Goal: Task Accomplishment & Management: Use online tool/utility

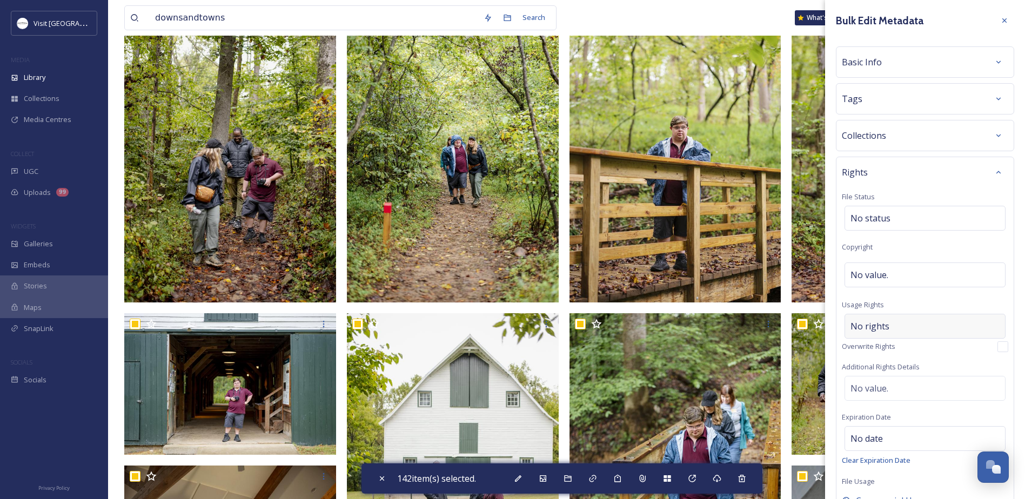
click at [905, 323] on div "No rights" at bounding box center [925, 326] width 161 height 25
click at [905, 323] on input at bounding box center [907, 329] width 119 height 24
click at [922, 335] on input at bounding box center [907, 329] width 119 height 24
type input "c"
click at [877, 64] on span "Basic Info" at bounding box center [862, 62] width 40 height 13
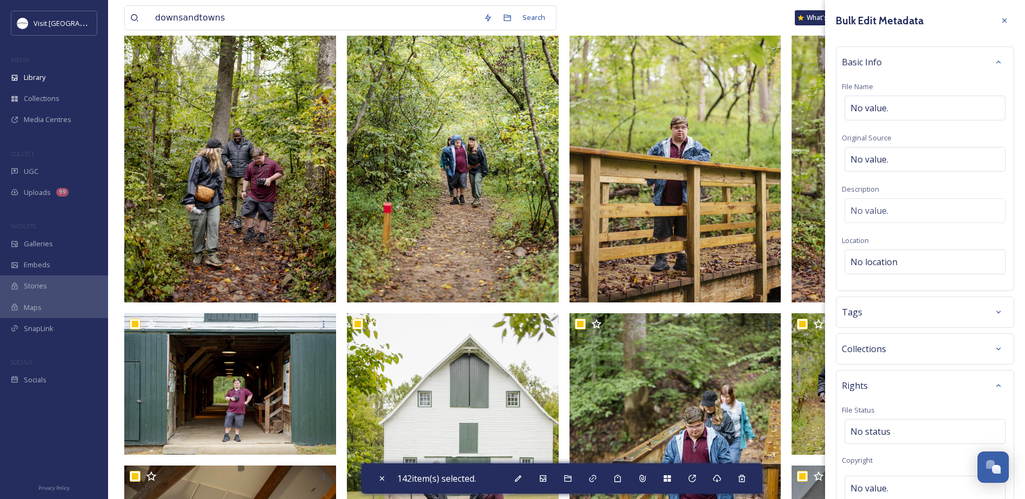
scroll to position [55, 0]
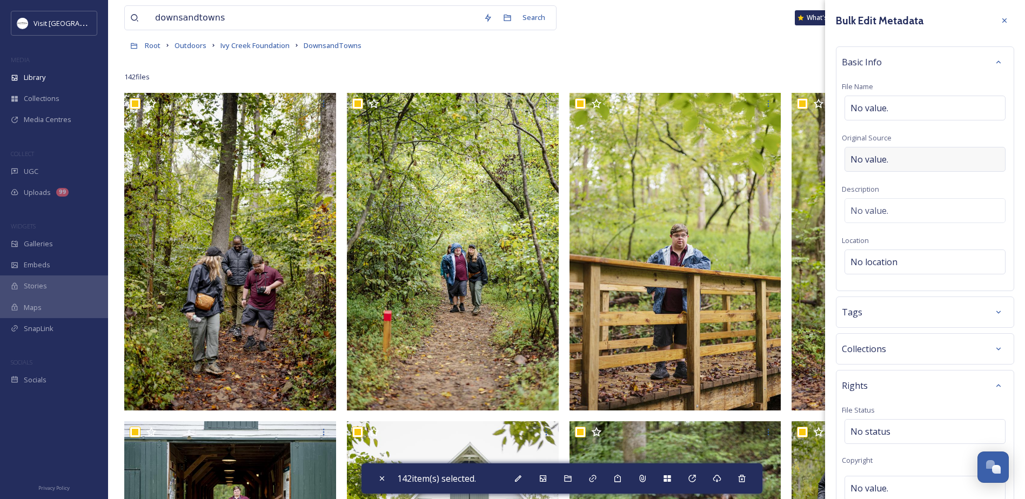
click at [893, 159] on div "No value." at bounding box center [925, 159] width 161 height 25
click at [888, 157] on input at bounding box center [925, 159] width 166 height 25
type input "[PERSON_NAME]"
click at [917, 262] on div "No location" at bounding box center [925, 262] width 161 height 25
click at [847, 271] on input at bounding box center [925, 262] width 160 height 24
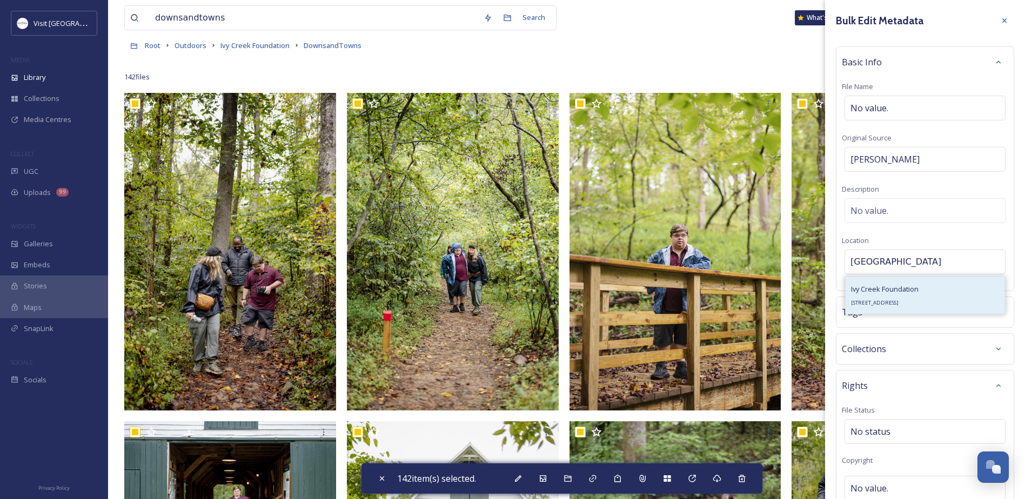
type input "Ivy Creek Natural area"
click at [890, 300] on span "1780 Earlysville Rd, Charlottesville, VA 22903, USA" at bounding box center [875, 302] width 48 height 7
click at [865, 252] on div "Ivy Creek Foundation" at bounding box center [925, 262] width 161 height 25
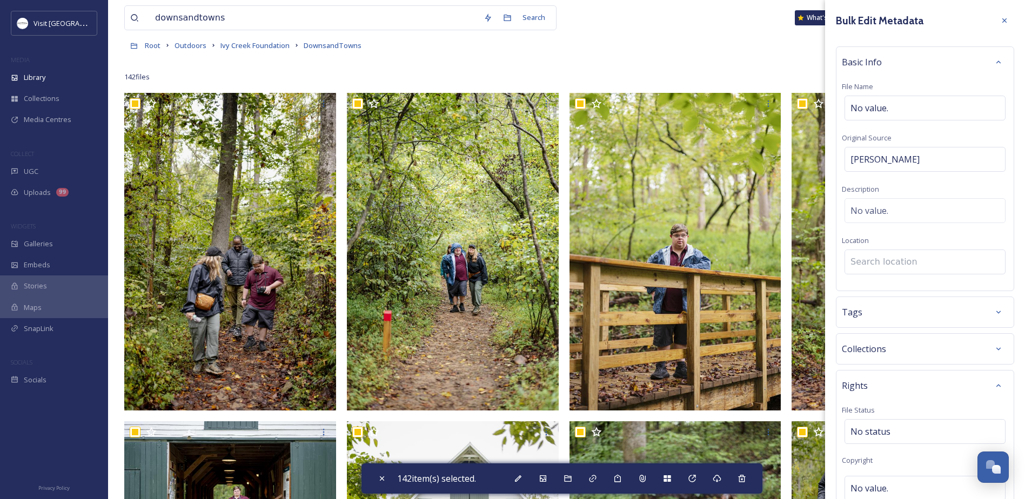
click at [862, 253] on input at bounding box center [925, 262] width 160 height 24
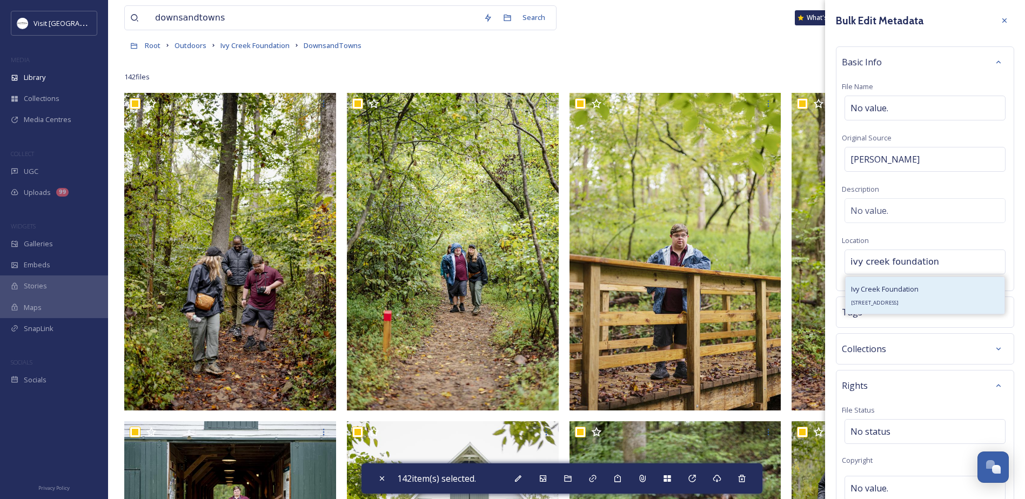
type input "ivy creek foundation"
click at [903, 296] on div "Ivy Creek Foundation 1780 Earlysville Rd, Charlottesville, VA 22903, USA" at bounding box center [885, 296] width 68 height 26
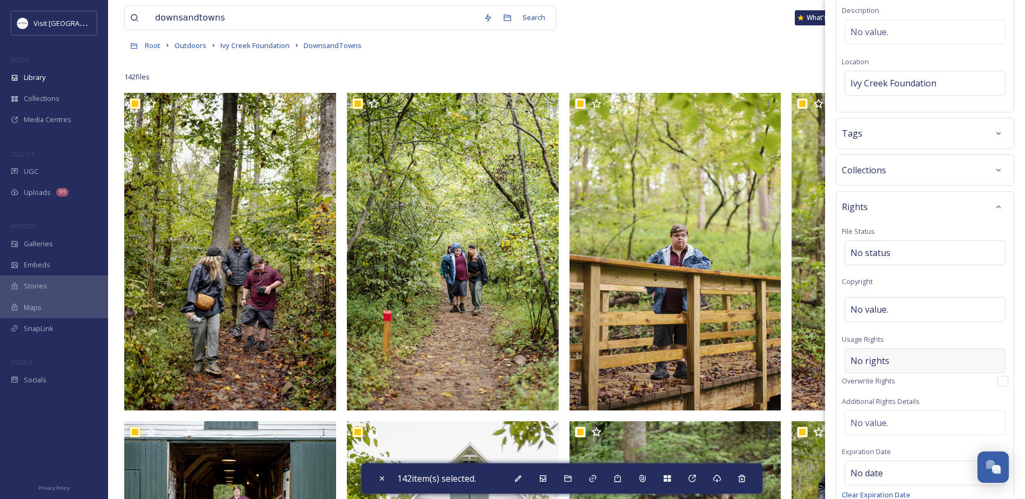
scroll to position [216, 0]
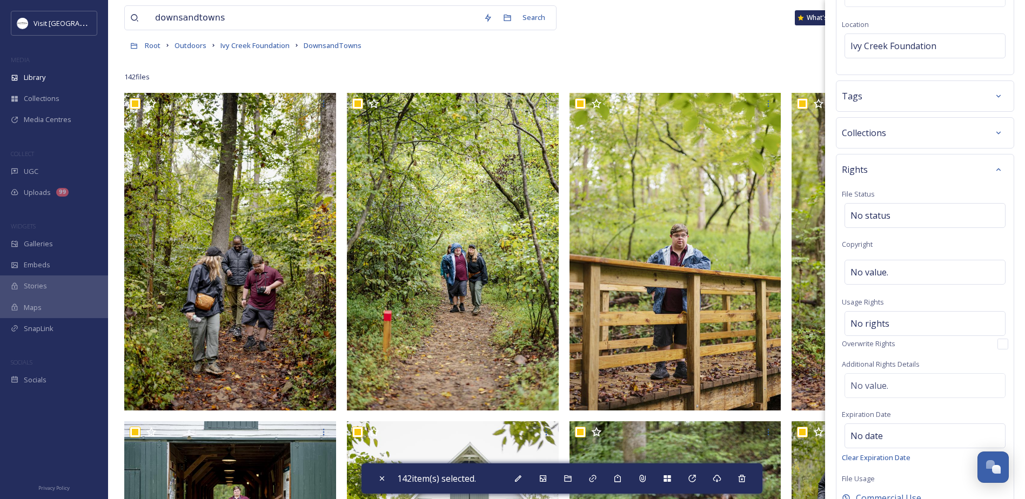
click at [880, 104] on div "Tags" at bounding box center [925, 95] width 166 height 19
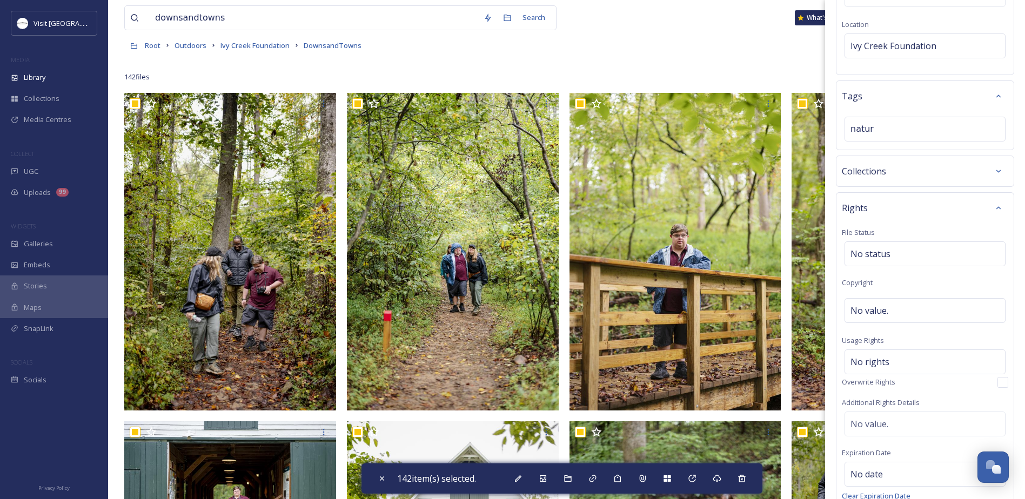
type input "nature"
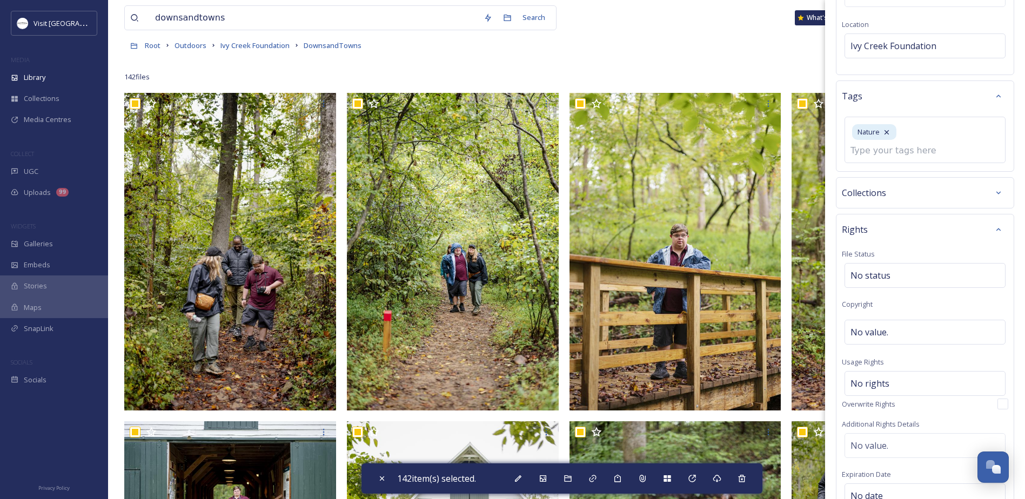
scroll to position [238, 0]
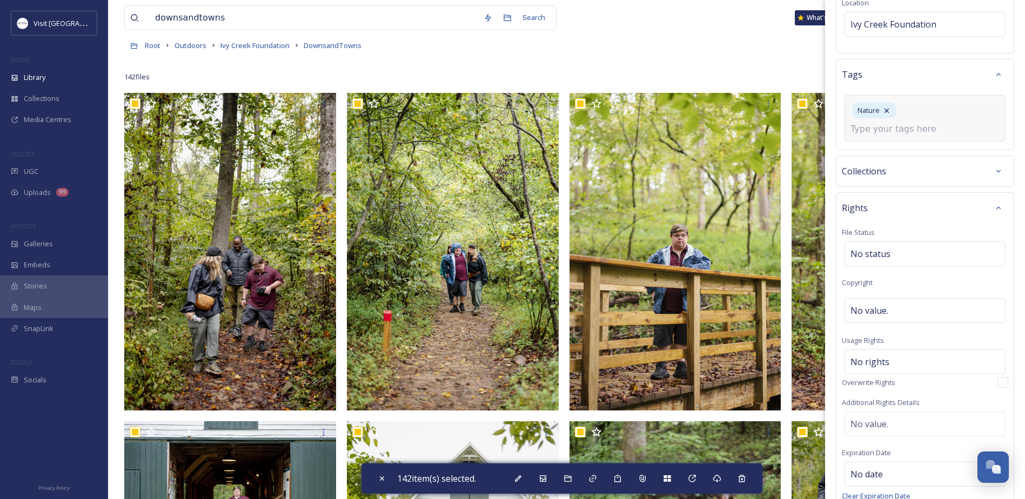
click at [925, 130] on input at bounding box center [905, 129] width 108 height 13
type input "accessibility"
click at [881, 145] on div "Create " accessibility "" at bounding box center [925, 154] width 159 height 21
click at [934, 126] on input at bounding box center [905, 129] width 108 height 13
type input "influencer"
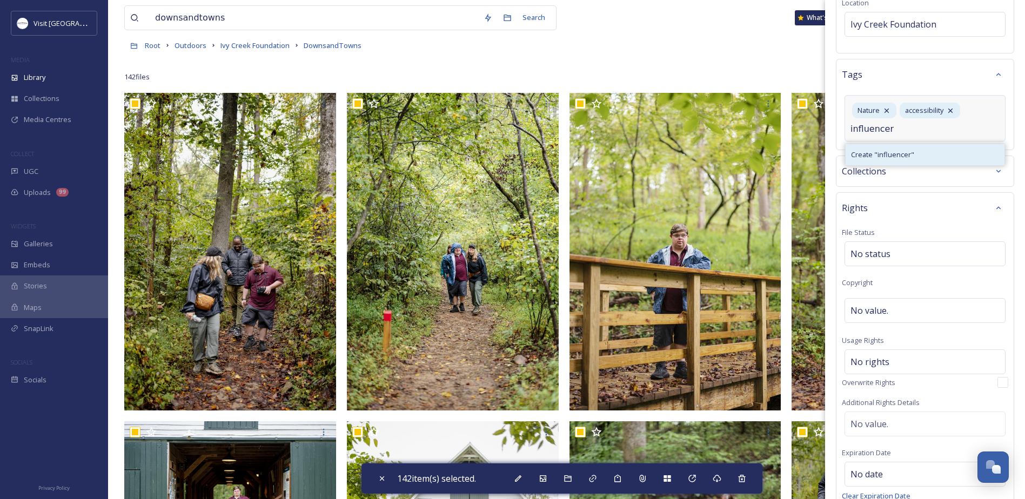
click at [928, 159] on div "Create " influencer "" at bounding box center [925, 154] width 159 height 21
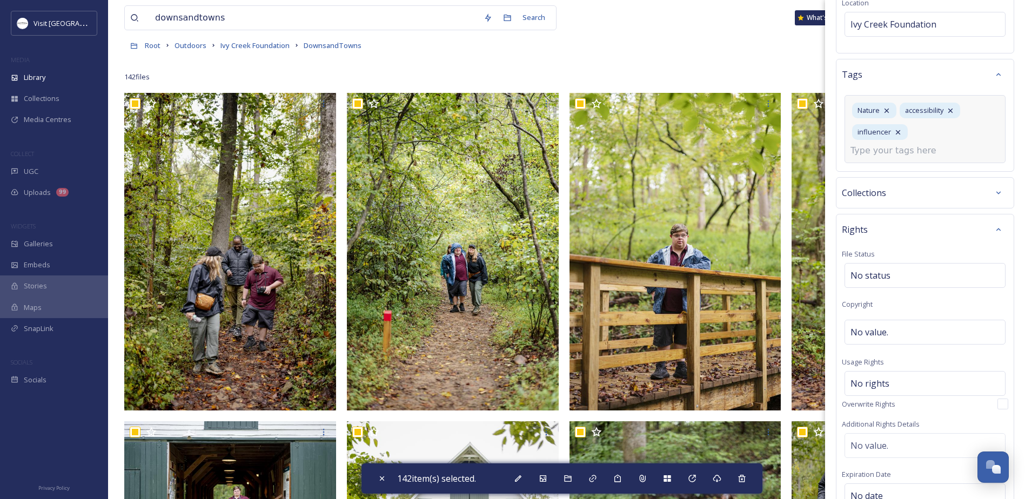
click at [950, 146] on div "Nature accessibility influencer" at bounding box center [925, 129] width 161 height 68
click at [903, 155] on input at bounding box center [905, 150] width 108 height 13
type input "DownsandTowns"
click at [902, 179] on span "Create " DownsandTowns "" at bounding box center [894, 176] width 86 height 10
click at [927, 106] on span "accessibility" at bounding box center [924, 110] width 38 height 10
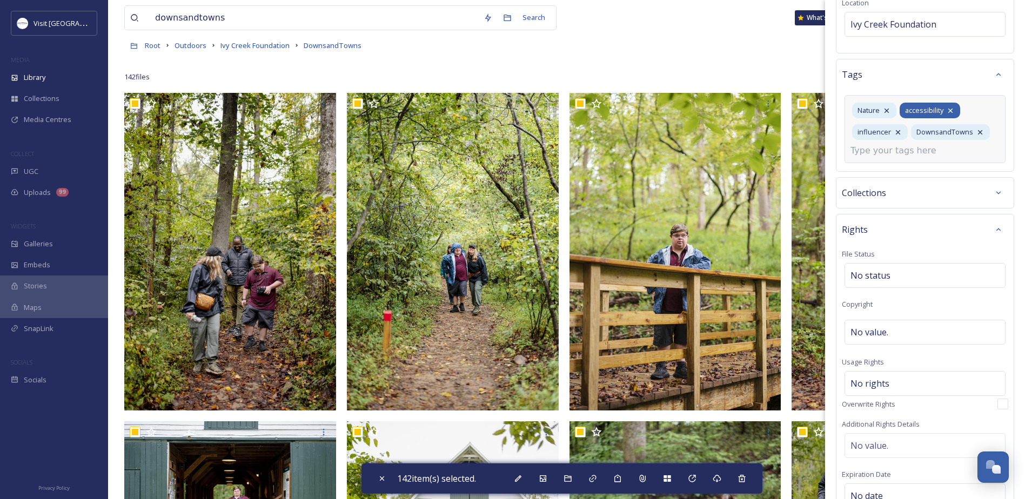
click at [917, 105] on div "accessibility" at bounding box center [930, 111] width 61 height 16
drag, startPoint x: 917, startPoint y: 105, endPoint x: 934, endPoint y: 117, distance: 21.0
click at [934, 117] on div "accessibility" at bounding box center [930, 111] width 61 height 16
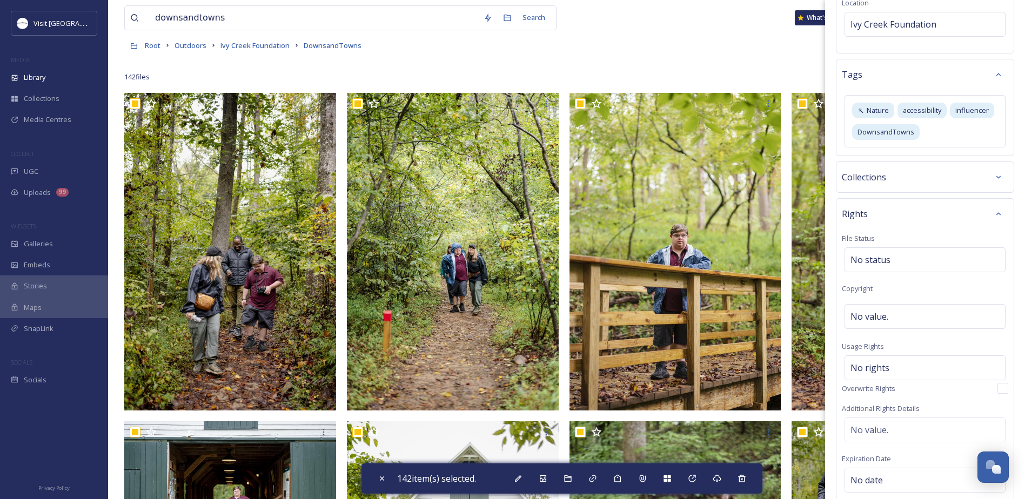
click at [892, 195] on div "Bulk Edit Metadata Basic Info File Name No value. Original Source Meredith McKo…" at bounding box center [925, 194] width 200 height 864
click at [906, 181] on div "Collections" at bounding box center [925, 177] width 166 height 19
click at [890, 202] on div "No collections" at bounding box center [925, 210] width 161 height 25
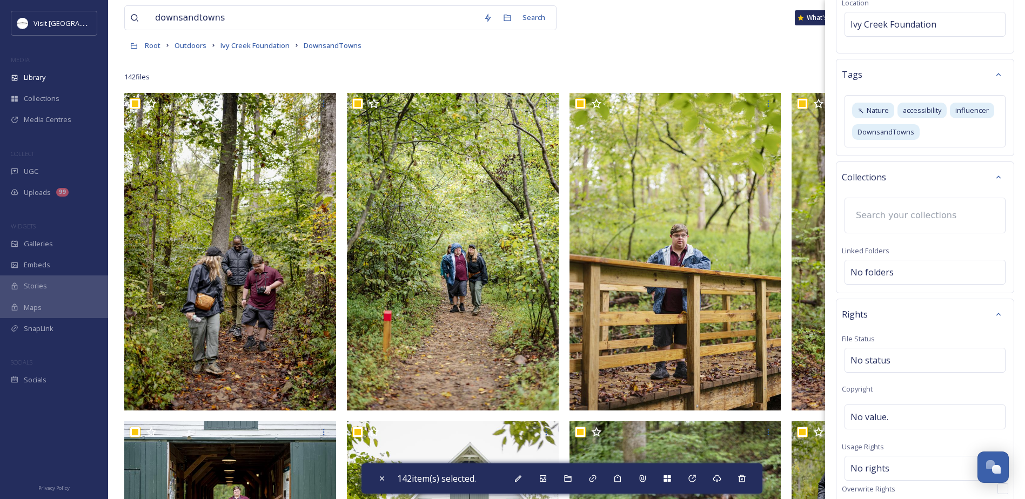
click at [874, 225] on input at bounding box center [910, 216] width 119 height 24
click at [852, 193] on div "Collections Linked Folders No folders" at bounding box center [925, 228] width 178 height 132
click at [857, 218] on div "No collections" at bounding box center [925, 210] width 161 height 25
click at [864, 273] on div "No folders" at bounding box center [925, 272] width 161 height 25
click at [874, 265] on input at bounding box center [927, 262] width 165 height 24
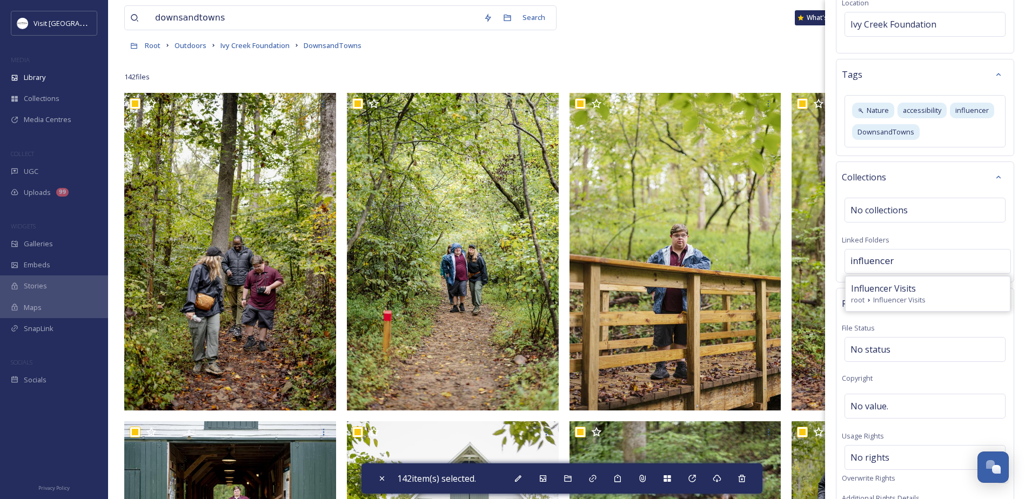
click at [890, 265] on input "influencer" at bounding box center [927, 262] width 165 height 24
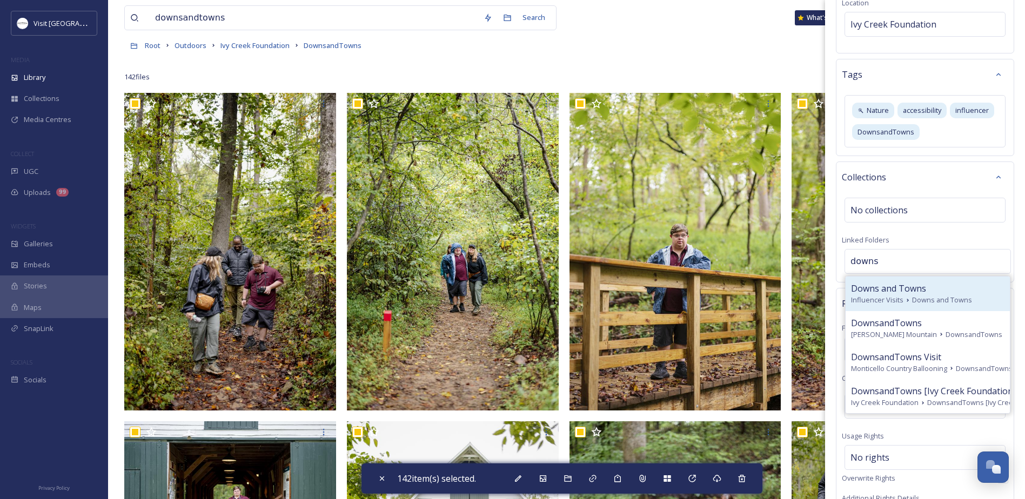
type input "downs"
click at [890, 293] on span "Downs and Towns" at bounding box center [888, 288] width 75 height 13
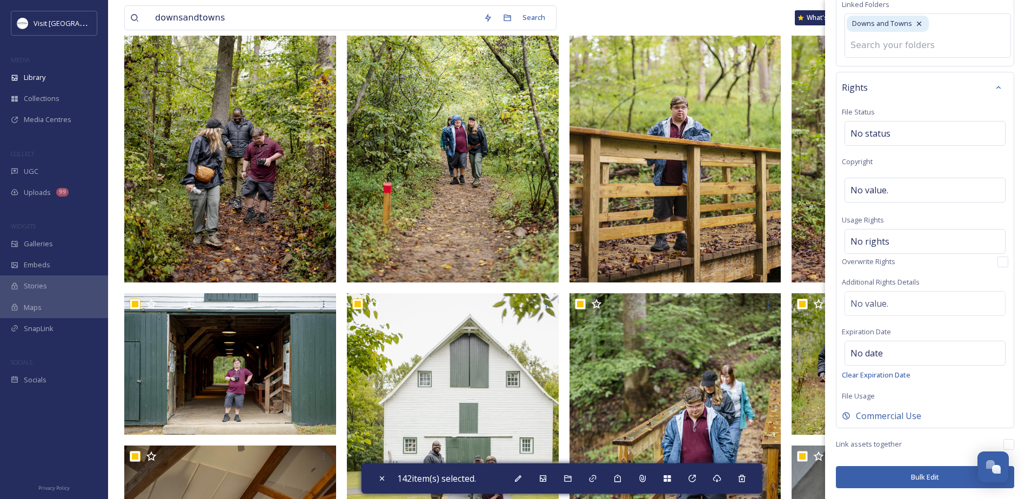
scroll to position [325, 0]
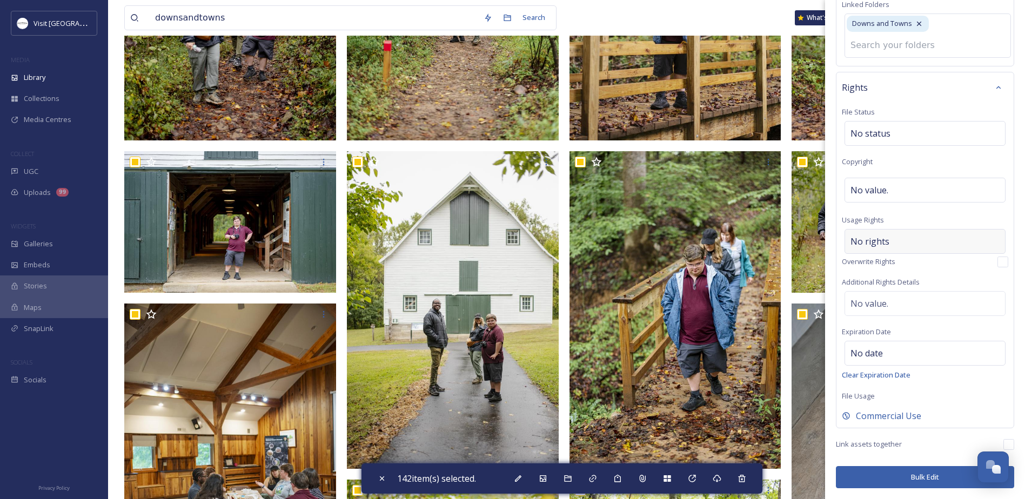
click at [905, 244] on div "No rights" at bounding box center [925, 241] width 161 height 25
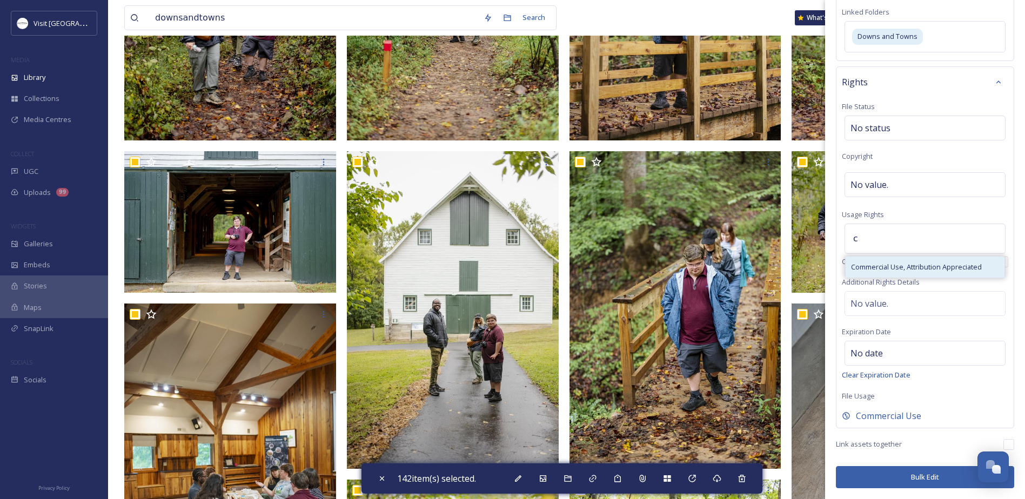
click at [903, 265] on span "Commercial Use, Attribution Appreciated" at bounding box center [916, 267] width 131 height 10
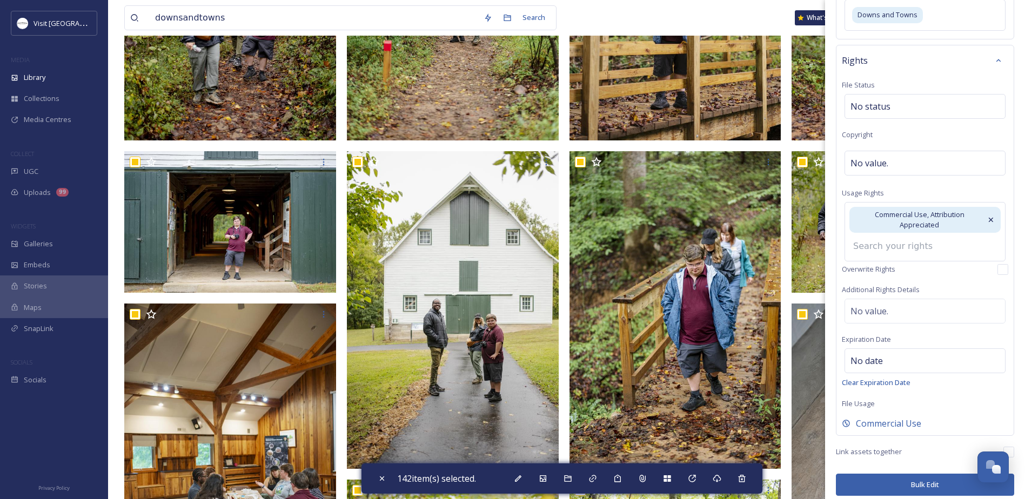
scroll to position [495, 0]
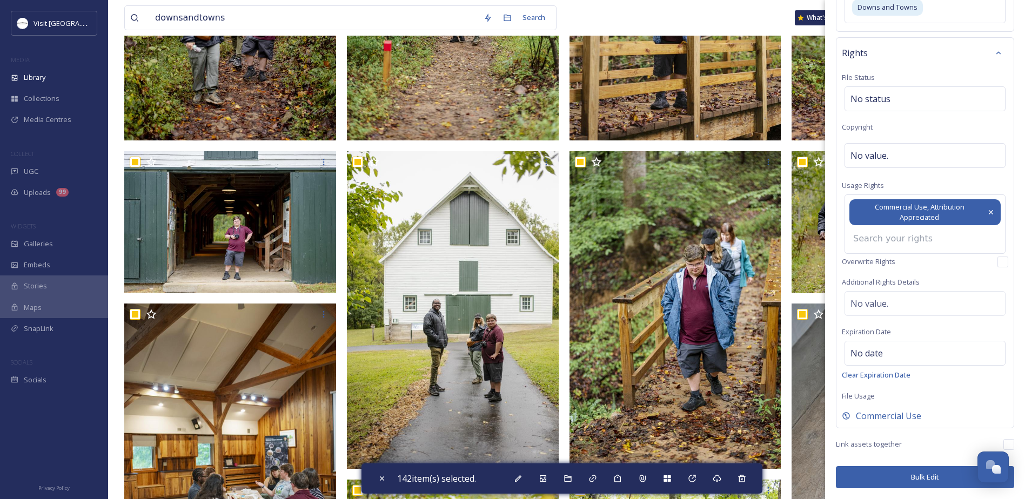
click at [987, 212] on icon at bounding box center [991, 212] width 9 height 9
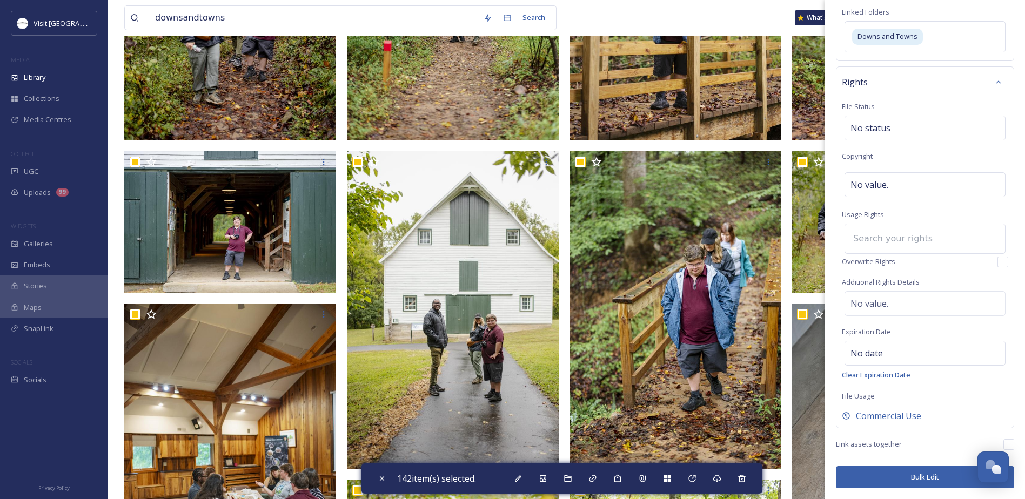
click at [914, 241] on input at bounding box center [907, 239] width 119 height 24
type input "full"
click at [926, 268] on span "Full Rights In Perpetuity" at bounding box center [888, 267] width 75 height 10
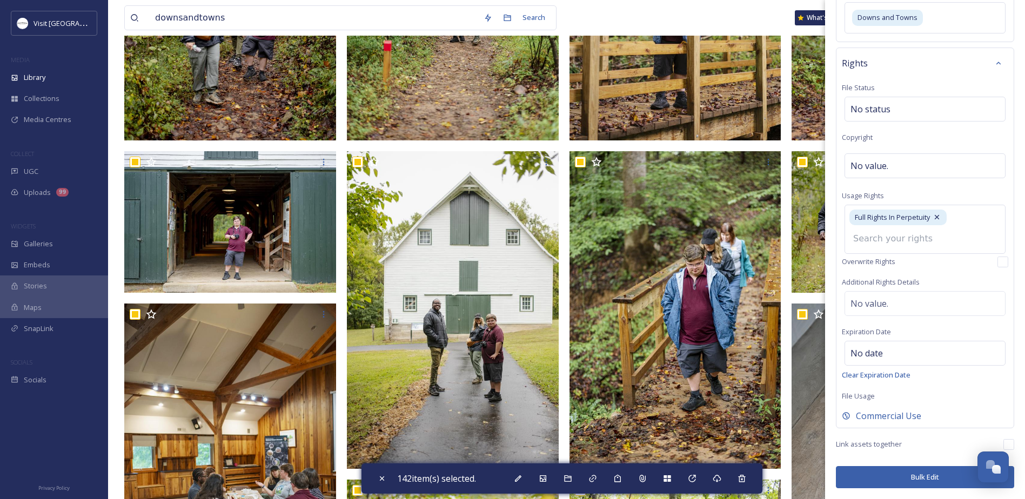
click at [899, 479] on button "Bulk Edit" at bounding box center [925, 477] width 178 height 22
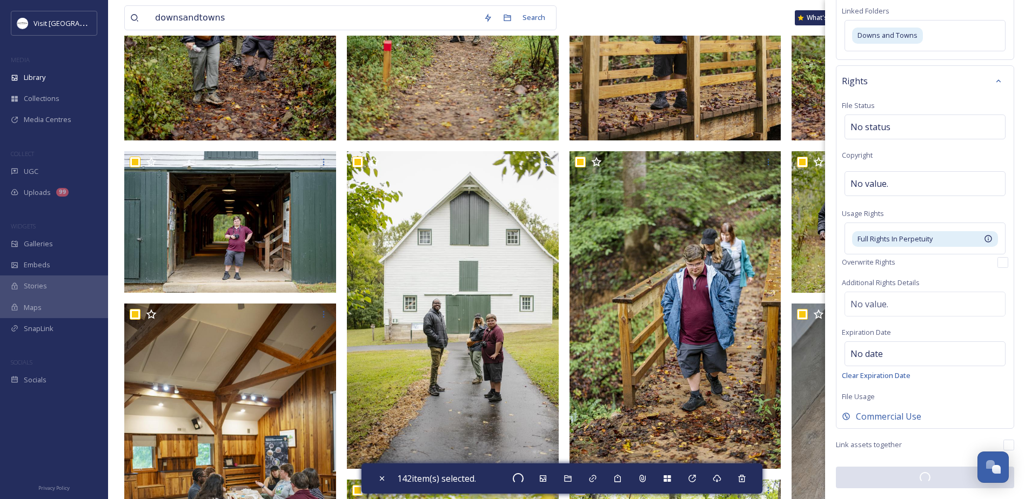
click at [1004, 446] on input "checkbox" at bounding box center [1009, 445] width 11 height 11
checkbox input "true"
checkbox input "false"
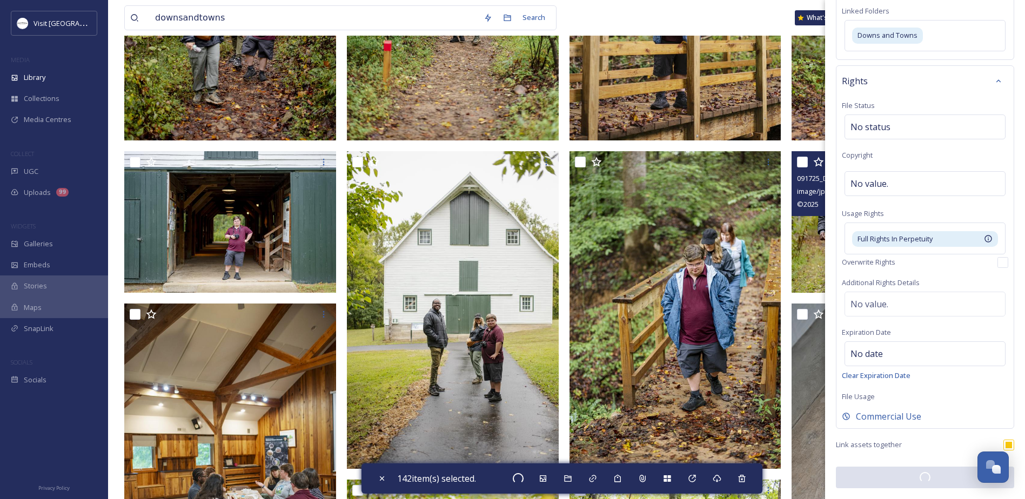
checkbox input "false"
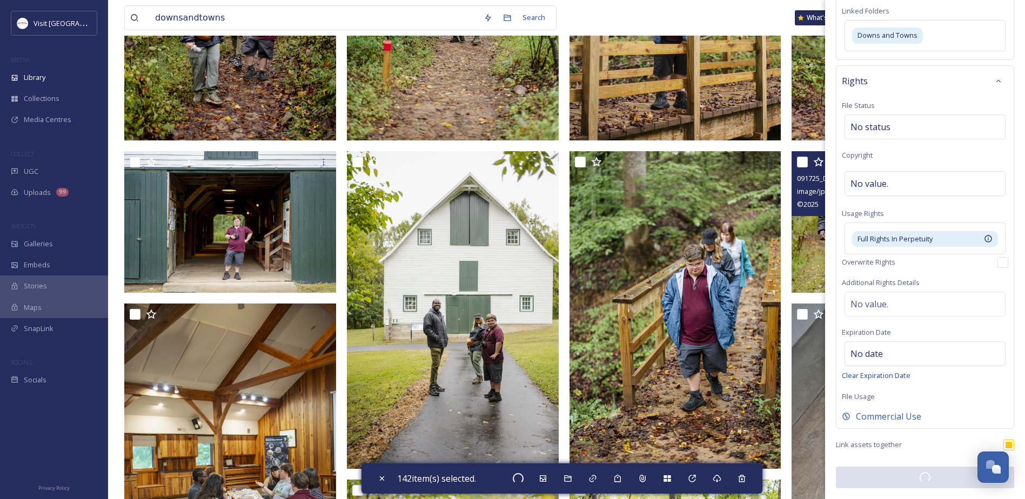
checkbox input "false"
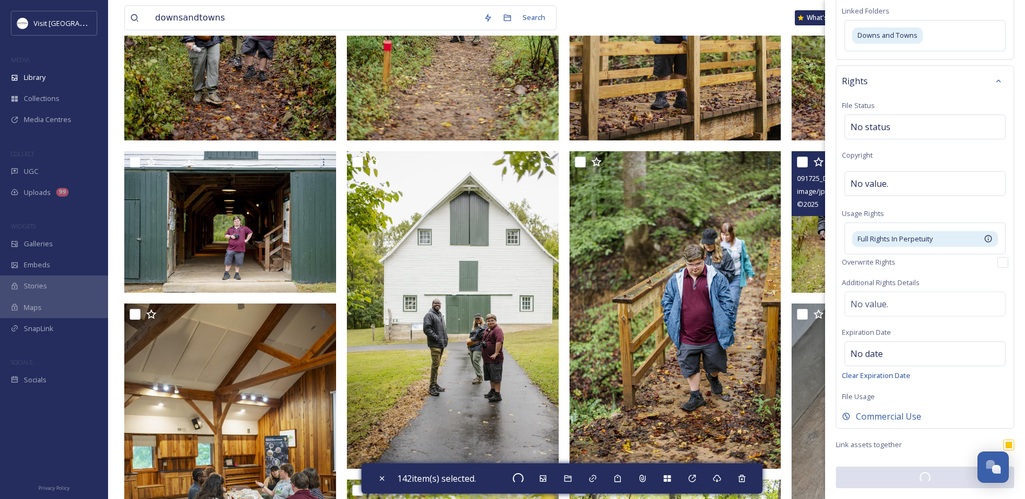
checkbox input "false"
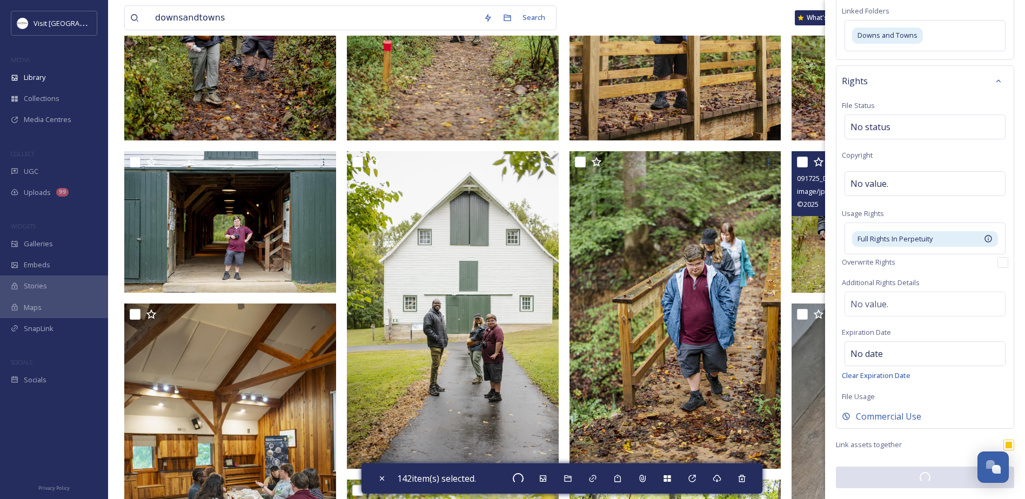
checkbox input "false"
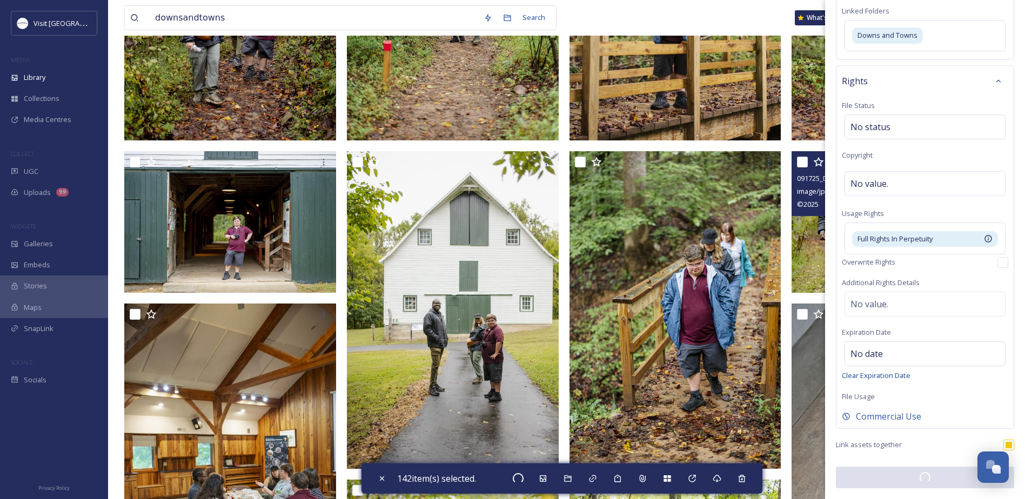
checkbox input "false"
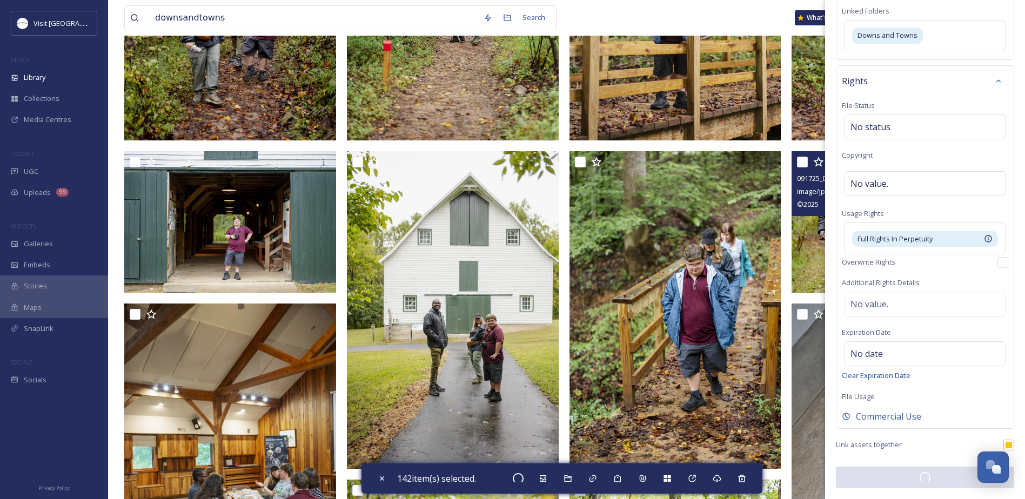
checkbox input "false"
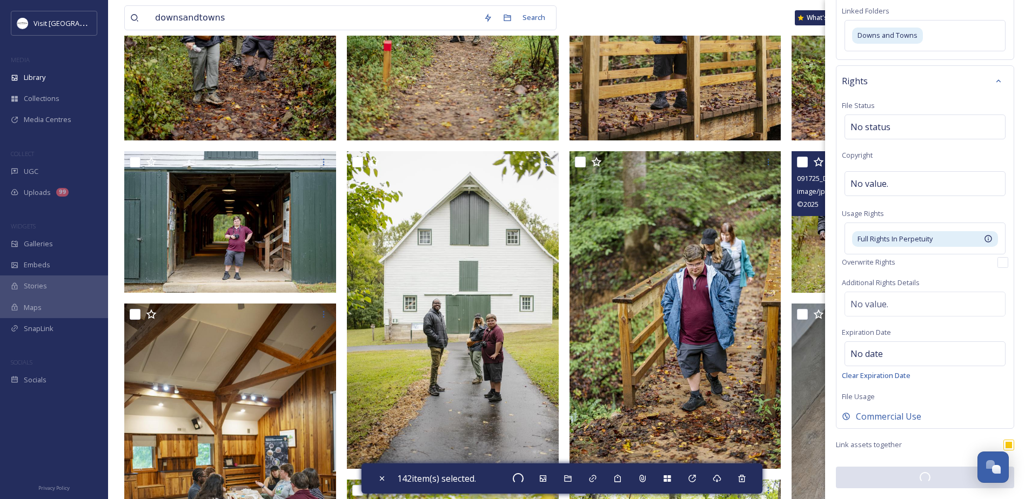
checkbox input "false"
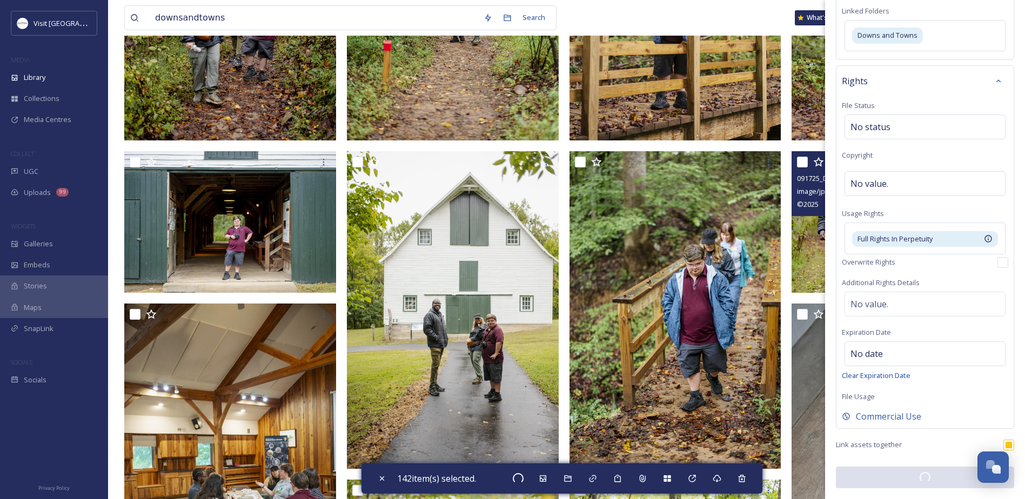
checkbox input "false"
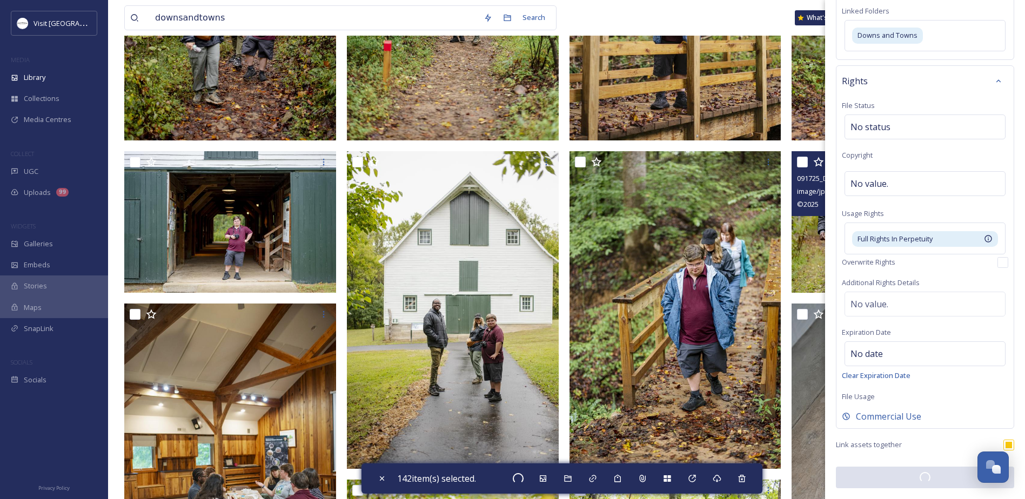
checkbox input "false"
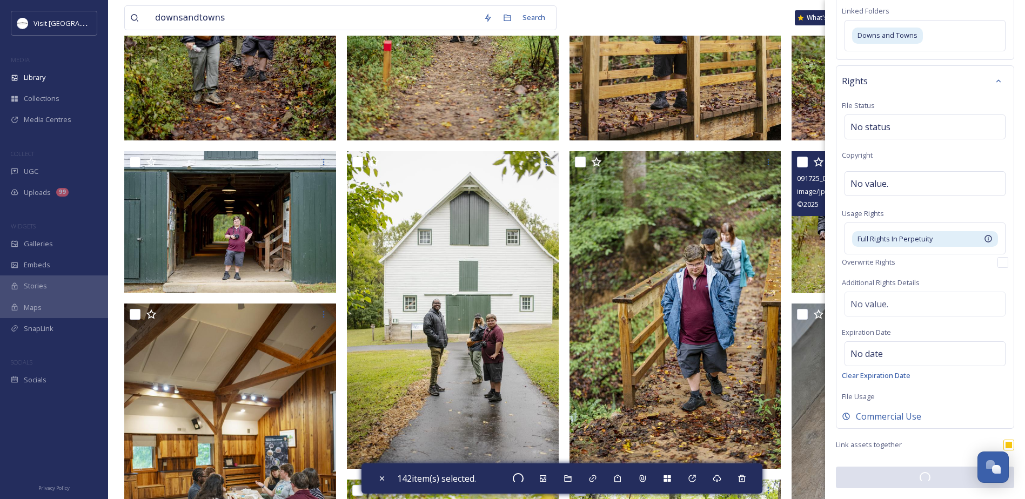
checkbox input "false"
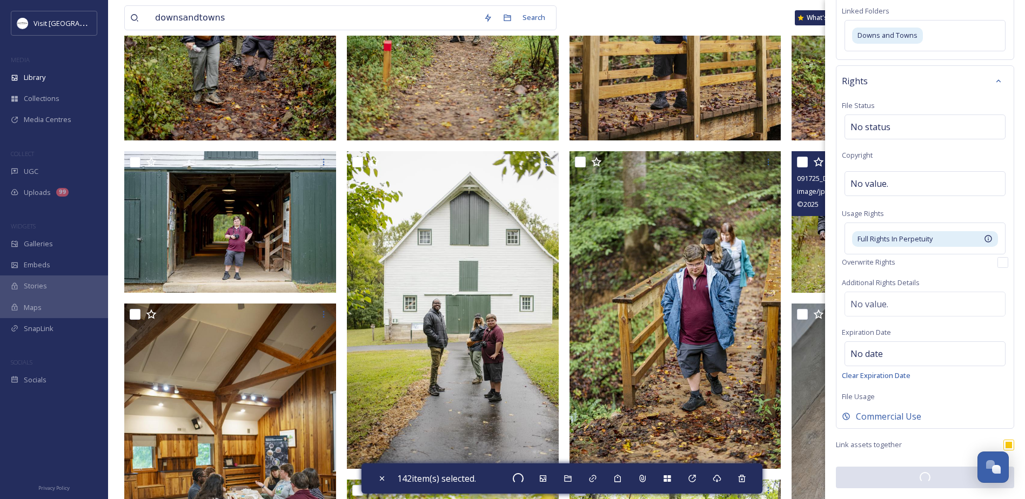
checkbox input "false"
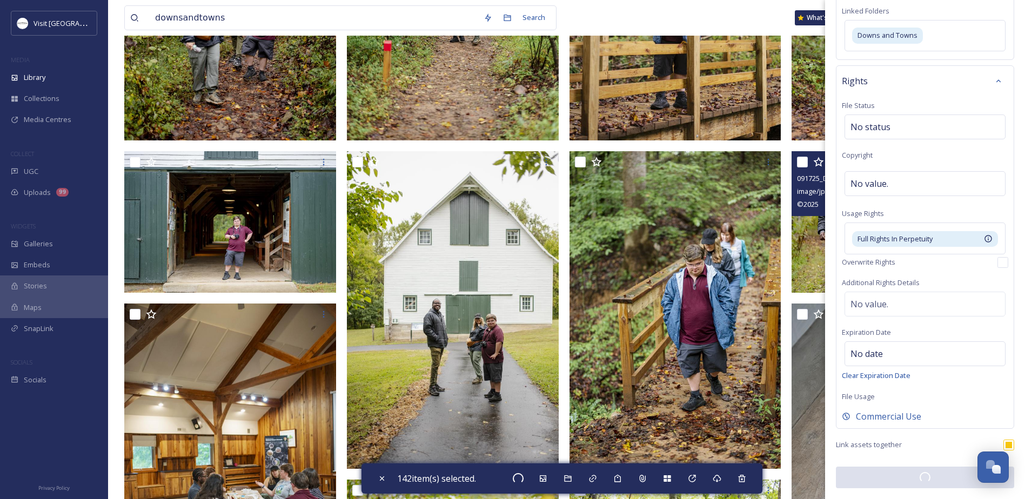
checkbox input "false"
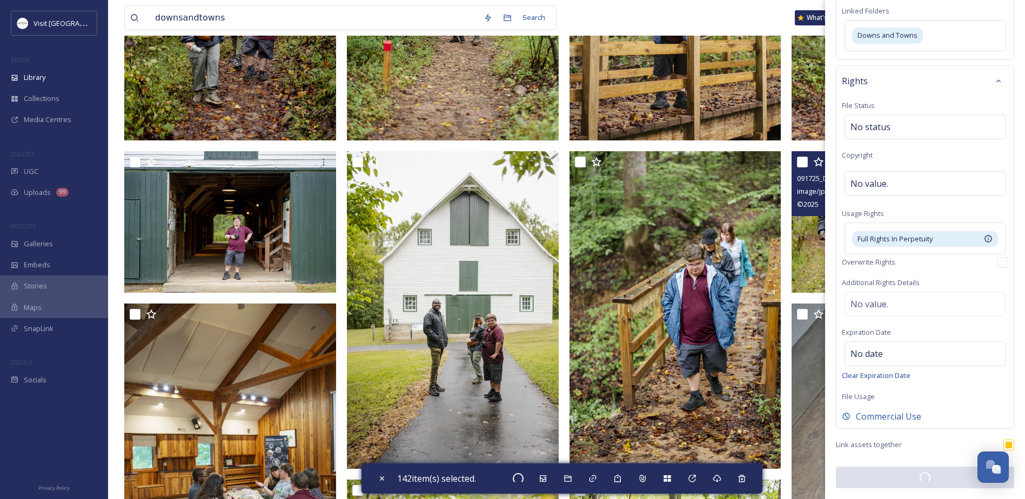
checkbox input "false"
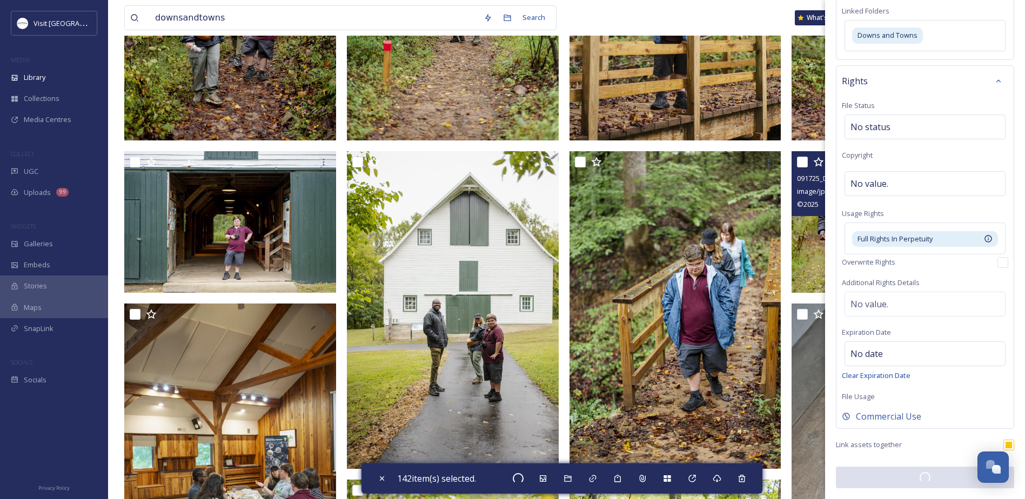
checkbox input "false"
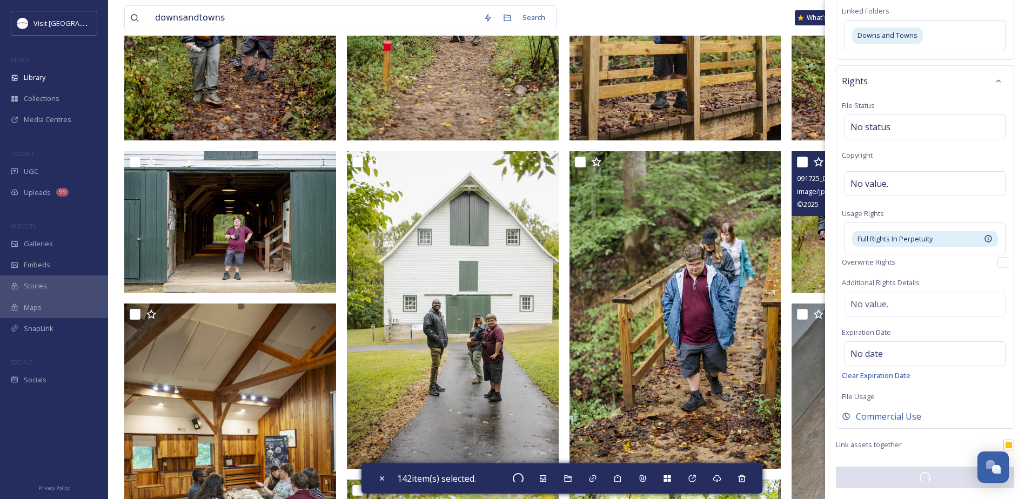
checkbox input "false"
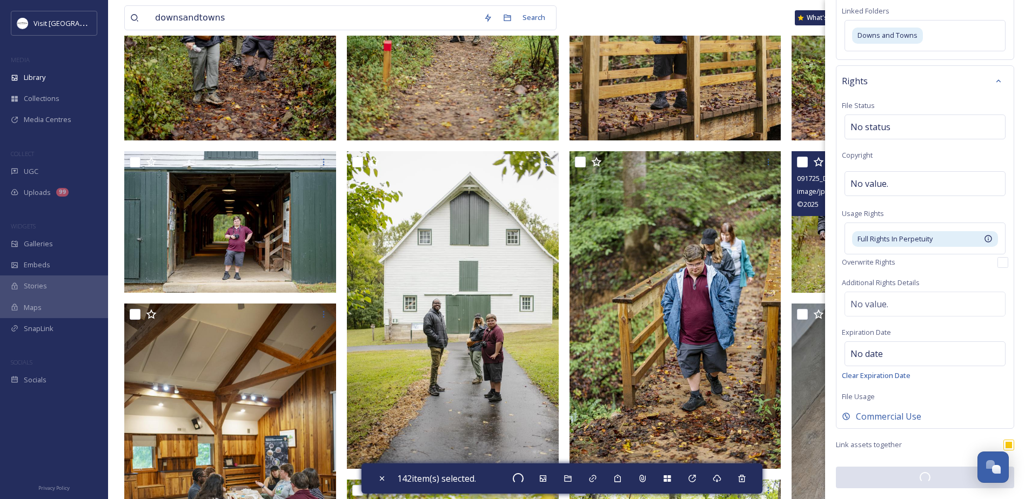
checkbox input "false"
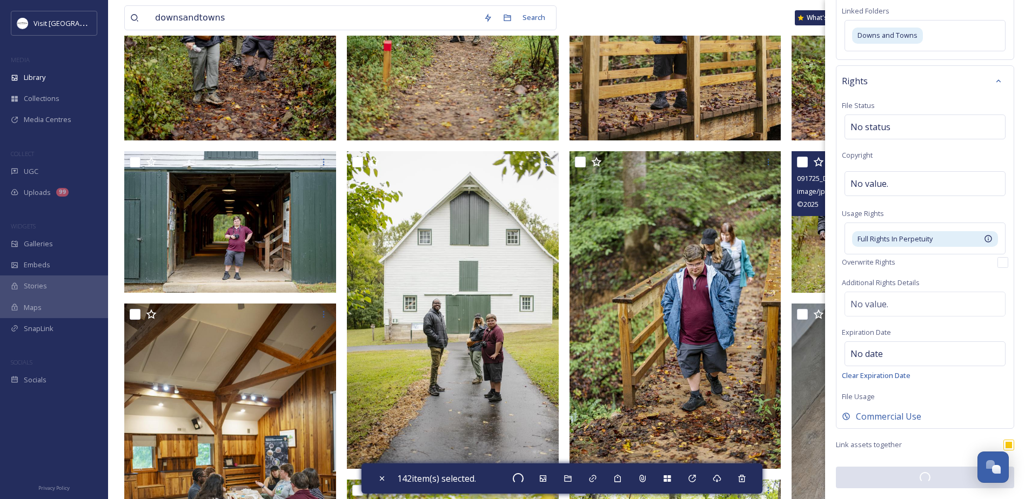
checkbox input "false"
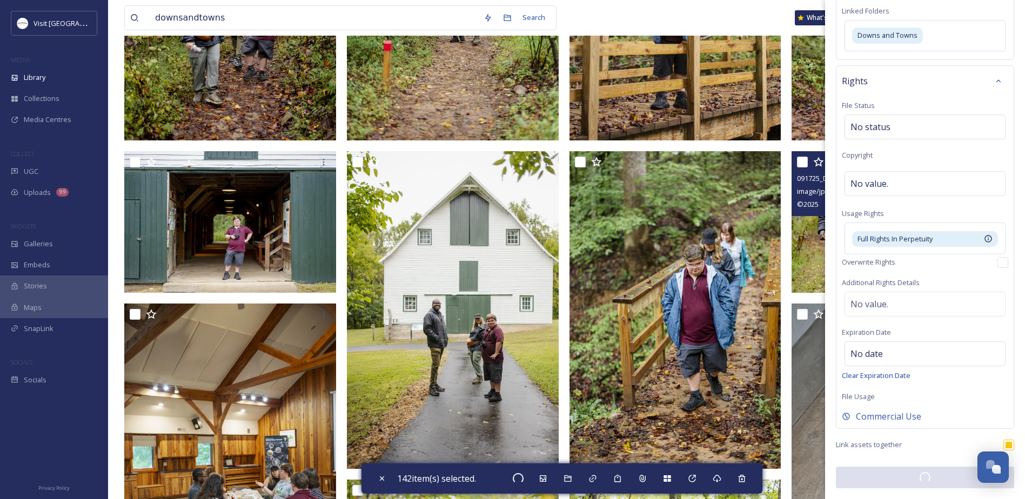
checkbox input "false"
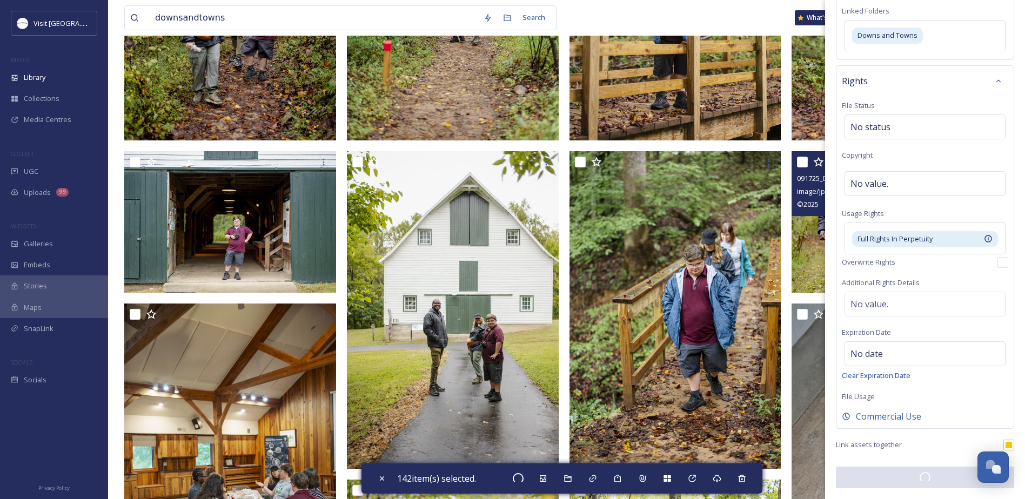
checkbox input "false"
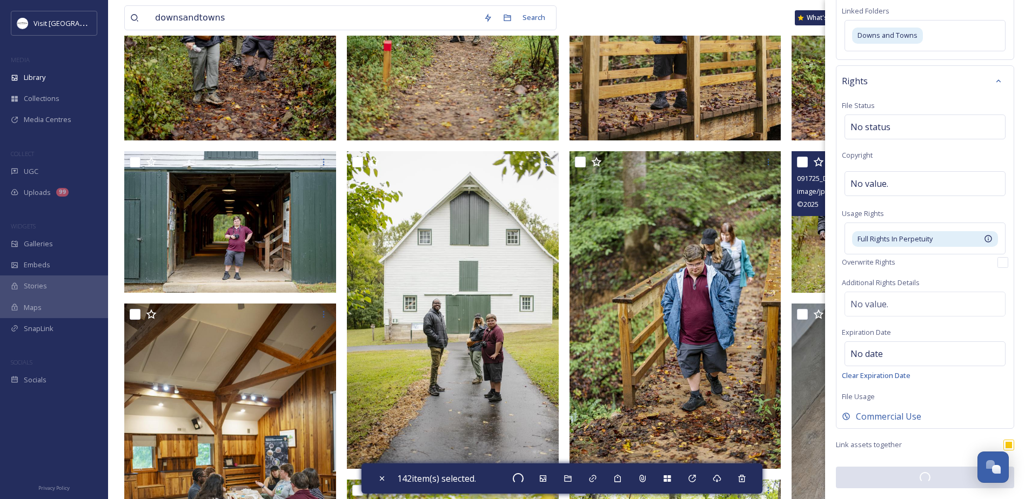
checkbox input "false"
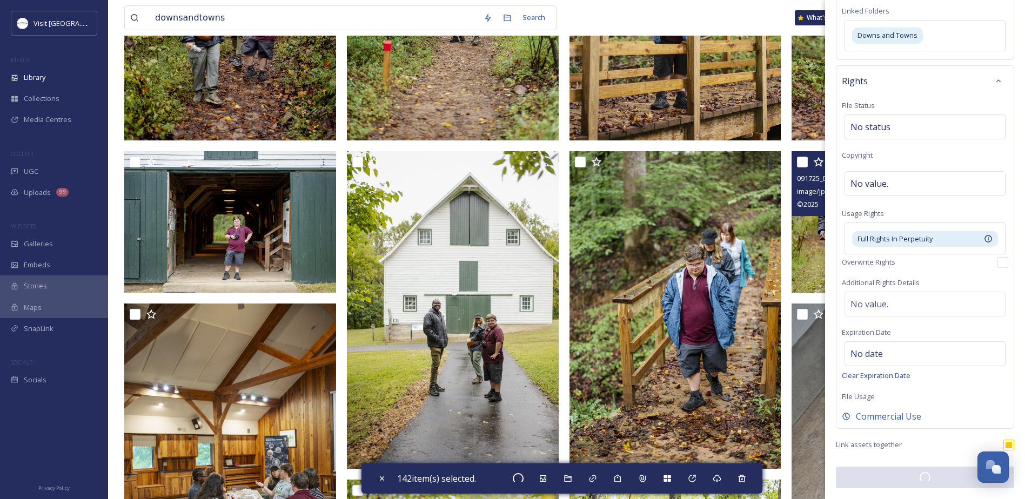
checkbox input "false"
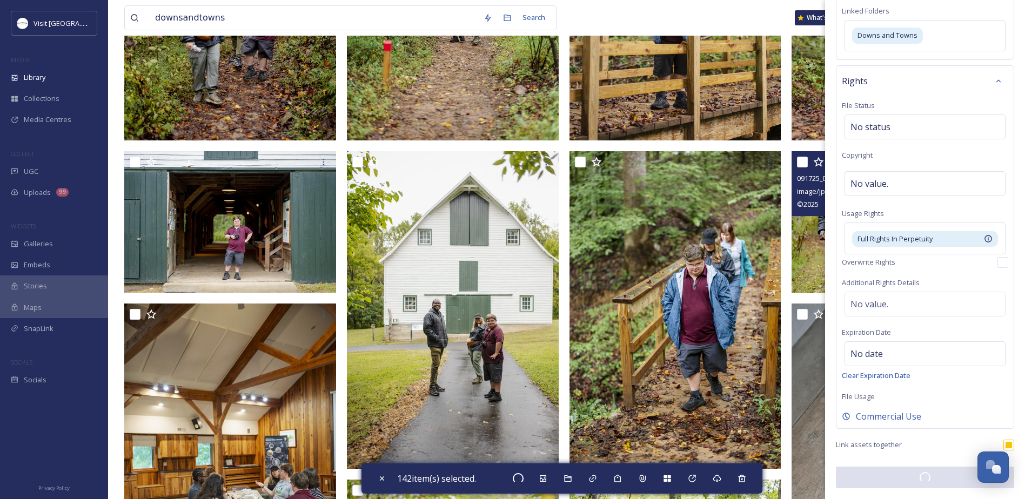
checkbox input "false"
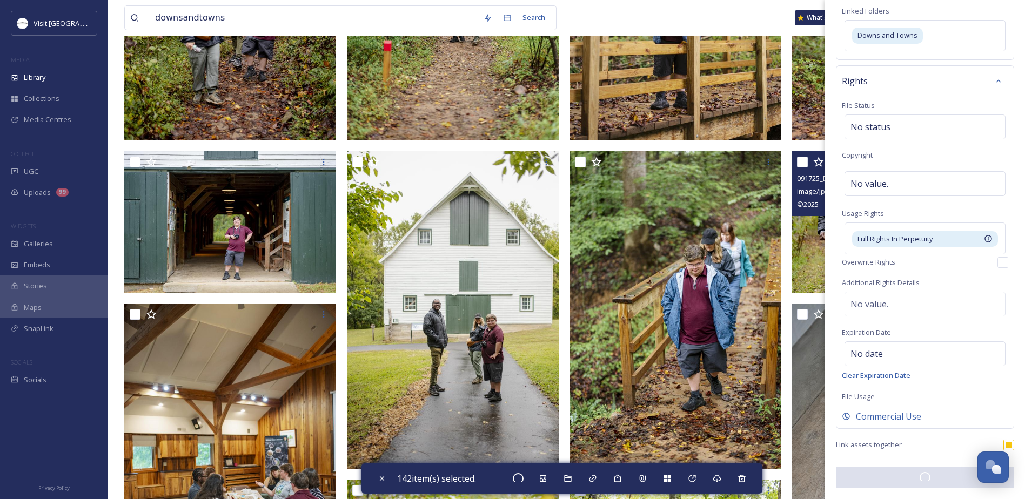
checkbox input "false"
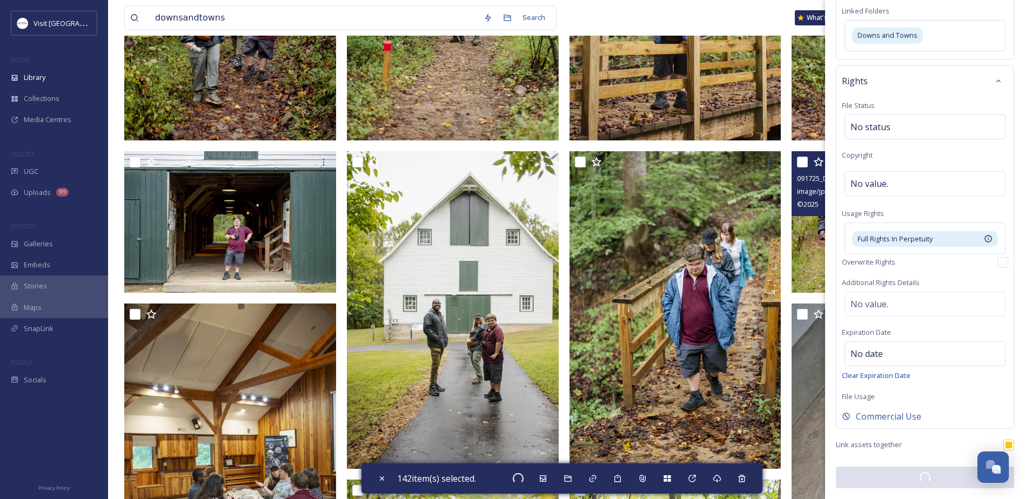
checkbox input "false"
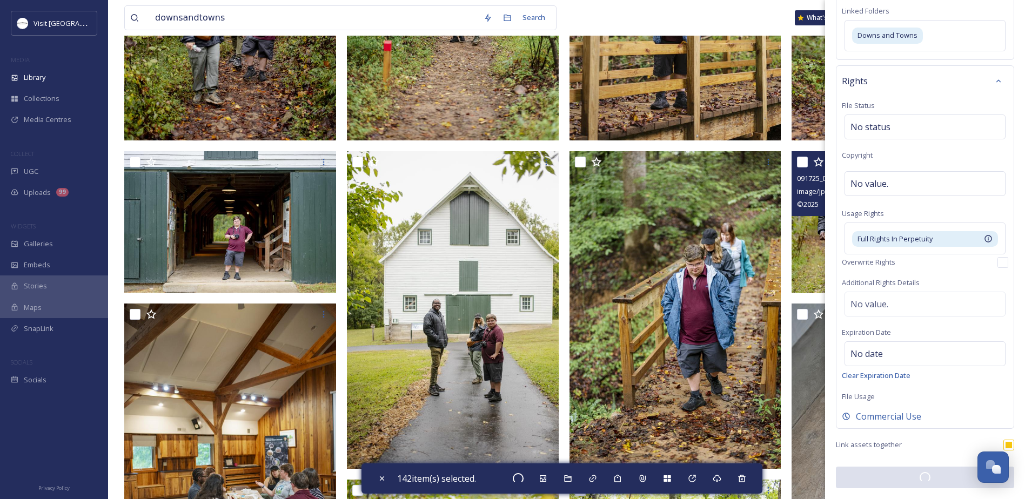
checkbox input "false"
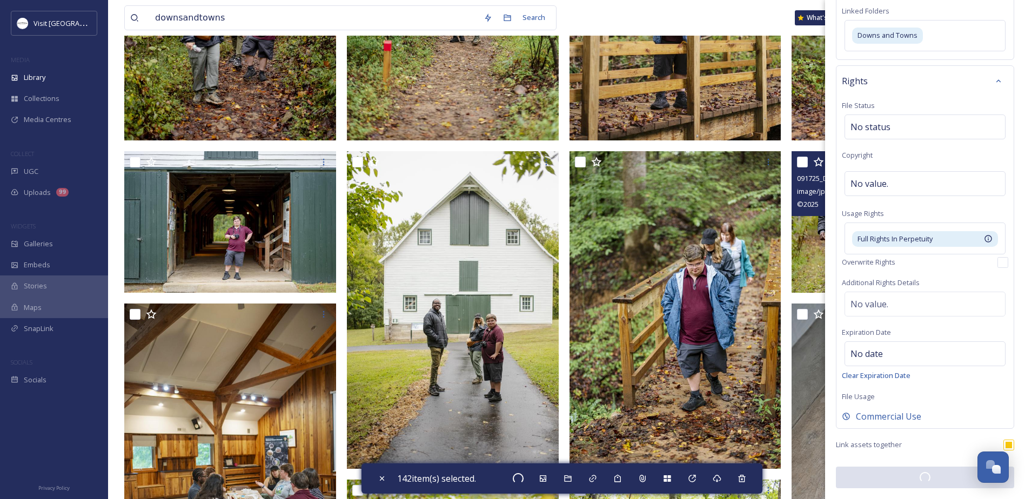
checkbox input "false"
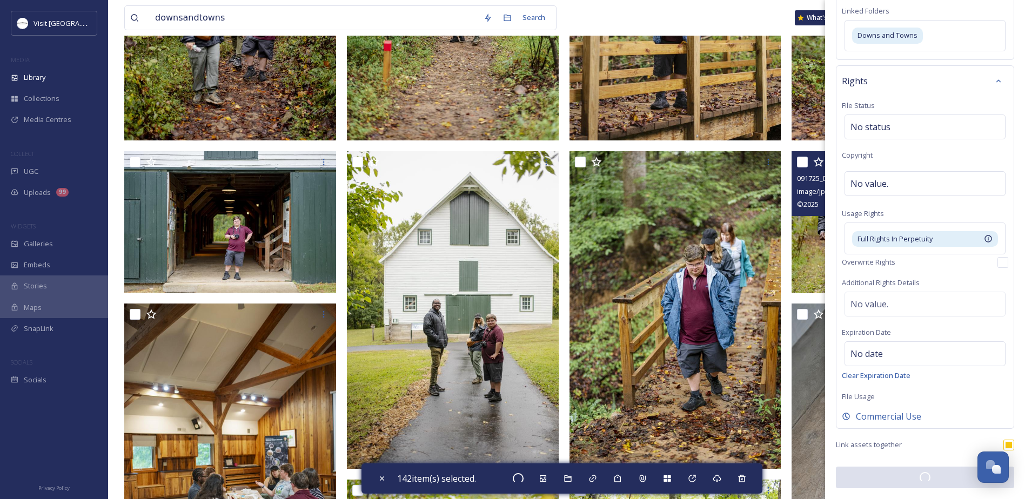
checkbox input "false"
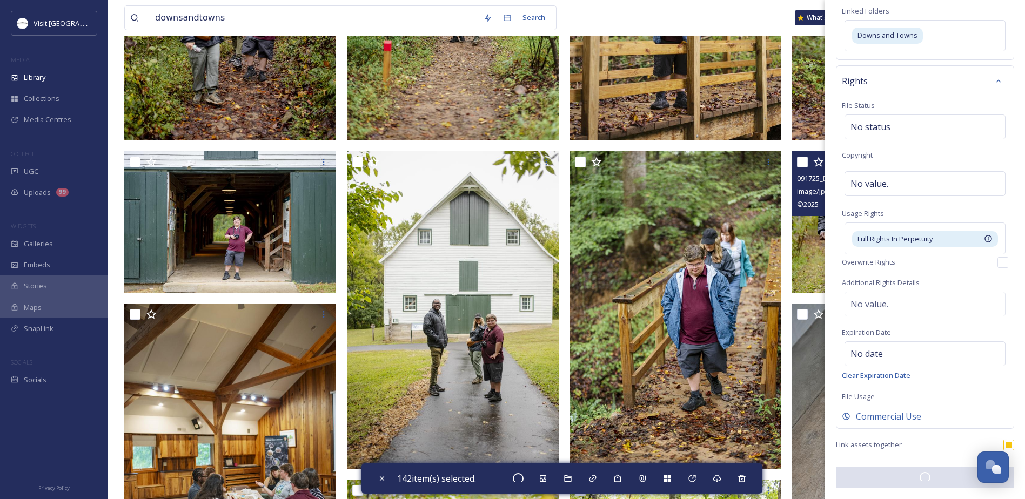
checkbox input "false"
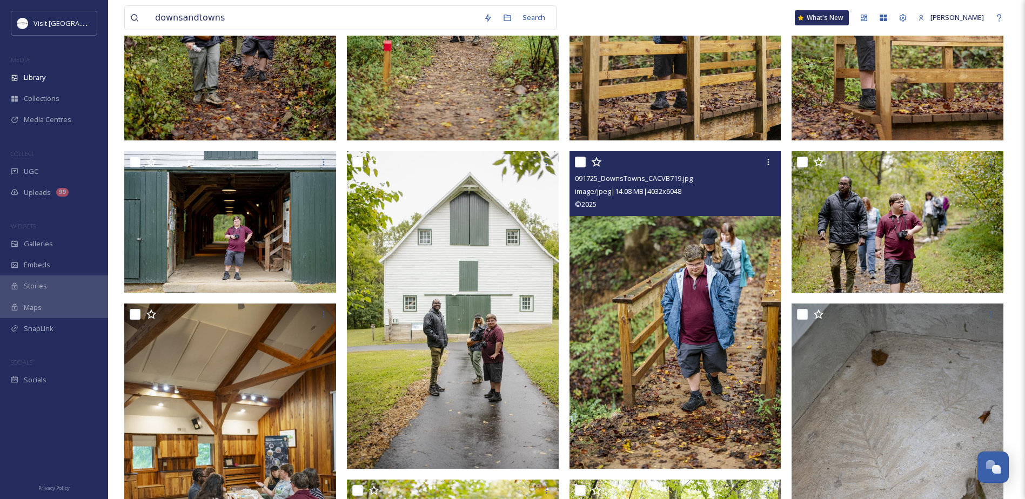
click at [699, 233] on img at bounding box center [676, 310] width 212 height 318
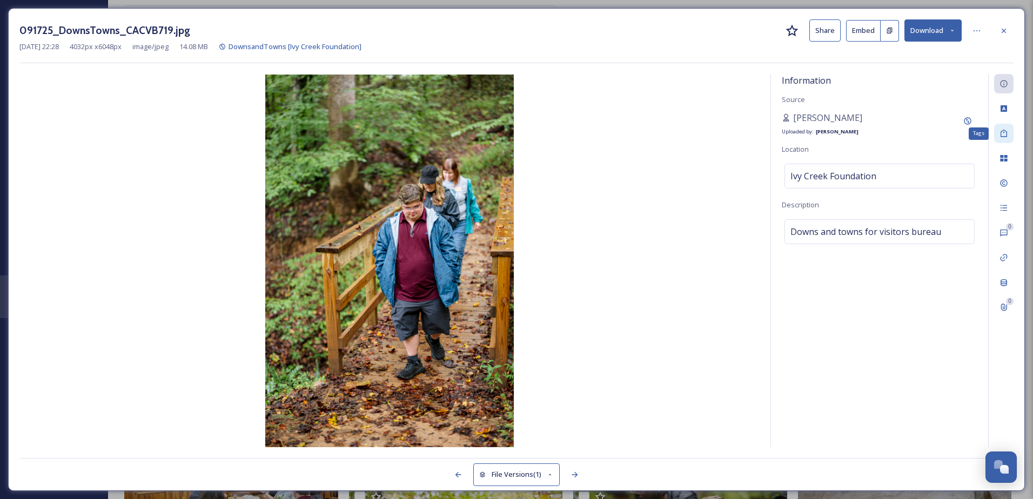
click at [1001, 141] on div "Tags" at bounding box center [1003, 133] width 19 height 19
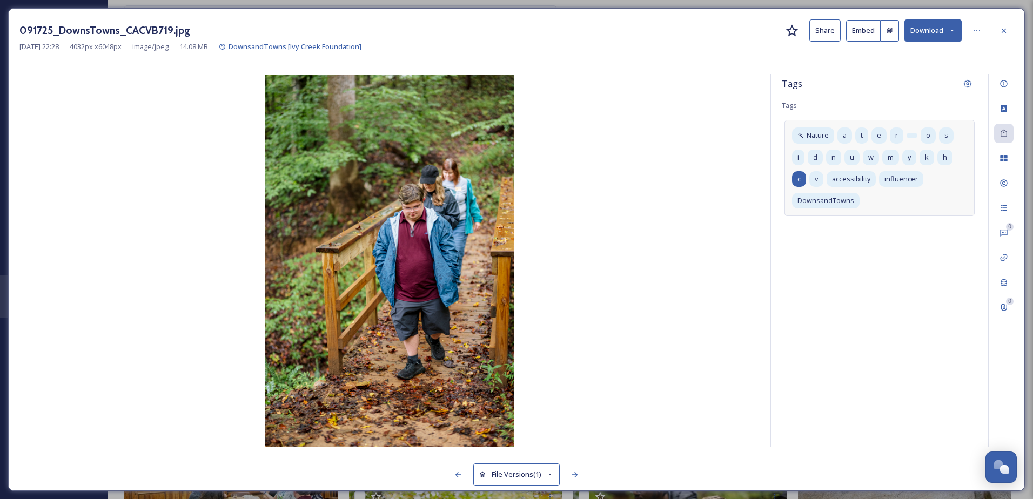
click at [803, 182] on div "c" at bounding box center [799, 179] width 14 height 16
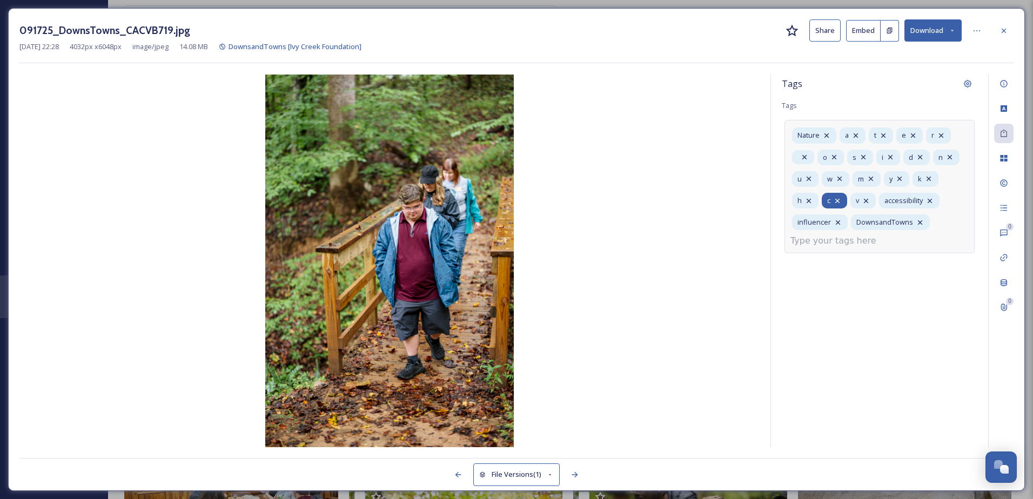
click at [835, 197] on icon at bounding box center [837, 201] width 9 height 9
click at [813, 200] on div "h" at bounding box center [805, 201] width 26 height 16
click at [810, 201] on icon at bounding box center [809, 201] width 9 height 9
click at [811, 200] on icon at bounding box center [809, 201] width 9 height 9
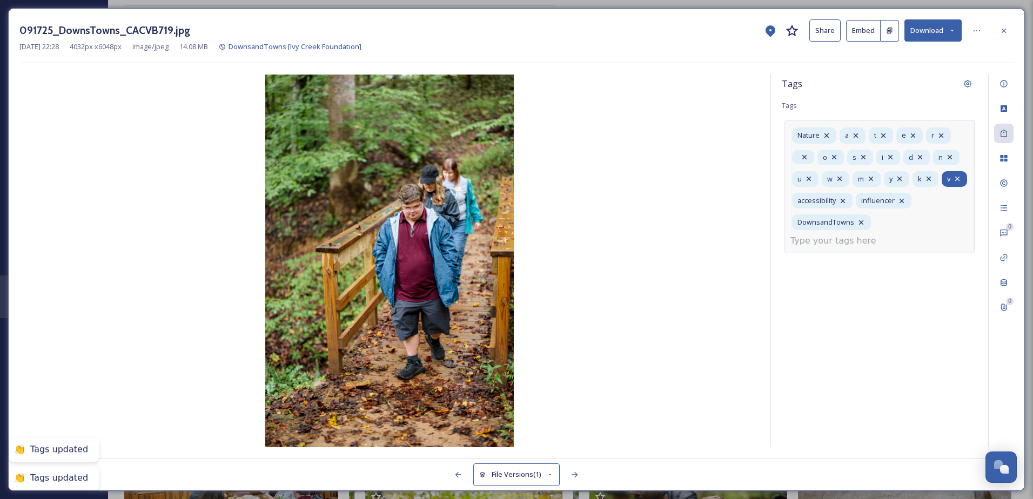
click at [953, 183] on icon at bounding box center [957, 179] width 9 height 9
click at [859, 133] on icon at bounding box center [856, 135] width 9 height 9
click at [858, 133] on icon at bounding box center [856, 135] width 9 height 9
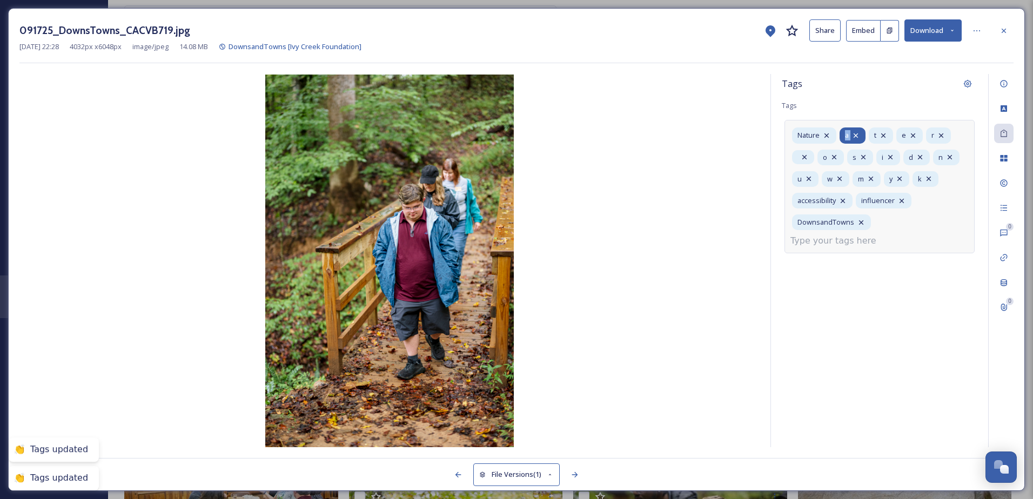
click at [858, 133] on icon at bounding box center [856, 135] width 9 height 9
click at [858, 133] on icon at bounding box center [854, 135] width 9 height 9
click at [856, 135] on icon at bounding box center [854, 135] width 9 height 9
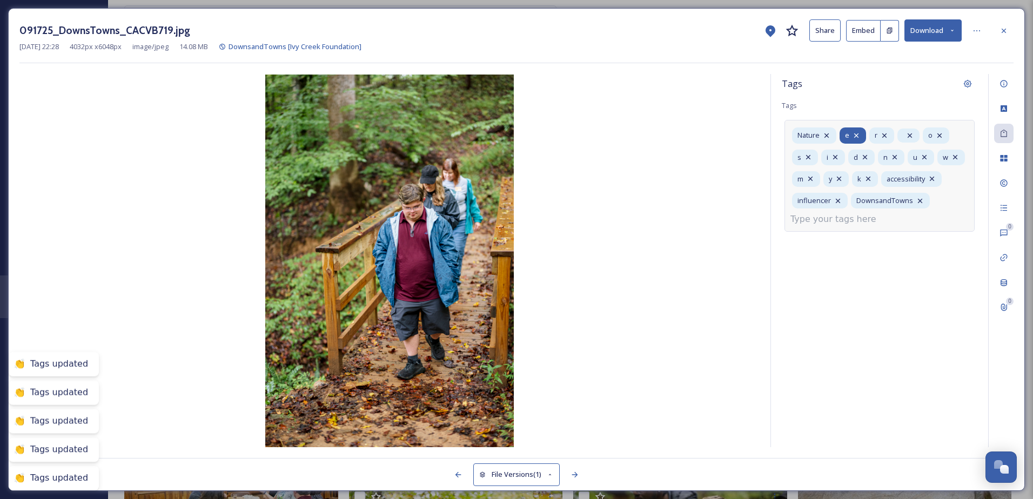
click at [856, 135] on icon at bounding box center [856, 135] width 4 height 4
click at [856, 135] on icon at bounding box center [855, 135] width 9 height 9
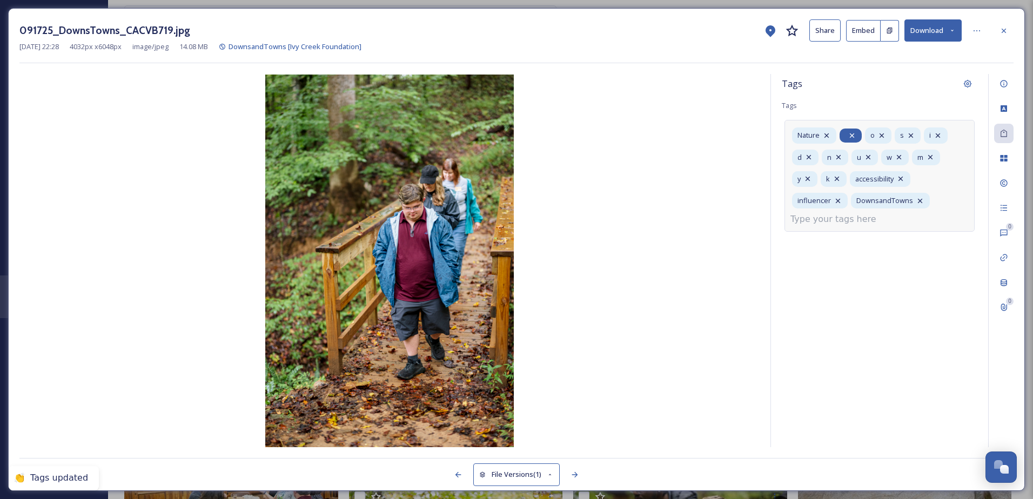
click at [856, 135] on icon at bounding box center [852, 135] width 9 height 9
click at [856, 135] on icon at bounding box center [856, 135] width 9 height 9
click at [856, 135] on icon at bounding box center [854, 135] width 9 height 9
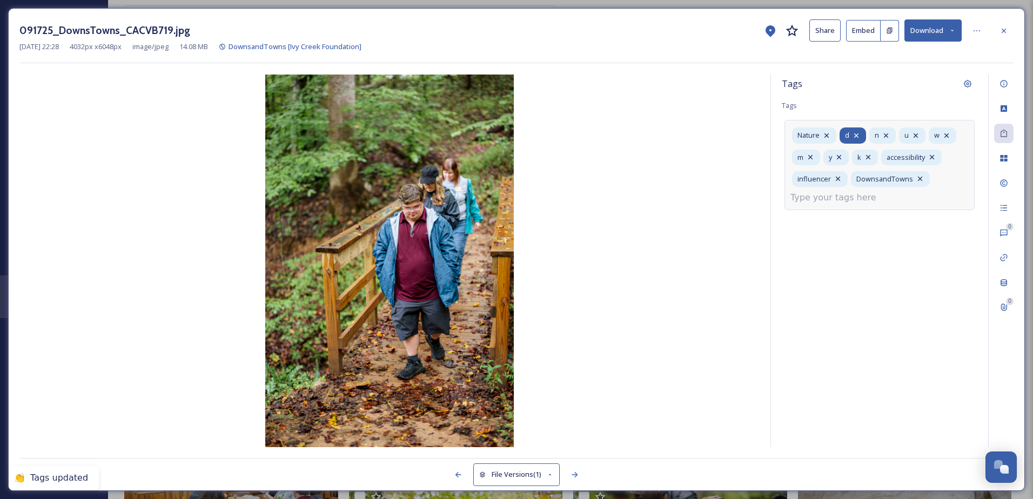
click at [856, 135] on icon at bounding box center [856, 135] width 4 height 4
click at [855, 134] on icon at bounding box center [857, 135] width 9 height 9
click at [859, 133] on icon at bounding box center [858, 135] width 9 height 9
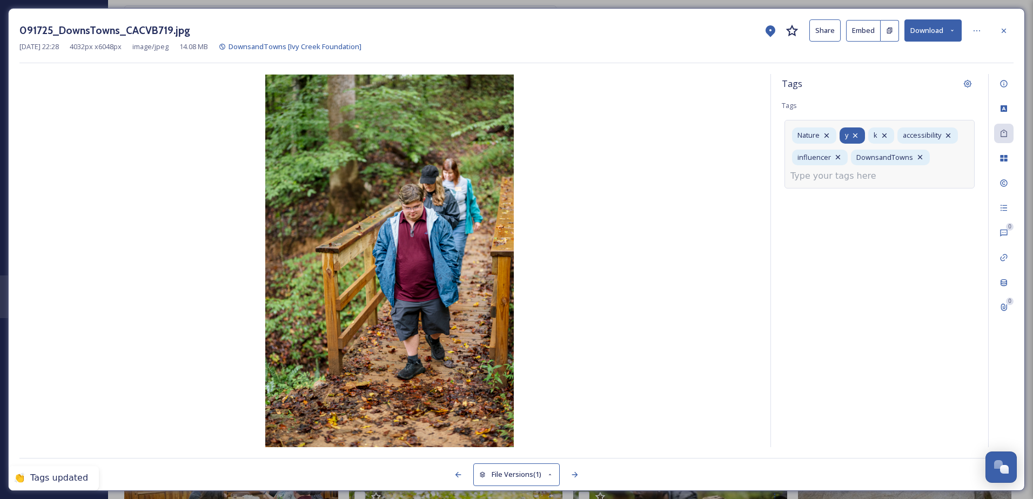
click at [861, 130] on div "y" at bounding box center [852, 136] width 25 height 16
click at [856, 132] on icon at bounding box center [855, 135] width 9 height 9
click at [856, 132] on icon at bounding box center [856, 135] width 9 height 9
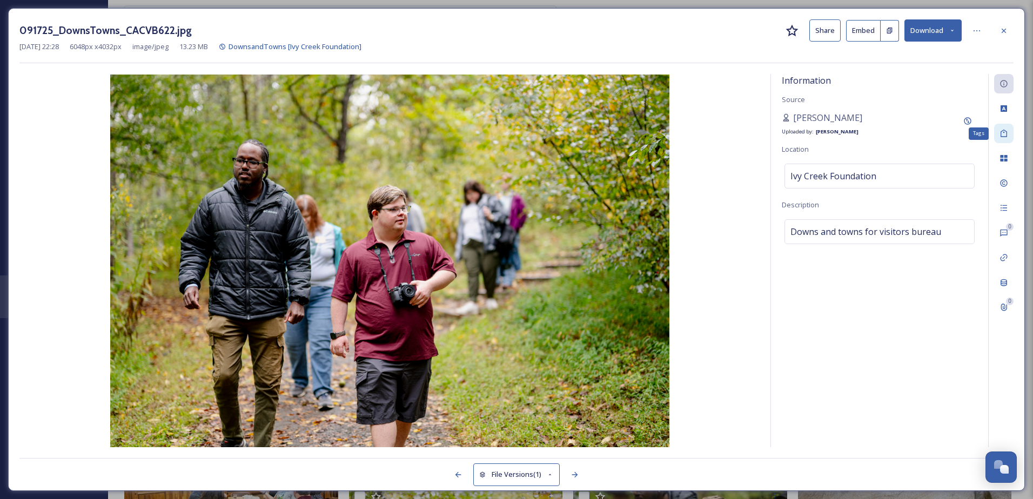
click at [994, 133] on div "Tags" at bounding box center [1003, 133] width 19 height 19
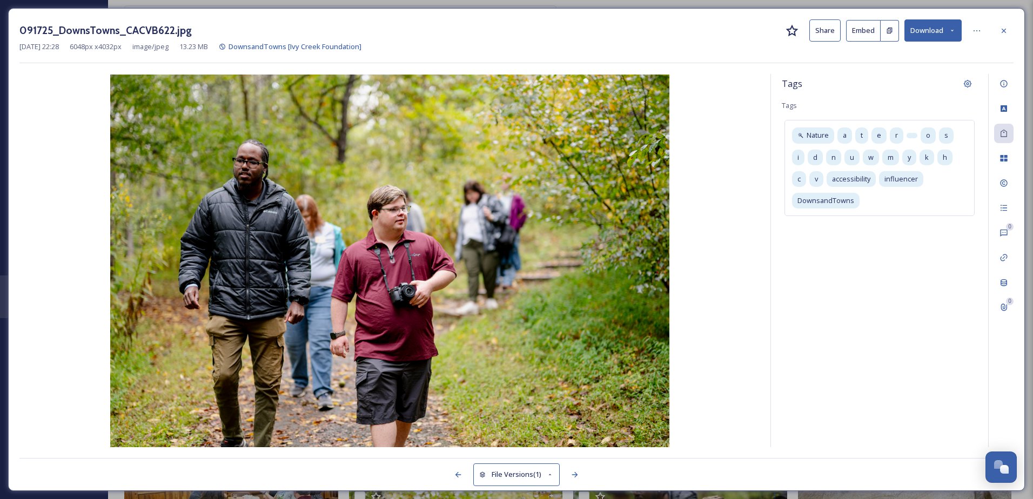
click at [992, 28] on div "091725_DownsTowns_CACVB622.jpg Share Embed Download" at bounding box center [516, 30] width 994 height 22
click at [1010, 30] on div at bounding box center [1003, 30] width 19 height 19
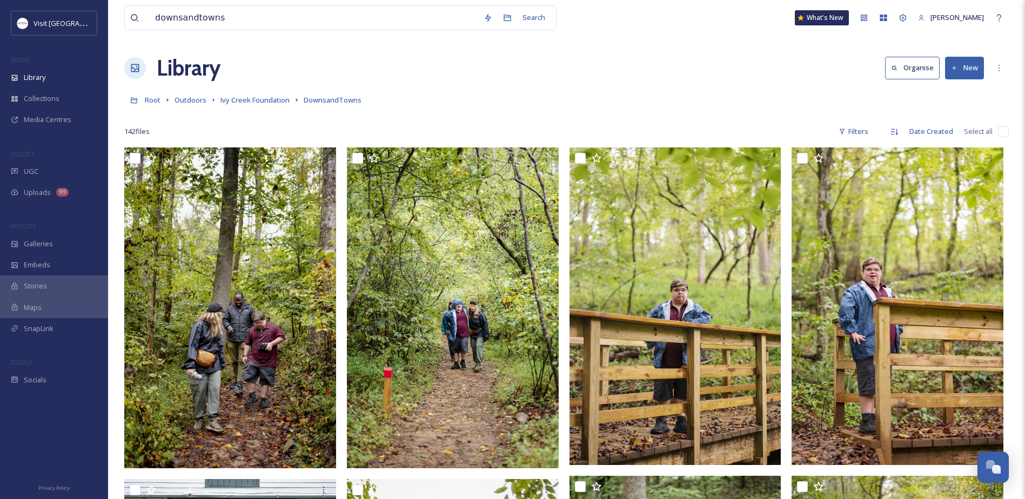
click at [1000, 128] on input "checkbox" at bounding box center [1003, 131] width 11 height 11
click at [1003, 130] on input "checkbox" at bounding box center [1003, 131] width 11 height 11
checkbox input "true"
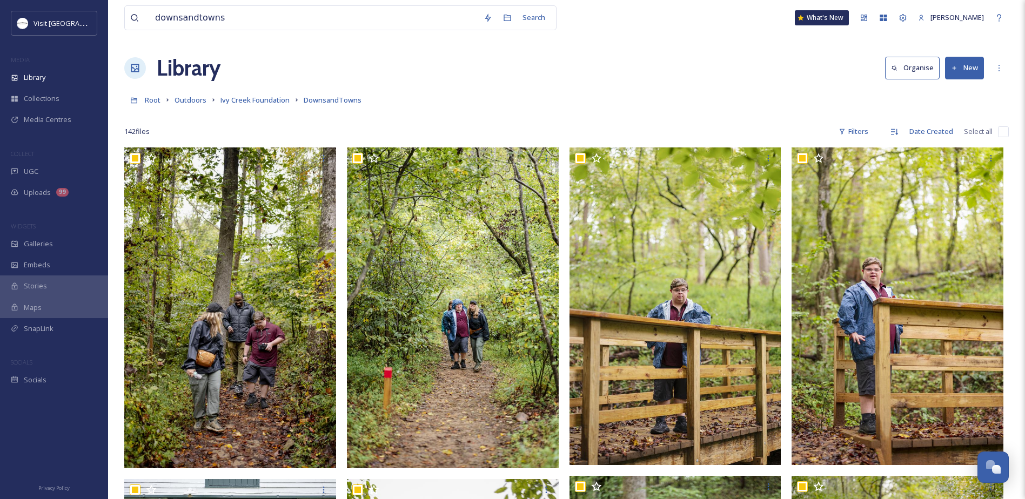
checkbox input "true"
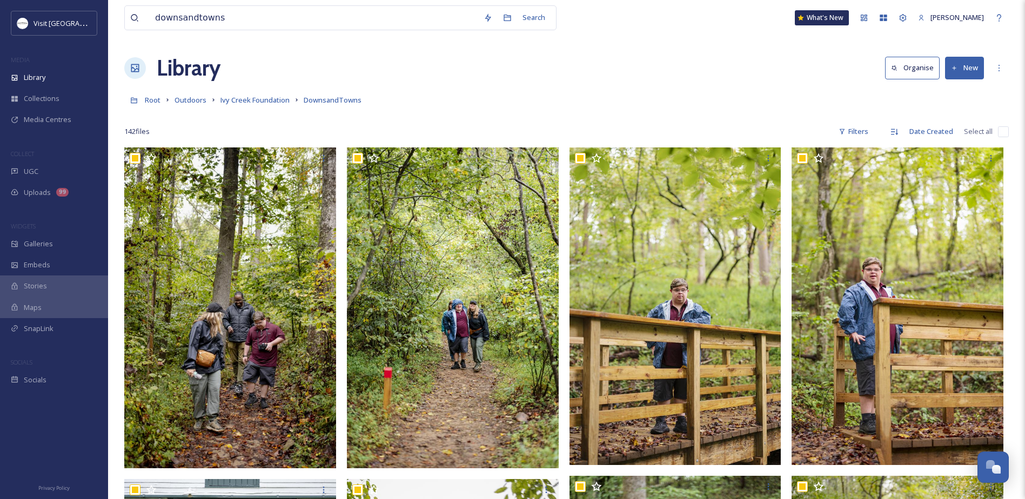
checkbox input "true"
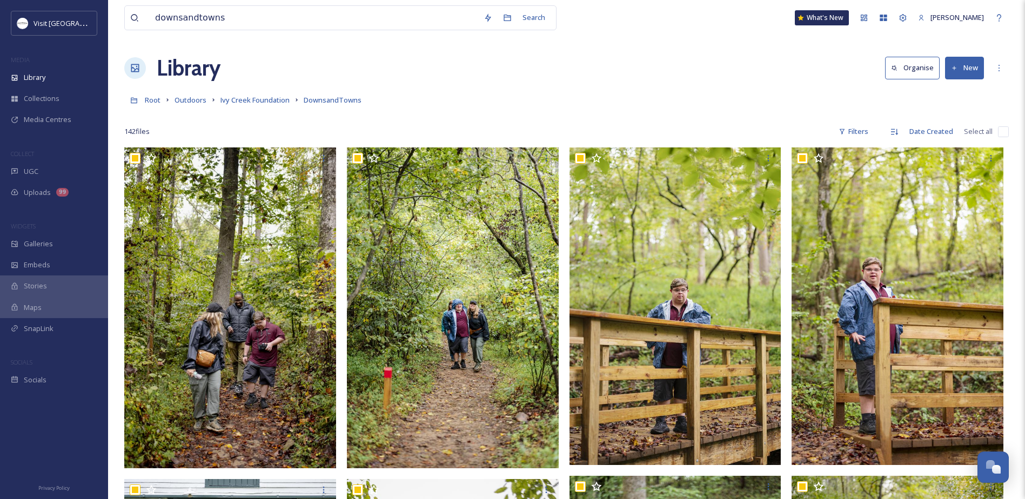
checkbox input "true"
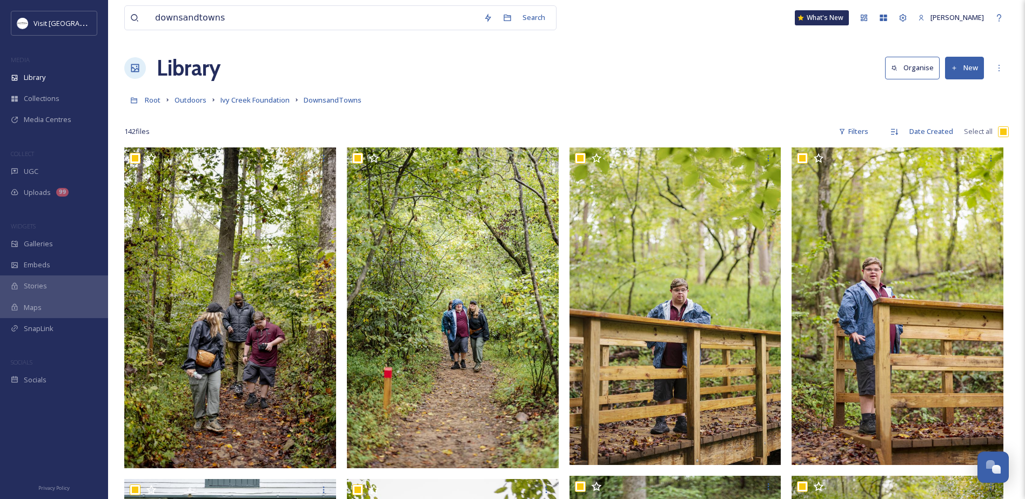
checkbox input "true"
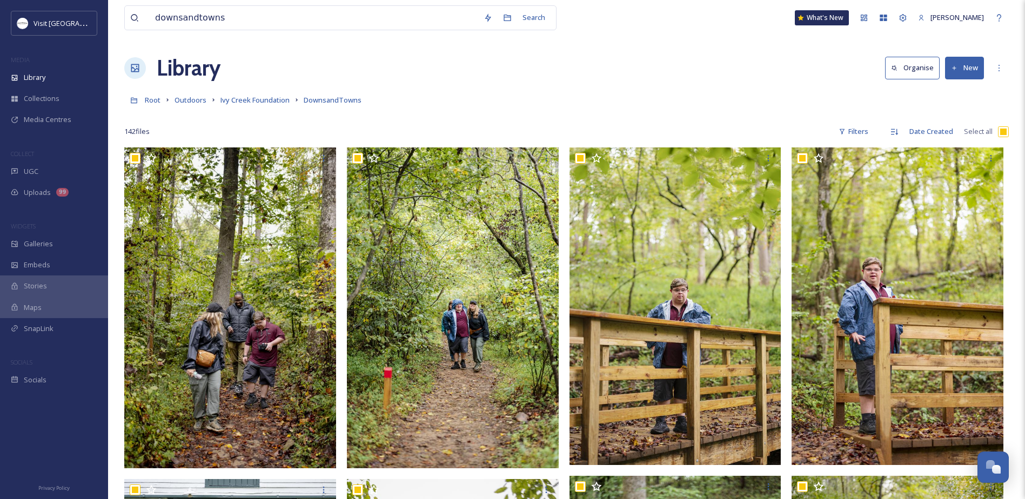
checkbox input "true"
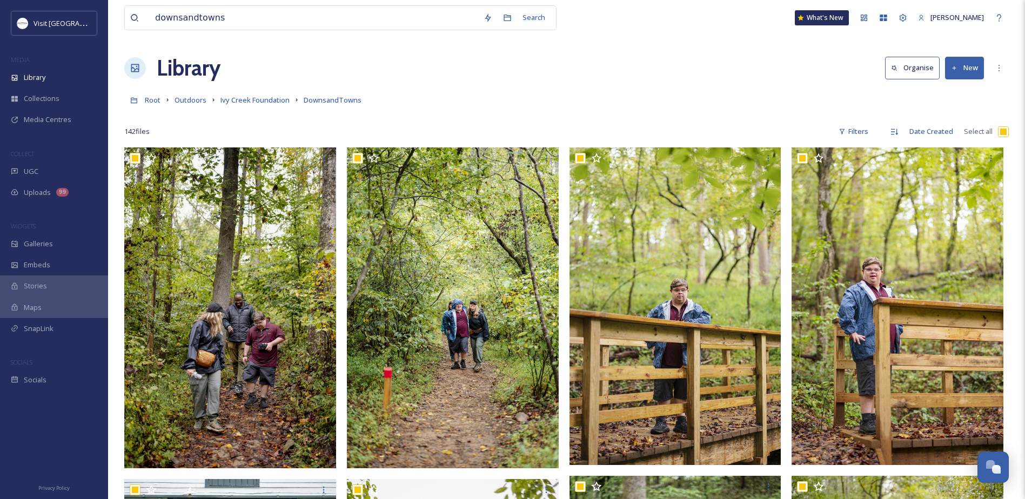
checkbox input "true"
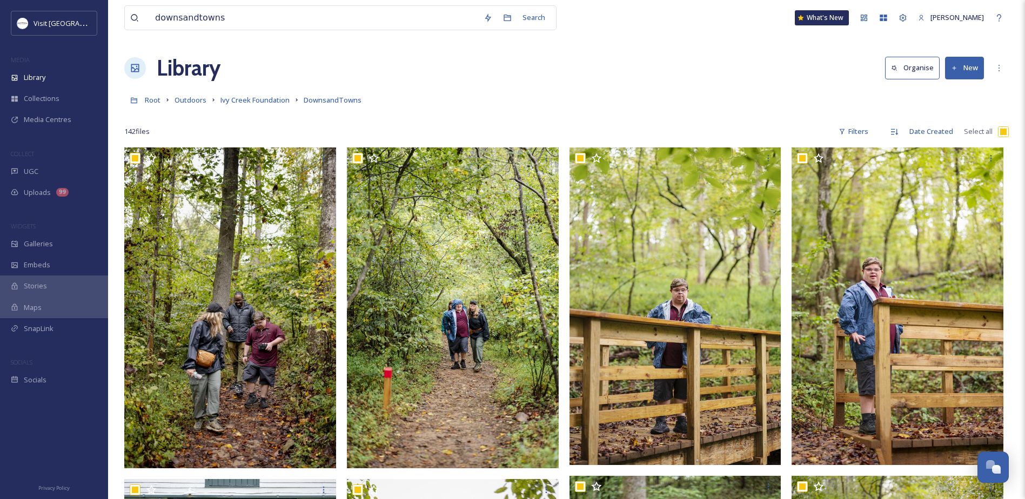
checkbox input "true"
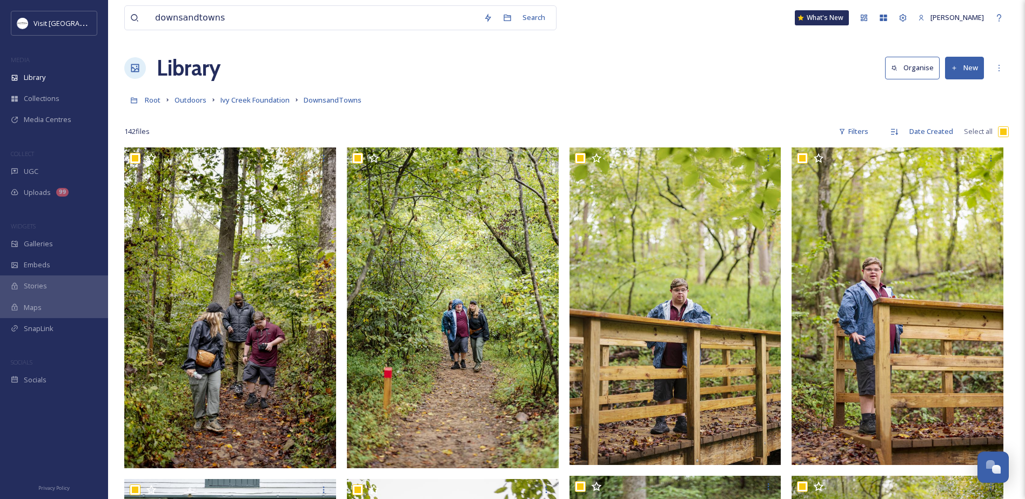
checkbox input "true"
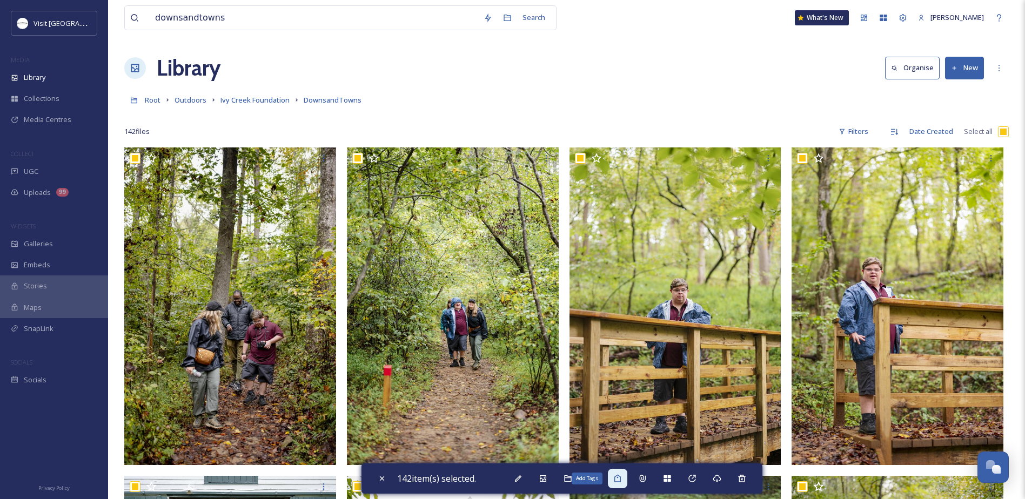
click at [619, 479] on icon at bounding box center [617, 479] width 9 height 9
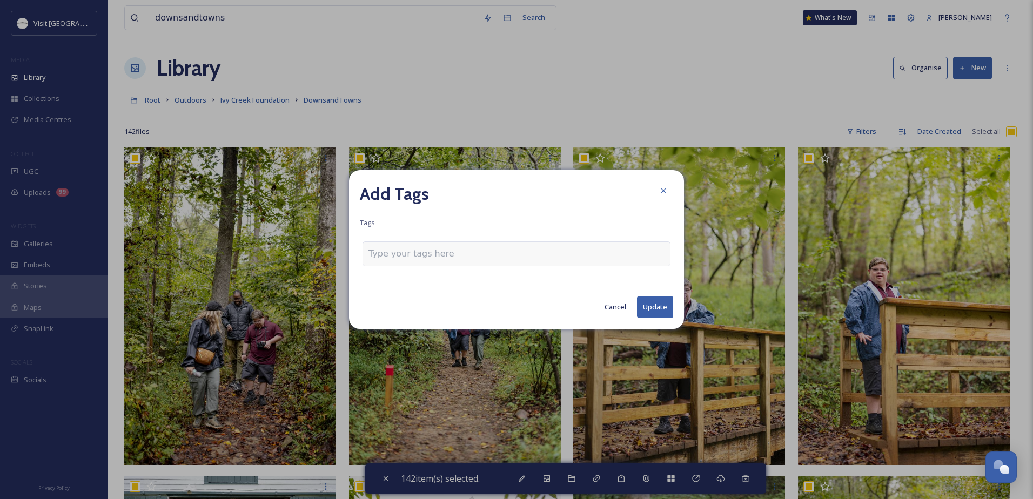
click at [379, 254] on input at bounding box center [423, 254] width 108 height 13
click at [609, 309] on button "Cancel" at bounding box center [615, 307] width 32 height 21
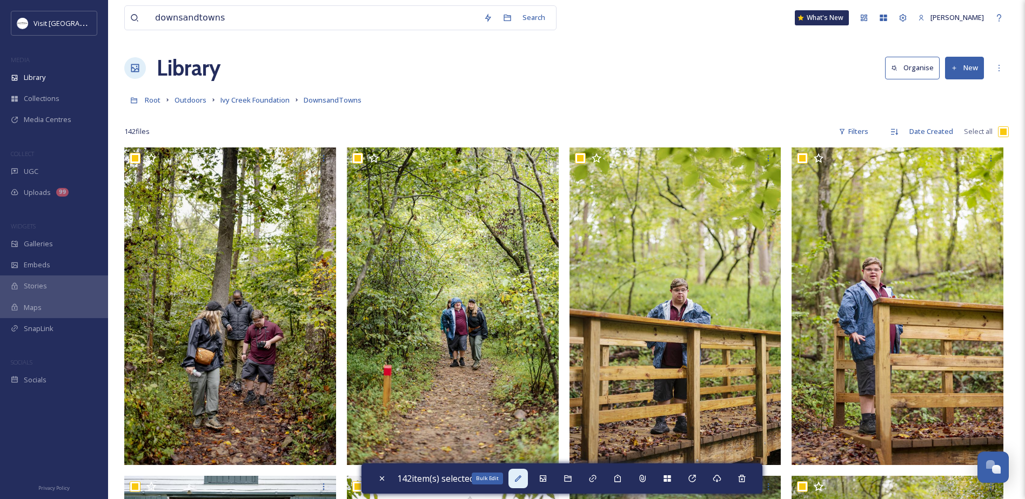
click at [517, 476] on icon at bounding box center [518, 479] width 9 height 9
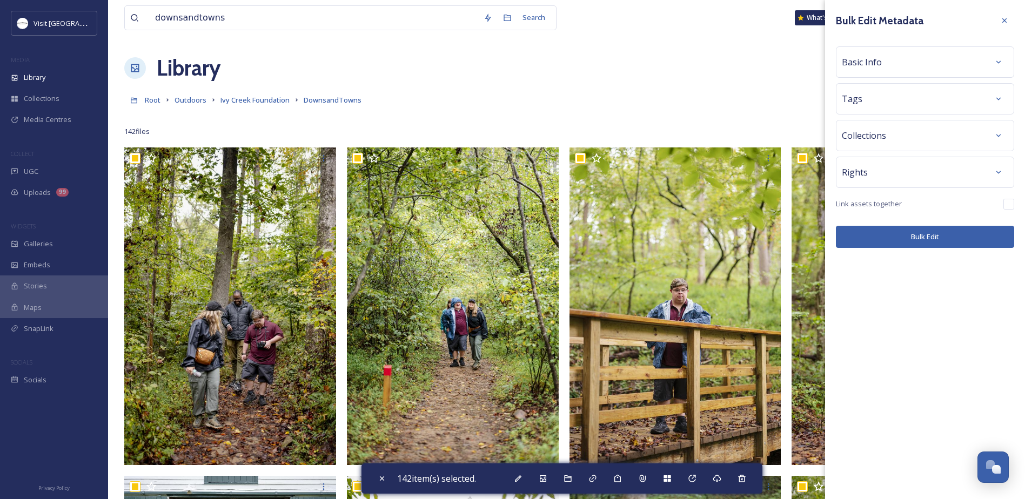
click at [867, 92] on div "Tags" at bounding box center [925, 98] width 166 height 19
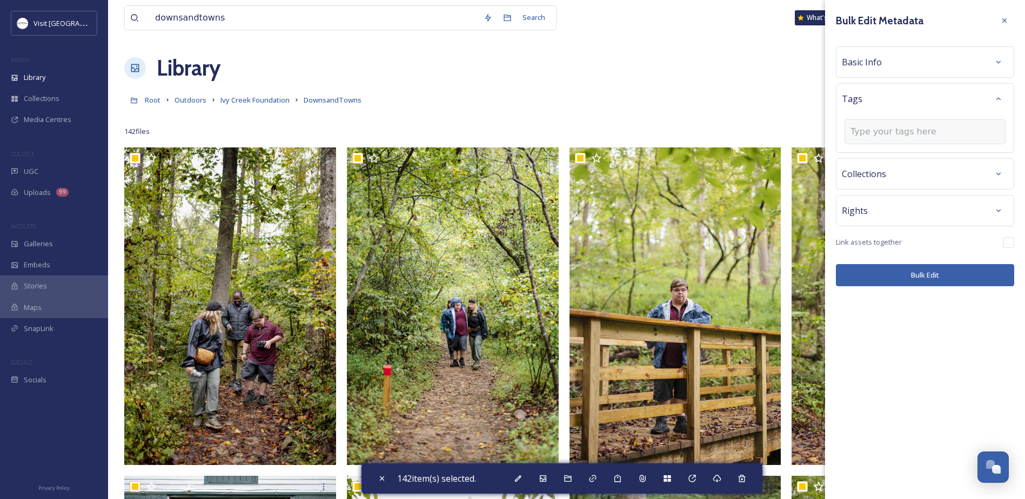
click at [911, 126] on input at bounding box center [905, 131] width 108 height 13
click at [910, 132] on input at bounding box center [905, 131] width 108 height 13
click at [891, 104] on div "Tags" at bounding box center [925, 98] width 166 height 19
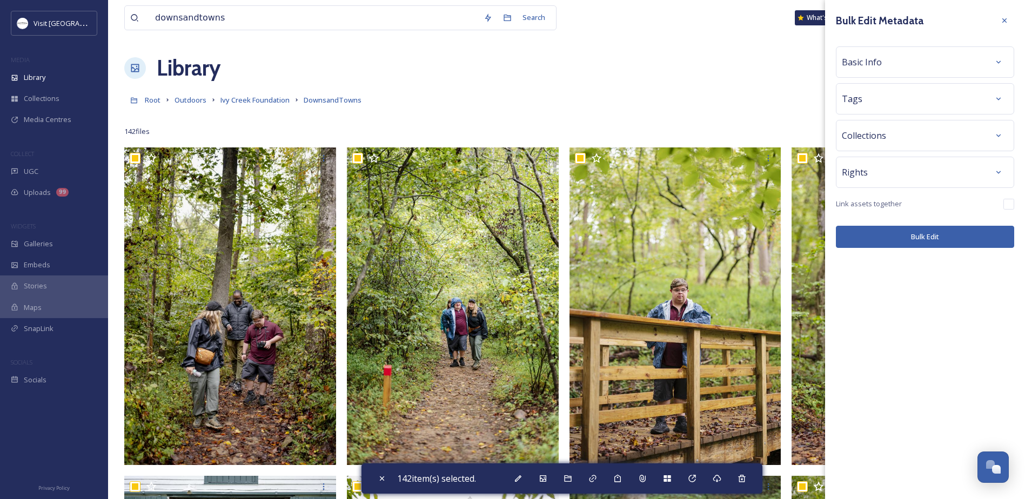
click at [886, 103] on div "Tags" at bounding box center [925, 98] width 166 height 19
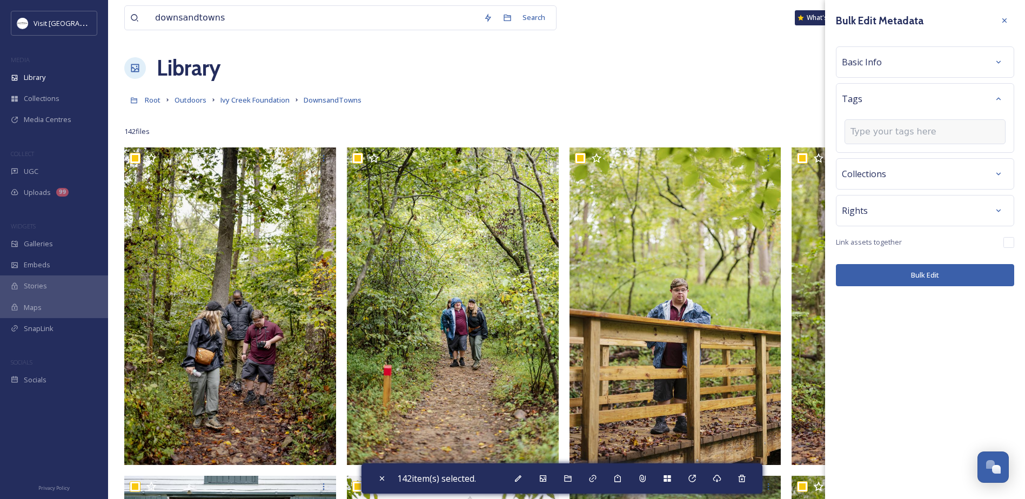
click at [872, 131] on input at bounding box center [905, 131] width 108 height 13
click at [747, 66] on div "Library Organise New" at bounding box center [566, 68] width 885 height 32
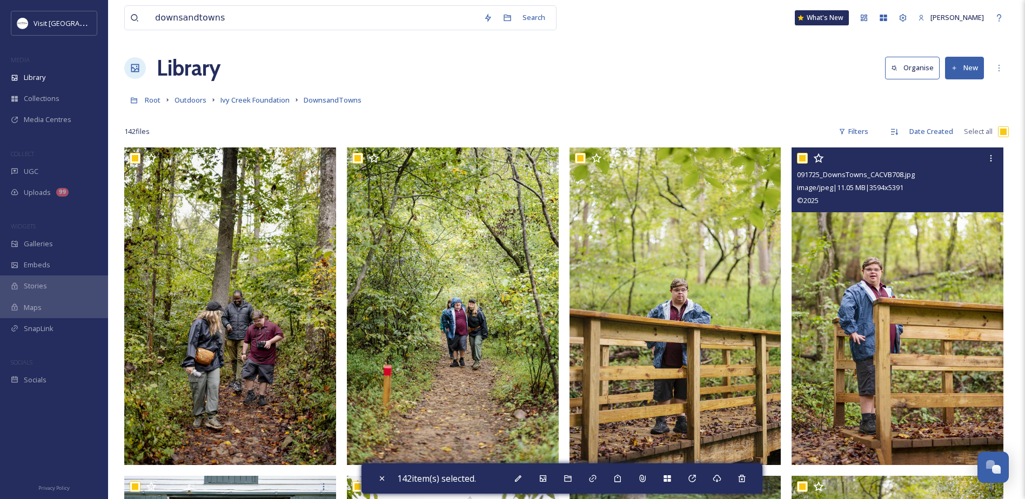
click at [859, 269] on img at bounding box center [898, 307] width 212 height 318
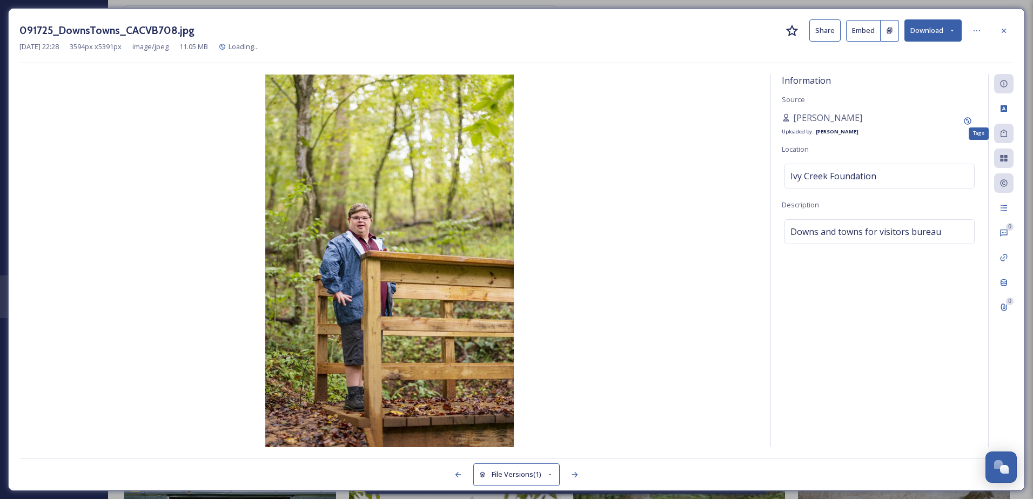
click at [1004, 143] on div "Tags" at bounding box center [1003, 133] width 19 height 19
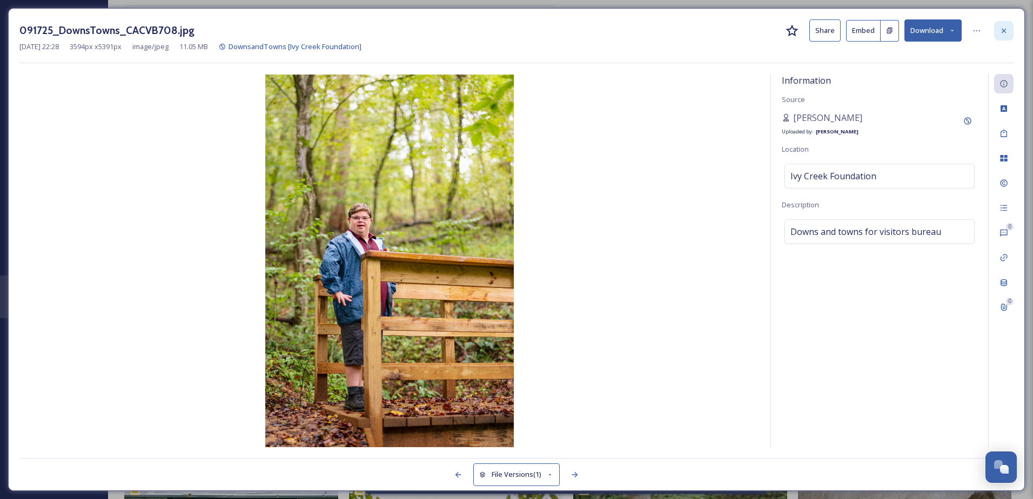
click at [1005, 32] on icon at bounding box center [1004, 30] width 4 height 4
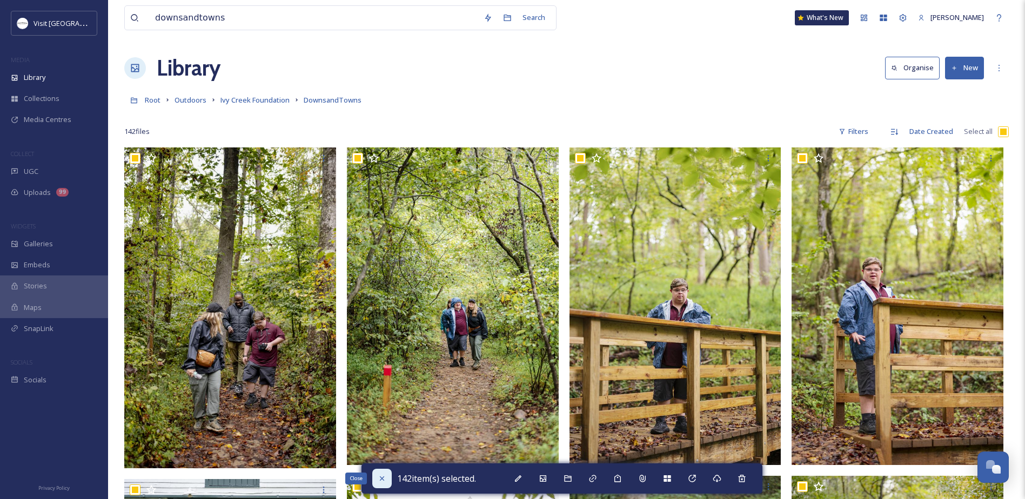
click at [376, 475] on div "Close" at bounding box center [381, 478] width 19 height 19
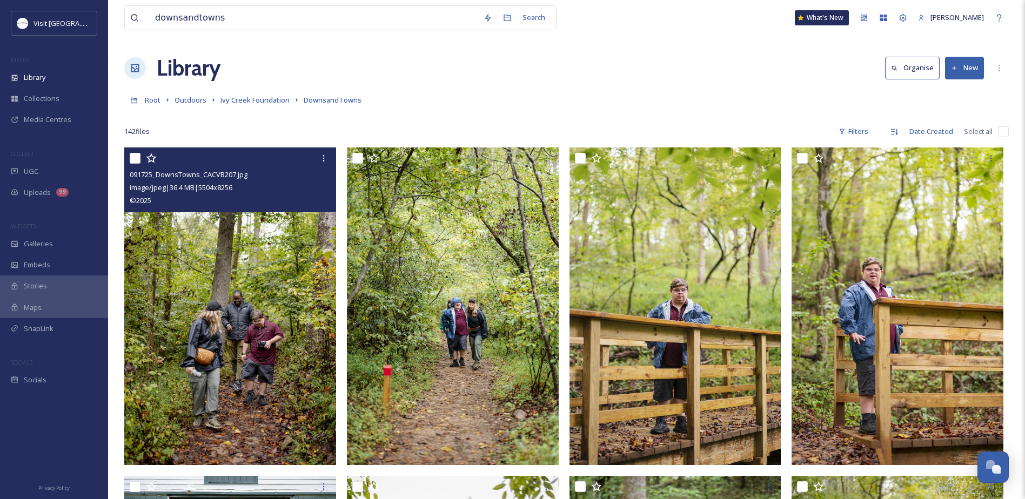
click at [169, 300] on img at bounding box center [230, 307] width 212 height 318
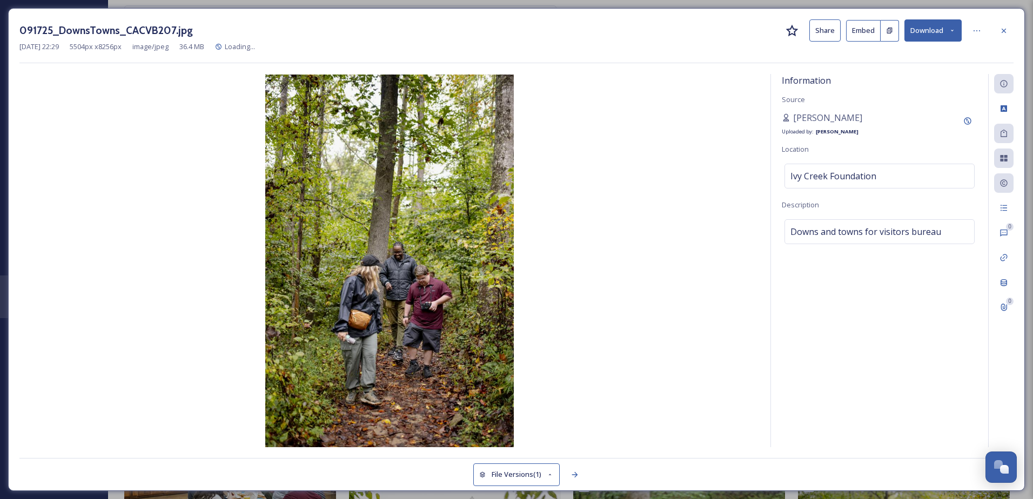
click at [1005, 126] on div at bounding box center [1003, 133] width 19 height 19
click at [1004, 135] on icon at bounding box center [1004, 133] width 9 height 9
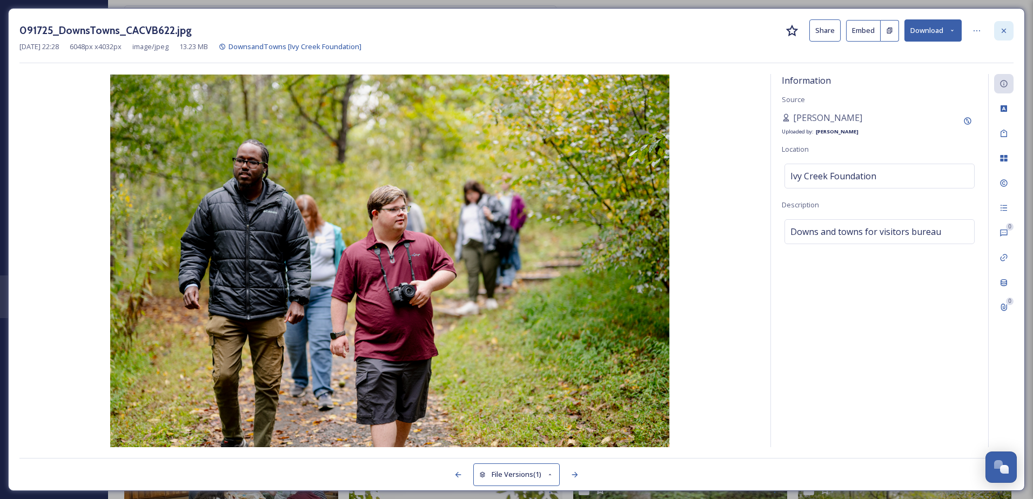
click at [1003, 29] on icon at bounding box center [1004, 30] width 9 height 9
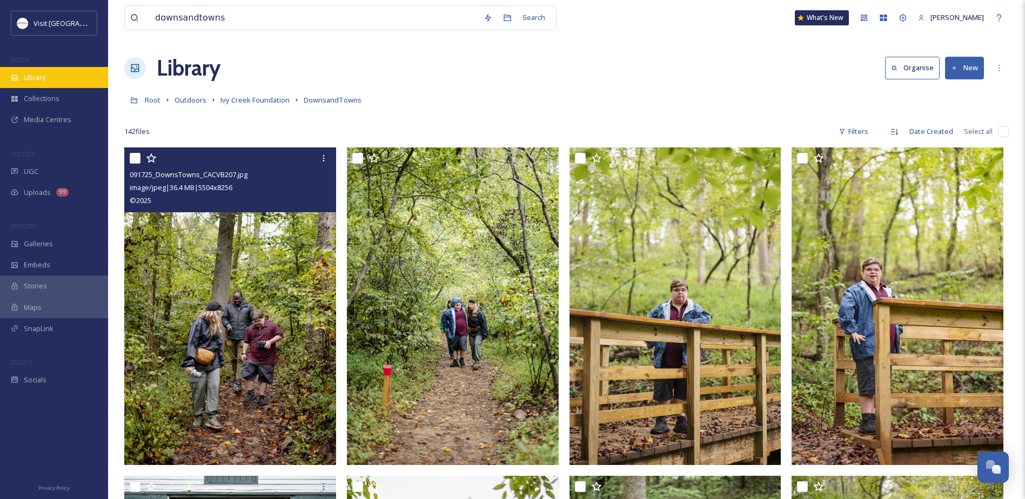
click at [18, 79] on icon at bounding box center [15, 78] width 8 height 8
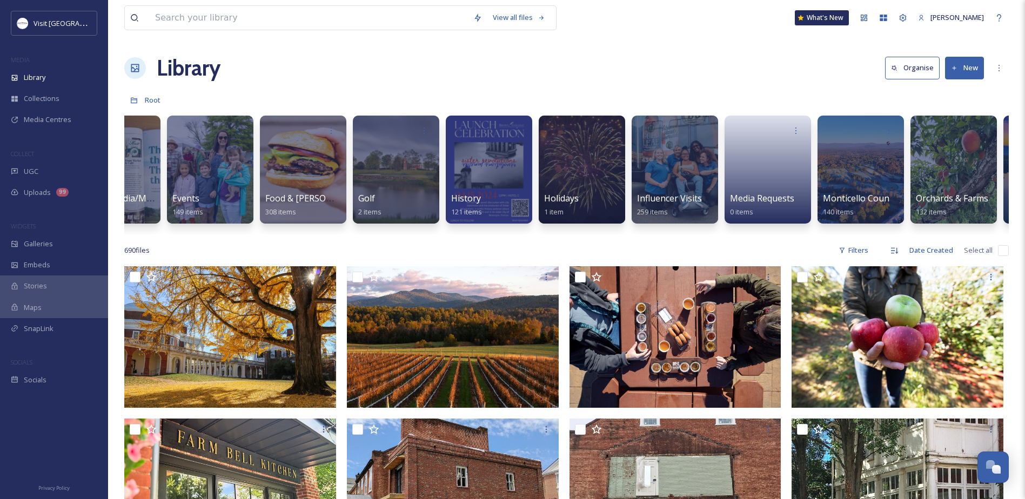
scroll to position [0, 806]
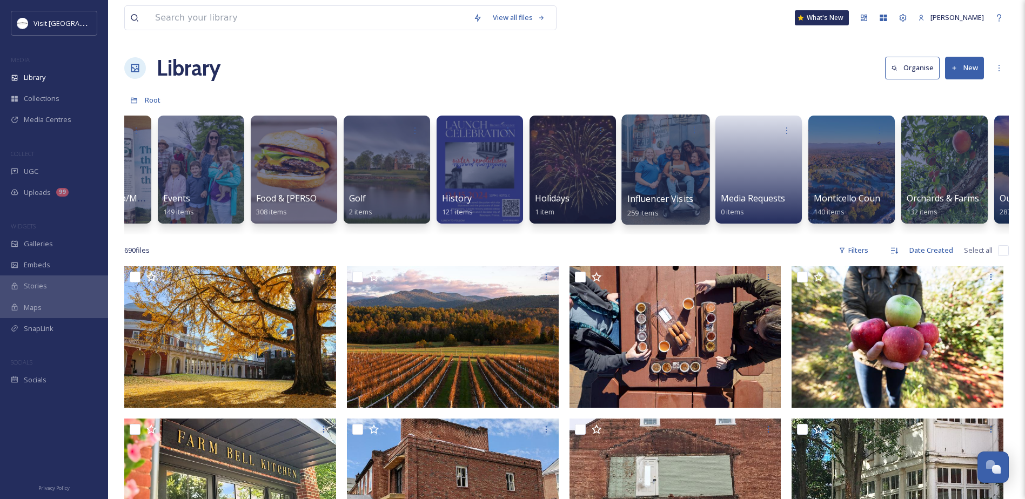
click at [690, 197] on span "Influencer Visits" at bounding box center [660, 199] width 66 height 12
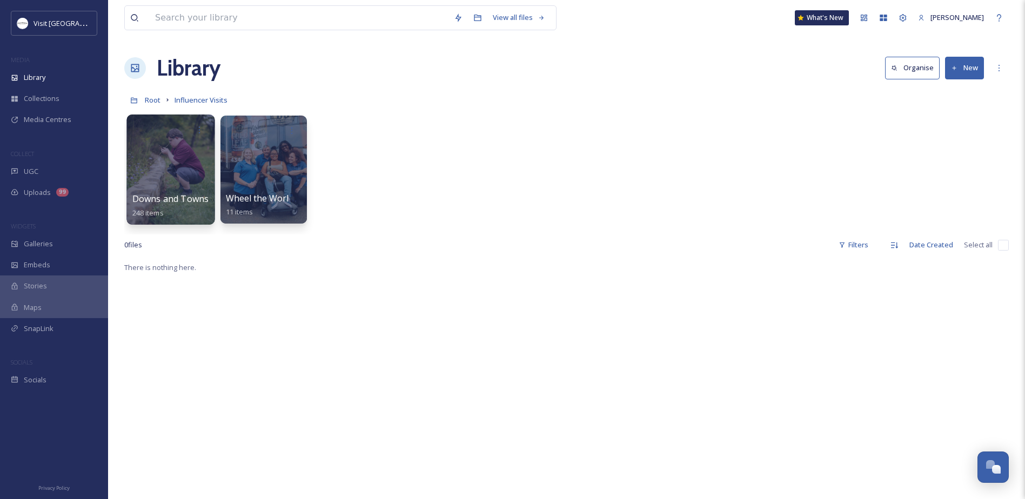
click at [142, 186] on div at bounding box center [170, 170] width 88 height 110
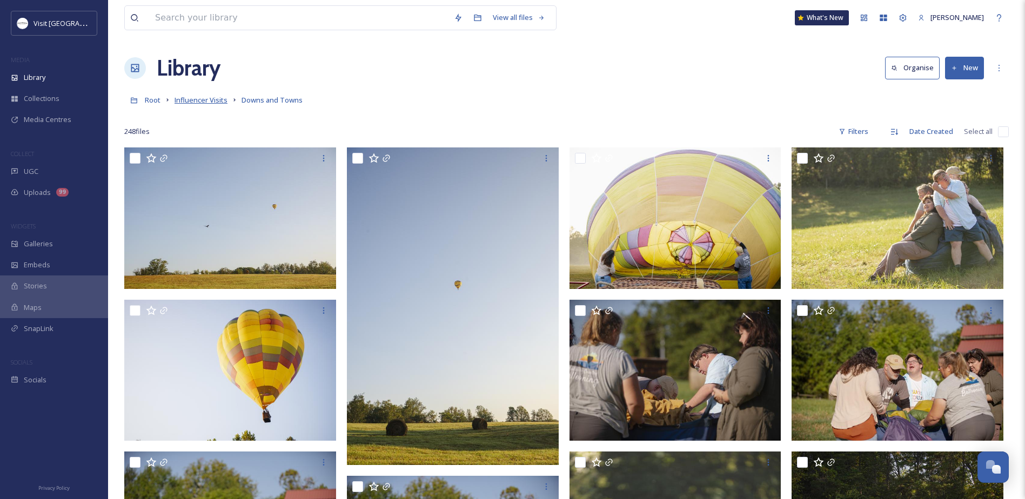
click at [208, 96] on span "Influencer Visits" at bounding box center [201, 100] width 53 height 10
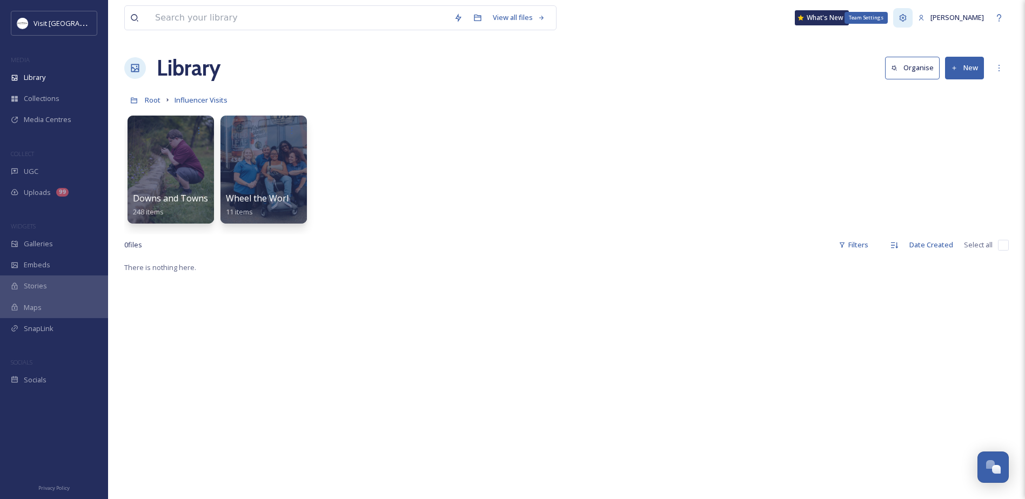
click at [913, 21] on div "Team Settings" at bounding box center [902, 17] width 19 height 19
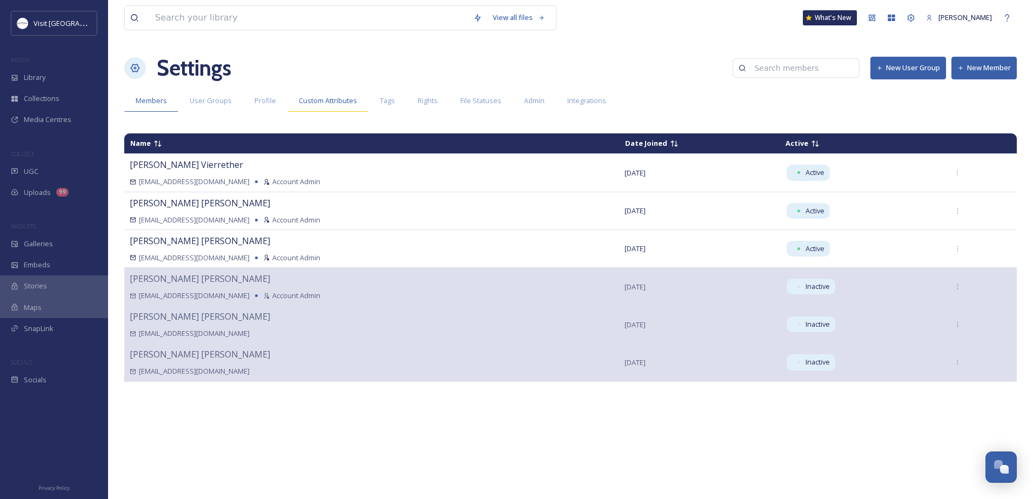
click at [340, 97] on span "Custom Attributes" at bounding box center [328, 101] width 58 height 10
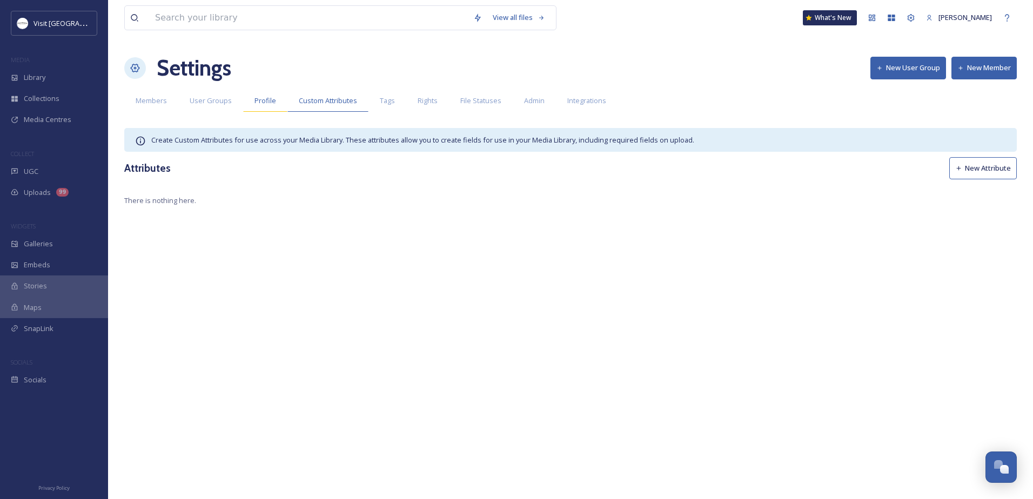
click at [266, 104] on span "Profile" at bounding box center [266, 101] width 22 height 10
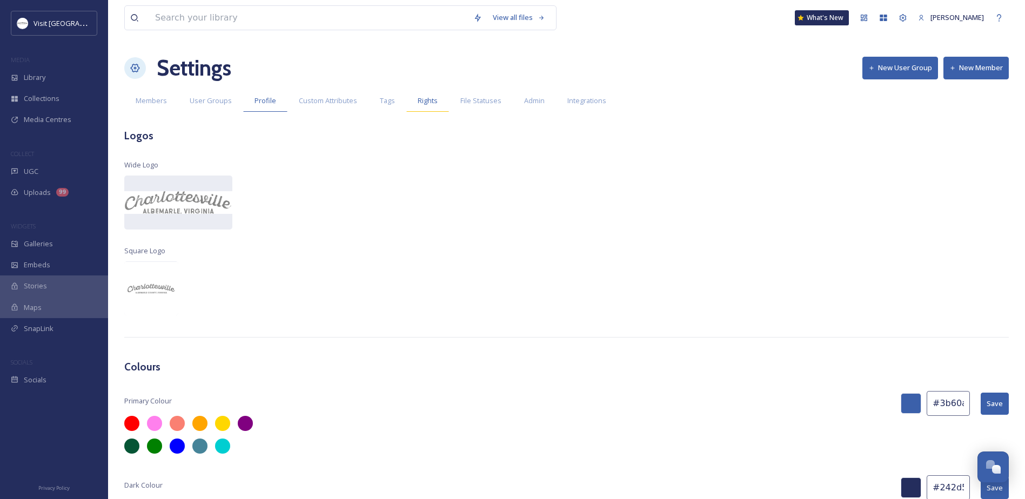
click at [436, 105] on div "Rights" at bounding box center [427, 101] width 43 height 22
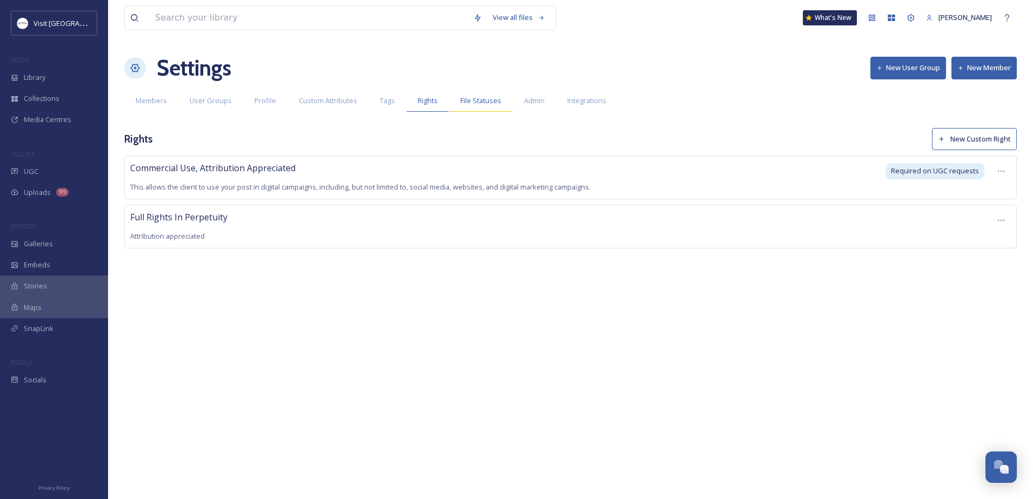
click at [465, 98] on span "File Statuses" at bounding box center [480, 101] width 41 height 10
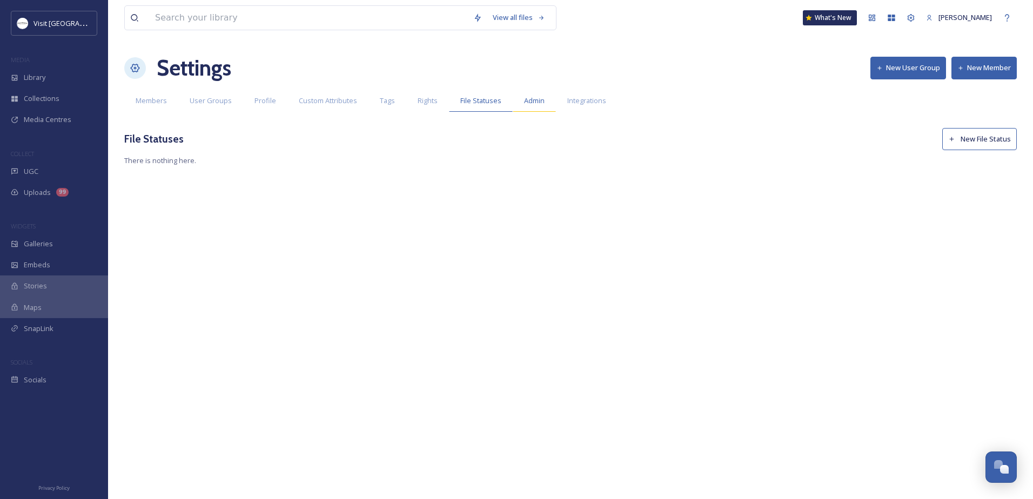
click at [518, 108] on div "Admin" at bounding box center [534, 101] width 43 height 22
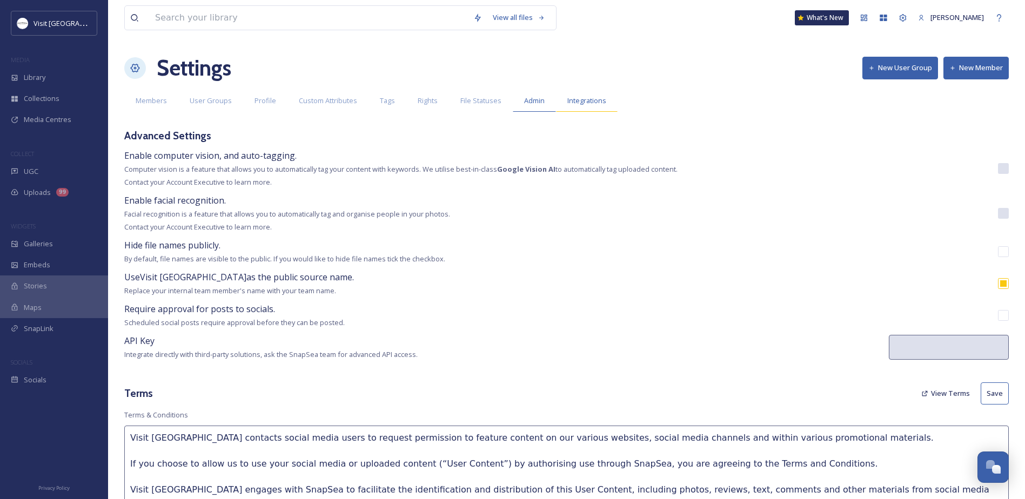
click at [571, 108] on div "Integrations" at bounding box center [587, 101] width 62 height 22
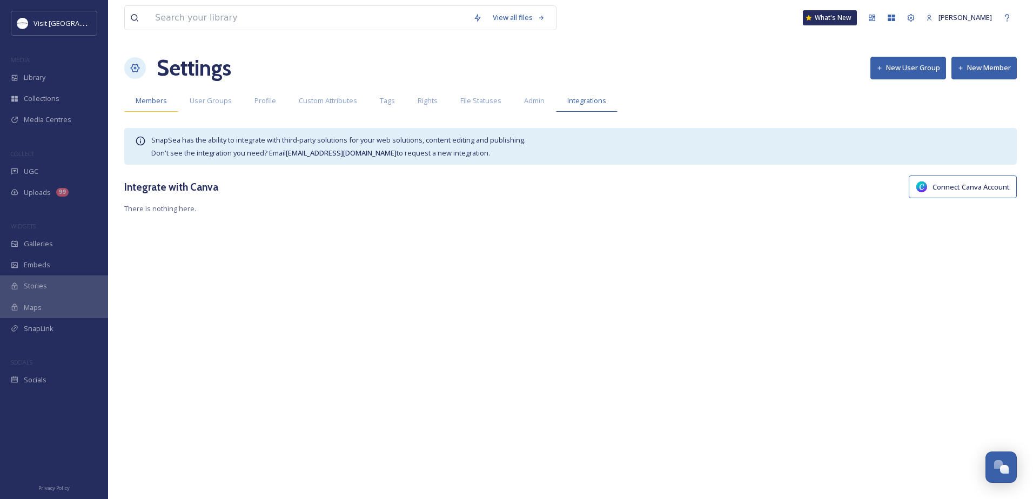
click at [151, 107] on div "Members" at bounding box center [151, 101] width 54 height 22
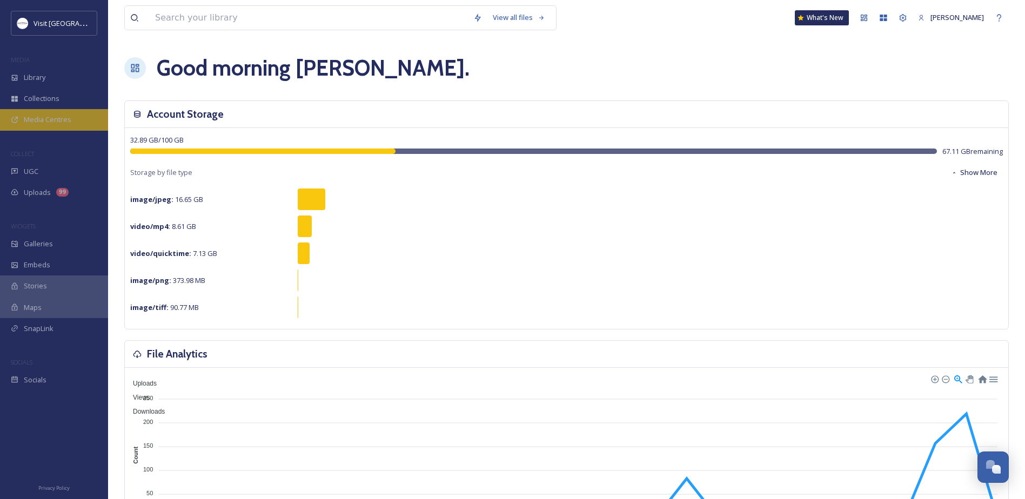
scroll to position [503, 0]
click at [39, 79] on span "Library" at bounding box center [35, 77] width 22 height 10
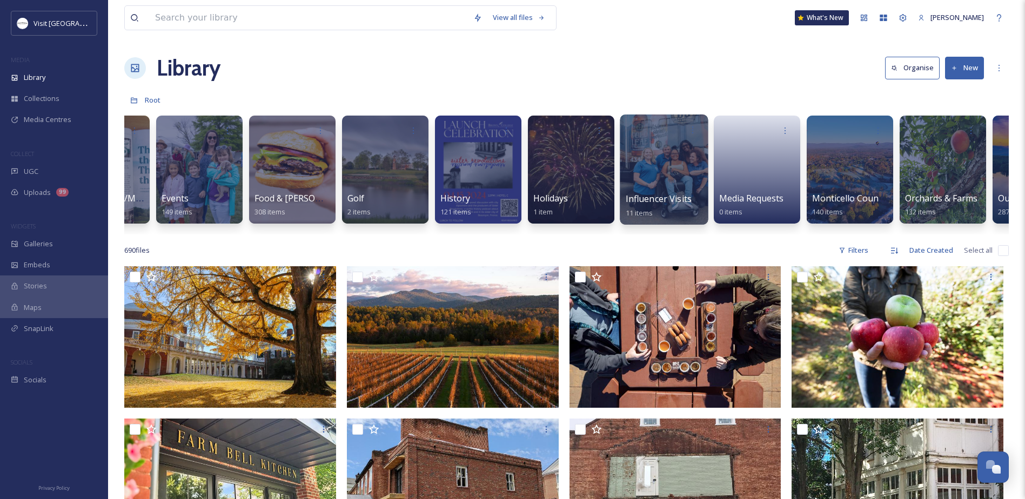
scroll to position [0, 812]
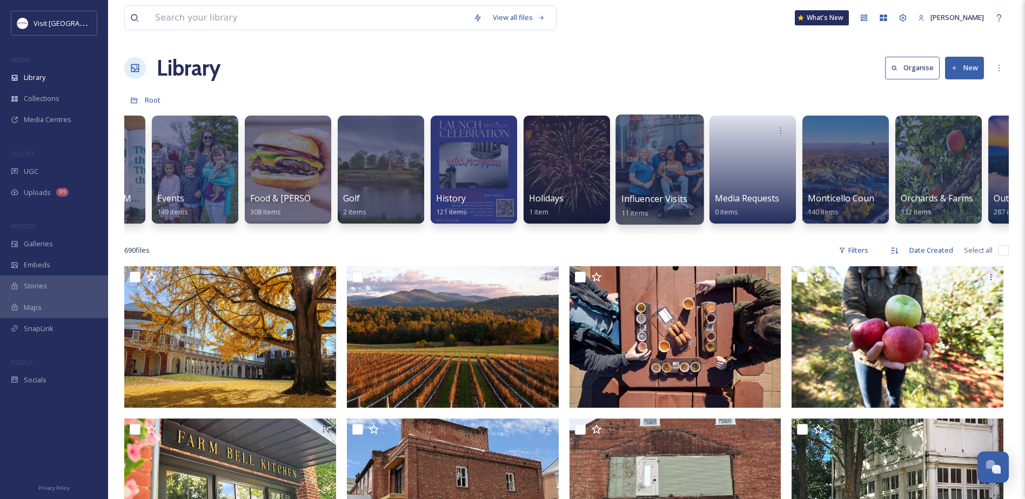
click at [668, 187] on div at bounding box center [660, 170] width 88 height 110
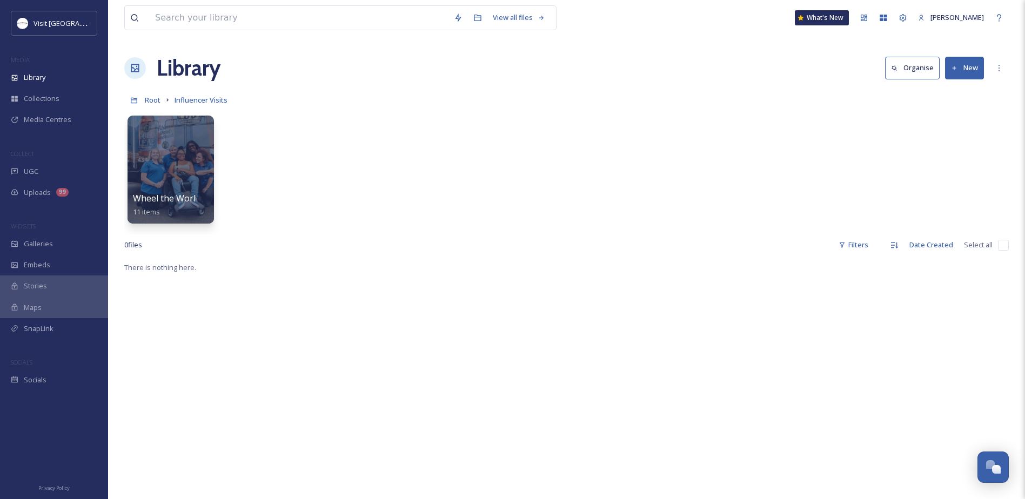
click at [968, 66] on button "New" at bounding box center [964, 68] width 39 height 22
click at [943, 129] on div "Folder" at bounding box center [953, 135] width 61 height 21
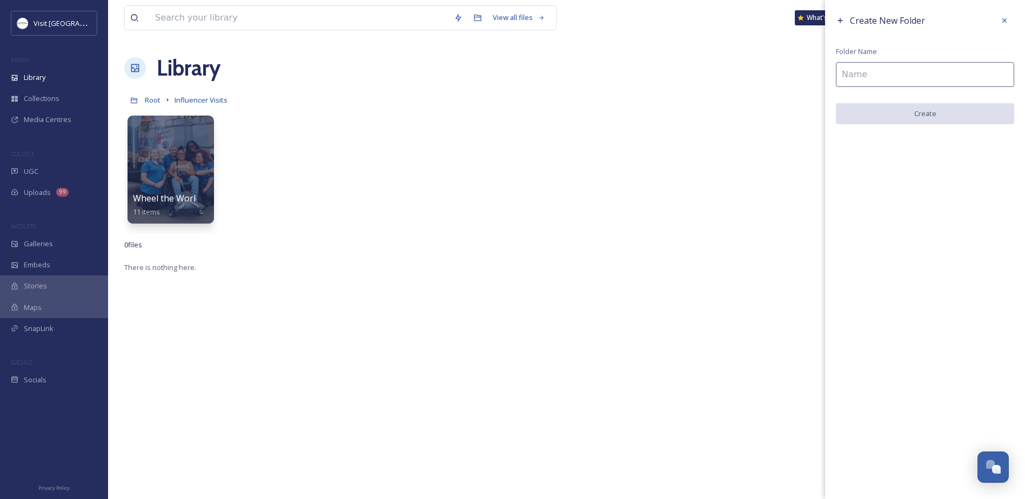
click at [892, 72] on input at bounding box center [925, 74] width 178 height 25
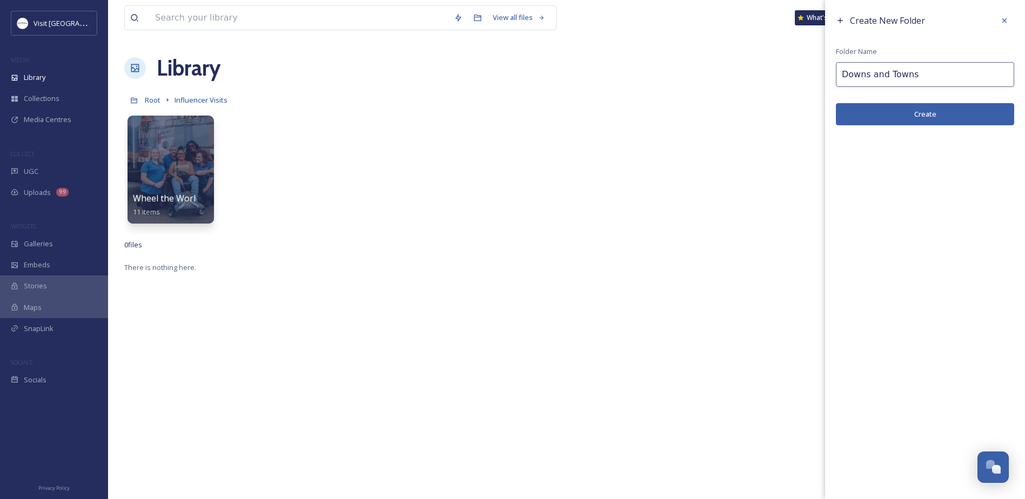
type input "Downs and Towns"
click at [887, 118] on button "Create" at bounding box center [925, 114] width 178 height 22
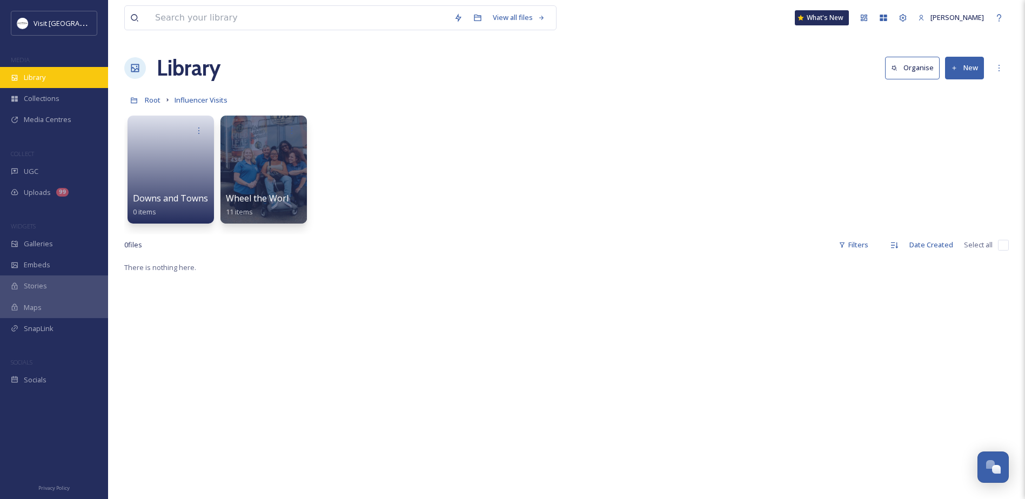
click at [41, 74] on span "Library" at bounding box center [35, 77] width 22 height 10
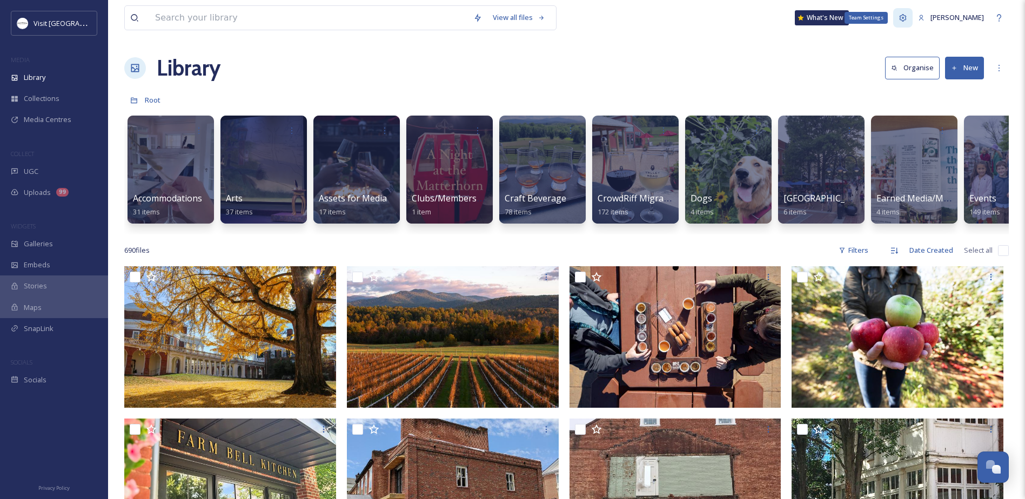
click at [907, 15] on icon at bounding box center [903, 18] width 9 height 9
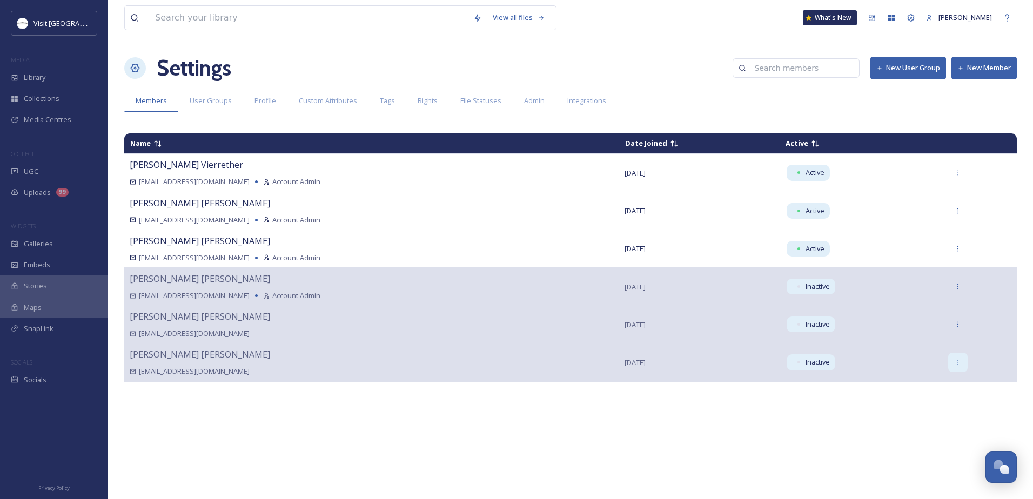
click at [954, 361] on icon at bounding box center [957, 362] width 7 height 7
click at [783, 427] on div "Name Date Joined Active Amanda Vierrether avierrether@albemarle.org Account Adm…" at bounding box center [570, 310] width 893 height 364
click at [434, 97] on span "Rights" at bounding box center [428, 101] width 20 height 10
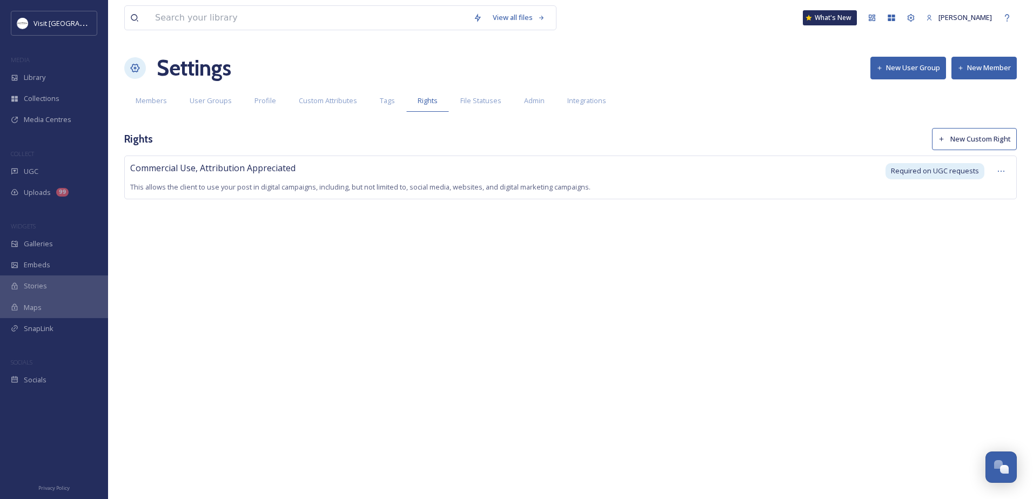
click at [969, 136] on button "New Custom Right" at bounding box center [974, 139] width 85 height 22
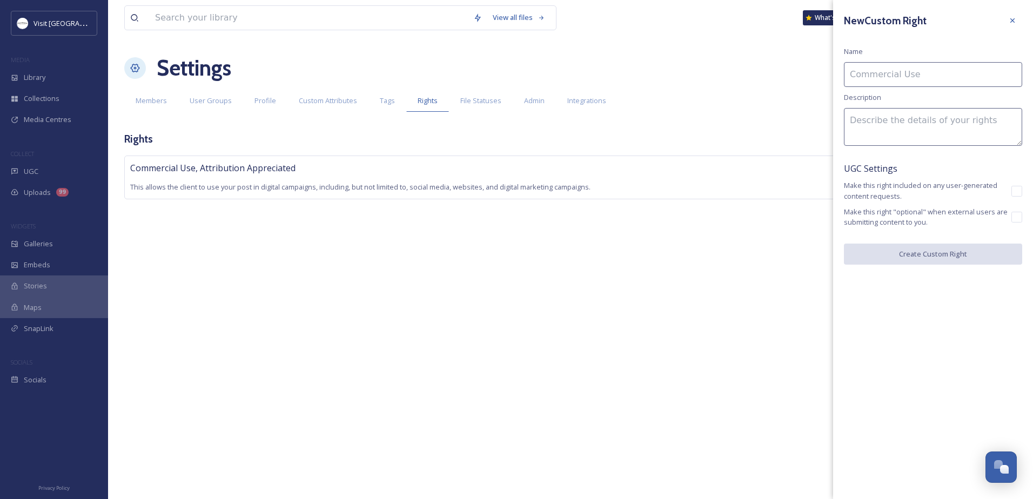
click at [869, 72] on input at bounding box center [933, 74] width 178 height 25
click at [922, 38] on div "New Custom Right Name Description UGC Settings Make this right included on any …" at bounding box center [933, 138] width 200 height 276
click at [893, 69] on input at bounding box center [933, 74] width 178 height 25
type input "I"
type input "O"
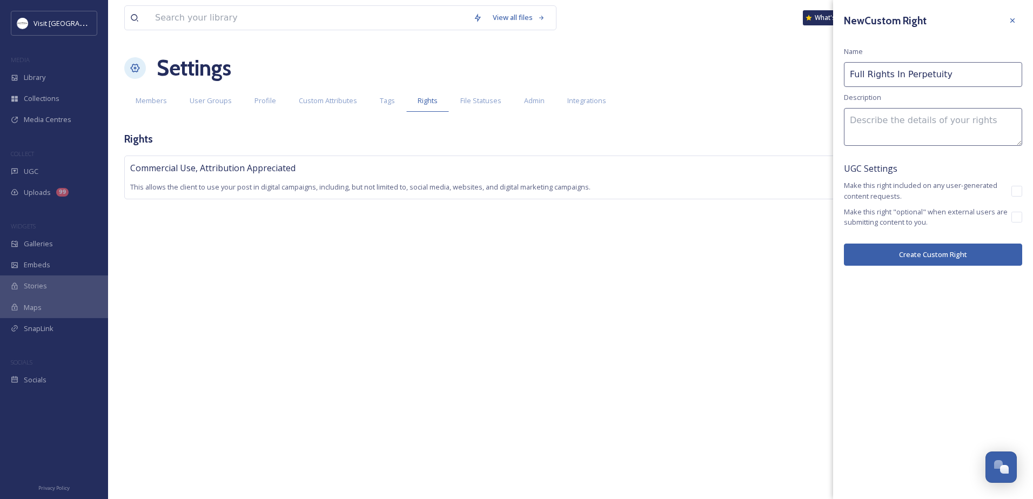
type input "Full Rights In Perpetuity"
type textarea "Attribution appreciated"
click at [984, 250] on button "Create Custom Right" at bounding box center [933, 255] width 178 height 22
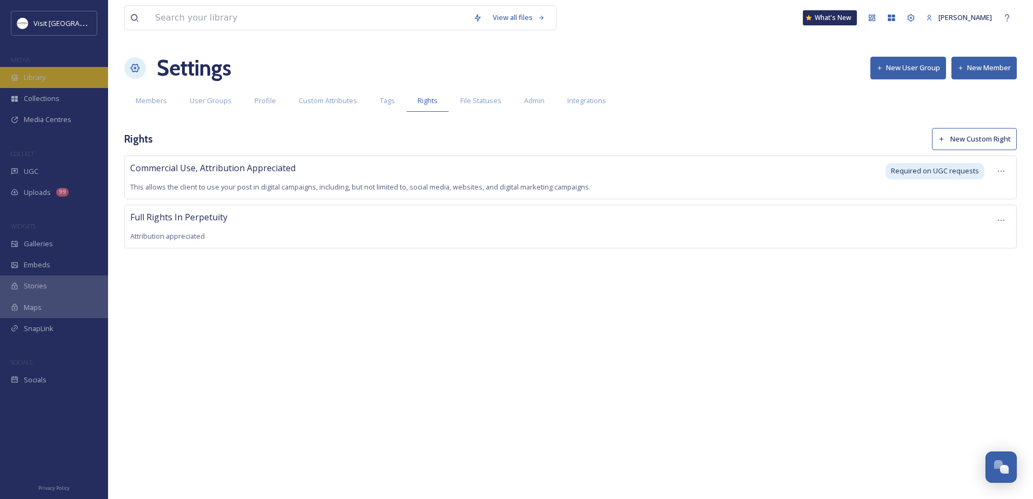
click at [50, 73] on div "Library" at bounding box center [54, 77] width 108 height 21
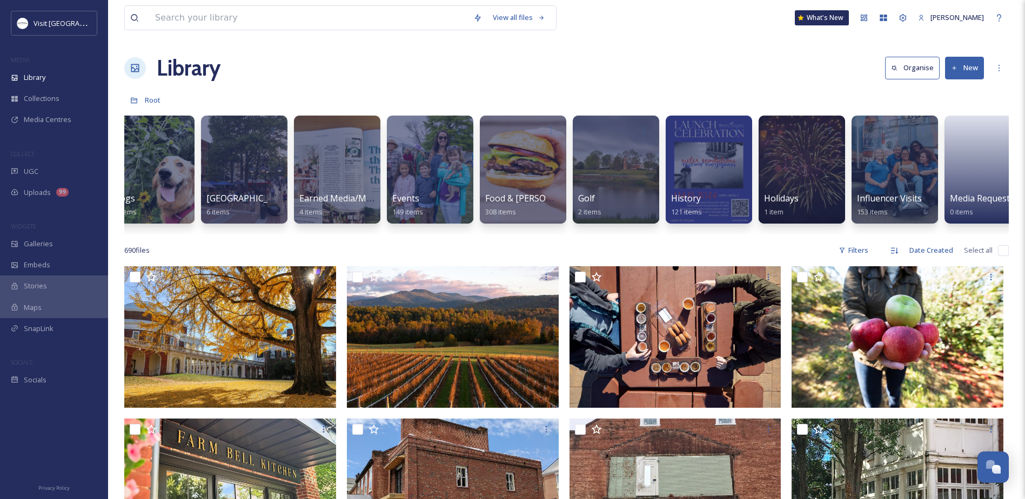
scroll to position [0, 583]
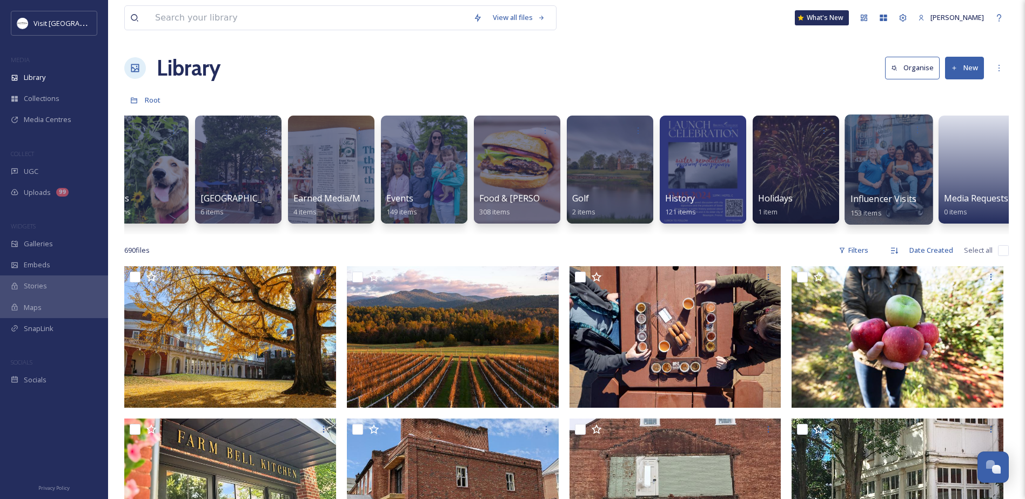
click at [898, 161] on div at bounding box center [889, 170] width 88 height 110
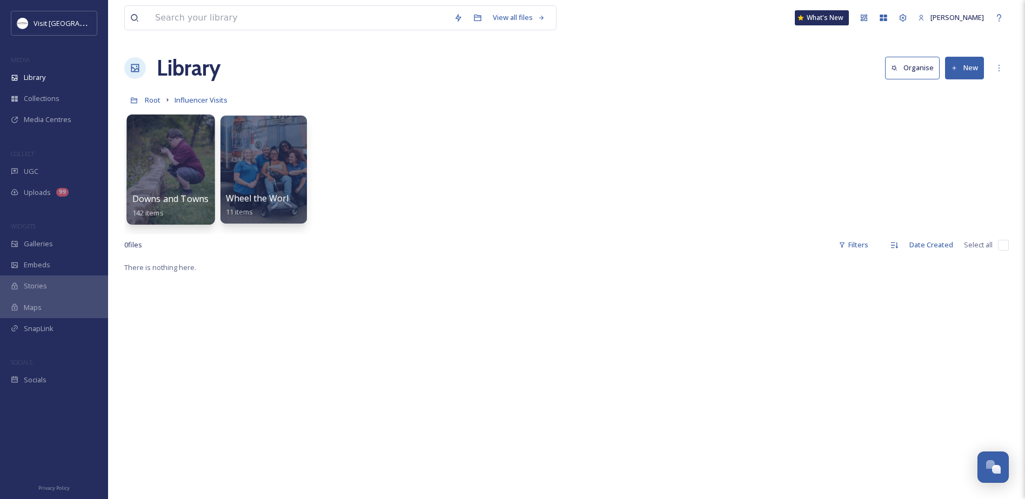
click at [168, 151] on div at bounding box center [170, 170] width 88 height 110
click at [179, 10] on input at bounding box center [299, 18] width 299 height 24
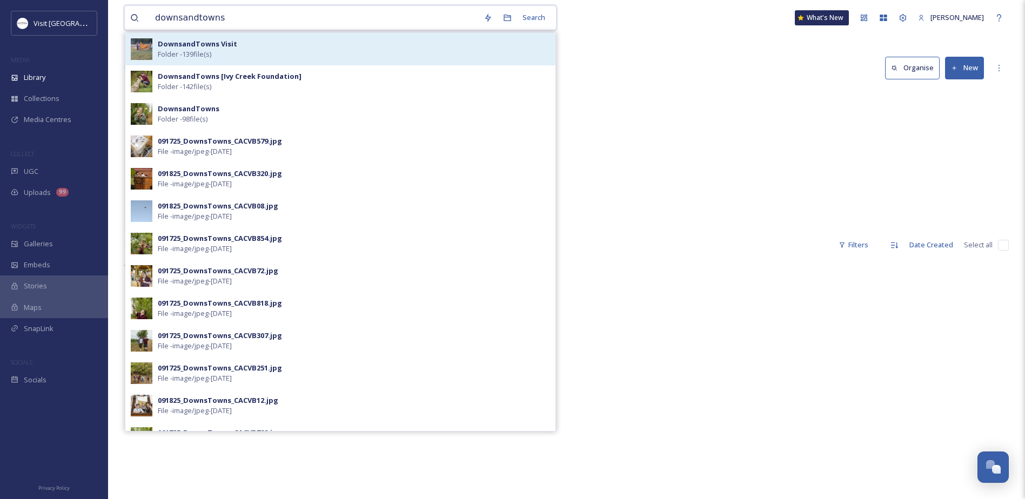
type input "downsandtowns"
click at [254, 44] on div "DownsandTowns Visit Folder - 139 file(s)" at bounding box center [354, 49] width 392 height 21
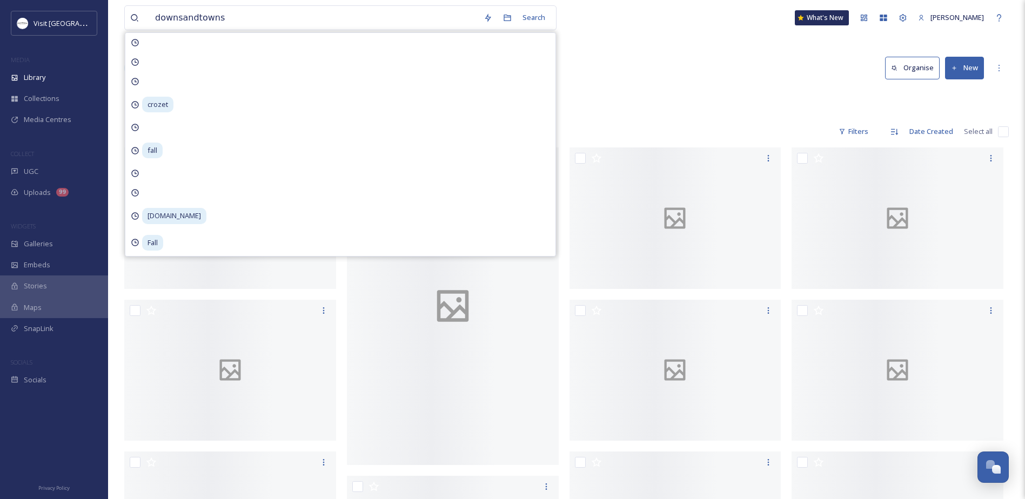
click at [746, 82] on div "Library Organise New" at bounding box center [566, 68] width 885 height 32
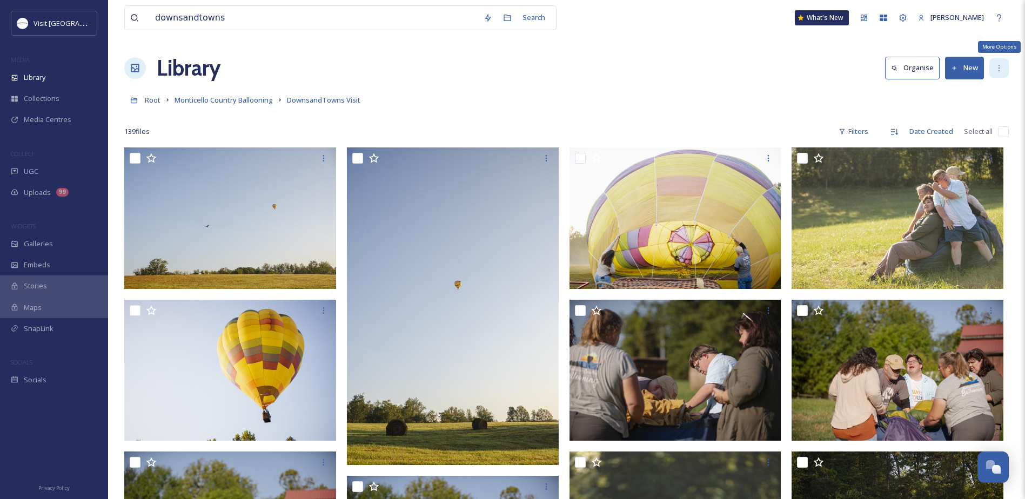
drag, startPoint x: 997, startPoint y: 67, endPoint x: 1003, endPoint y: 70, distance: 7.3
click at [997, 67] on icon at bounding box center [999, 68] width 9 height 9
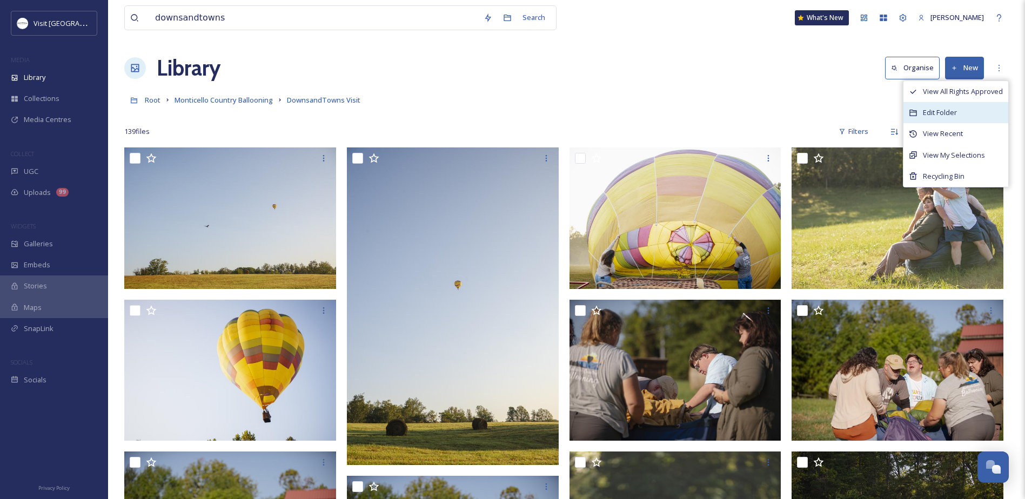
click at [945, 107] on div "Edit Folder" at bounding box center [956, 112] width 105 height 21
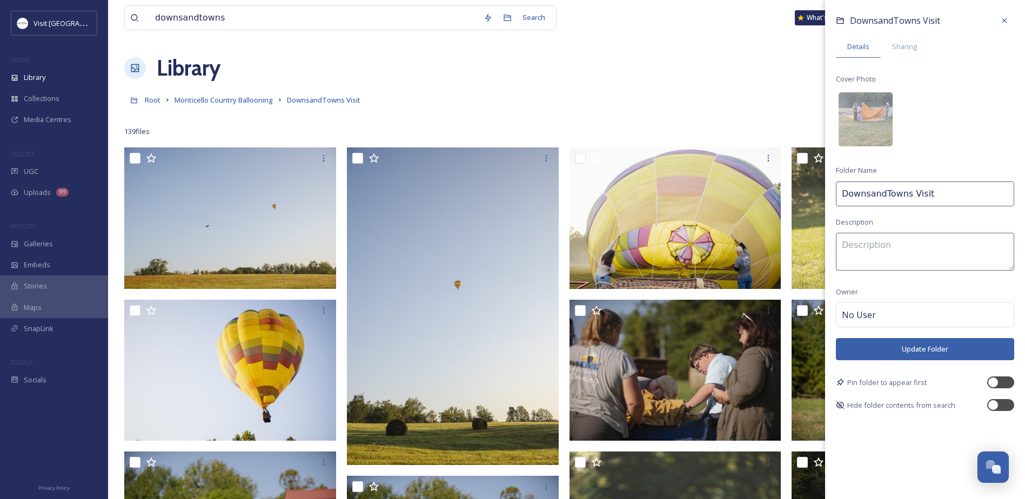
click at [941, 196] on input "DownsandTowns Visit" at bounding box center [925, 194] width 178 height 25
type input "DownsandTowns Visit [[GEOGRAPHIC_DATA]]"
click at [903, 346] on button "Update Folder" at bounding box center [925, 349] width 178 height 22
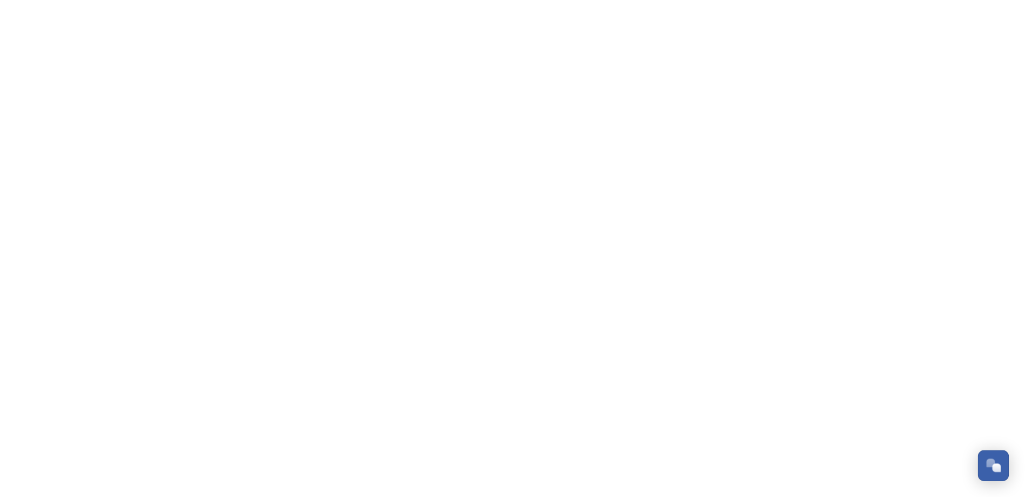
scroll to position [503, 0]
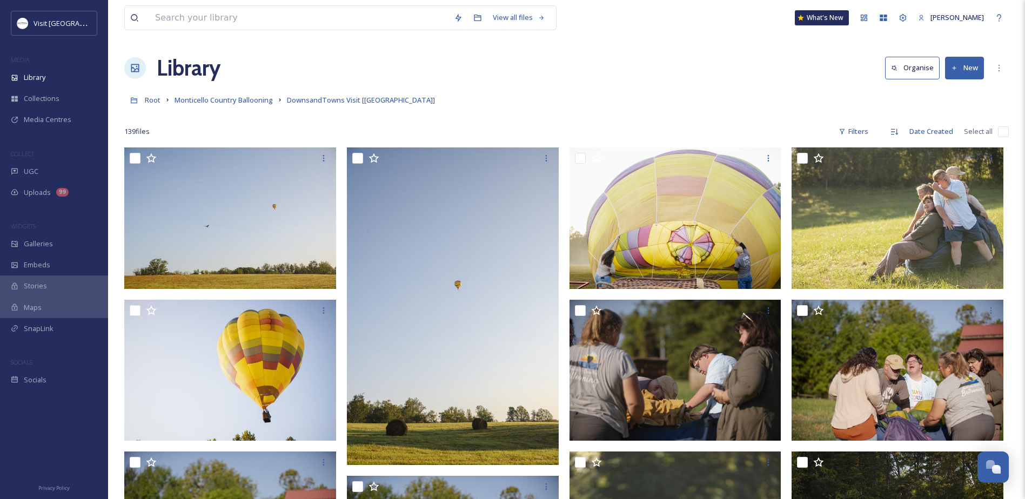
click at [1002, 129] on input "checkbox" at bounding box center [1003, 131] width 11 height 11
checkbox input "true"
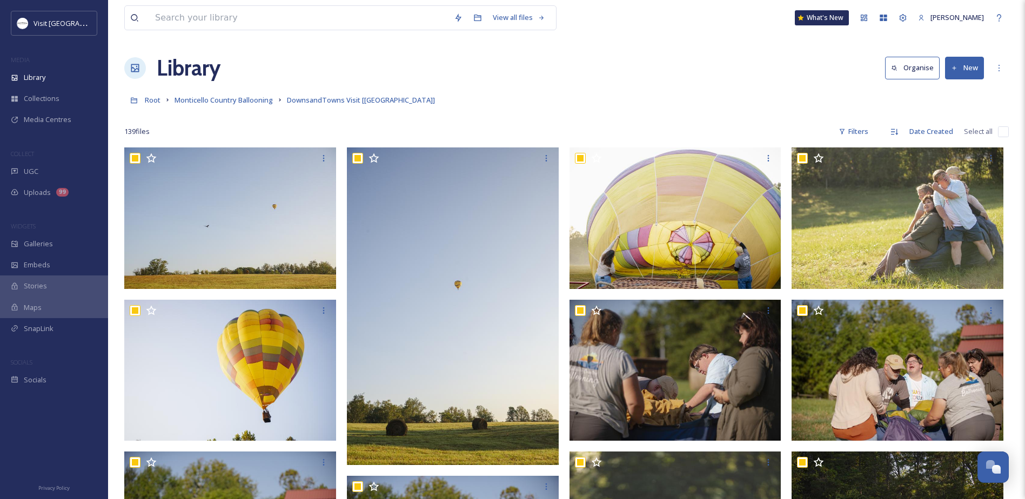
checkbox input "true"
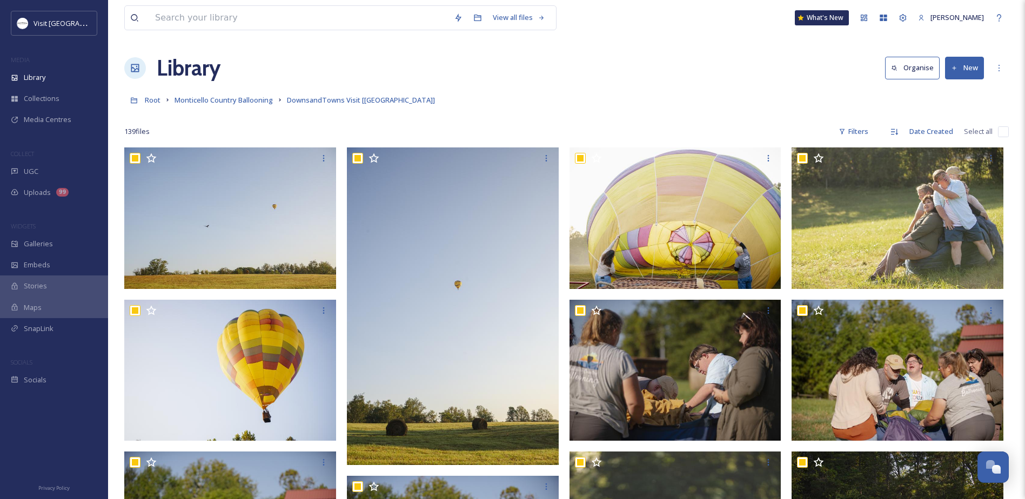
checkbox input "true"
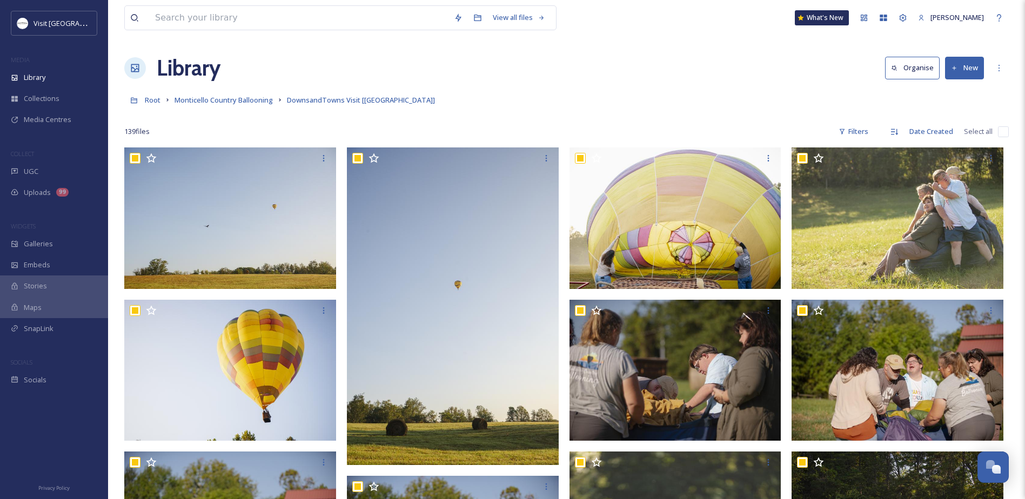
checkbox input "true"
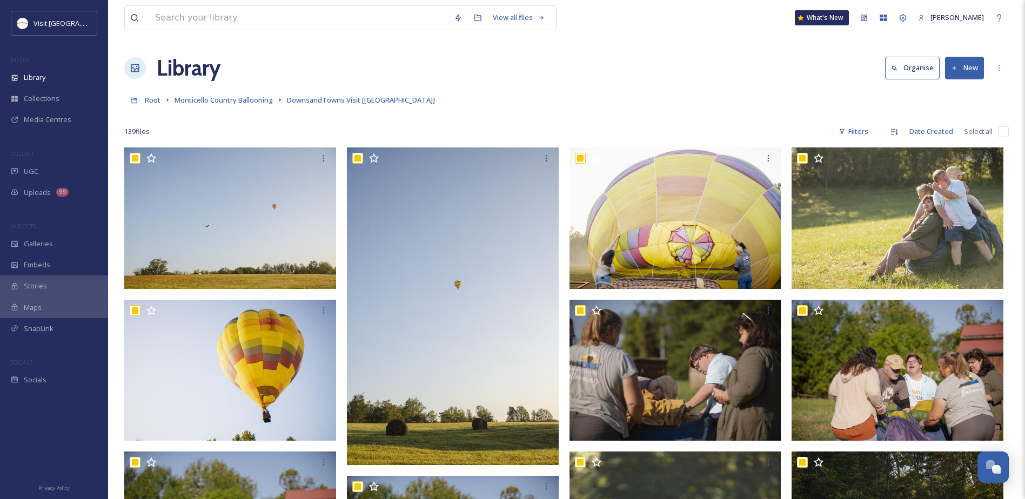
checkbox input "true"
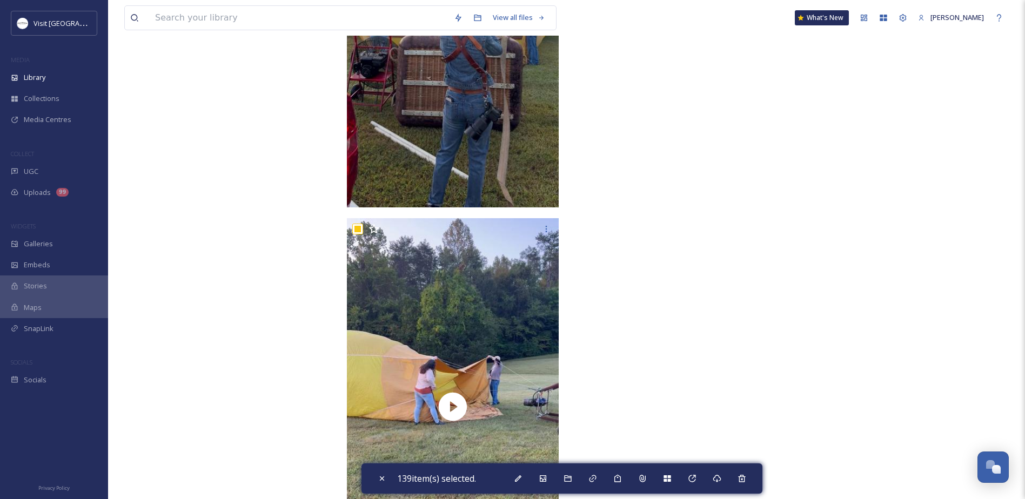
scroll to position [8737, 0]
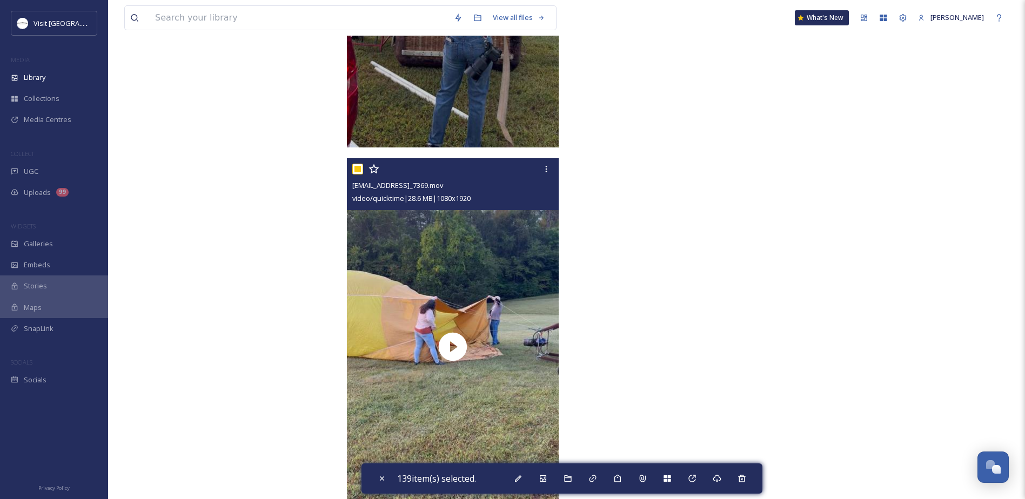
click at [363, 166] on div at bounding box center [454, 168] width 204 height 19
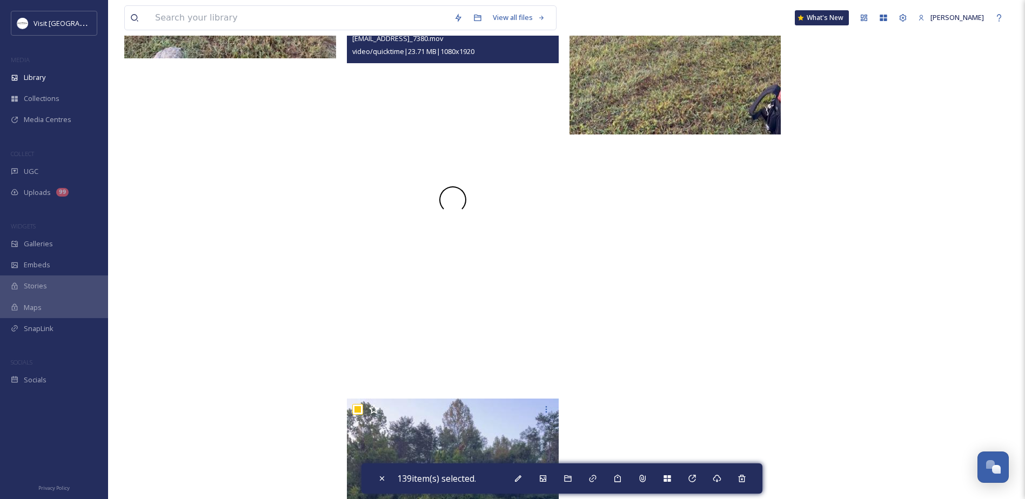
scroll to position [8575, 0]
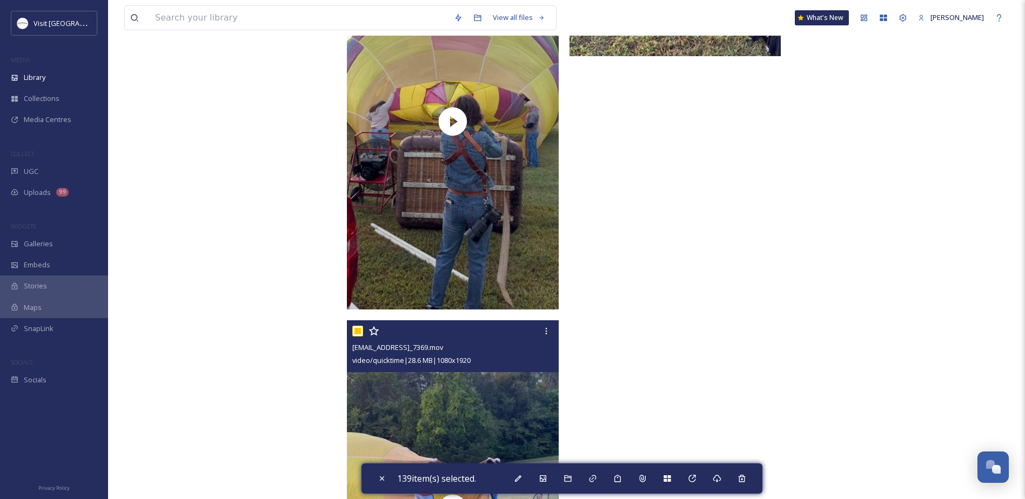
click at [358, 329] on input "checkbox" at bounding box center [357, 331] width 11 height 11
checkbox input "false"
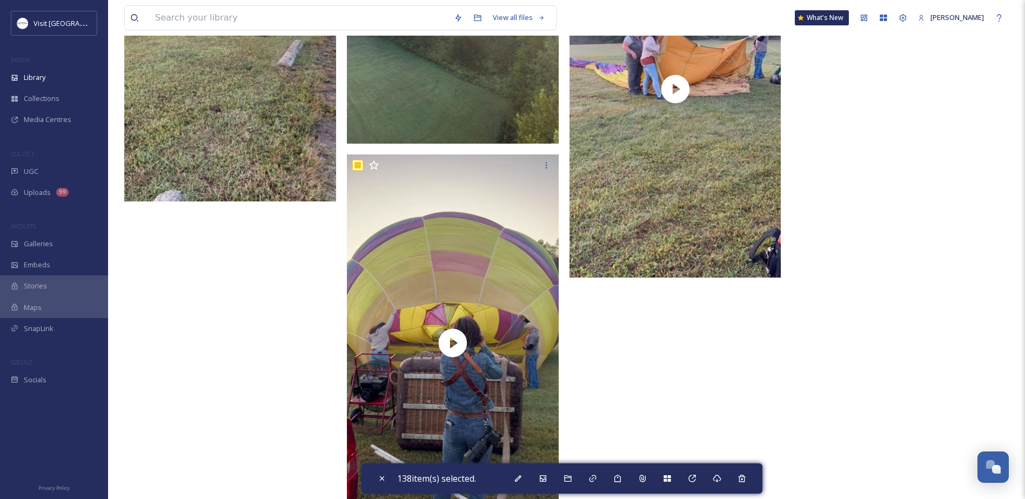
scroll to position [8305, 0]
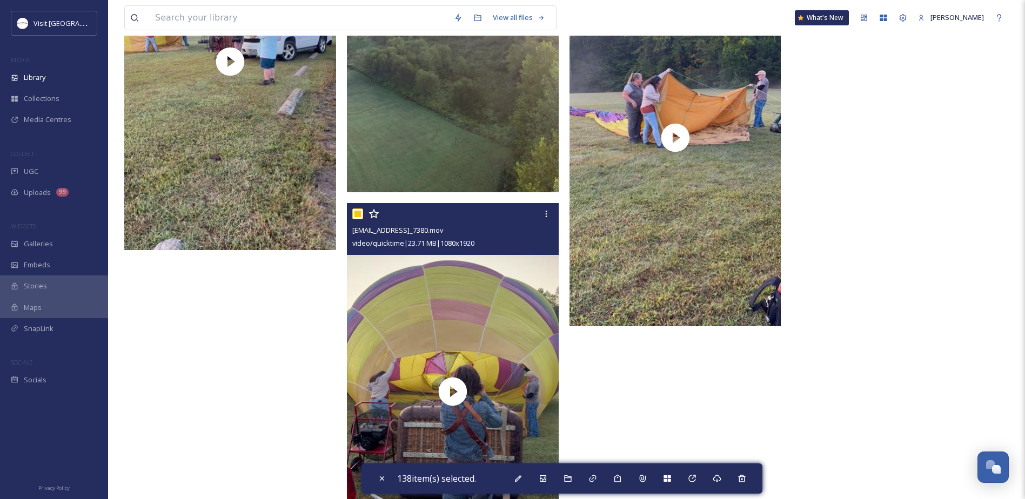
click at [360, 209] on input "checkbox" at bounding box center [357, 214] width 11 height 11
checkbox input "false"
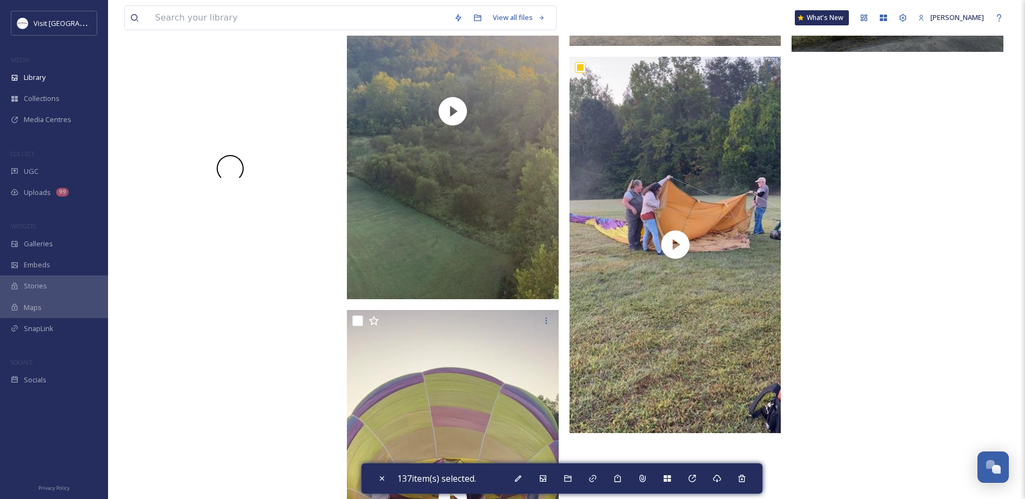
scroll to position [8034, 0]
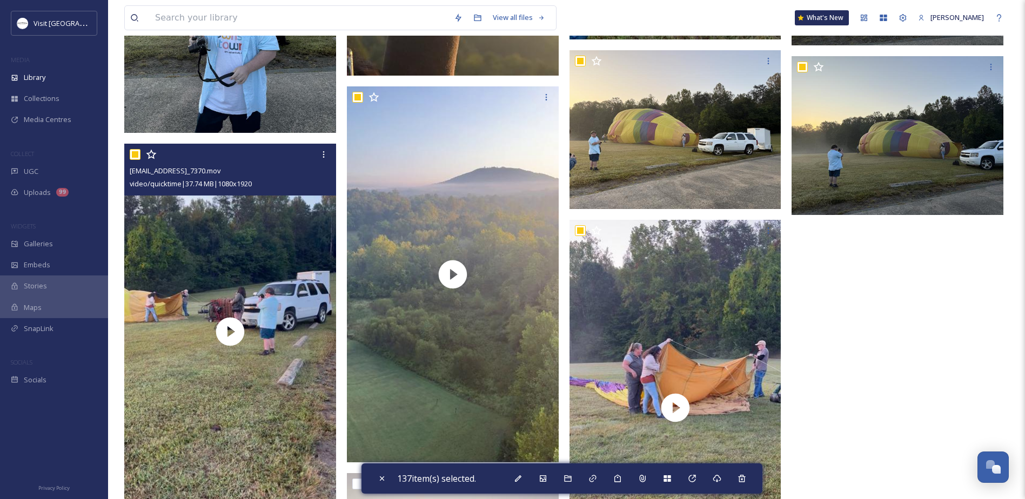
click at [134, 153] on input "checkbox" at bounding box center [135, 154] width 11 height 11
checkbox input "false"
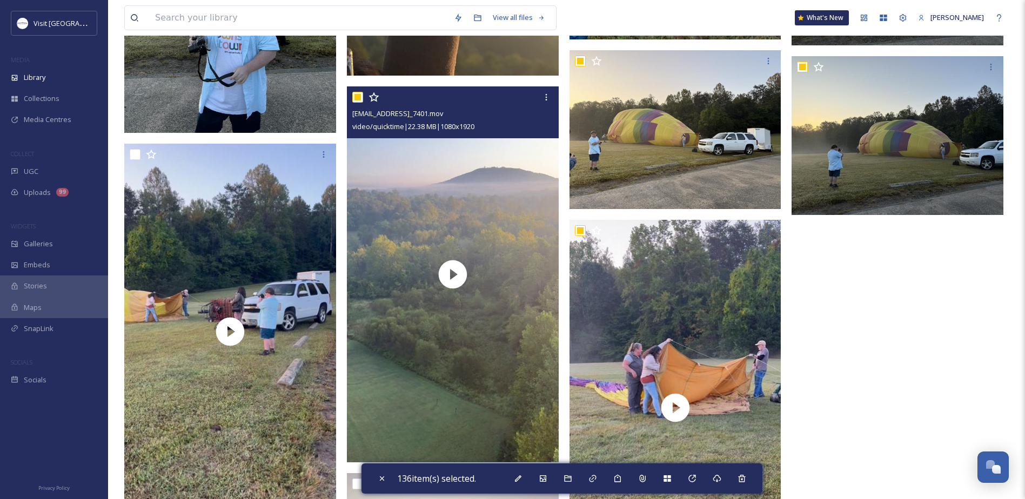
click at [359, 97] on input "checkbox" at bounding box center [357, 97] width 11 height 11
checkbox input "false"
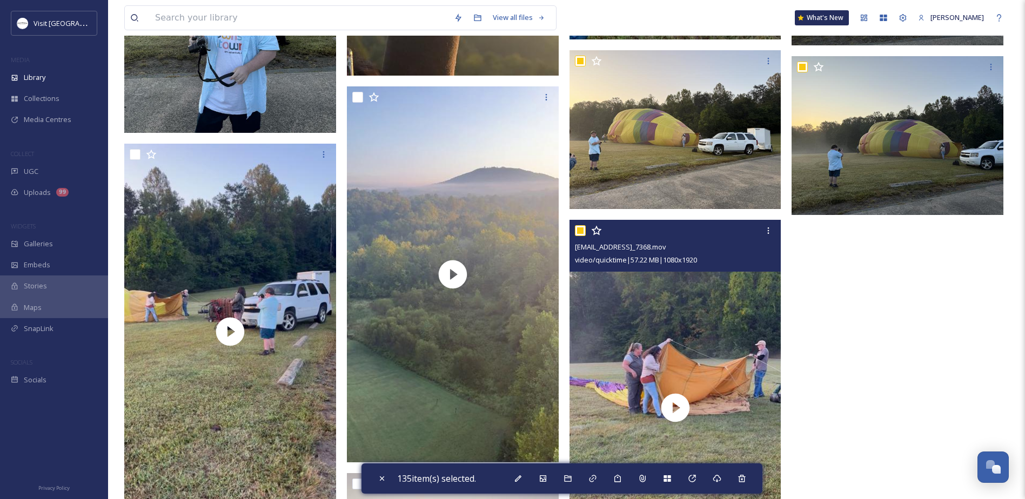
drag, startPoint x: 581, startPoint y: 231, endPoint x: 627, endPoint y: 158, distance: 86.5
click at [582, 231] on input "checkbox" at bounding box center [580, 230] width 11 height 11
checkbox input "false"
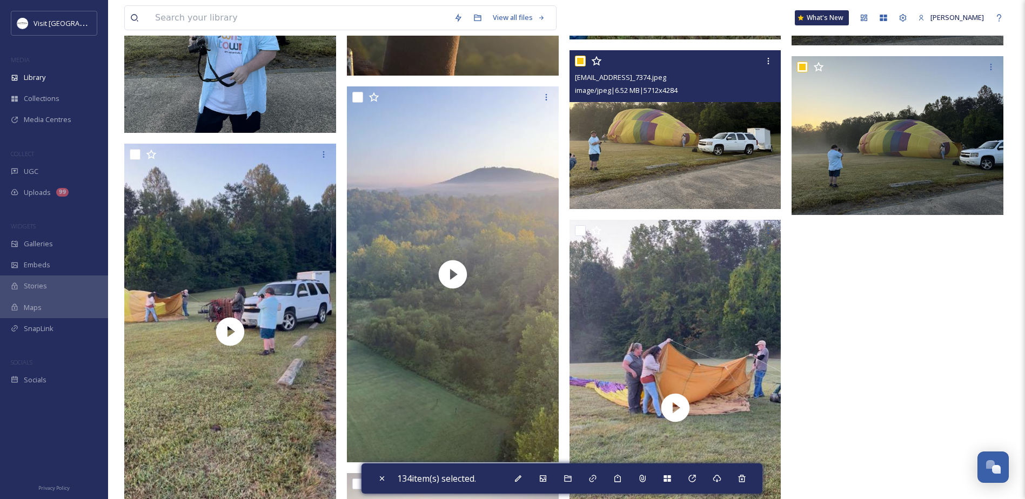
click at [578, 61] on input "checkbox" at bounding box center [580, 61] width 11 height 11
checkbox input "false"
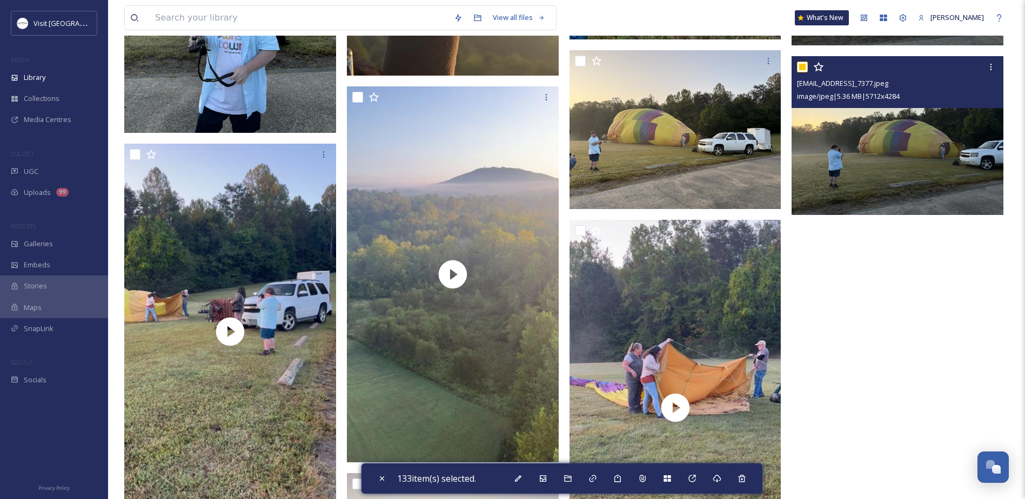
click at [807, 65] on input "checkbox" at bounding box center [802, 67] width 11 height 11
checkbox input "false"
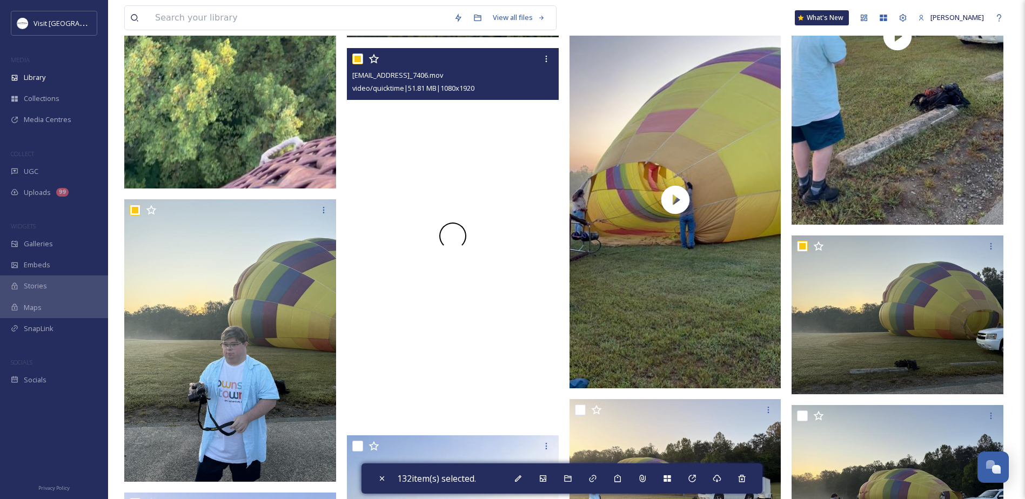
scroll to position [7602, 0]
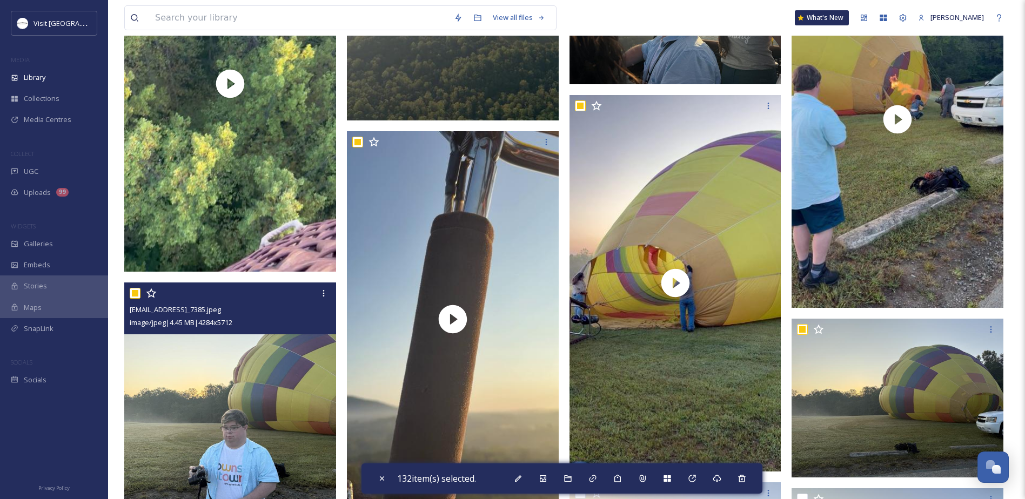
drag, startPoint x: 136, startPoint y: 293, endPoint x: 161, endPoint y: 273, distance: 32.3
click at [136, 293] on input "checkbox" at bounding box center [135, 293] width 11 height 11
checkbox input "false"
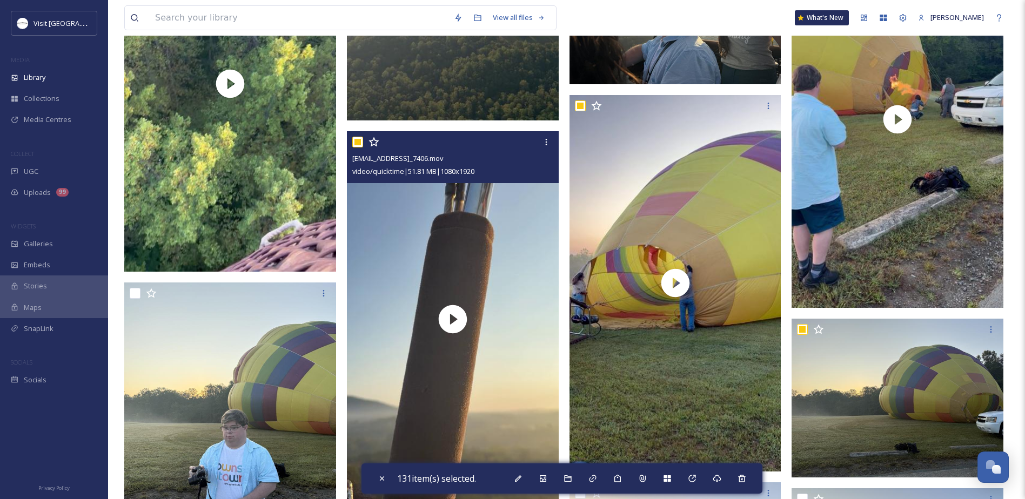
click at [357, 141] on input "checkbox" at bounding box center [357, 142] width 11 height 11
checkbox input "false"
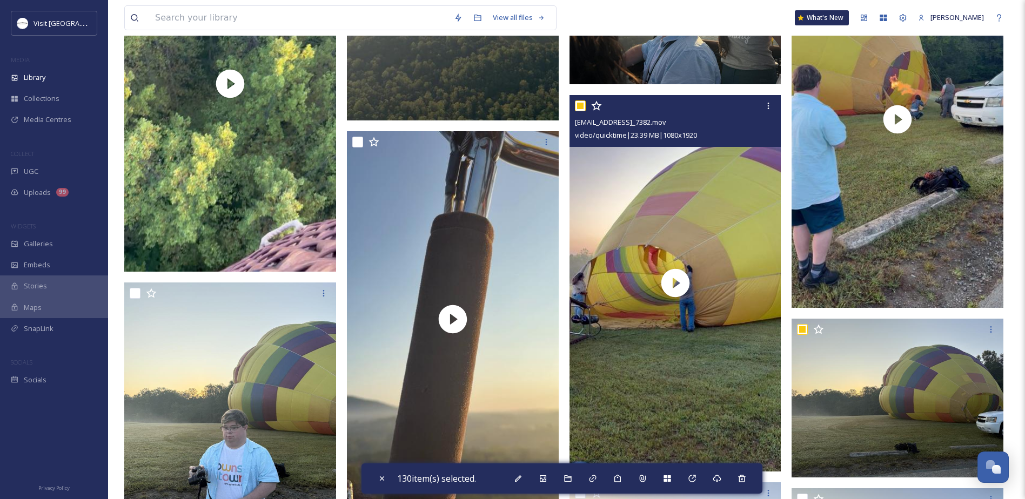
click at [581, 105] on input "checkbox" at bounding box center [580, 106] width 11 height 11
checkbox input "false"
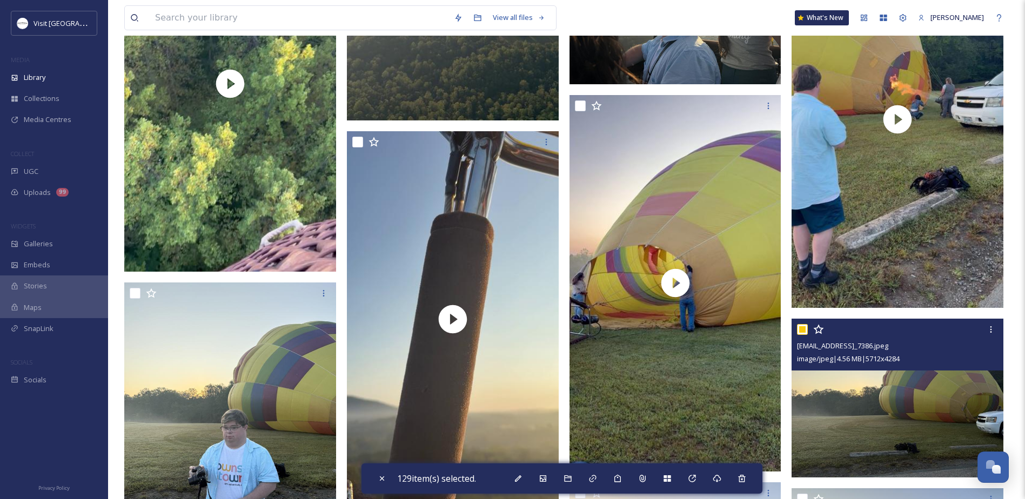
click at [801, 330] on input "checkbox" at bounding box center [802, 329] width 11 height 11
checkbox input "false"
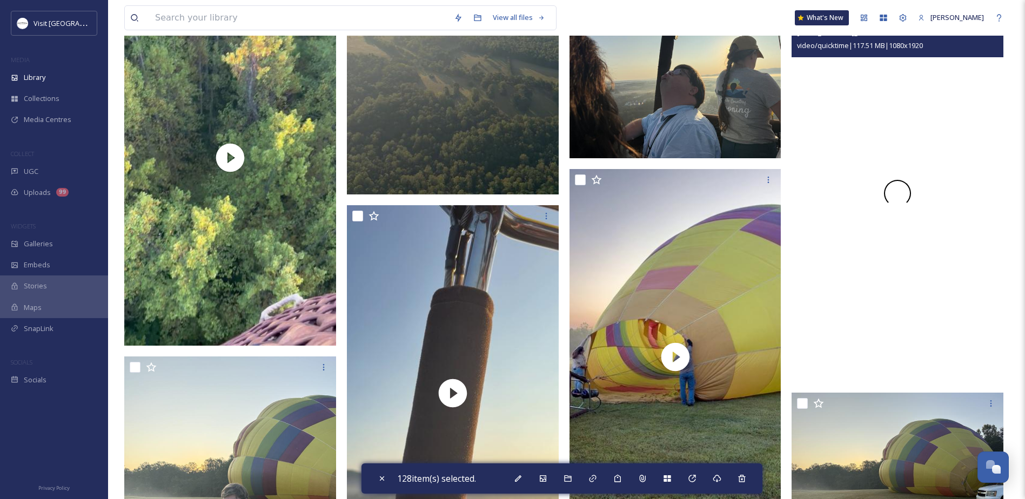
scroll to position [7440, 0]
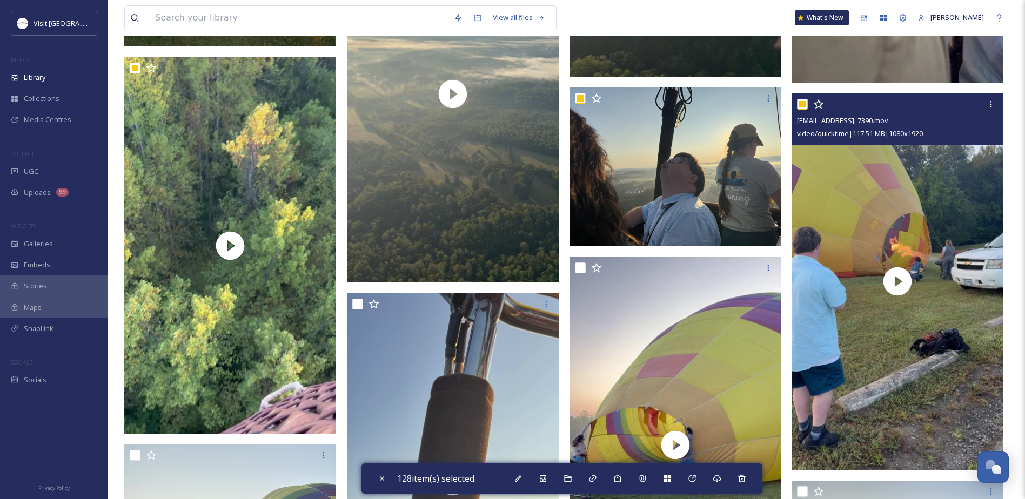
click at [805, 103] on input "checkbox" at bounding box center [802, 104] width 11 height 11
checkbox input "false"
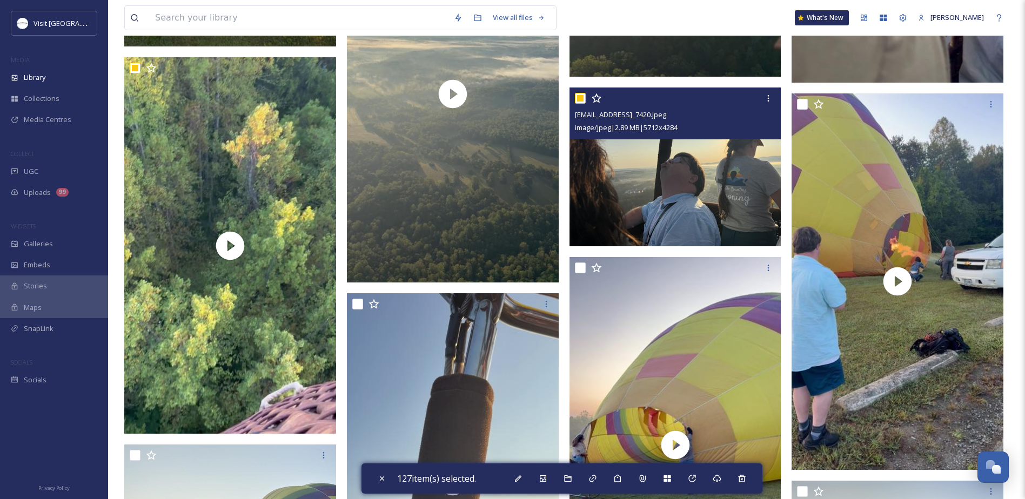
click at [576, 96] on input "checkbox" at bounding box center [580, 98] width 11 height 11
checkbox input "false"
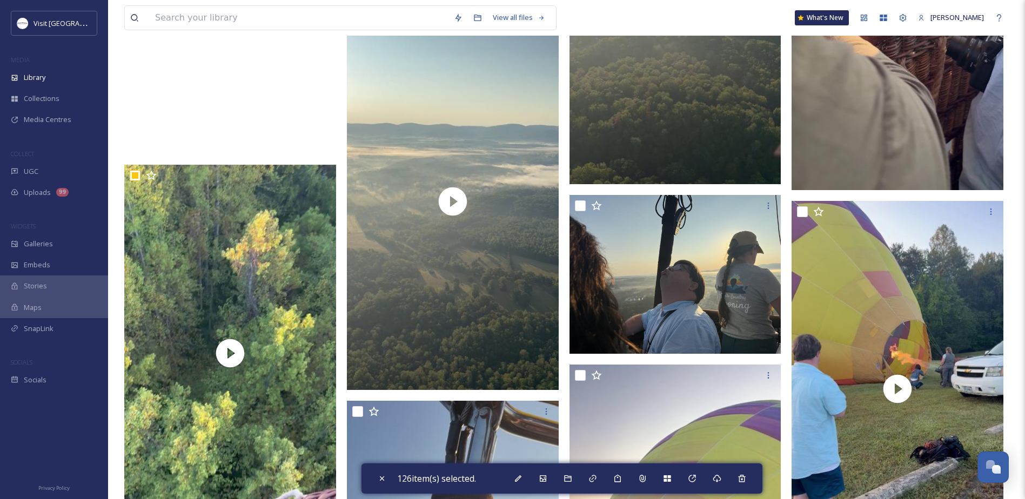
scroll to position [7332, 0]
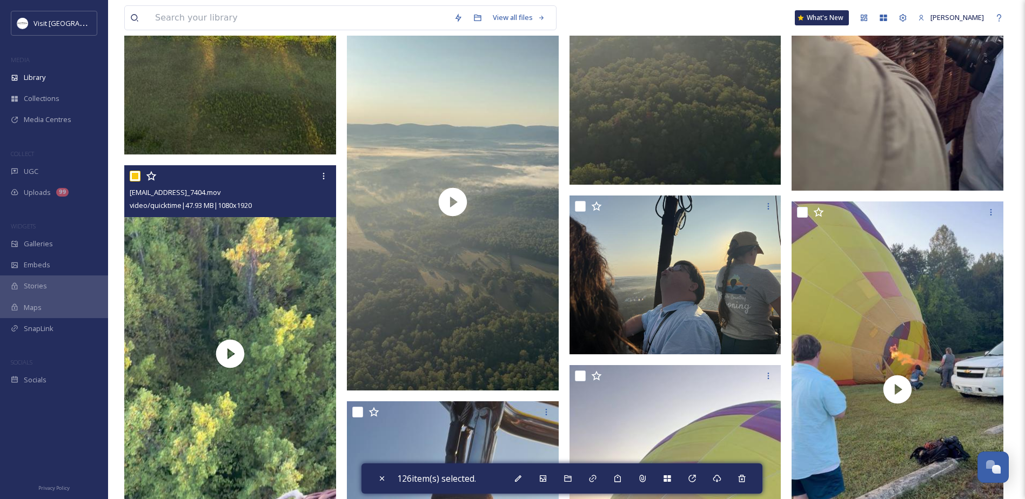
click at [135, 176] on input "checkbox" at bounding box center [135, 176] width 11 height 11
checkbox input "false"
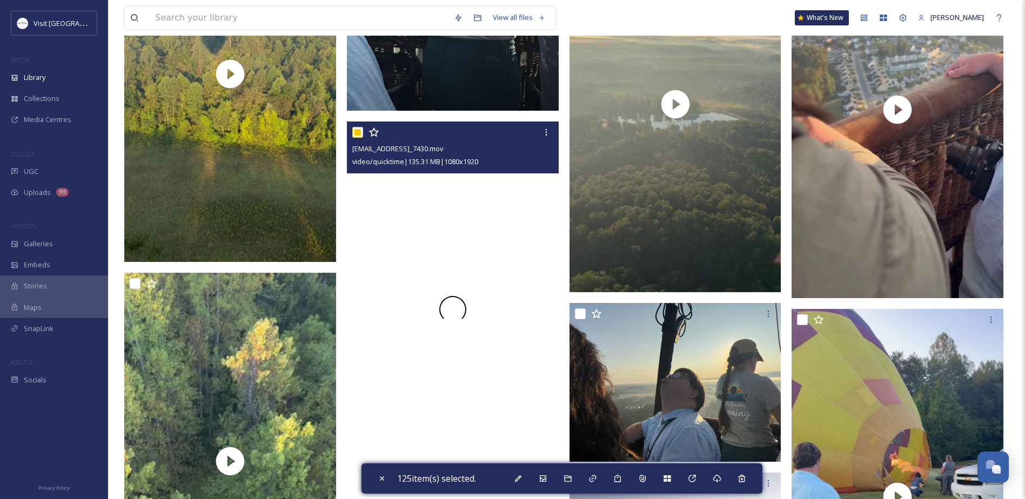
scroll to position [7224, 0]
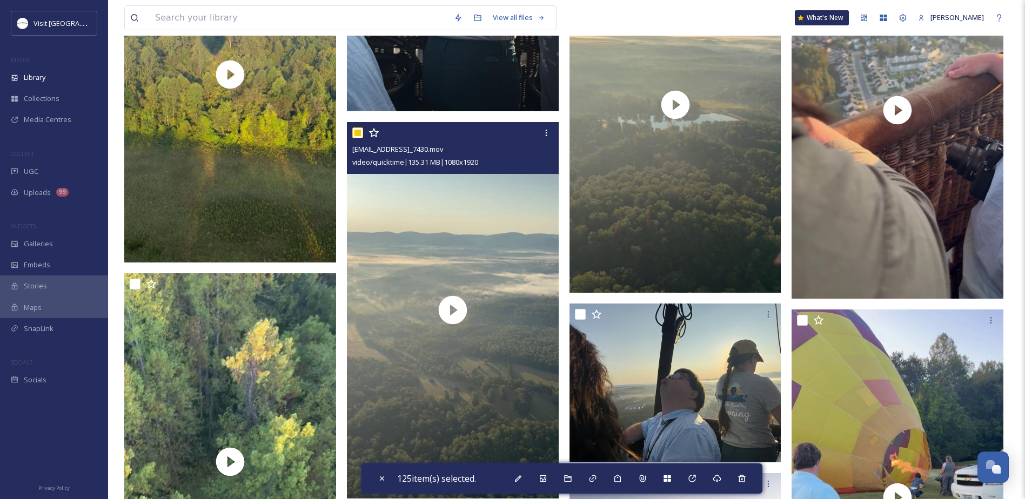
click at [354, 130] on input "checkbox" at bounding box center [357, 133] width 11 height 11
checkbox input "false"
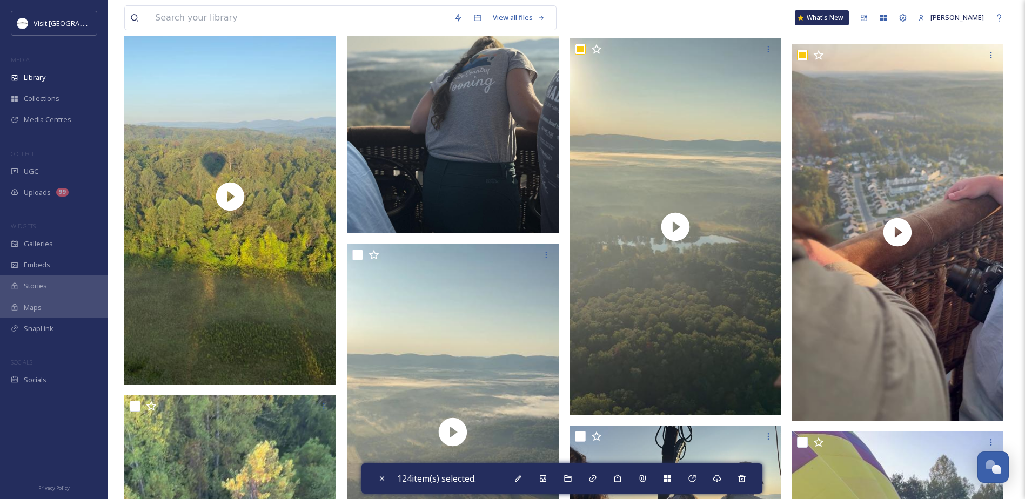
scroll to position [7062, 0]
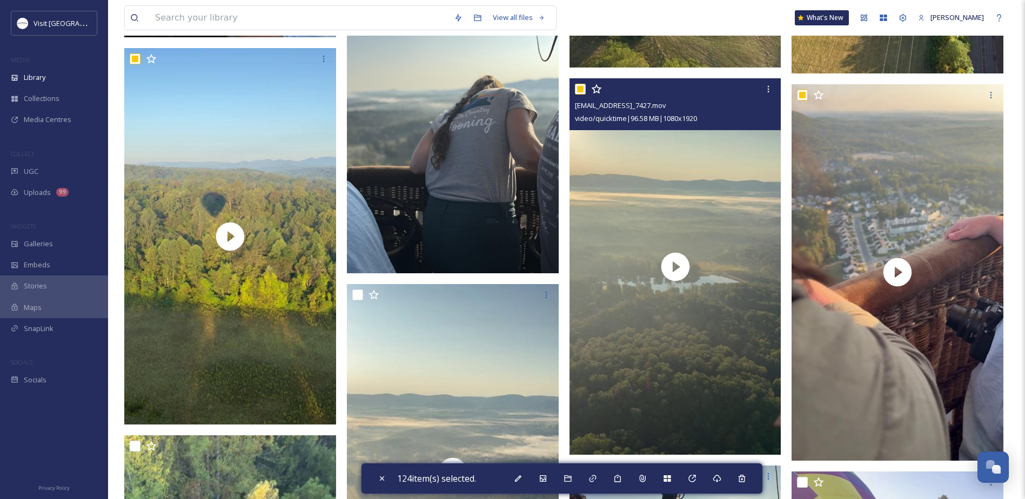
click at [579, 91] on input "checkbox" at bounding box center [580, 89] width 11 height 11
checkbox input "false"
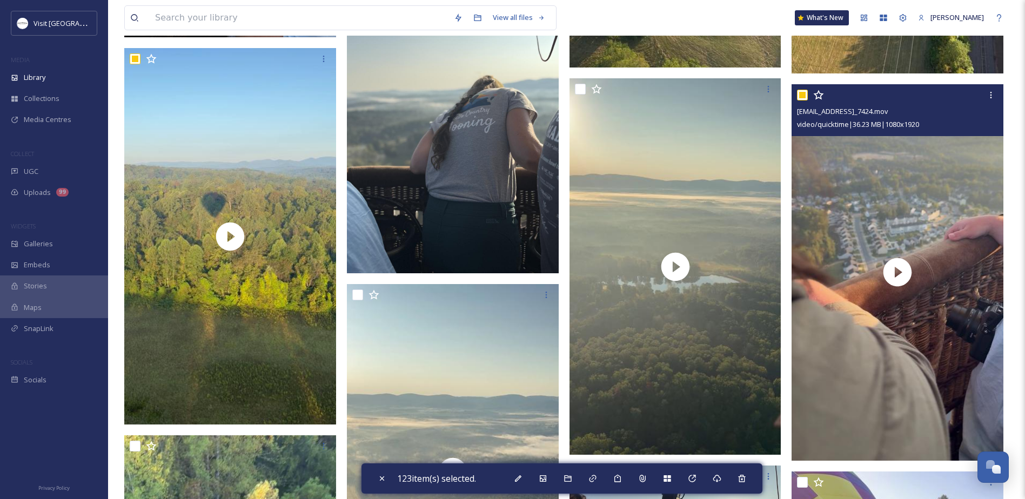
click at [800, 94] on input "checkbox" at bounding box center [802, 95] width 11 height 11
checkbox input "false"
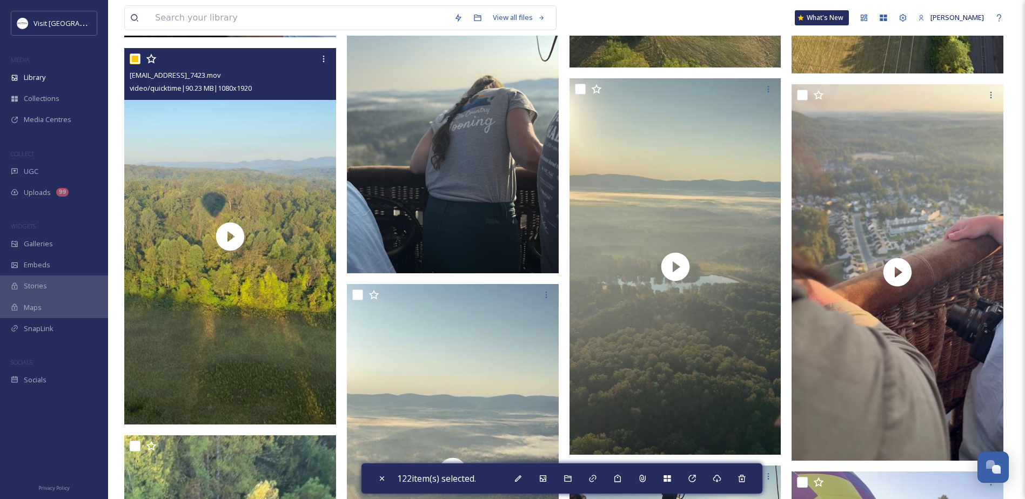
click at [136, 60] on input "checkbox" at bounding box center [135, 59] width 11 height 11
checkbox input "false"
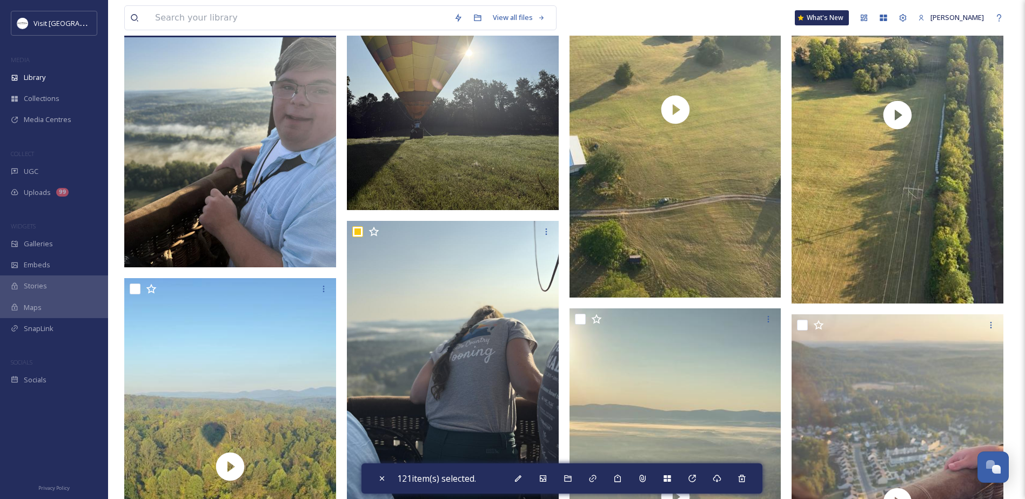
scroll to position [6737, 0]
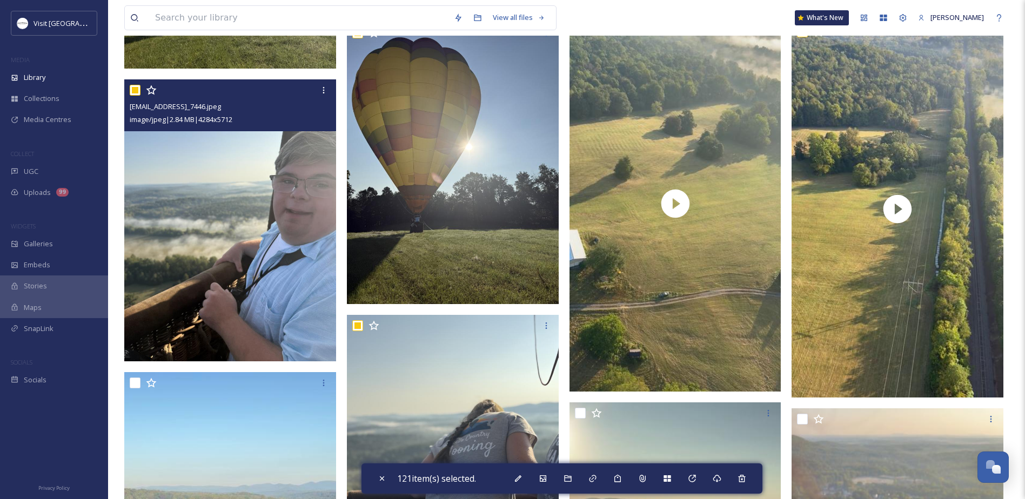
click at [132, 90] on input "checkbox" at bounding box center [135, 90] width 11 height 11
checkbox input "false"
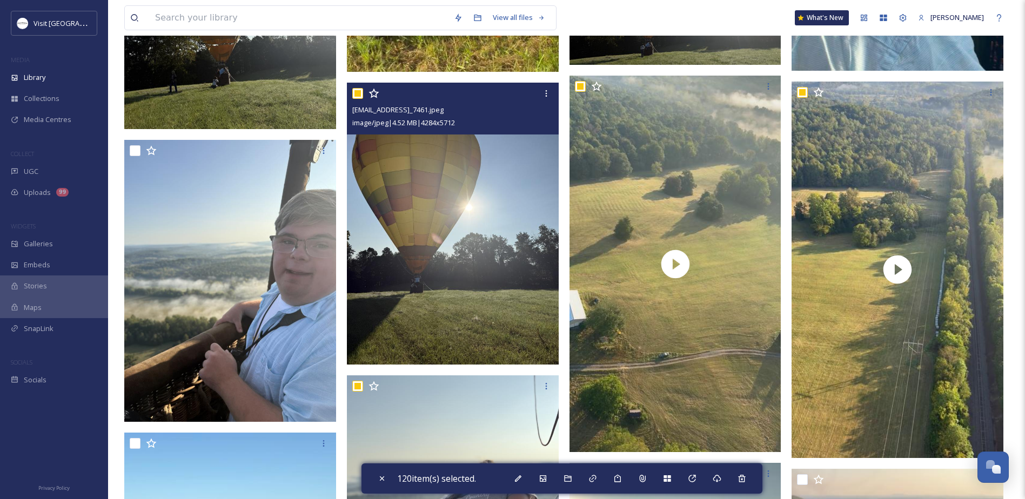
scroll to position [6575, 0]
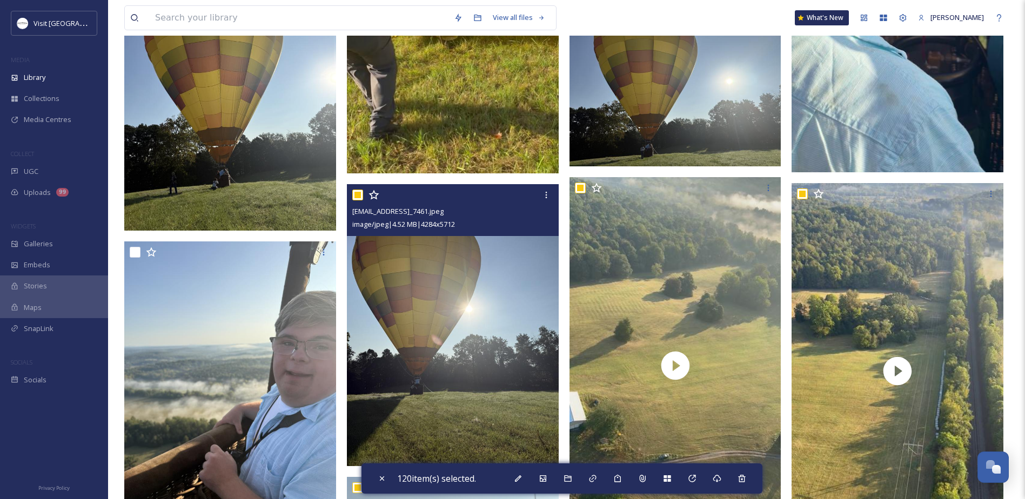
drag, startPoint x: 354, startPoint y: 192, endPoint x: 361, endPoint y: 193, distance: 7.1
click at [355, 192] on input "checkbox" at bounding box center [357, 195] width 11 height 11
checkbox input "false"
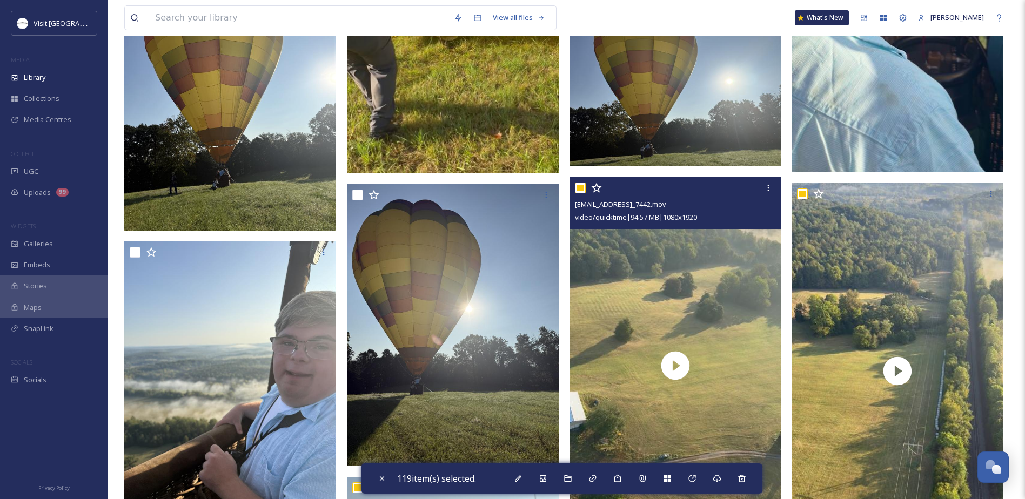
click at [579, 188] on input "checkbox" at bounding box center [580, 188] width 11 height 11
checkbox input "false"
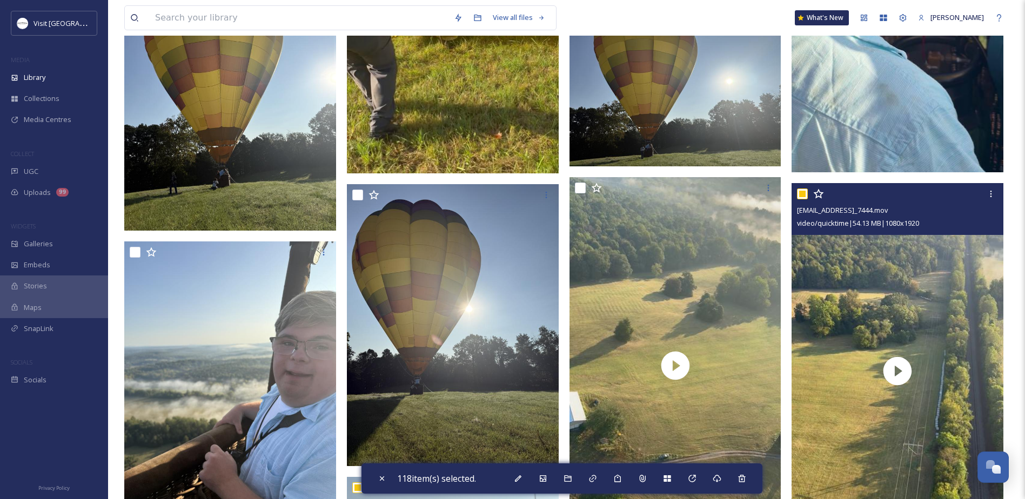
click at [802, 192] on input "checkbox" at bounding box center [802, 194] width 11 height 11
checkbox input "false"
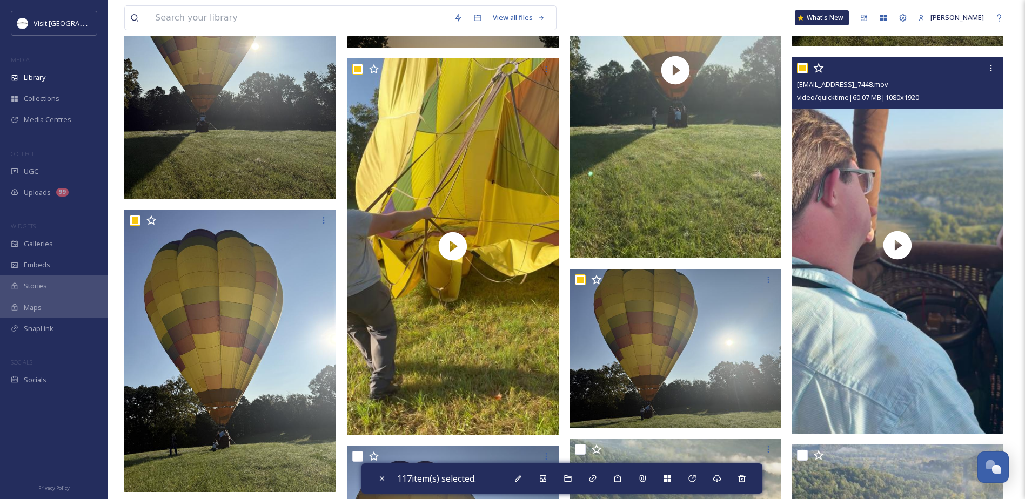
scroll to position [6251, 0]
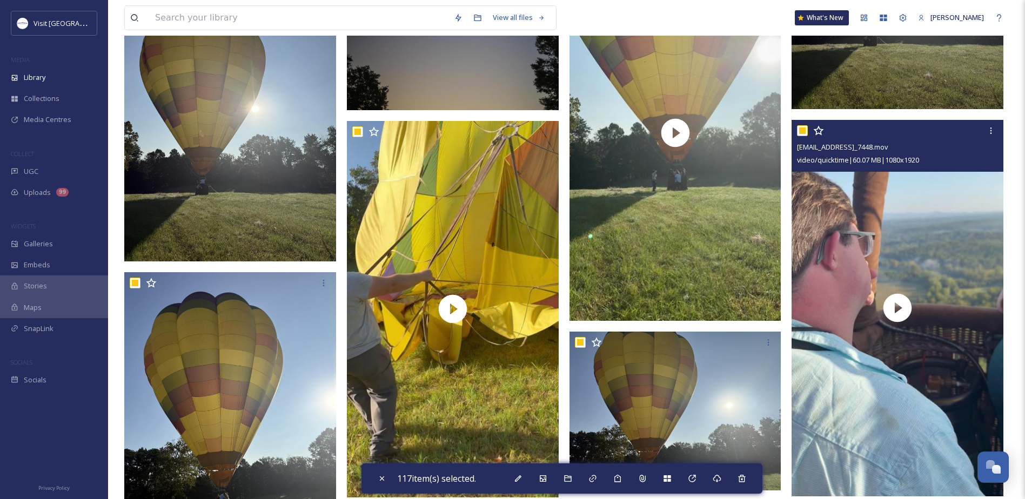
click at [804, 129] on input "checkbox" at bounding box center [802, 130] width 11 height 11
checkbox input "false"
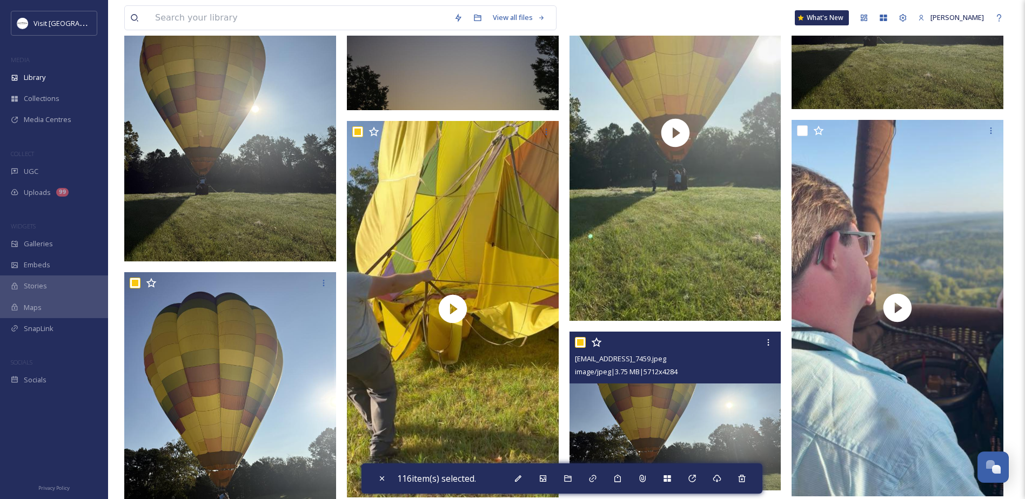
click at [578, 342] on input "checkbox" at bounding box center [580, 342] width 11 height 11
checkbox input "false"
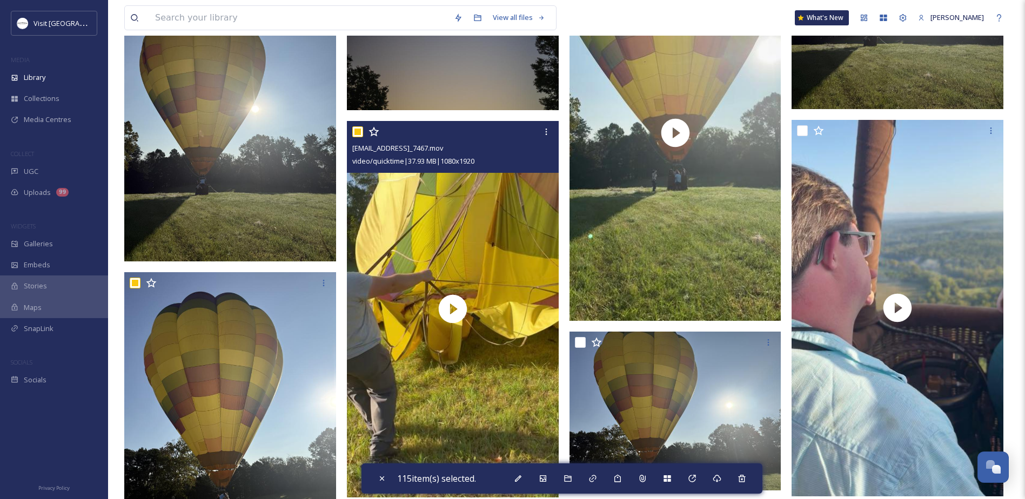
click at [357, 132] on input "checkbox" at bounding box center [357, 131] width 11 height 11
checkbox input "false"
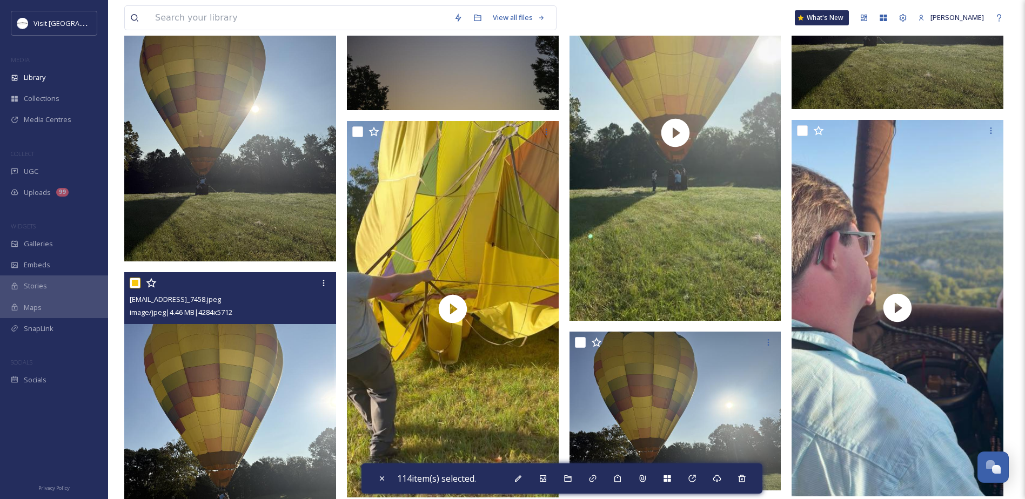
click at [133, 284] on input "checkbox" at bounding box center [135, 283] width 11 height 11
checkbox input "false"
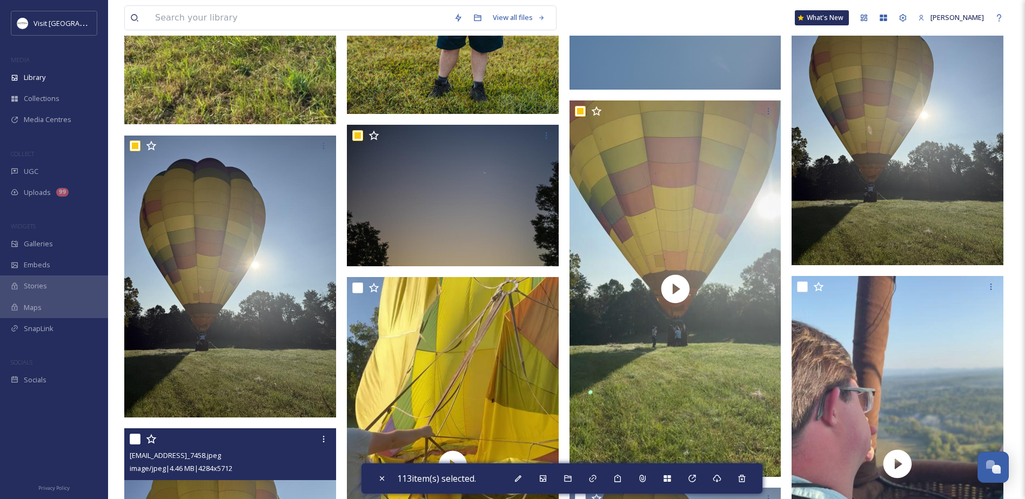
scroll to position [6089, 0]
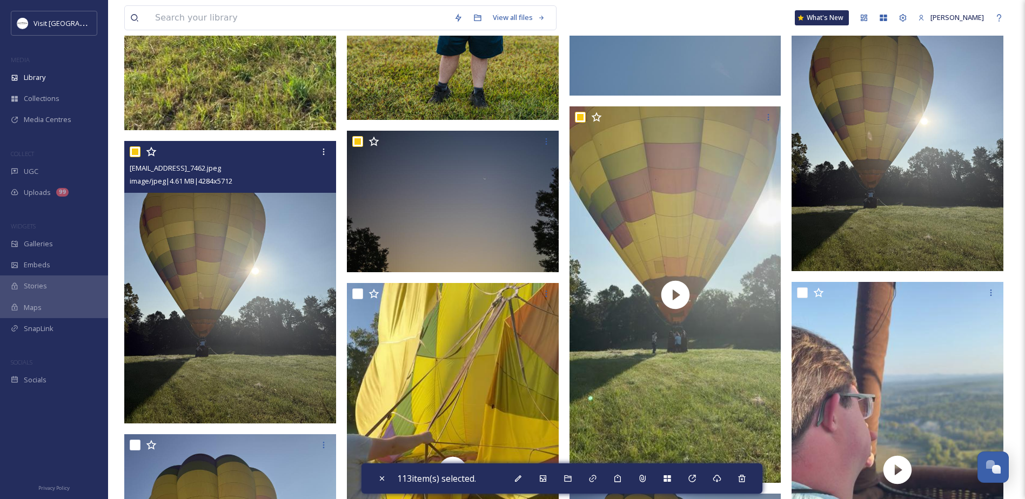
click at [134, 148] on input "checkbox" at bounding box center [135, 151] width 11 height 11
checkbox input "false"
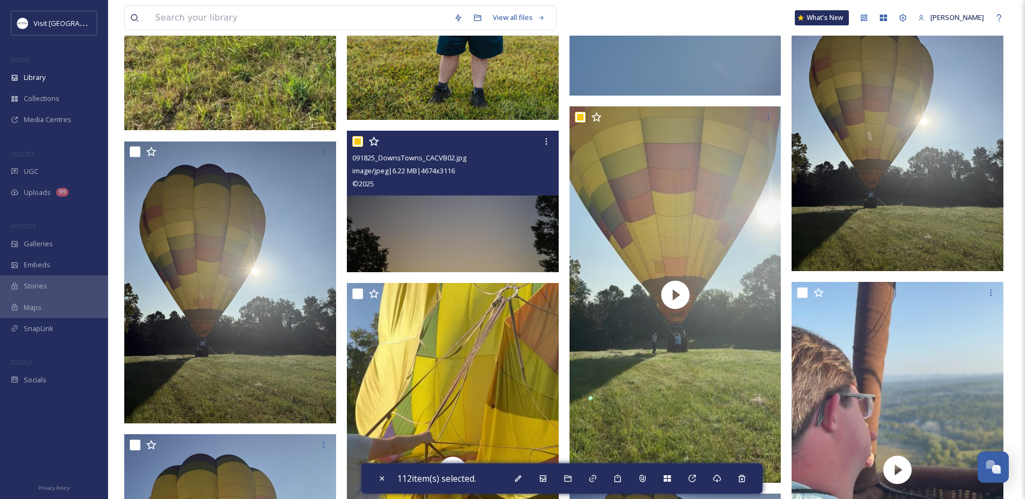
click at [361, 138] on input "checkbox" at bounding box center [357, 141] width 11 height 11
checkbox input "false"
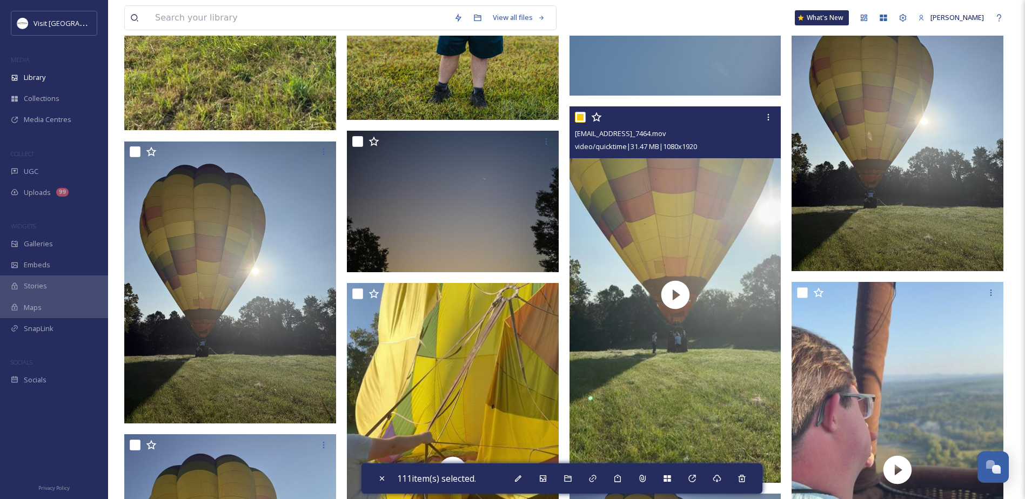
click at [583, 114] on input "checkbox" at bounding box center [580, 117] width 11 height 11
checkbox input "false"
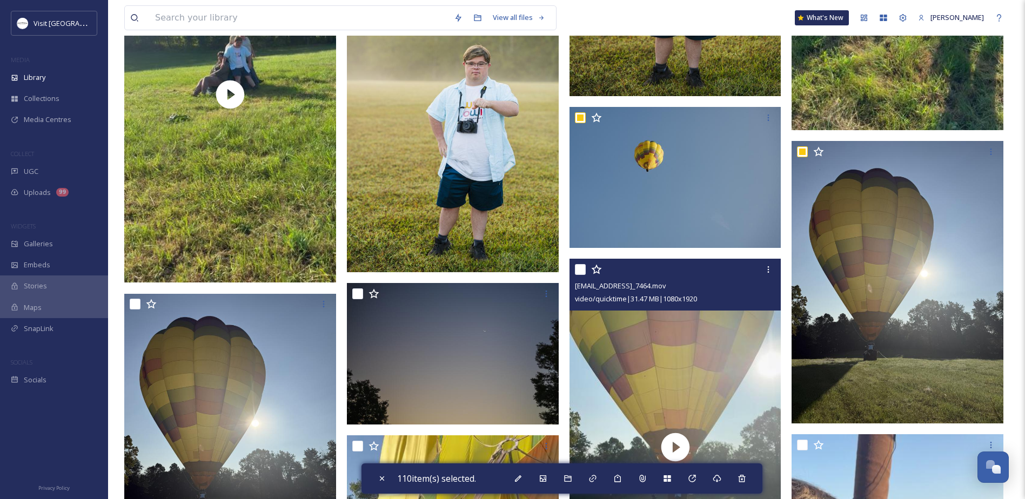
scroll to position [5927, 0]
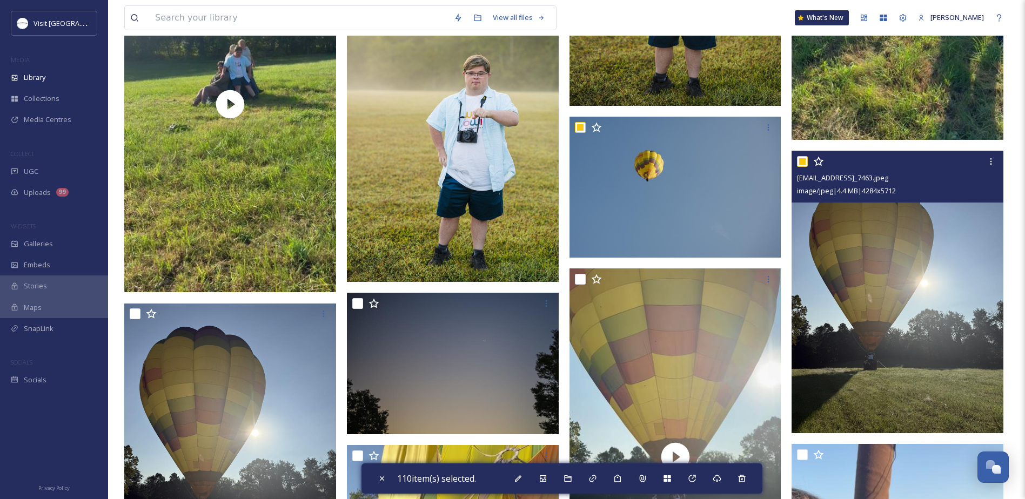
click at [806, 162] on input "checkbox" at bounding box center [802, 161] width 11 height 11
checkbox input "false"
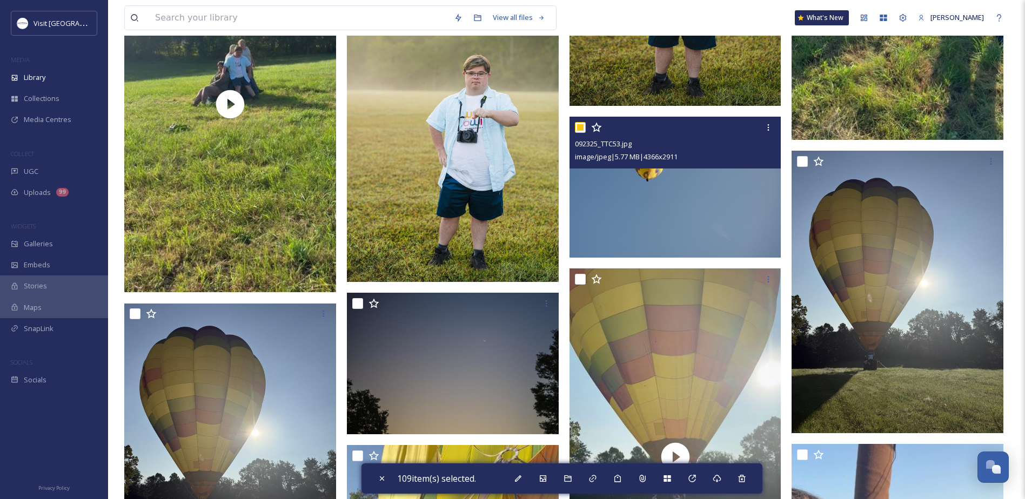
click at [577, 126] on input "checkbox" at bounding box center [580, 127] width 11 height 11
checkbox input "false"
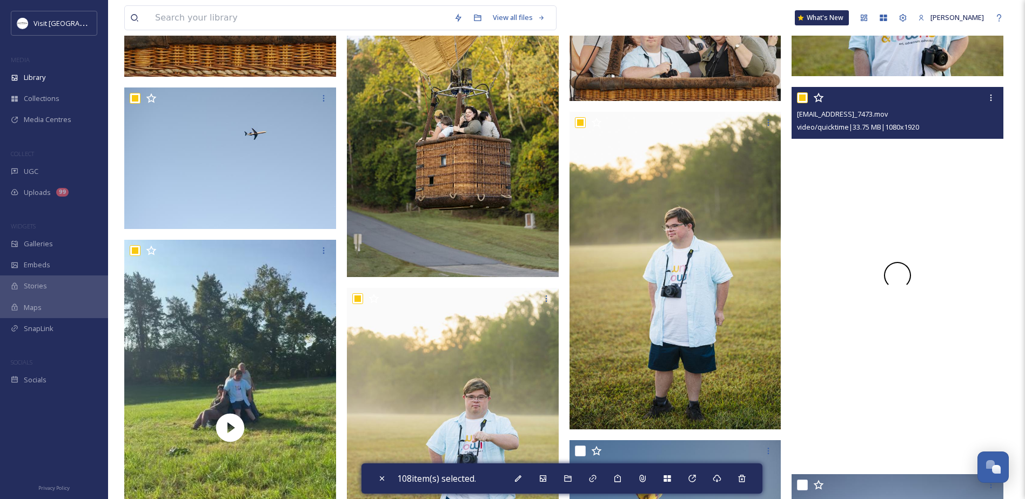
scroll to position [5602, 0]
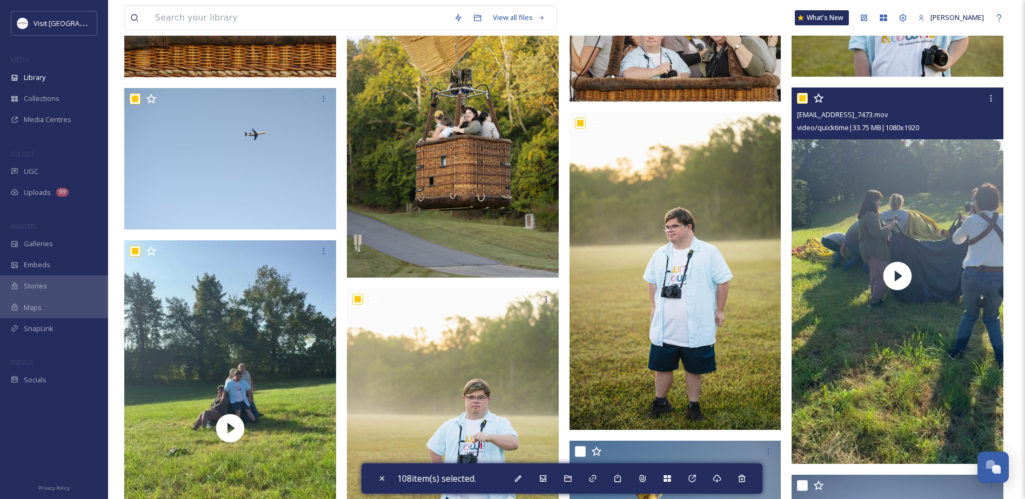
click at [801, 95] on input "checkbox" at bounding box center [802, 98] width 11 height 11
checkbox input "false"
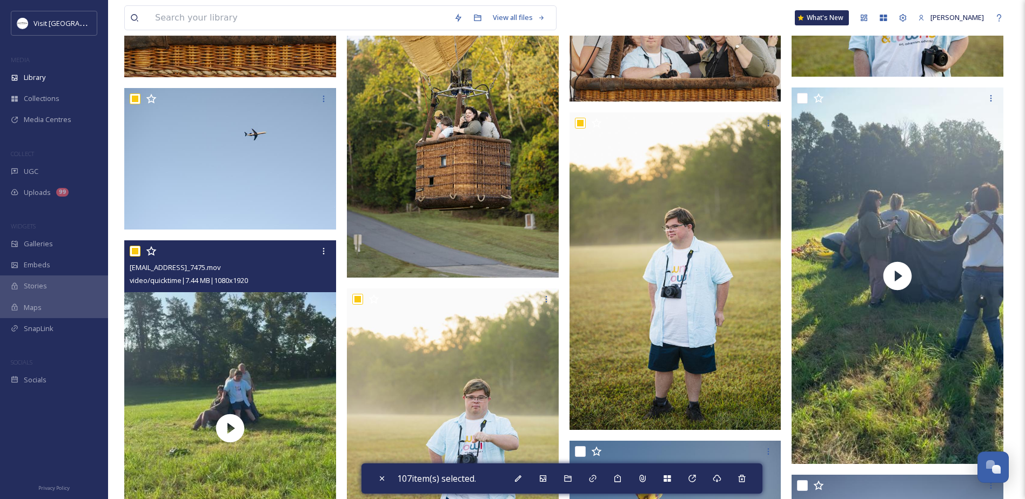
click at [136, 248] on input "checkbox" at bounding box center [135, 251] width 11 height 11
checkbox input "false"
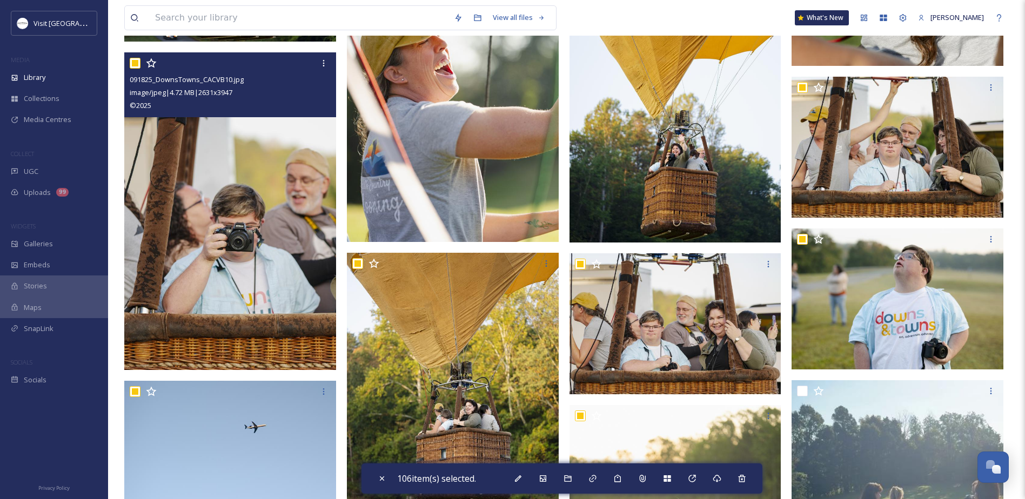
scroll to position [5548, 0]
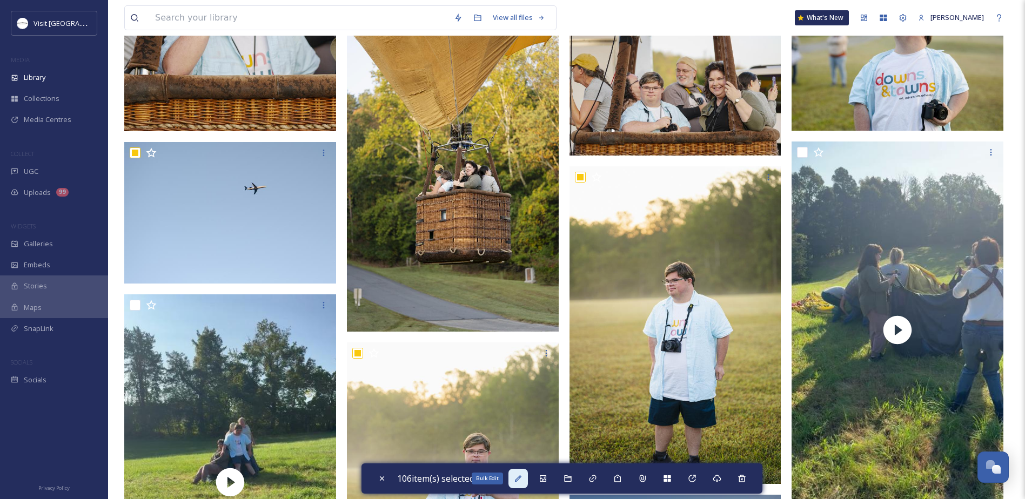
click at [522, 474] on div "Bulk Edit" at bounding box center [518, 478] width 19 height 19
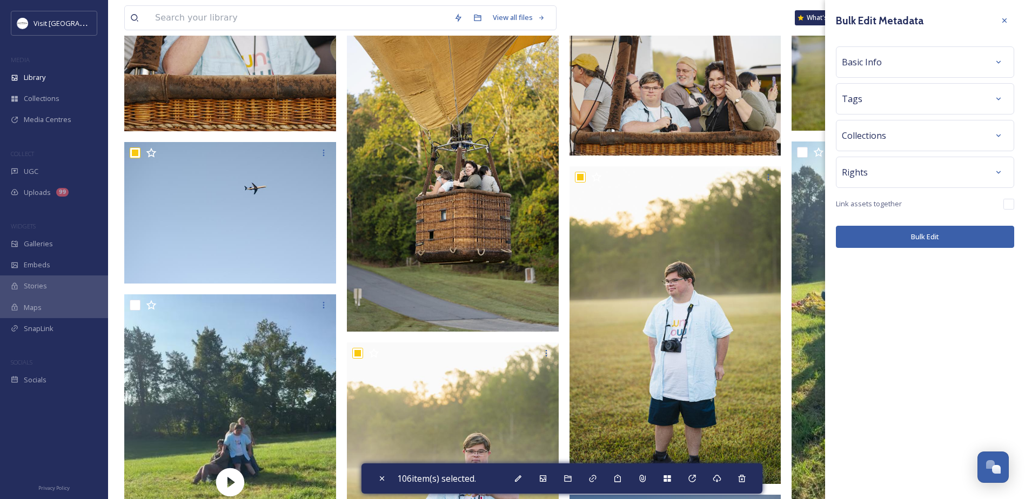
click at [876, 205] on span "Link assets together" at bounding box center [869, 204] width 66 height 10
click at [894, 61] on div "Basic Info" at bounding box center [925, 61] width 166 height 19
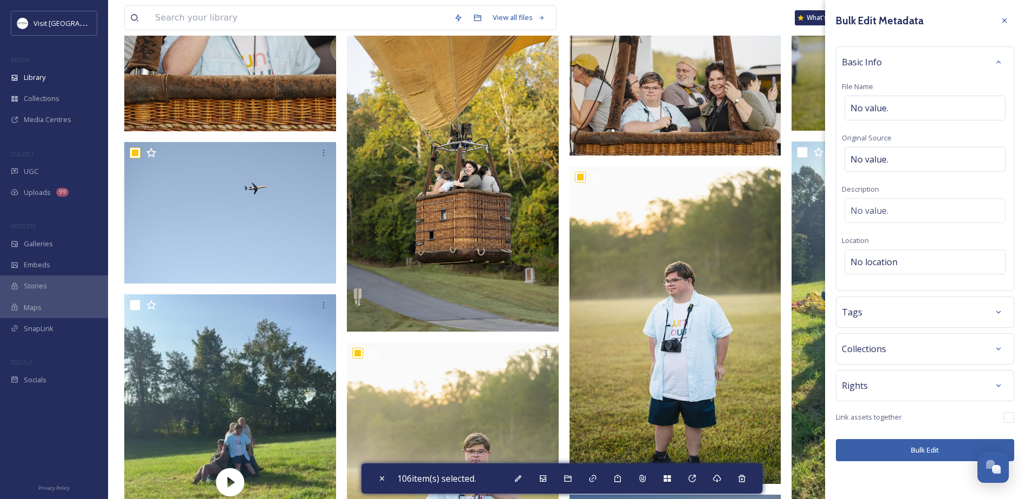
click at [893, 360] on div "Collections" at bounding box center [925, 348] width 178 height 31
click at [891, 353] on div "Collections" at bounding box center [925, 348] width 166 height 19
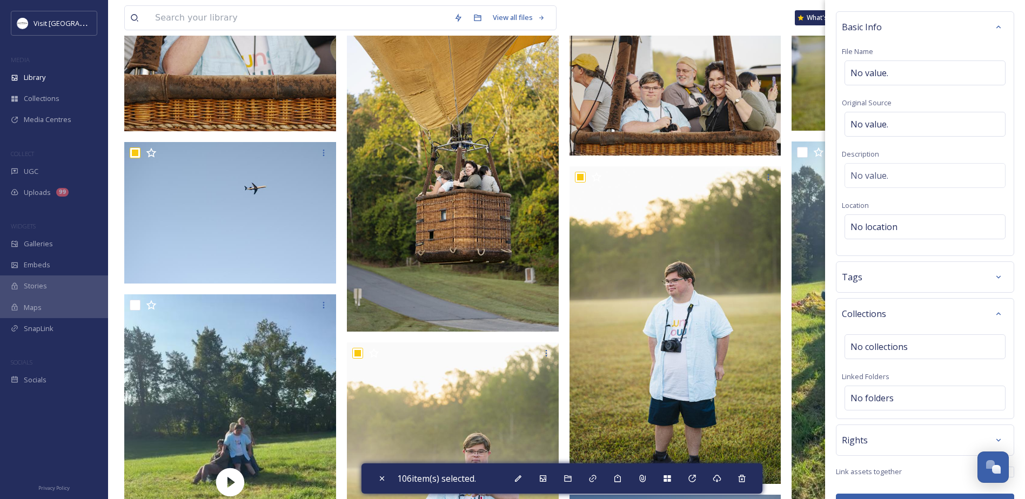
scroll to position [54, 0]
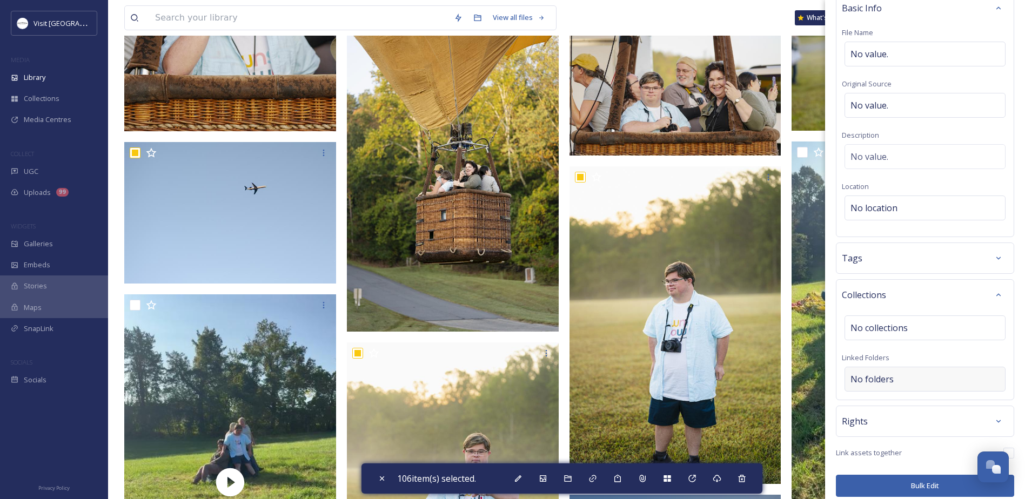
click at [881, 384] on span "No folders" at bounding box center [872, 379] width 43 height 13
click at [884, 382] on input at bounding box center [927, 380] width 165 height 24
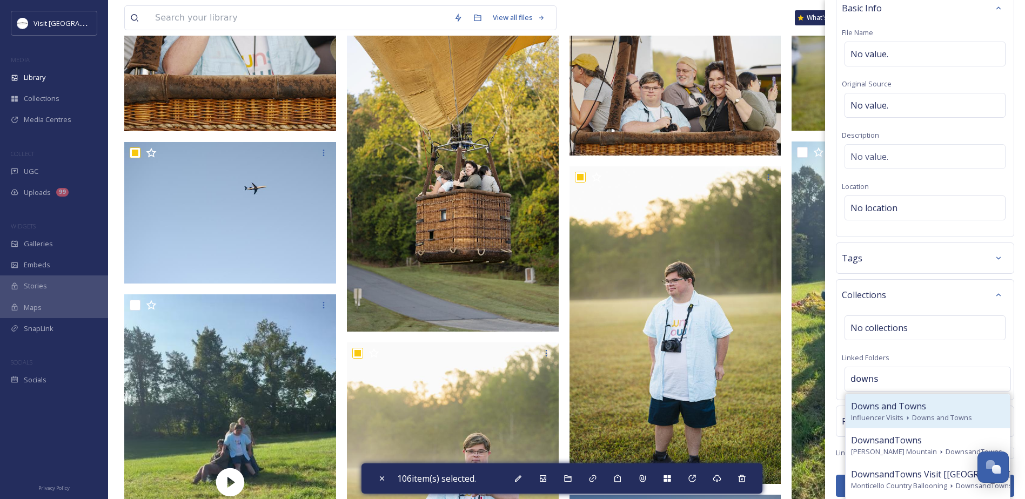
type input "downs"
click at [884, 400] on span "Downs and Towns" at bounding box center [888, 406] width 75 height 13
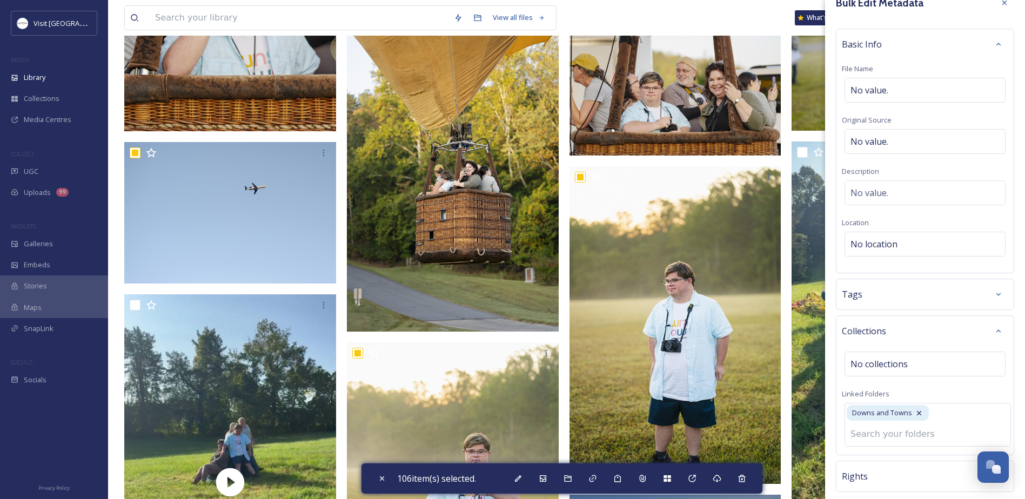
scroll to position [0, 0]
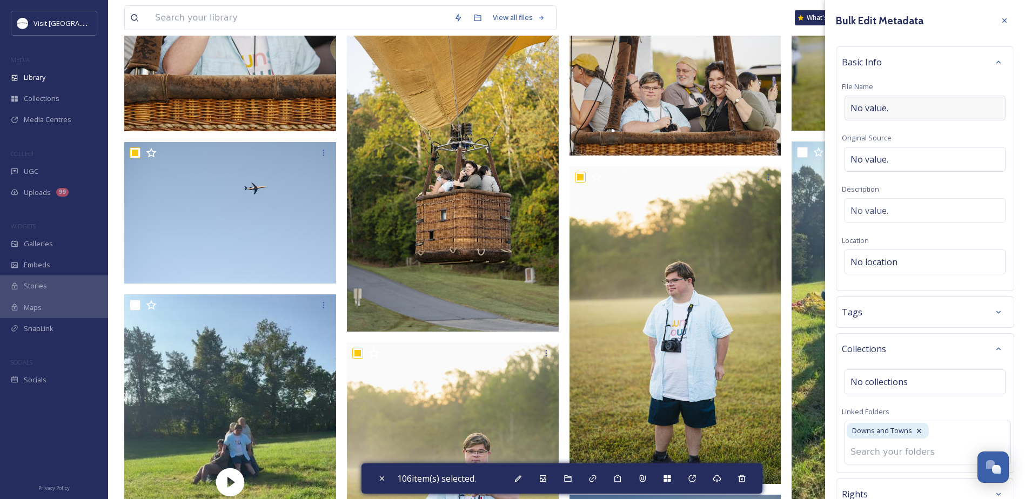
click at [881, 112] on span "No value." at bounding box center [870, 108] width 38 height 13
click at [897, 106] on input at bounding box center [925, 108] width 166 height 25
click at [894, 148] on div "No value." at bounding box center [925, 156] width 161 height 25
click at [901, 156] on input at bounding box center [925, 159] width 166 height 25
type input "[PERSON_NAME]"
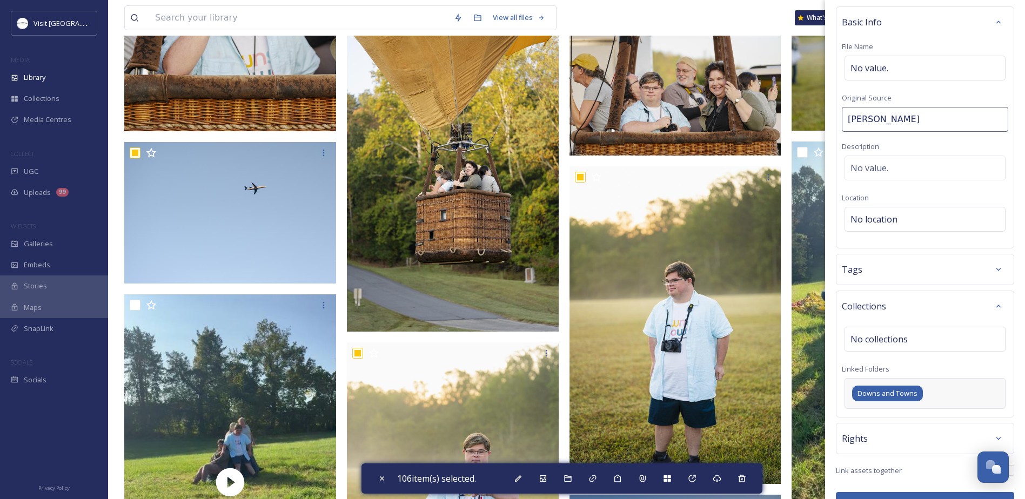
scroll to position [66, 0]
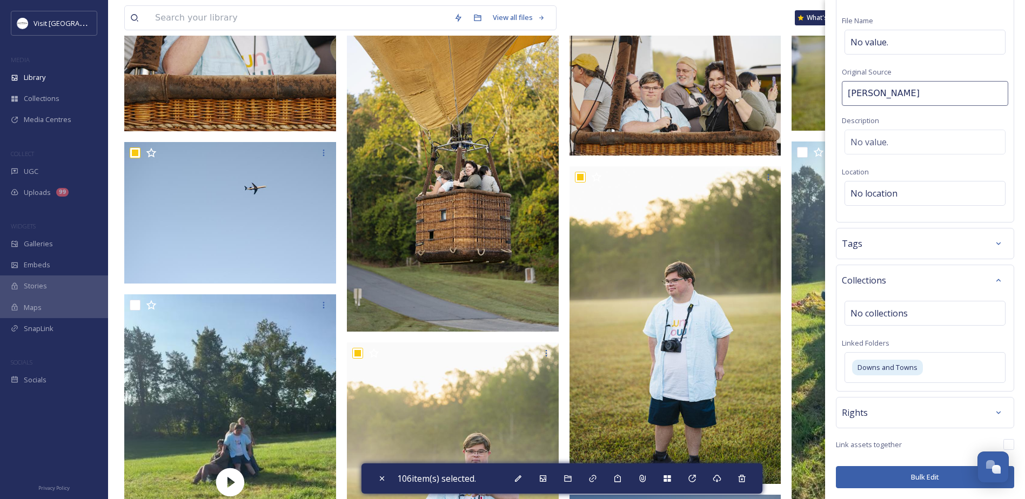
click at [918, 403] on div "Rights" at bounding box center [925, 412] width 178 height 31
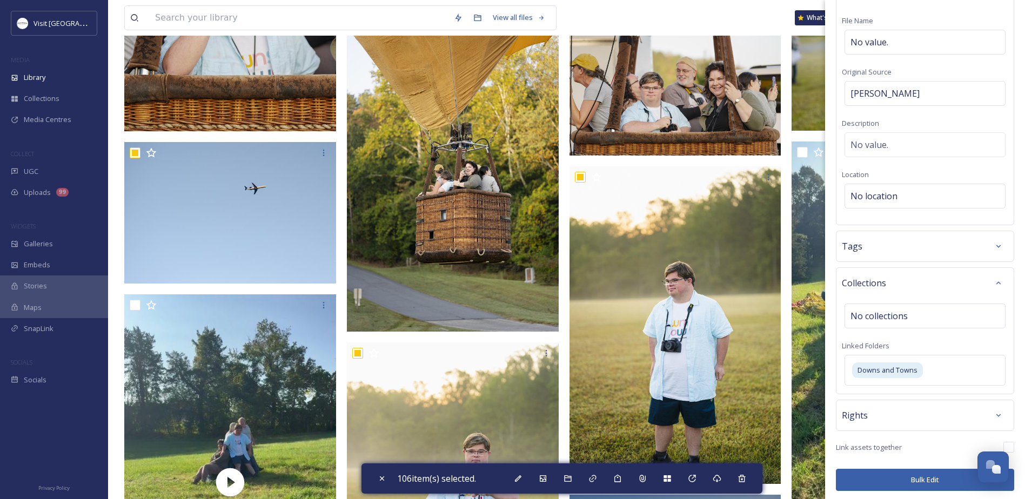
click at [893, 417] on div "Rights" at bounding box center [925, 415] width 166 height 19
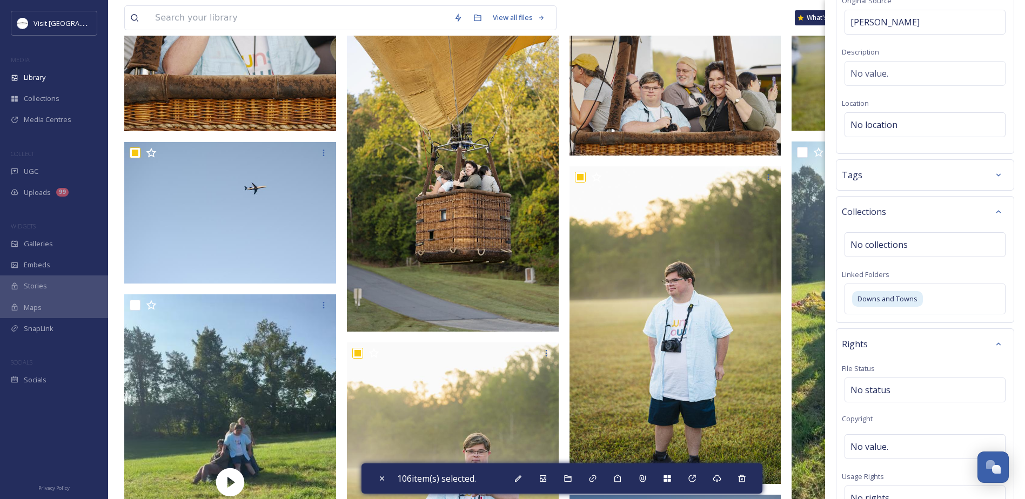
scroll to position [282, 0]
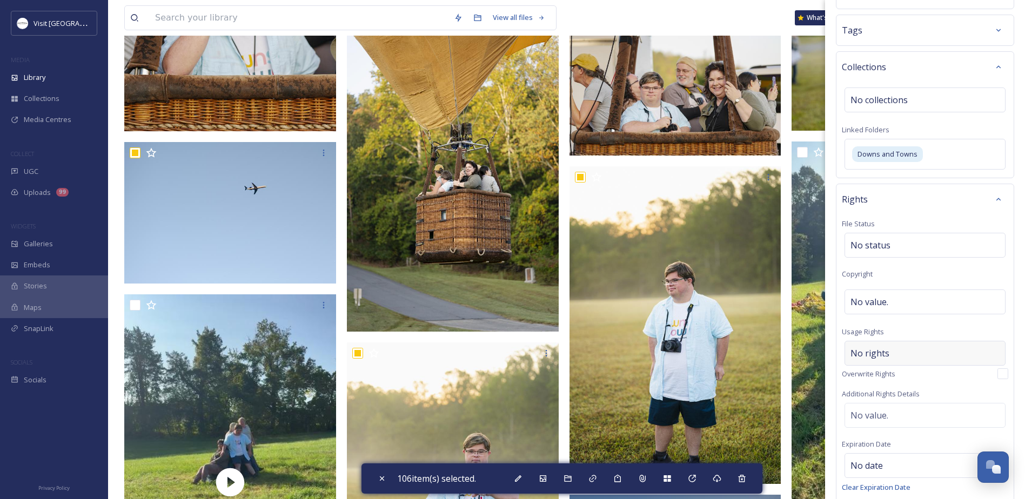
click at [903, 350] on div "No rights" at bounding box center [925, 353] width 161 height 25
click at [900, 368] on div at bounding box center [925, 356] width 161 height 30
click at [901, 362] on input at bounding box center [907, 356] width 119 height 24
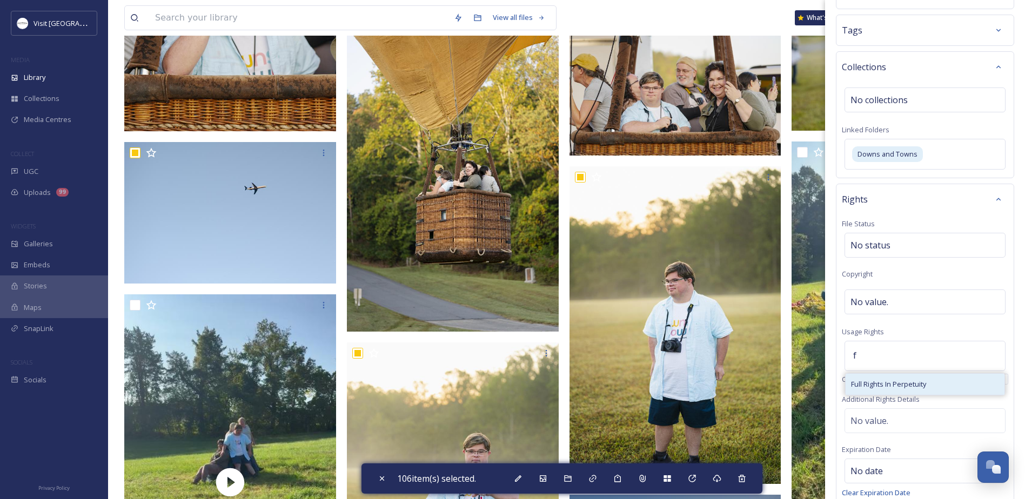
type input "f"
click at [887, 380] on span "Full Rights In Perpetuity" at bounding box center [888, 384] width 75 height 10
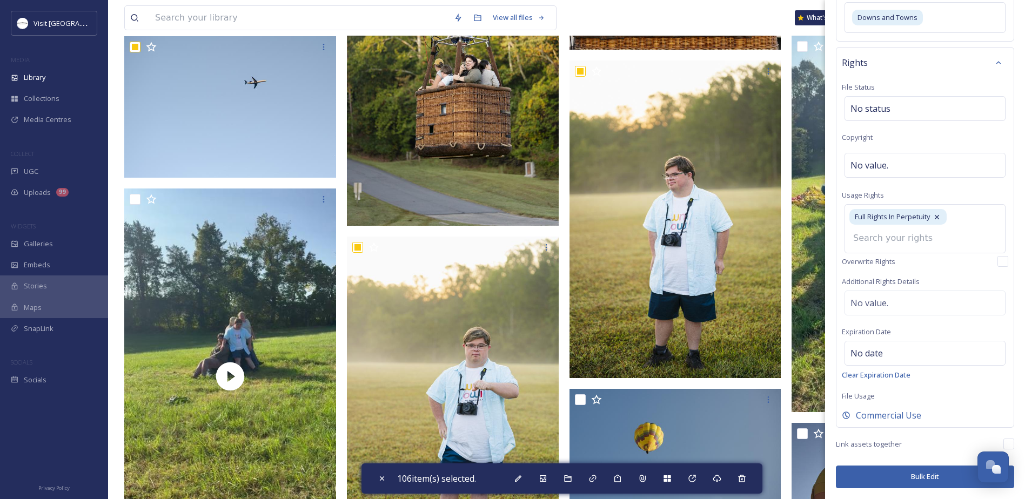
scroll to position [5656, 0]
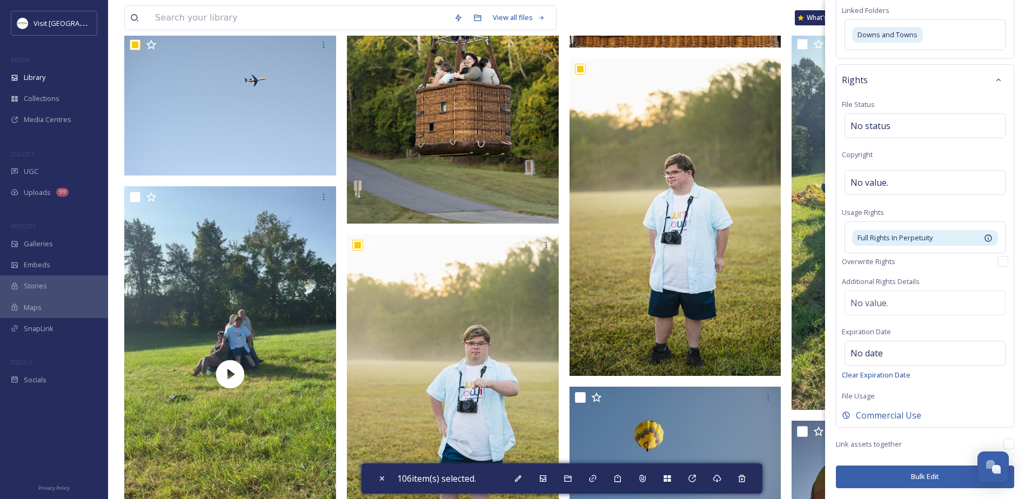
click at [905, 476] on button "Bulk Edit" at bounding box center [925, 477] width 178 height 22
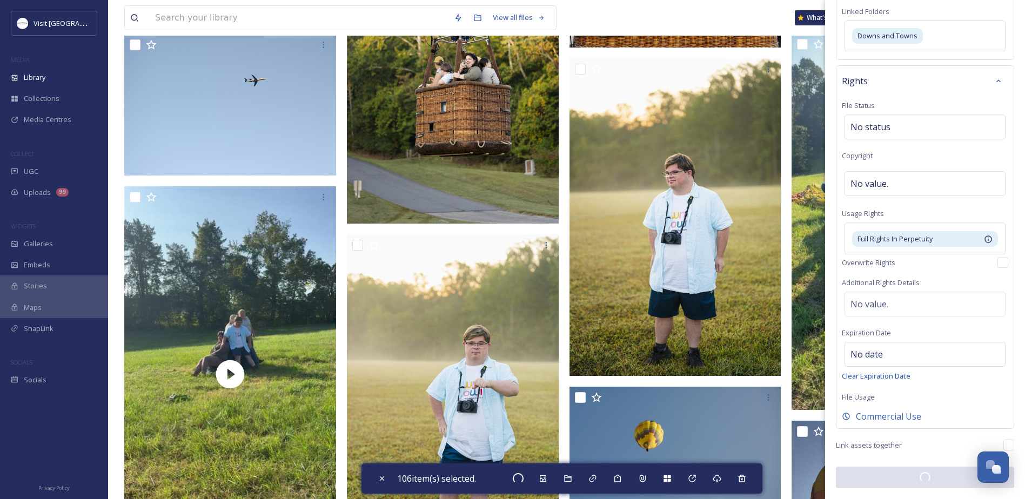
checkbox input "false"
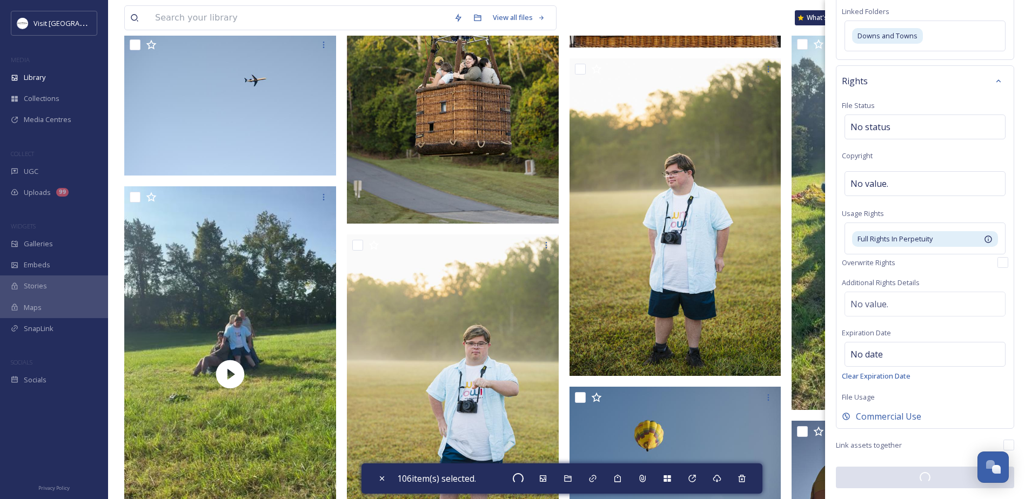
checkbox input "false"
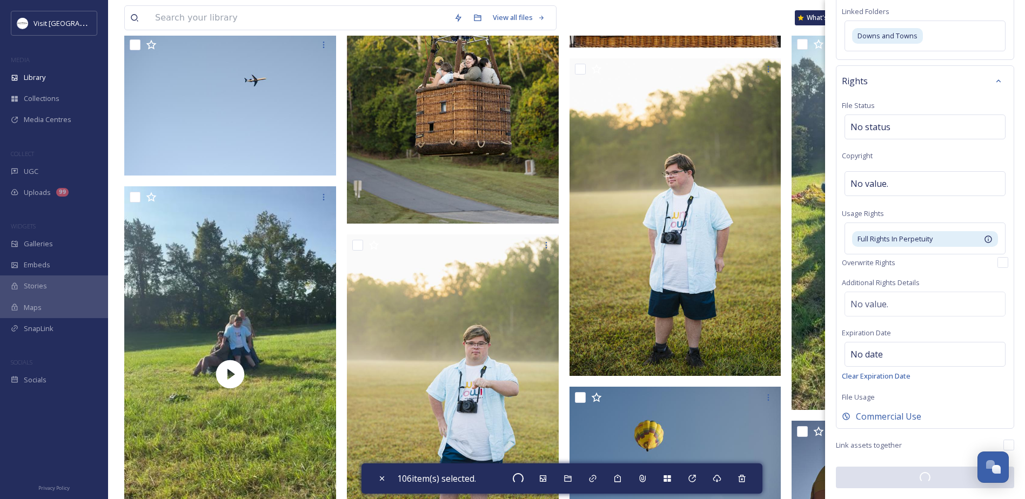
checkbox input "false"
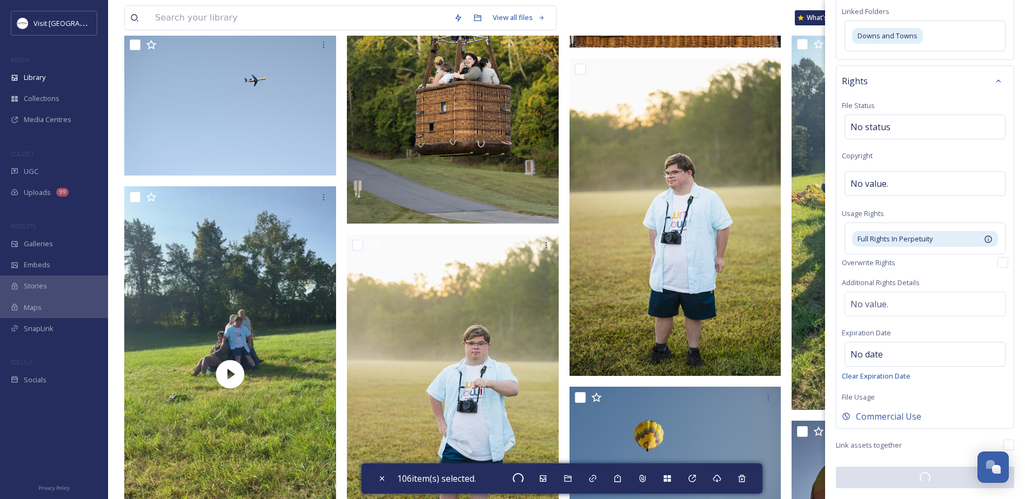
checkbox input "false"
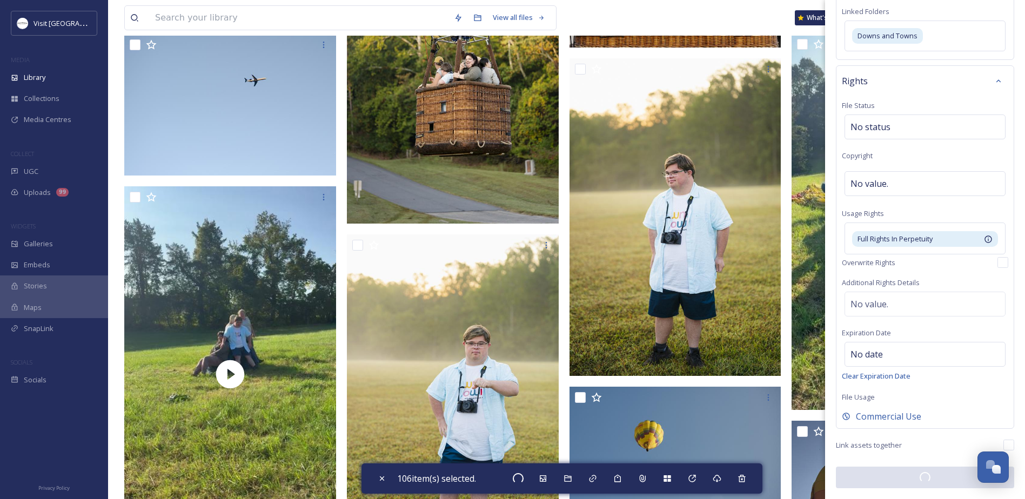
checkbox input "false"
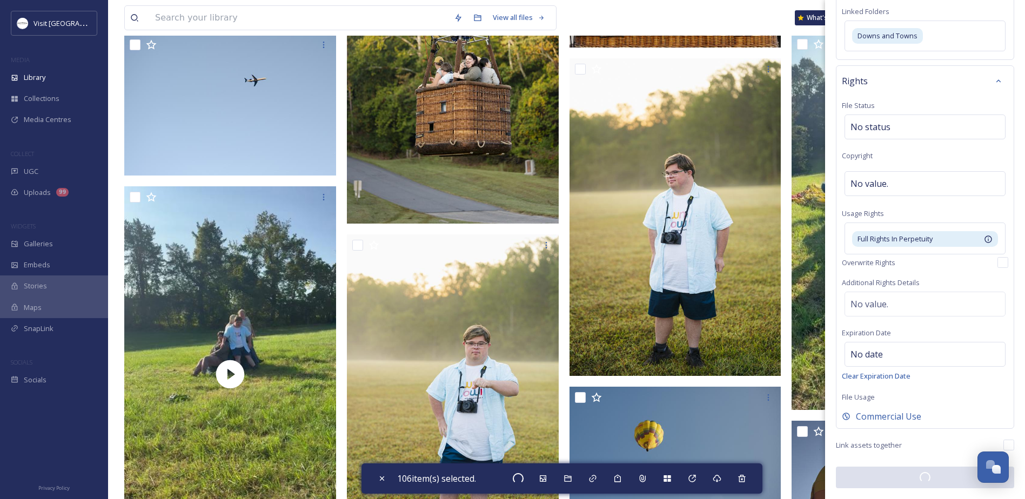
checkbox input "false"
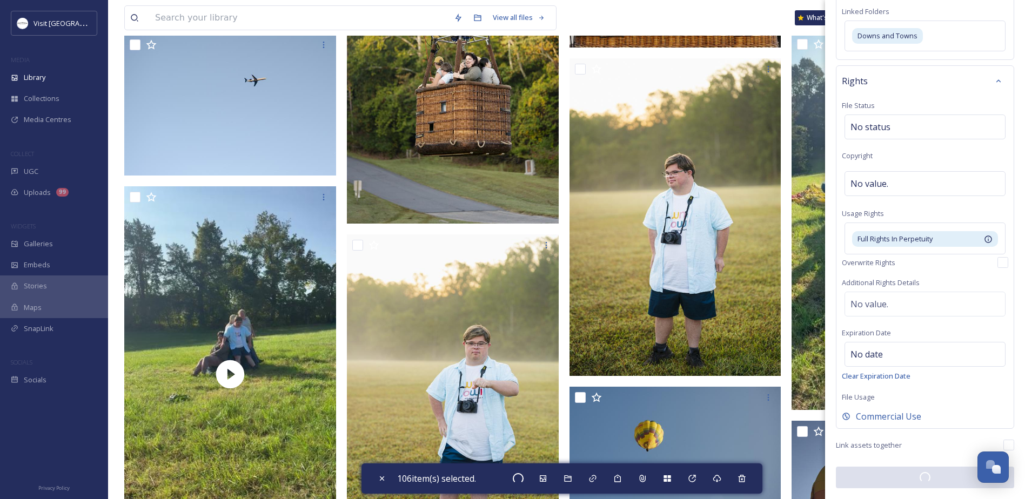
checkbox input "false"
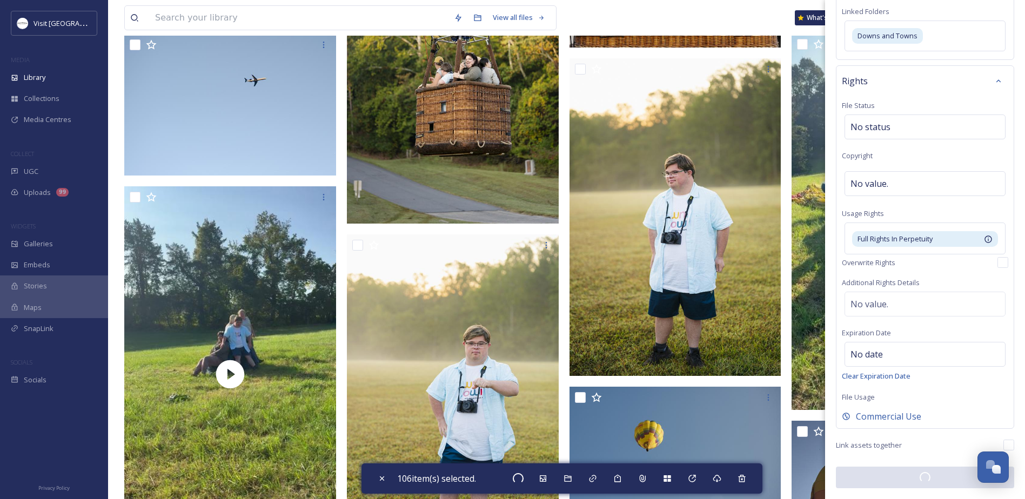
checkbox input "false"
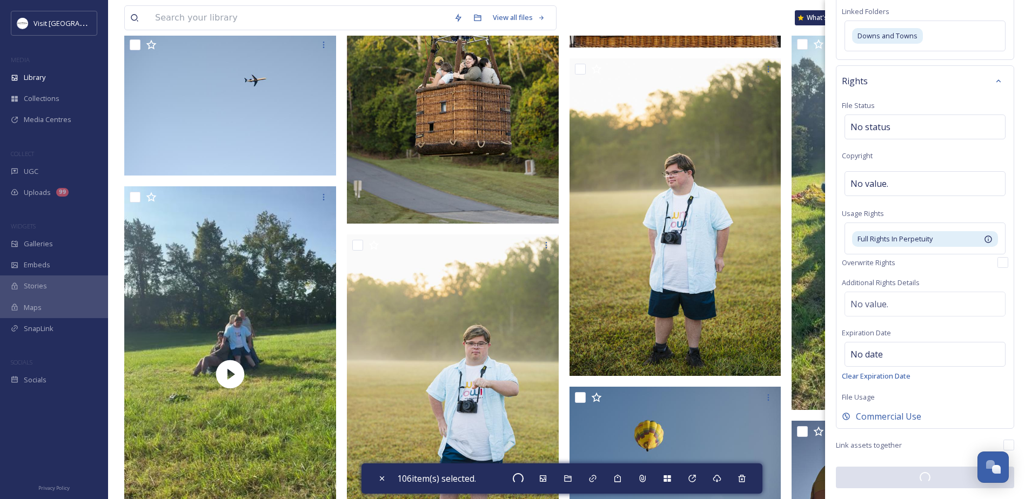
checkbox input "false"
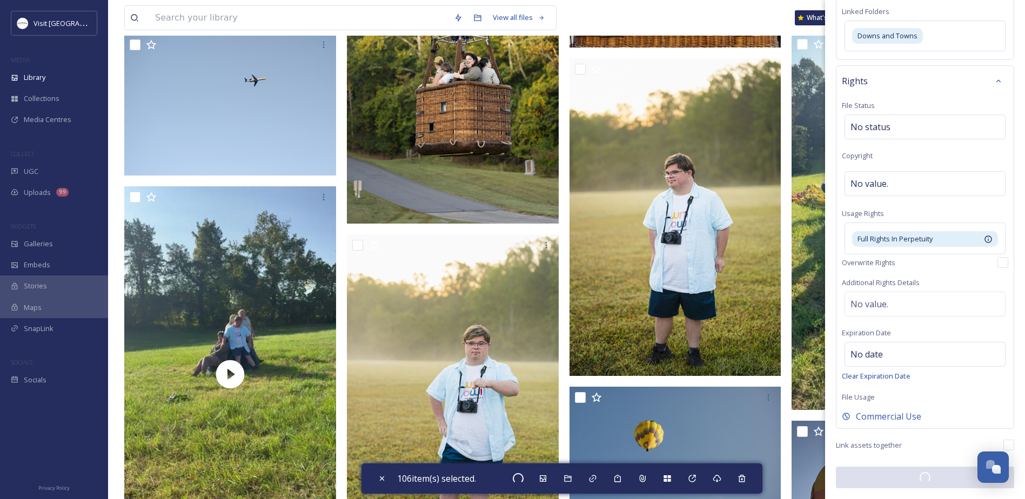
checkbox input "false"
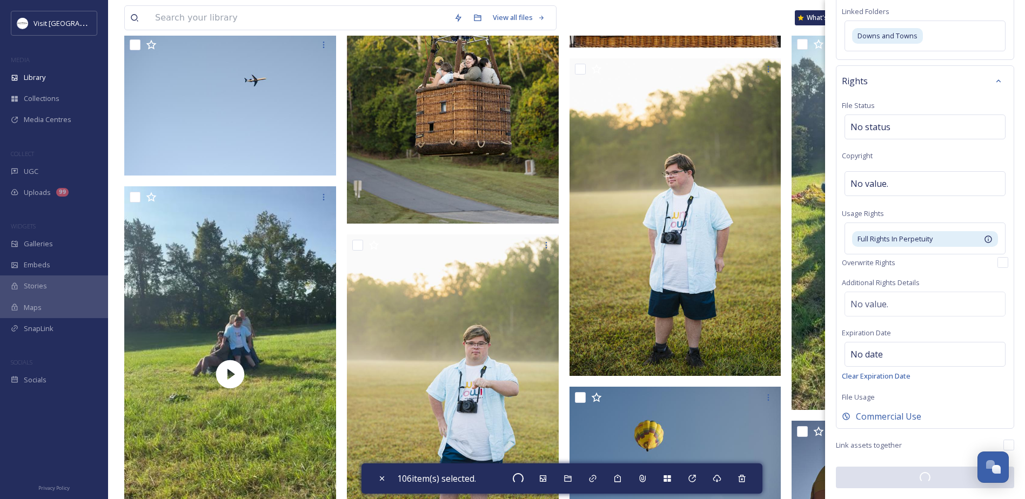
checkbox input "false"
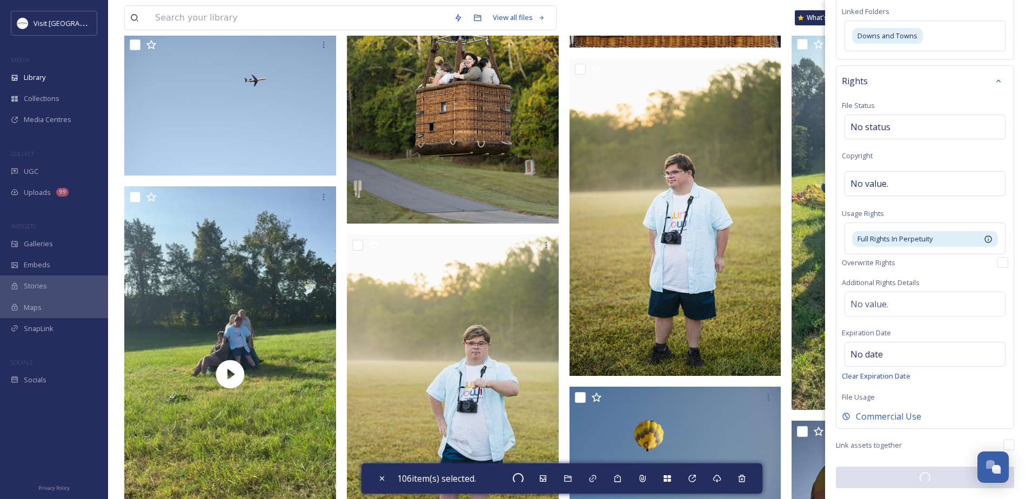
checkbox input "false"
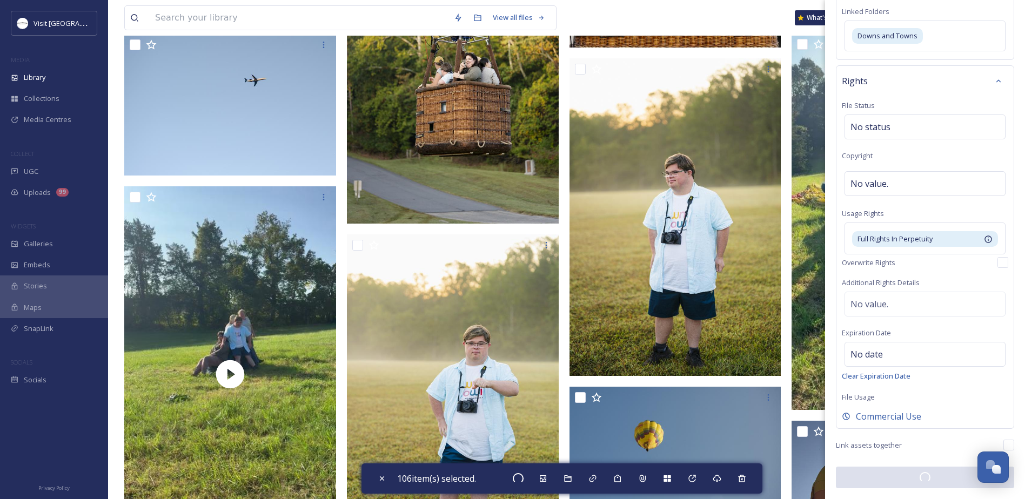
checkbox input "false"
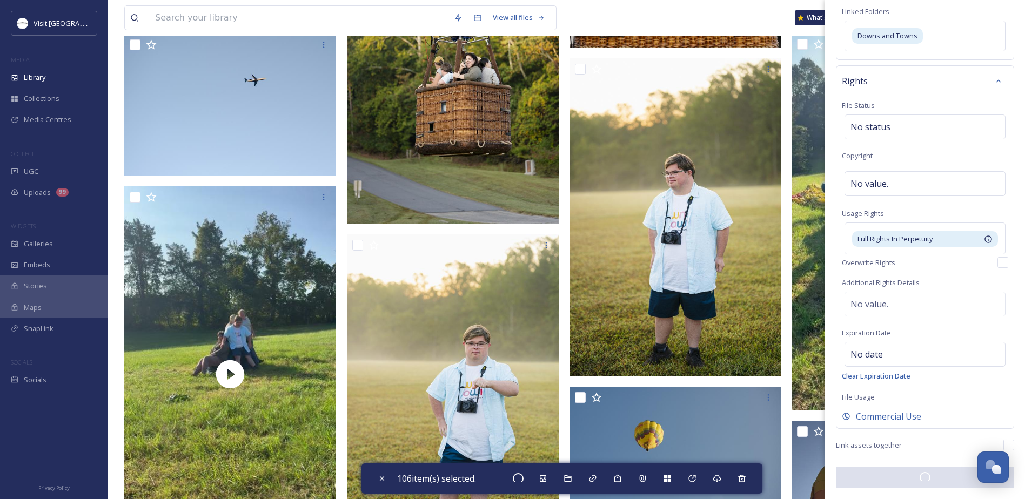
checkbox input "false"
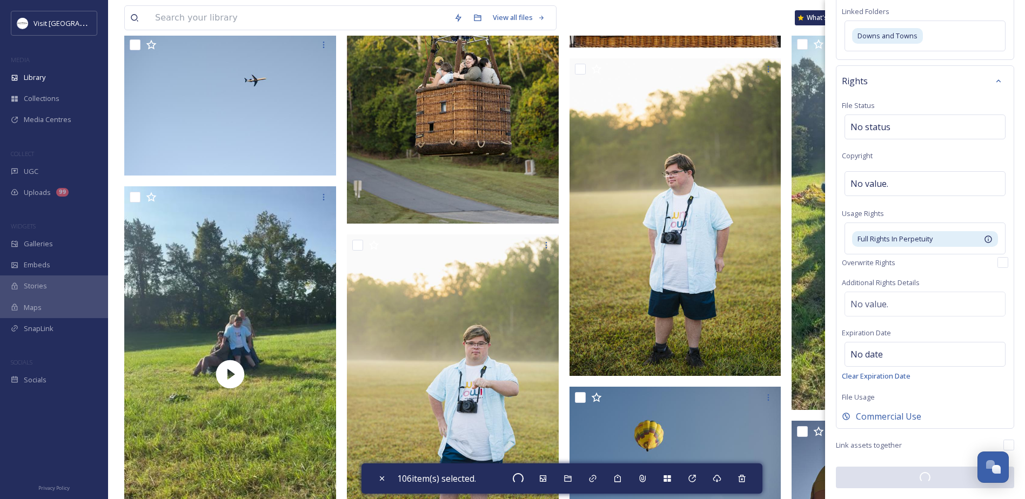
checkbox input "false"
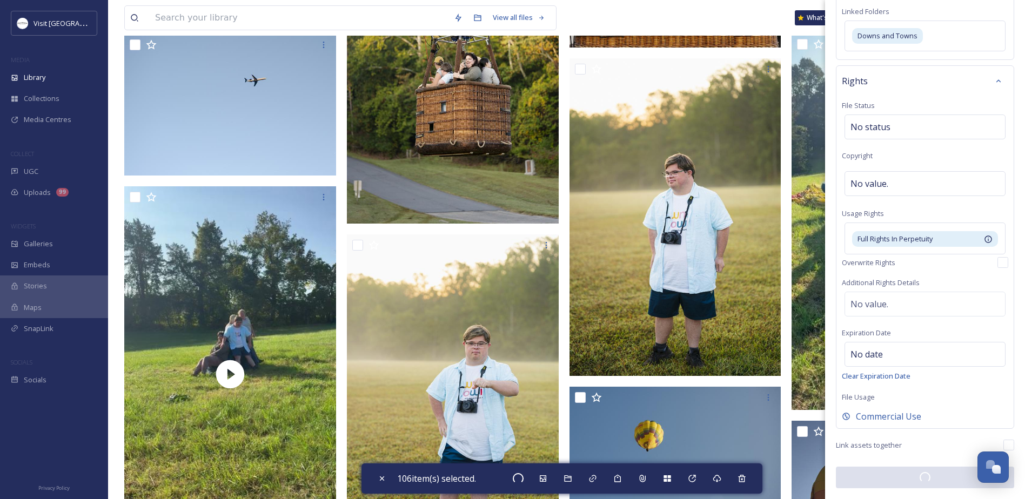
checkbox input "false"
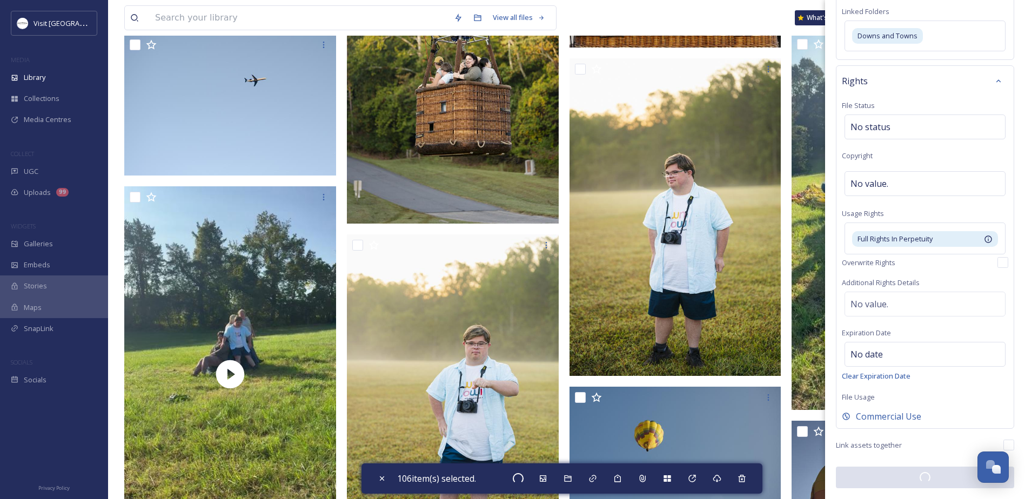
checkbox input "false"
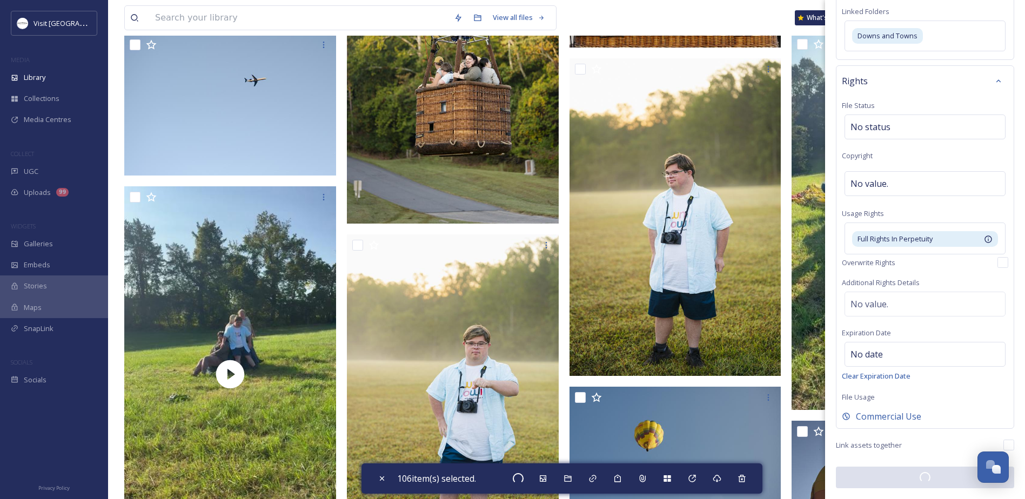
checkbox input "false"
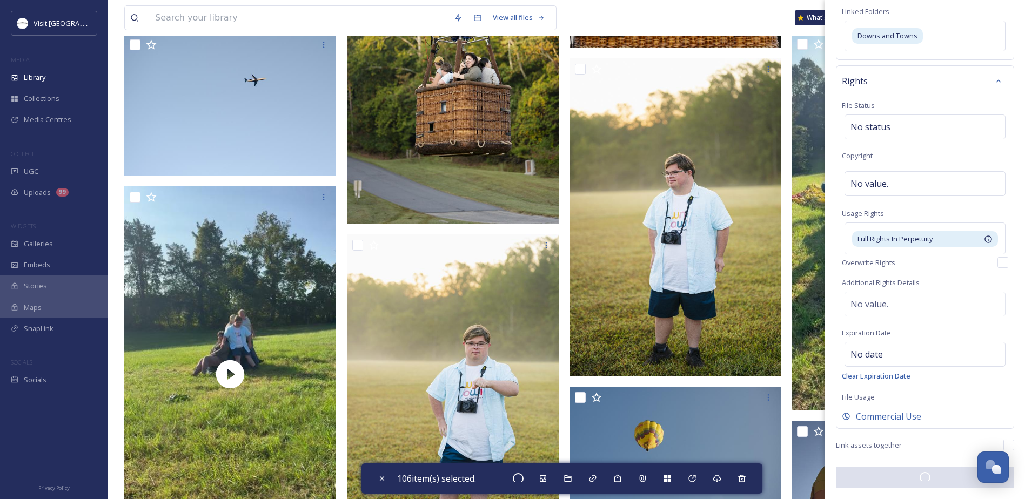
checkbox input "false"
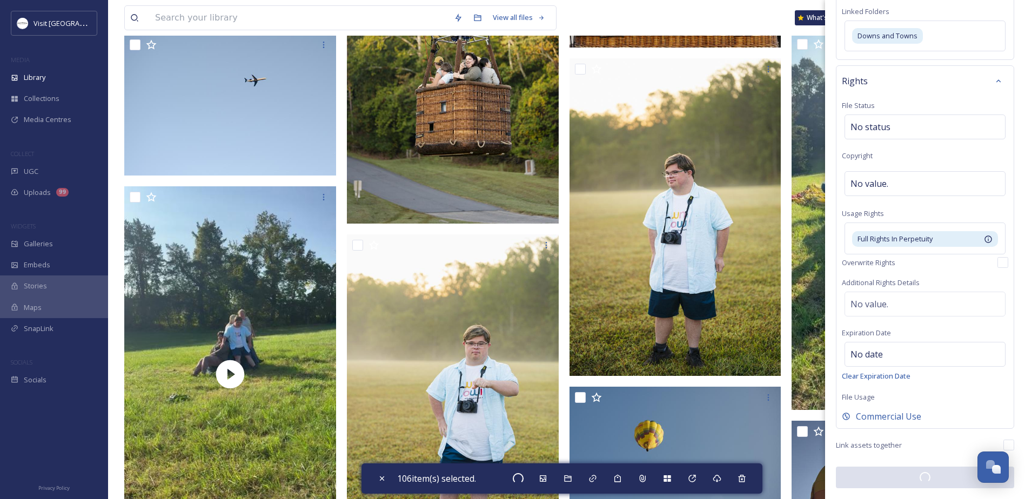
checkbox input "false"
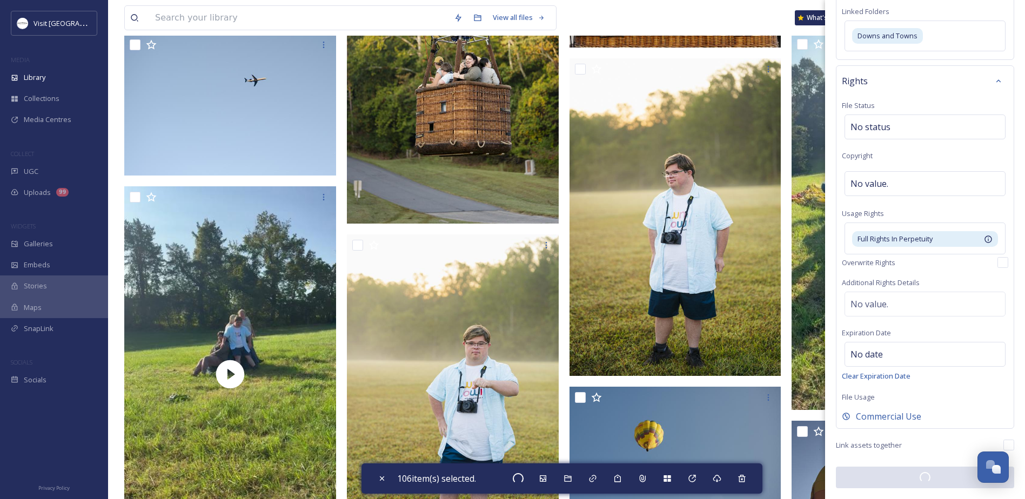
checkbox input "false"
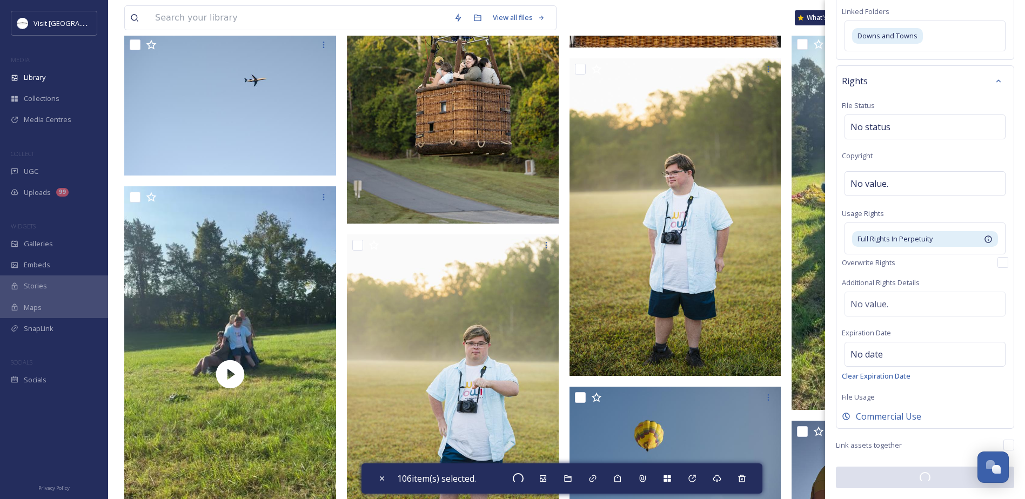
checkbox input "false"
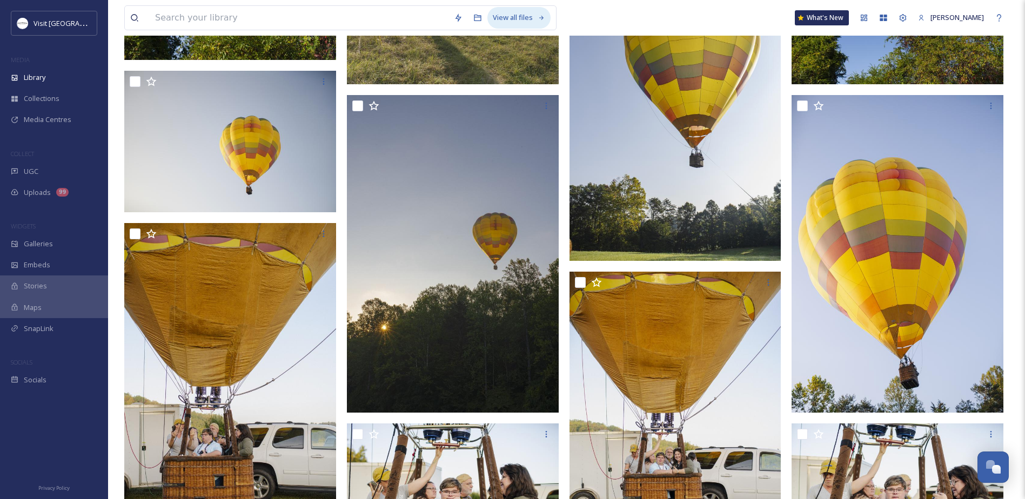
scroll to position [3278, 0]
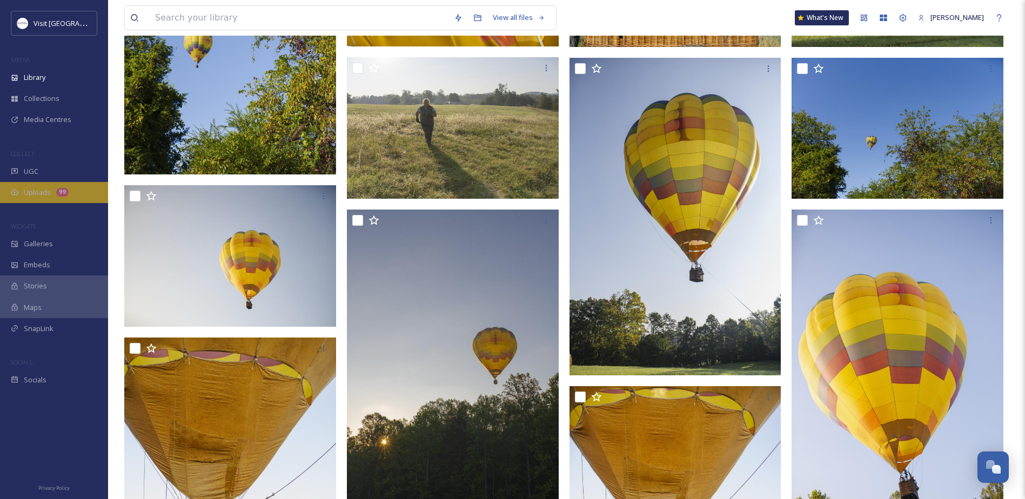
click at [32, 192] on span "Uploads" at bounding box center [37, 193] width 27 height 10
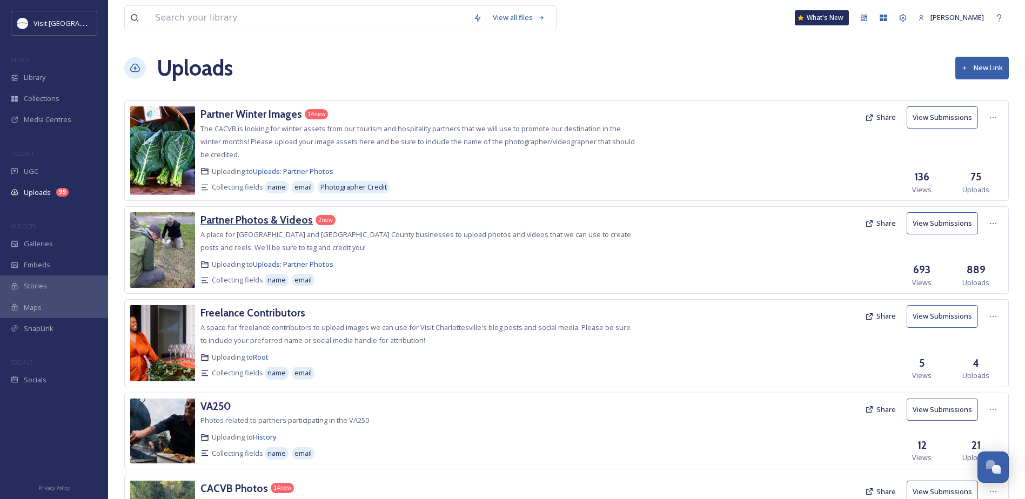
click at [248, 218] on h3 "Partner Photos & Videos" at bounding box center [257, 219] width 112 height 13
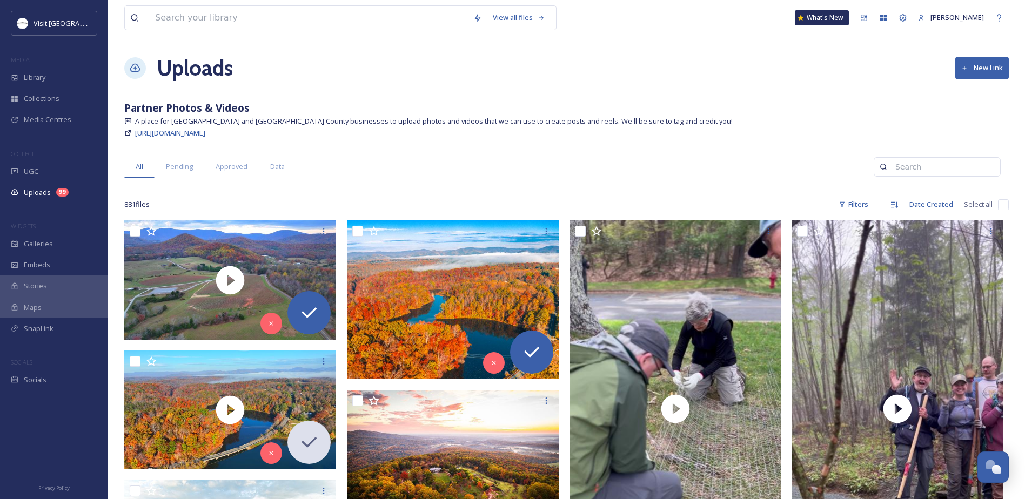
click at [908, 104] on div "Partner Photos & Videos" at bounding box center [566, 109] width 885 height 16
drag, startPoint x: 225, startPoint y: 133, endPoint x: 570, endPoint y: 103, distance: 345.6
click at [559, 102] on div "Partner Photos & Videos" at bounding box center [566, 109] width 885 height 16
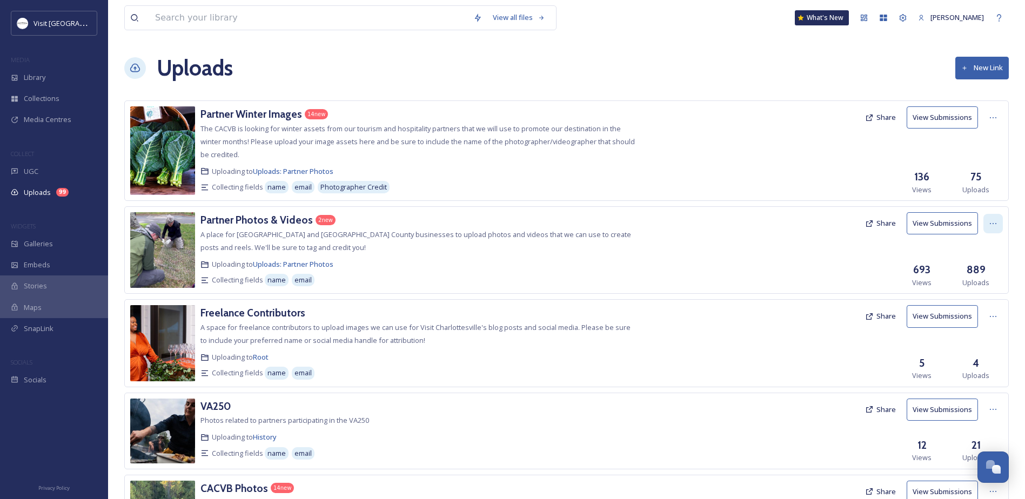
click at [997, 222] on icon at bounding box center [993, 223] width 9 height 9
click at [972, 70] on button "New Link" at bounding box center [983, 68] width 54 height 22
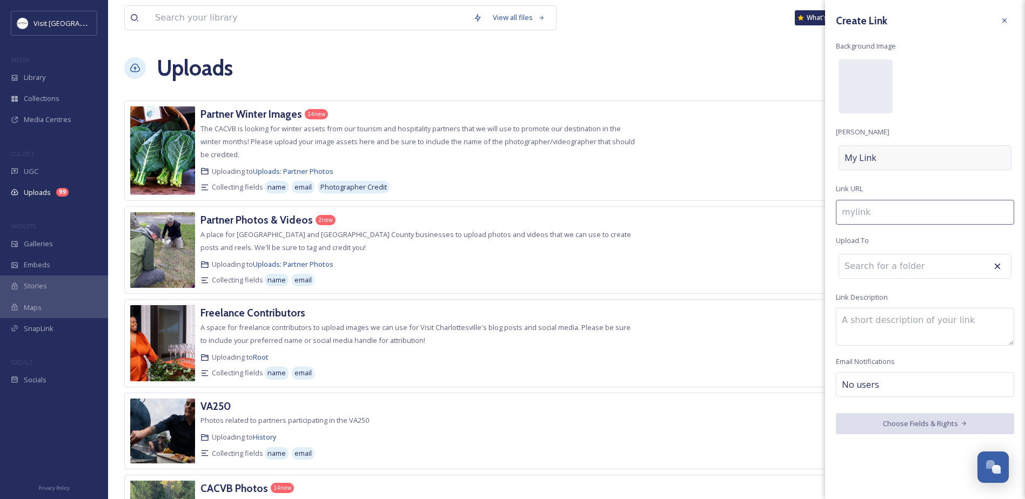
click at [888, 163] on div "My Link" at bounding box center [925, 157] width 173 height 25
type input "p"
type input "P"
type input "pa"
type input "Pa"
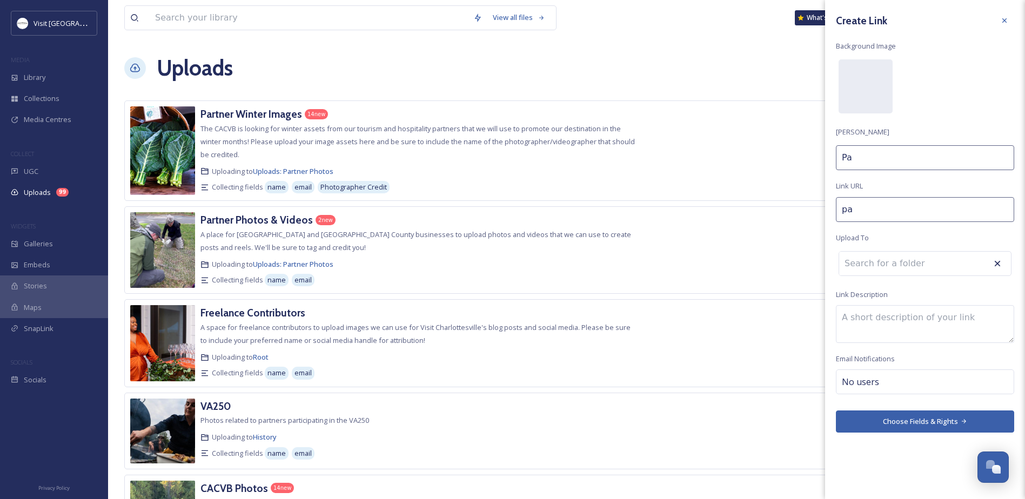
type input "par"
type input "Par"
type input "part"
type input "Part"
type input "partn"
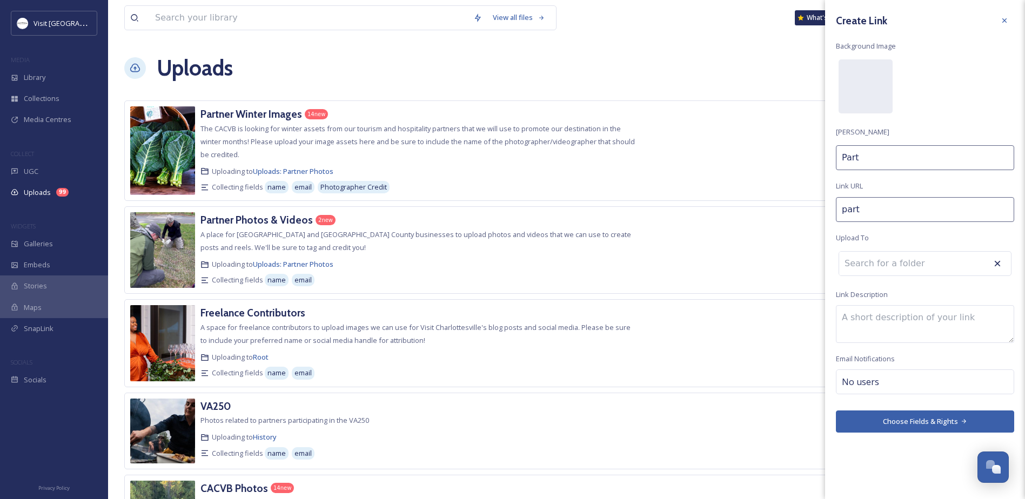
type input "Partn"
type input "partne"
type input "Partne"
type input "partner"
type input "Partner"
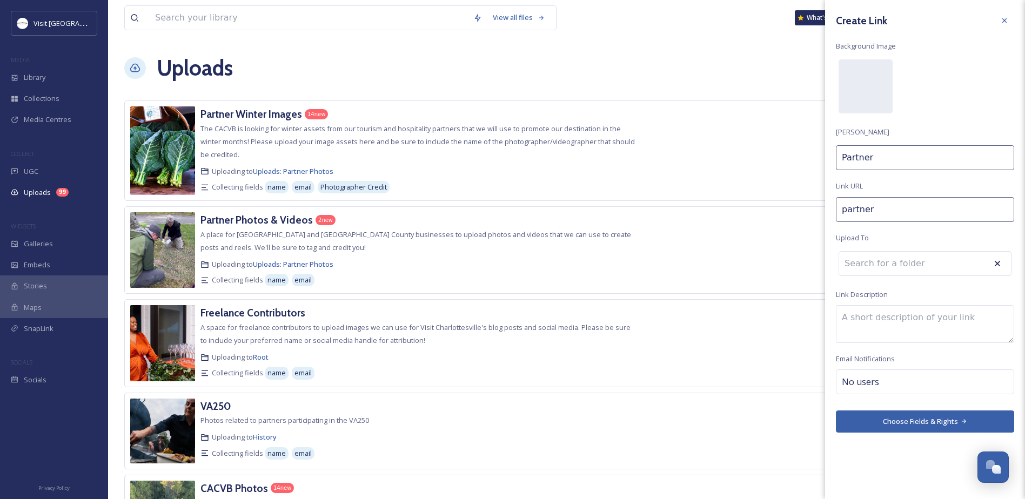
type input "partner-"
type input "Partner"
type input "partner-p"
type input "Partner P"
type input "partner-ph"
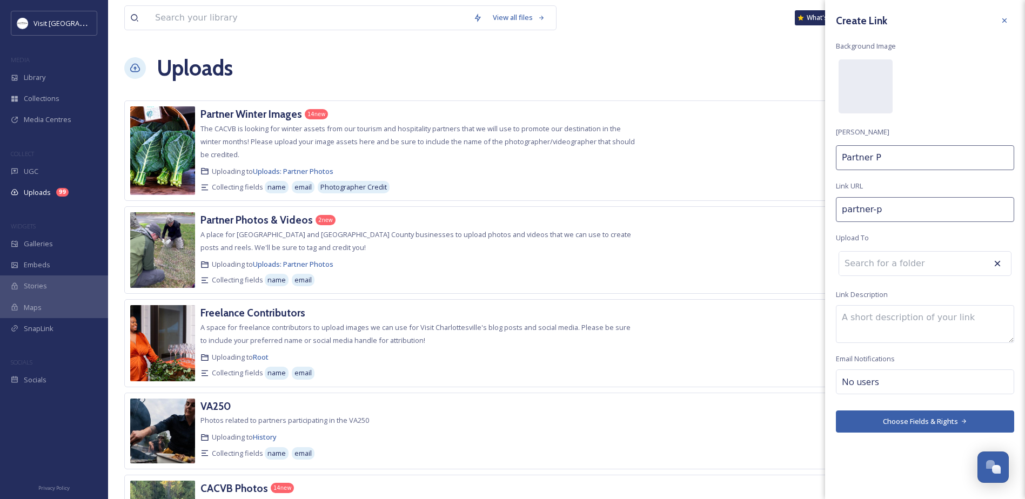
type input "Partner Ph"
type input "partner-pho"
type input "Partner Pho"
type input "partner-phot"
type input "Partner Photo"
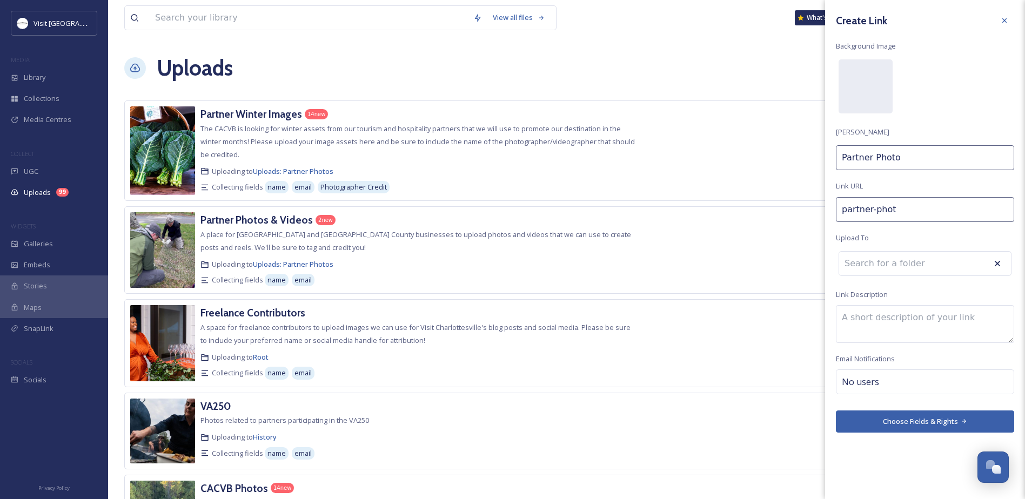
type input "partner-photo"
type input "Partner Photo/"
type input "partner-photov"
type input "Partner Photo/V"
type input "partner-photovi"
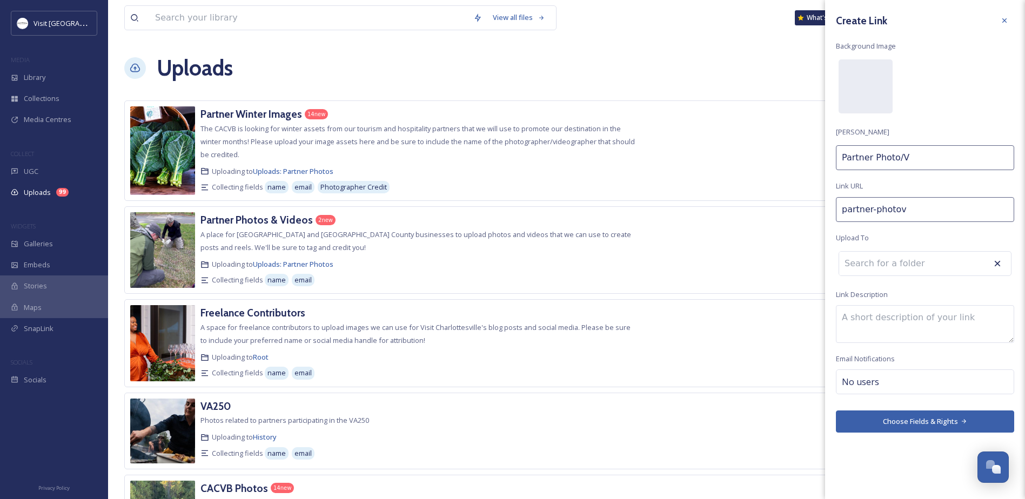
type input "Partner Photo/Vi"
type input "partner-photovid"
type input "Partner Photo/Vid"
type input "partner-photovide"
type input "Partner Photo/Video"
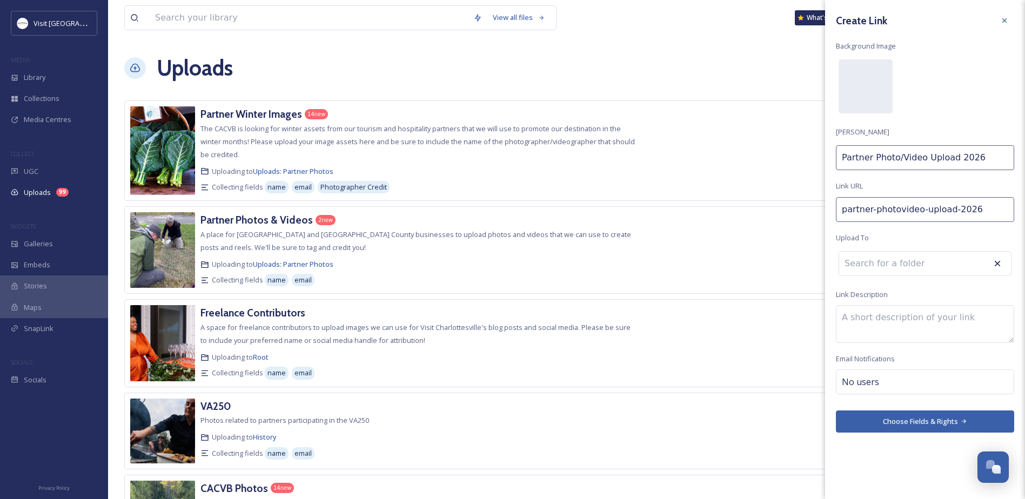
click at [875, 210] on input "partner-photovideo-upload-2026" at bounding box center [925, 209] width 178 height 25
drag, startPoint x: 876, startPoint y: 213, endPoint x: 997, endPoint y: 217, distance: 121.1
click at [997, 217] on input "partner-photovideo-upload-2026" at bounding box center [925, 212] width 178 height 25
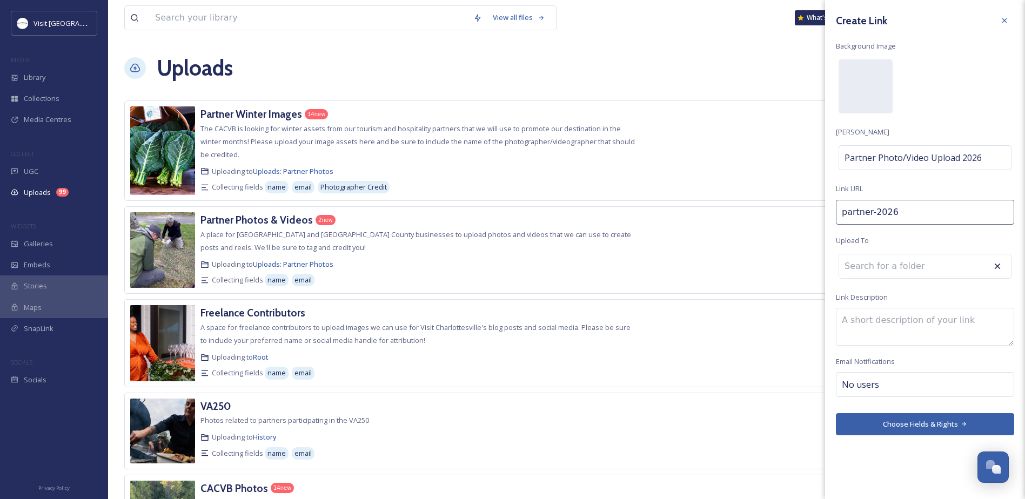
click at [880, 265] on input at bounding box center [898, 267] width 119 height 24
click at [865, 244] on span "Upload To" at bounding box center [852, 241] width 33 height 10
click at [884, 322] on textarea at bounding box center [925, 327] width 178 height 38
click at [881, 319] on textarea at bounding box center [925, 327] width 178 height 38
click at [873, 304] on div "Create Link Background Image [PERSON_NAME] Partner Photo/Video Upload 2026 Link…" at bounding box center [925, 223] width 200 height 446
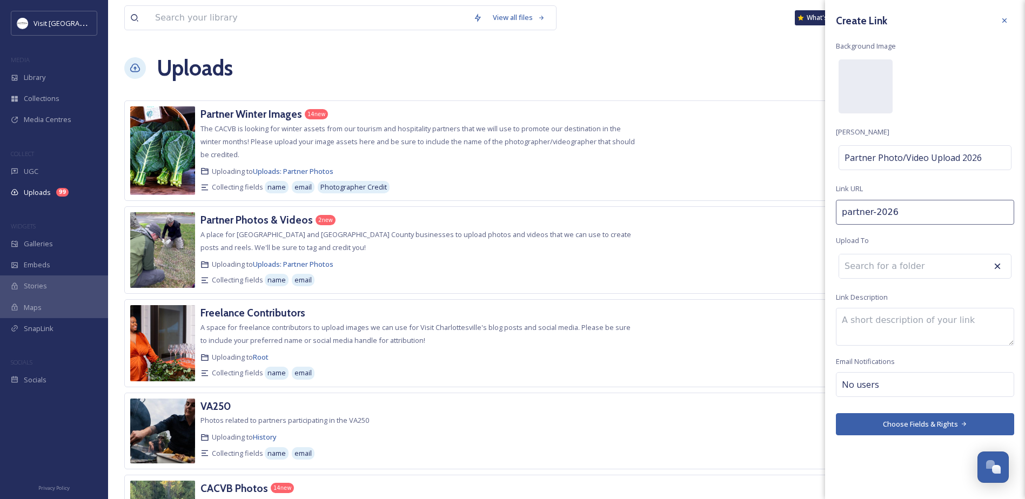
drag, startPoint x: 873, startPoint y: 304, endPoint x: 865, endPoint y: 382, distance: 78.2
click at [865, 382] on span "No users" at bounding box center [860, 384] width 37 height 13
click at [865, 385] on input at bounding box center [896, 384] width 108 height 13
click at [878, 412] on span "[PERSON_NAME]" at bounding box center [870, 410] width 54 height 10
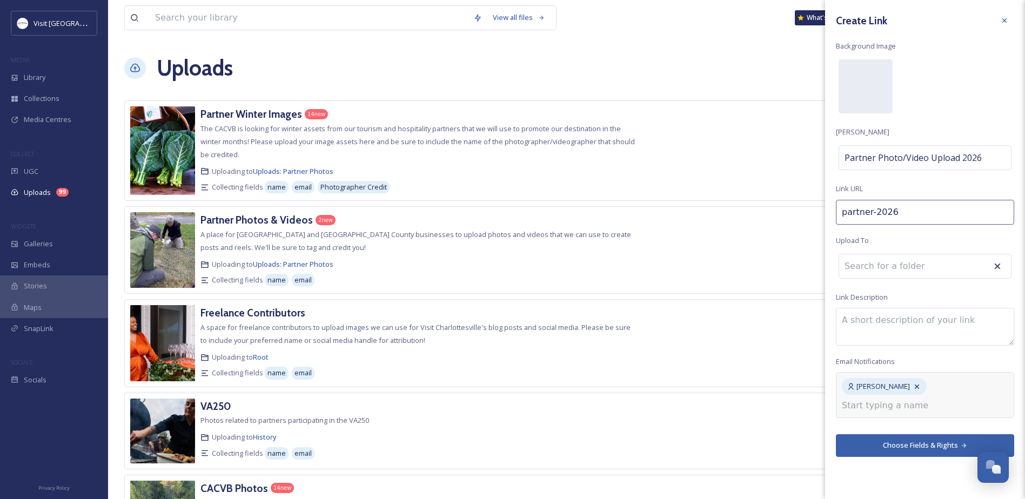
click at [888, 331] on textarea at bounding box center [925, 327] width 178 height 38
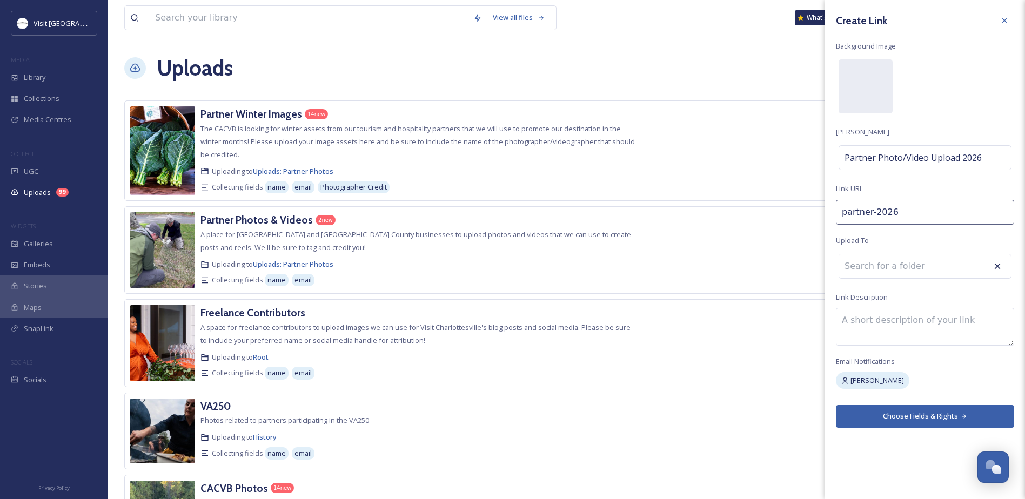
click at [846, 420] on button "Choose Fields & Rights" at bounding box center [925, 416] width 178 height 22
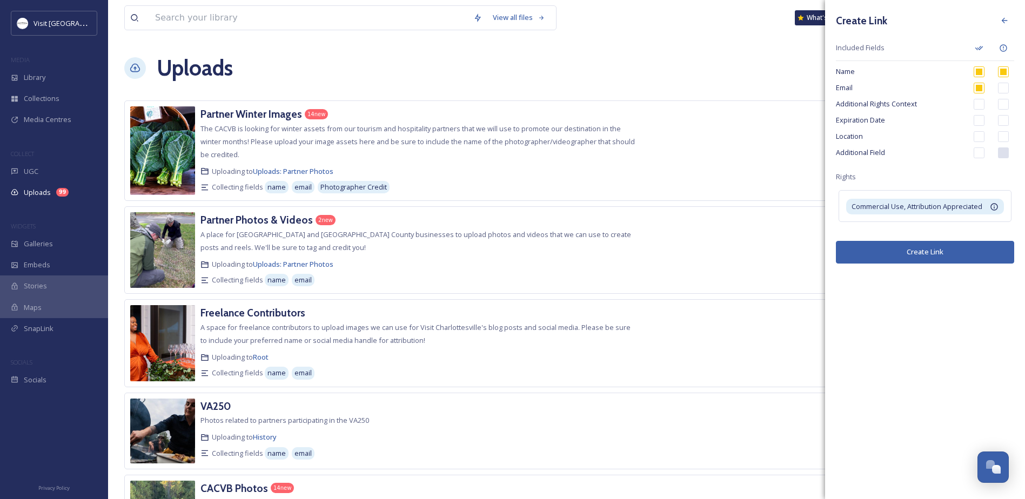
click at [980, 131] on input "checkbox" at bounding box center [979, 136] width 11 height 11
click at [979, 153] on input "checkbox" at bounding box center [979, 153] width 11 height 11
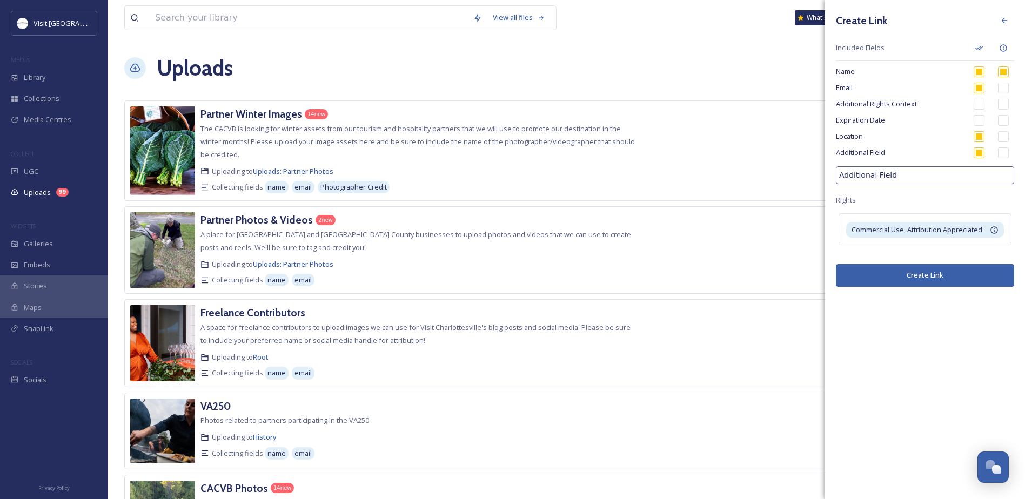
click at [945, 172] on input "Additional Field" at bounding box center [925, 175] width 178 height 18
click at [945, 175] on input "Additional Field" at bounding box center [925, 175] width 178 height 18
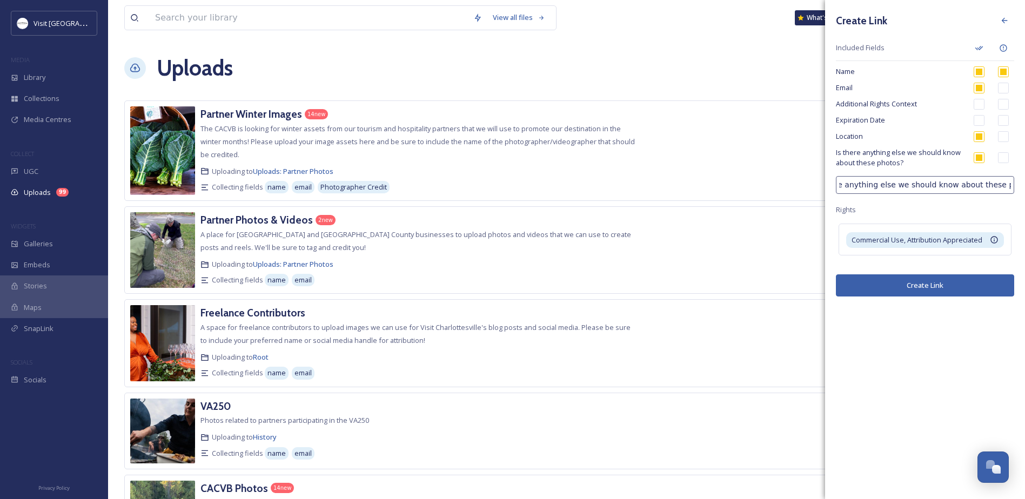
scroll to position [0, 28]
click at [938, 188] on input "Is there anything else we should know about these photos?" at bounding box center [925, 185] width 178 height 18
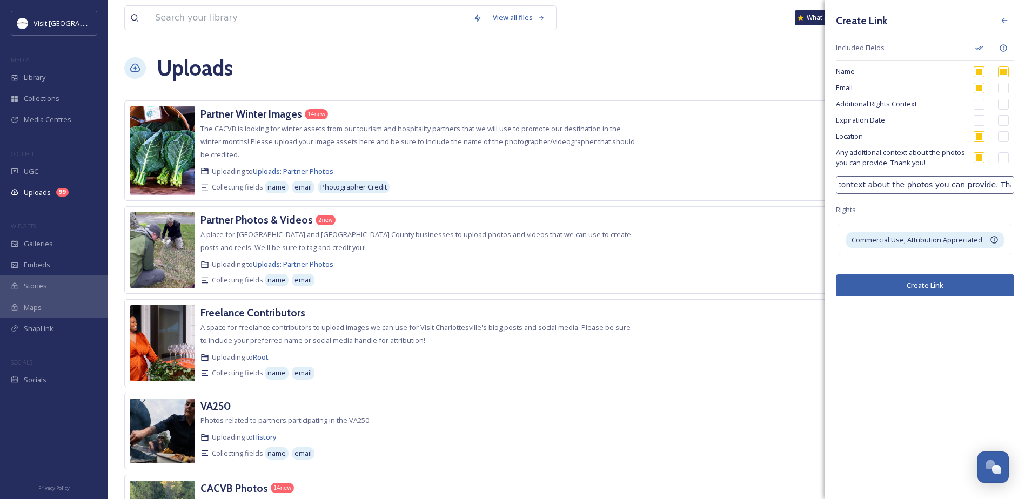
click at [978, 105] on input "checkbox" at bounding box center [979, 104] width 11 height 11
click at [911, 205] on div "Create Link Included Fields Name Email Additional Rights Context Expiration Dat…" at bounding box center [925, 154] width 200 height 308
click at [906, 283] on button "Create Link" at bounding box center [925, 286] width 178 height 22
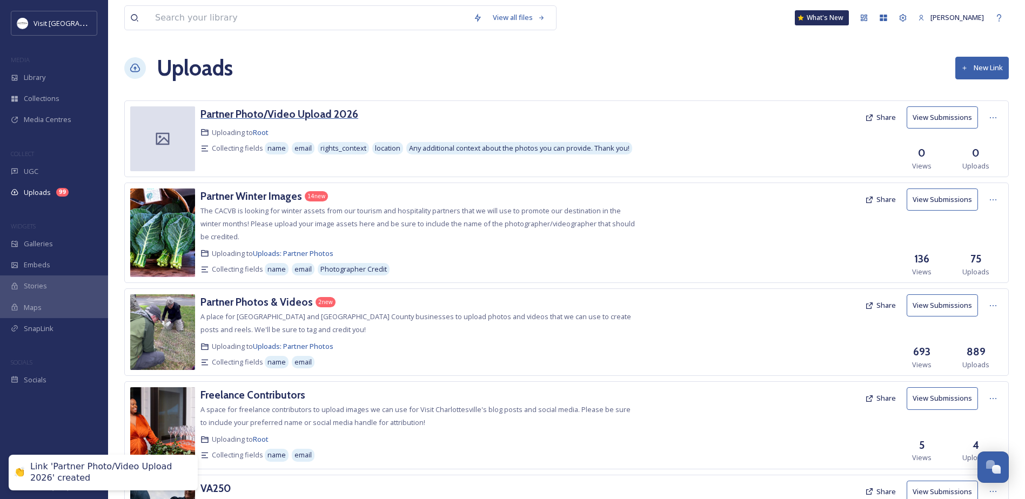
click at [283, 113] on h3 "Partner Photo/Video Upload 2026" at bounding box center [280, 114] width 158 height 13
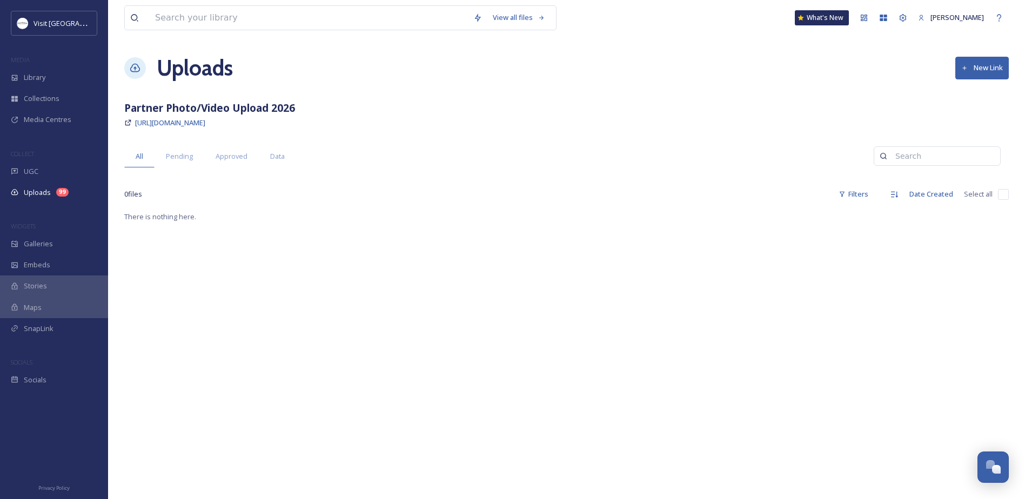
click at [205, 128] on link "[URL][DOMAIN_NAME]" at bounding box center [170, 122] width 70 height 13
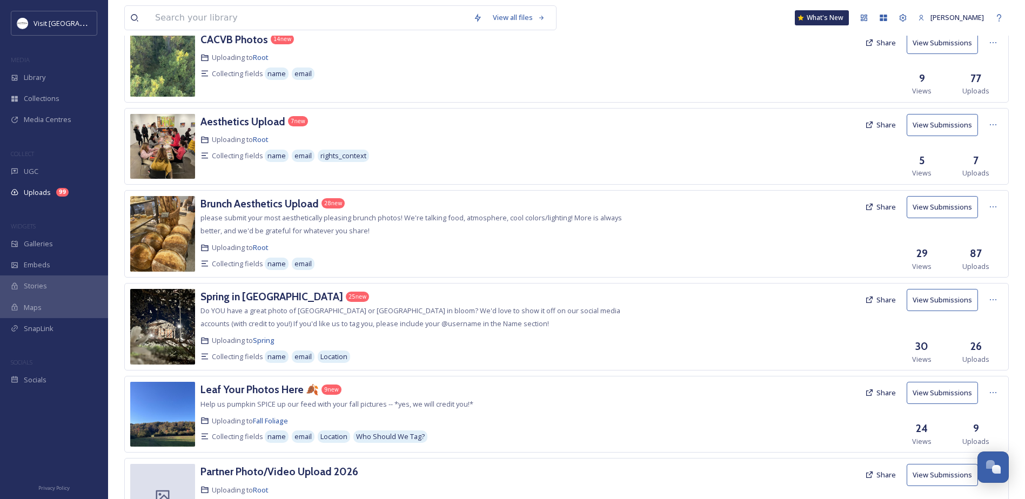
scroll to position [517, 0]
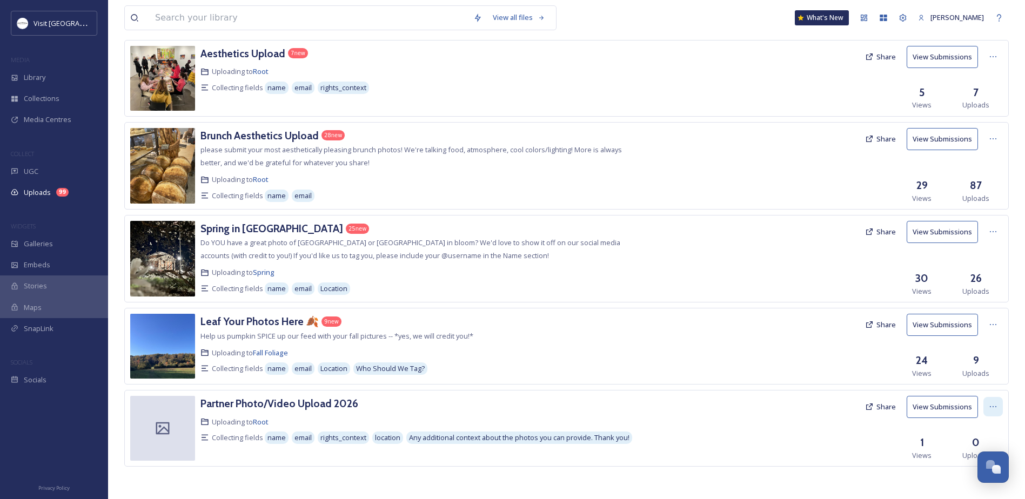
click at [986, 405] on div at bounding box center [993, 406] width 19 height 19
click at [969, 446] on div "Edit" at bounding box center [981, 452] width 41 height 21
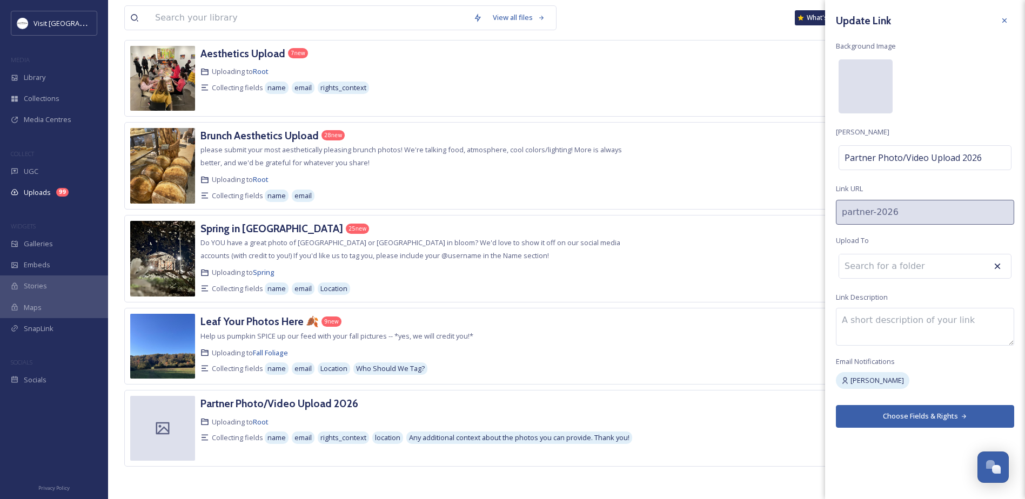
click at [870, 74] on div at bounding box center [866, 86] width 54 height 54
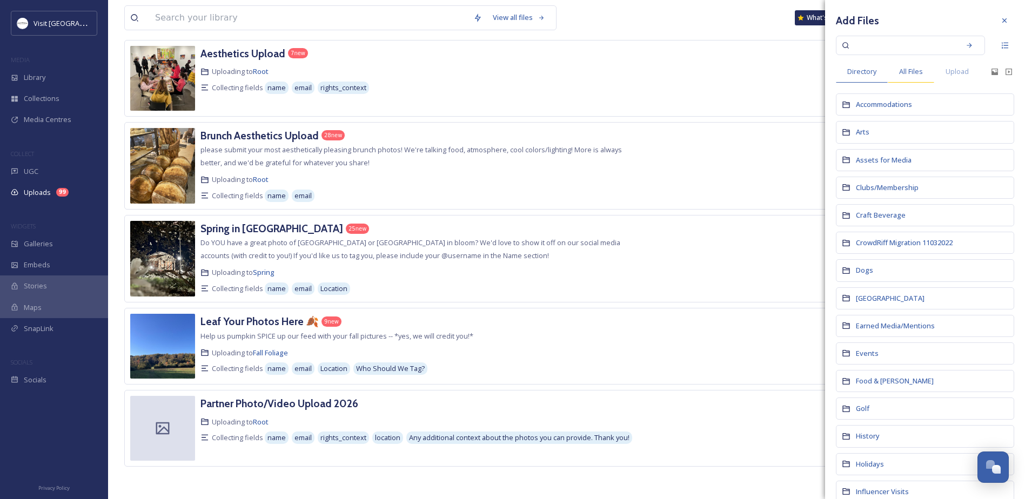
click at [916, 64] on div "All Files" at bounding box center [911, 72] width 46 height 22
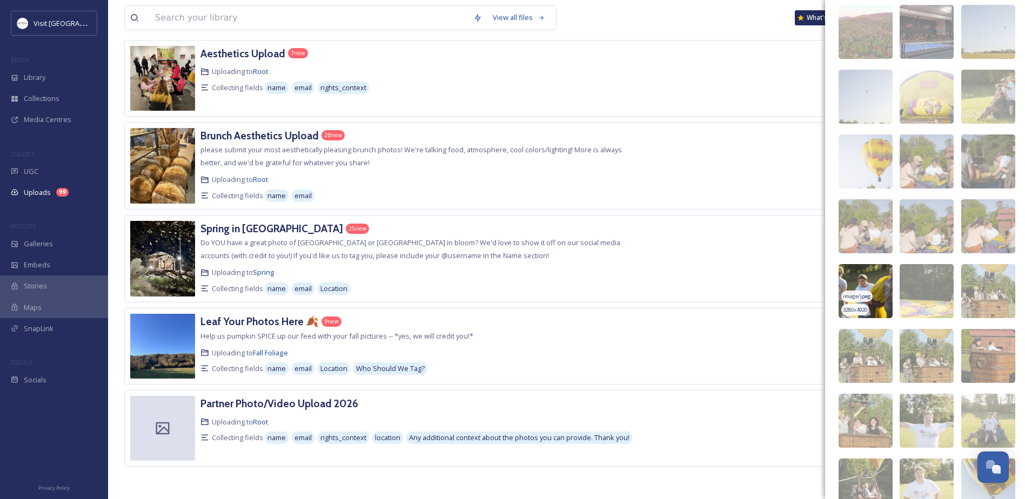
scroll to position [459, 0]
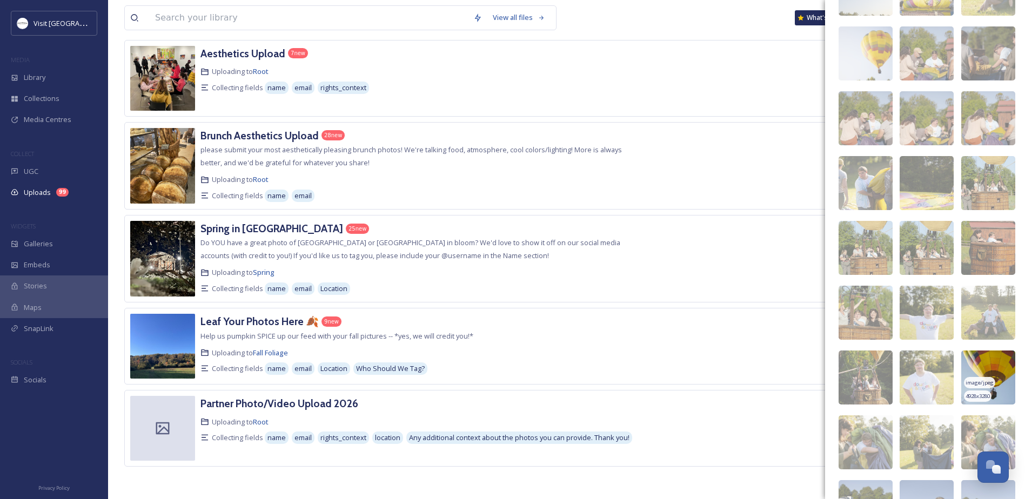
click at [996, 364] on img at bounding box center [988, 378] width 54 height 54
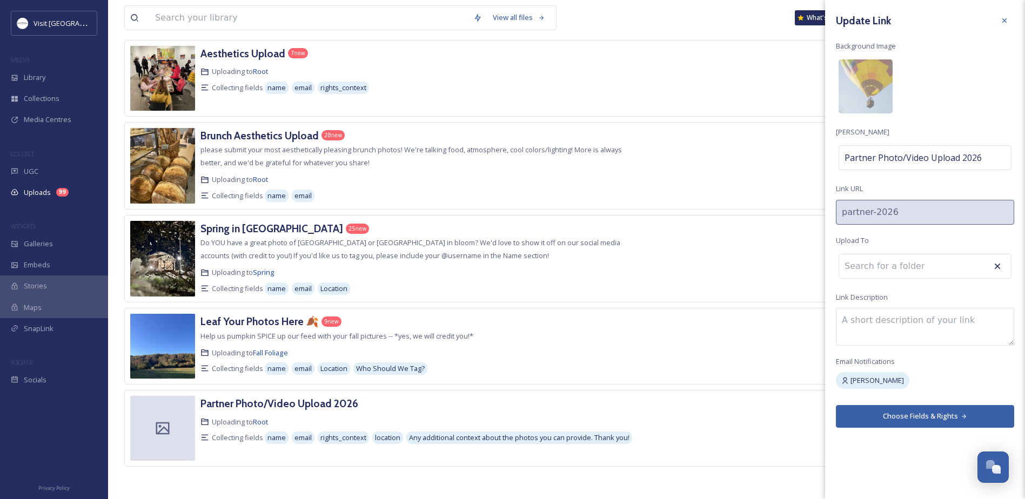
click at [888, 417] on button "Choose Fields & Rights" at bounding box center [925, 416] width 178 height 22
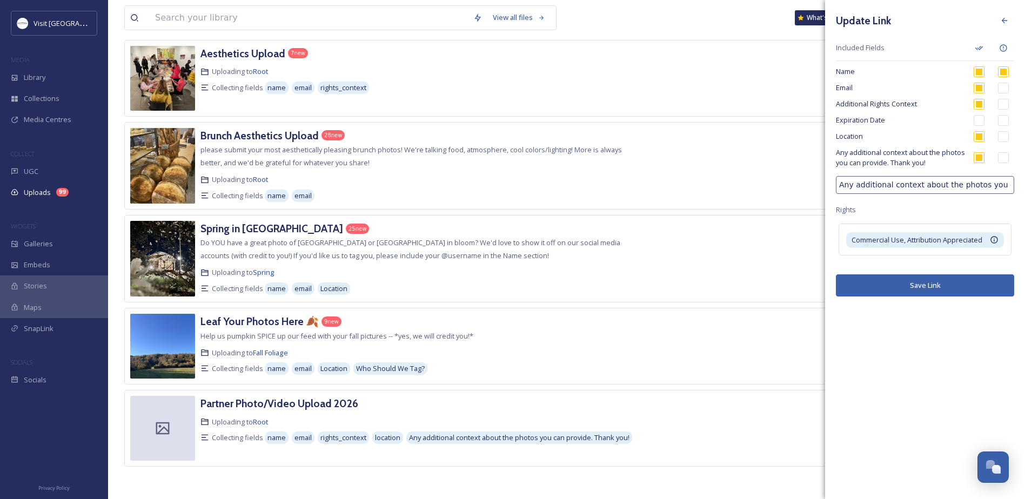
click at [925, 185] on input "Any additional context about the photos you can provide. Thank you!" at bounding box center [925, 185] width 178 height 18
click at [927, 189] on input "Any additional context about the photos you can provide. Thank you!" at bounding box center [925, 185] width 178 height 18
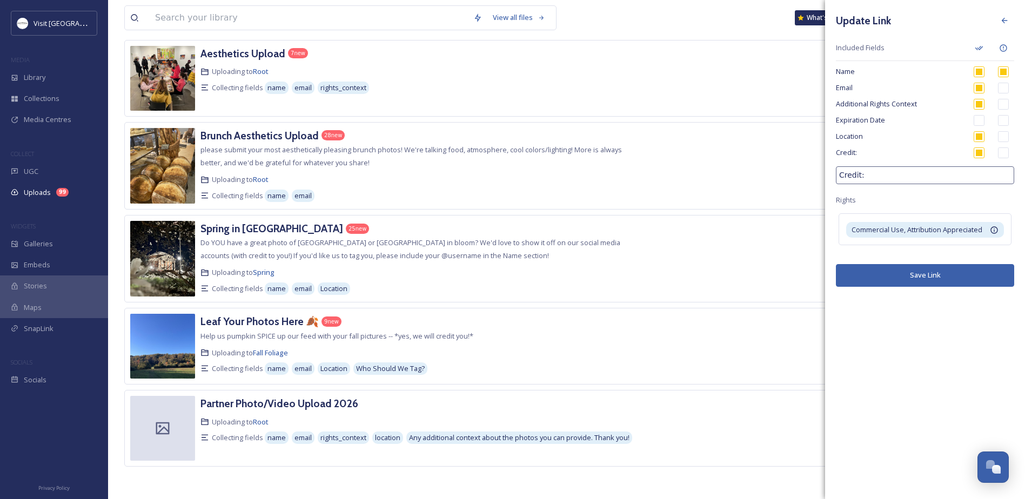
click at [943, 192] on div "Update Link Included Fields Name Email Additional Rights Context Expiration Dat…" at bounding box center [925, 149] width 200 height 298
click at [1006, 107] on input "checkbox" at bounding box center [1003, 104] width 11 height 11
click at [884, 175] on input "Credit:" at bounding box center [925, 175] width 178 height 18
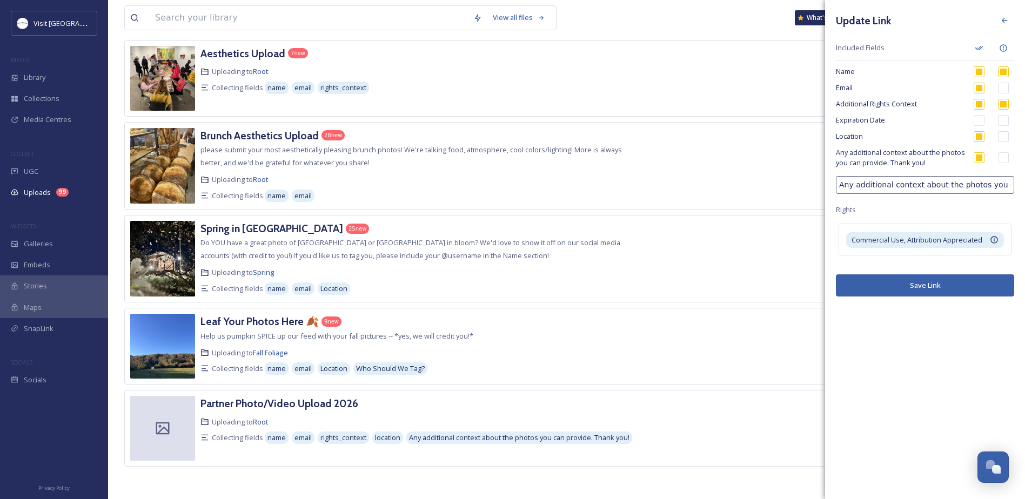
click at [911, 217] on div "Update Link Included Fields Name Email Additional Rights Context Expiration Dat…" at bounding box center [925, 154] width 200 height 308
click at [910, 285] on button "Save Link" at bounding box center [925, 286] width 178 height 22
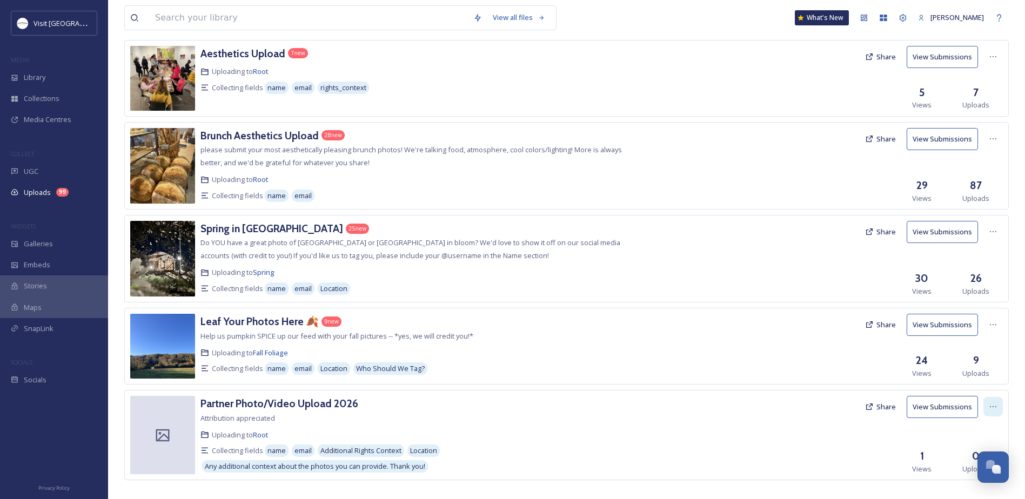
click at [990, 403] on icon at bounding box center [993, 407] width 9 height 9
click at [970, 449] on span "Edit" at bounding box center [973, 452] width 12 height 10
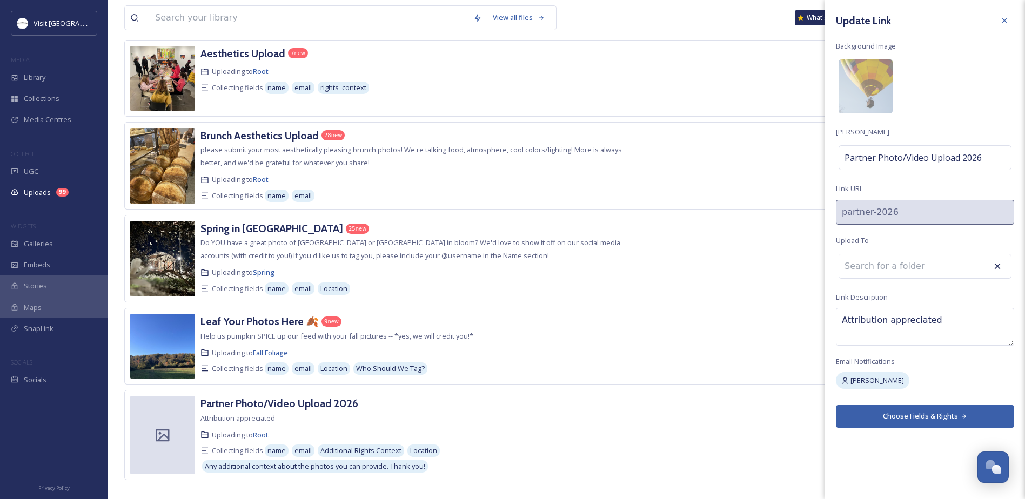
click at [876, 319] on textarea "Attribution appreciated" at bounding box center [925, 327] width 178 height 38
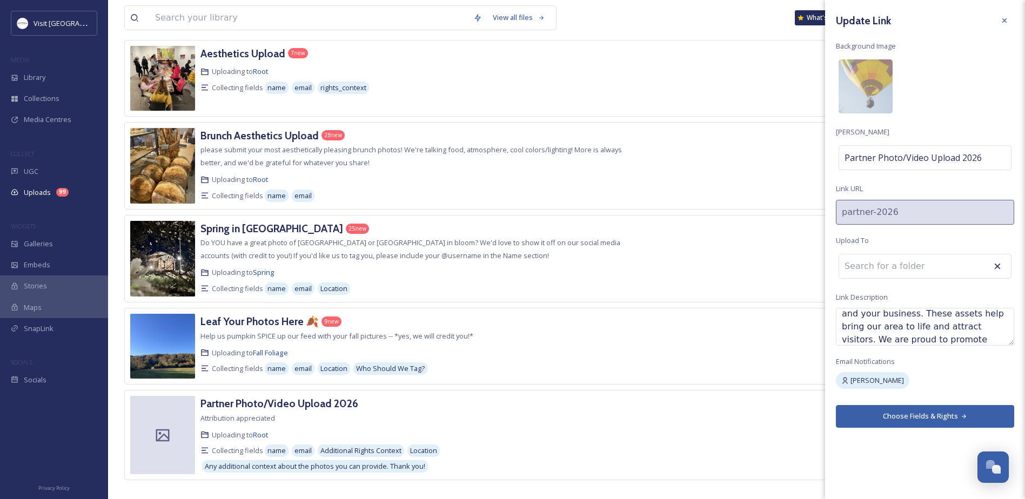
click at [903, 298] on div "Update Link Background Image [PERSON_NAME] Partner Photo/Video Upload 2026 Link…" at bounding box center [925, 219] width 200 height 439
click at [906, 413] on button "Choose Fields & Rights" at bounding box center [925, 416] width 178 height 22
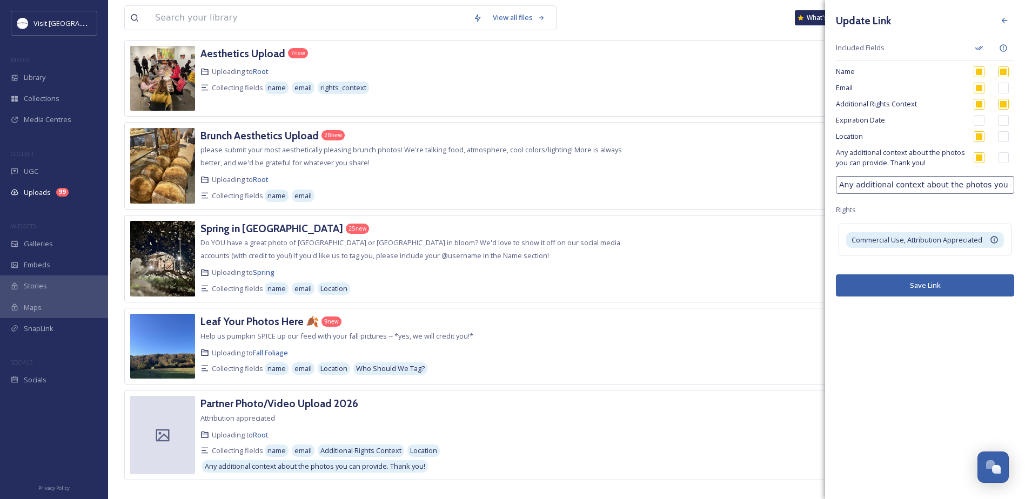
click at [900, 181] on input "Any additional context about the photos you can provide. Thank you!" at bounding box center [925, 185] width 178 height 18
drag, startPoint x: 874, startPoint y: 189, endPoint x: 880, endPoint y: 141, distance: 49.0
click at [874, 189] on input "Any additional context about the photos you can provide. Thank you!" at bounding box center [925, 185] width 178 height 18
click at [884, 101] on span "Additional Rights Context" at bounding box center [901, 104] width 130 height 10
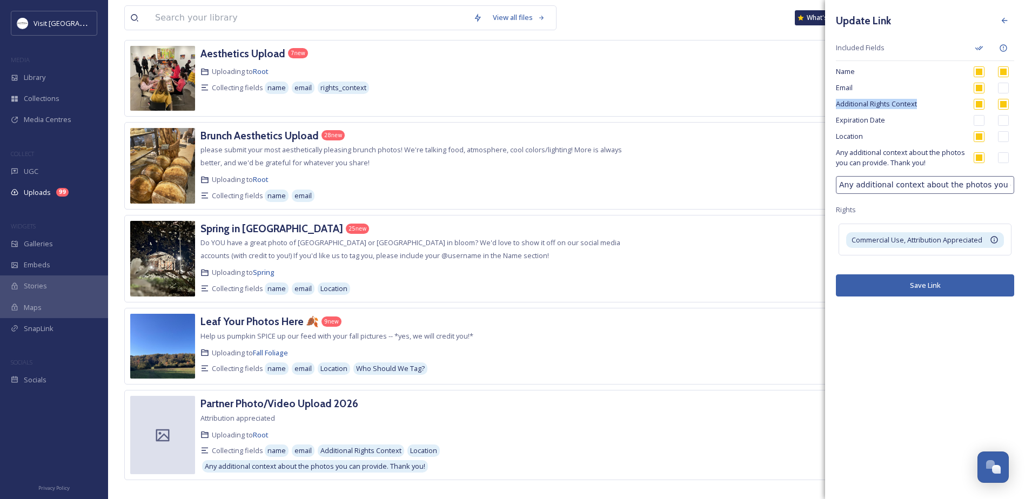
click at [884, 101] on span "Additional Rights Context" at bounding box center [901, 104] width 130 height 10
drag, startPoint x: 884, startPoint y: 101, endPoint x: 873, endPoint y: 103, distance: 10.4
click at [873, 103] on span "Additional Rights Context" at bounding box center [901, 104] width 130 height 10
click at [882, 183] on input "Any additional context about the photos you can provide. Thank you!" at bounding box center [925, 185] width 178 height 18
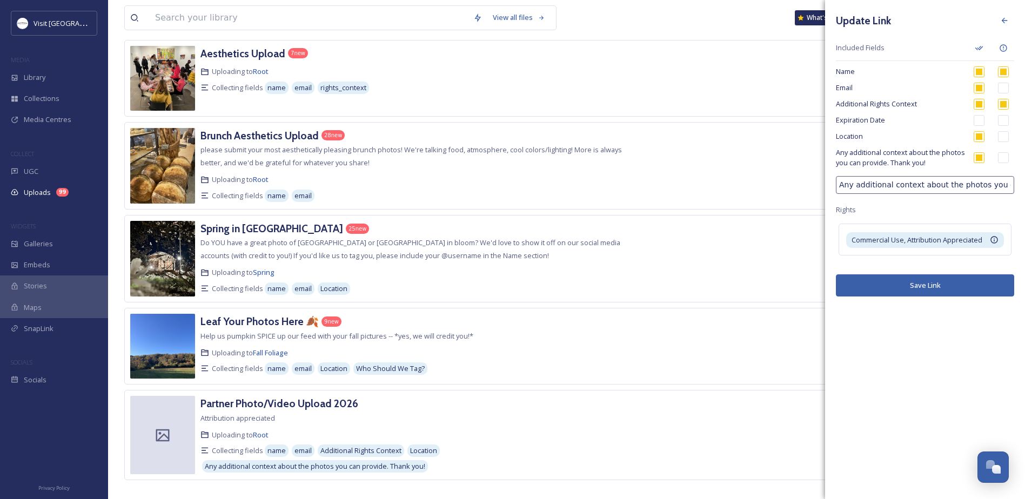
click at [882, 183] on input "Any additional context about the photos you can provide. Thank you!" at bounding box center [925, 185] width 178 height 18
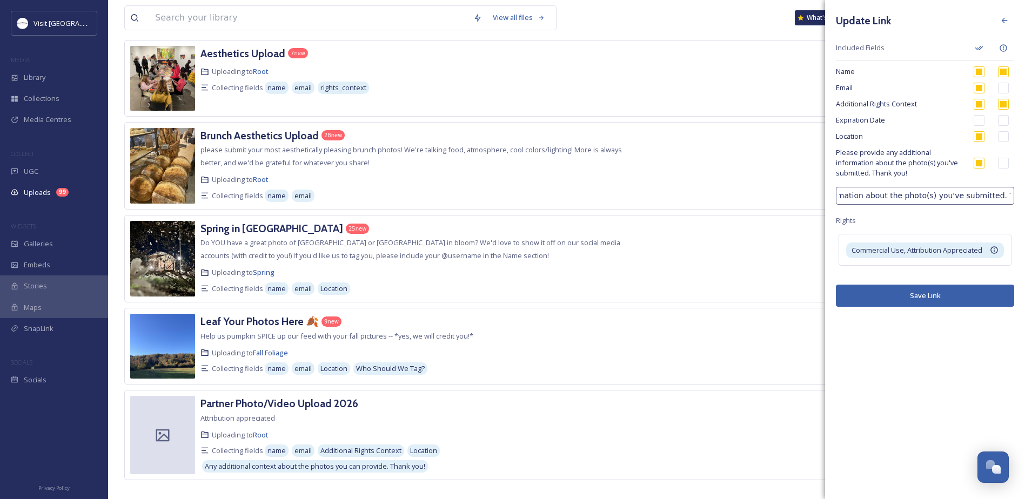
scroll to position [0, 132]
click at [979, 105] on input "checkbox" at bounding box center [979, 104] width 11 height 11
click at [1011, 101] on div "Additional Rights Context" at bounding box center [925, 104] width 178 height 16
click at [1008, 105] on input "checkbox" at bounding box center [1003, 104] width 11 height 11
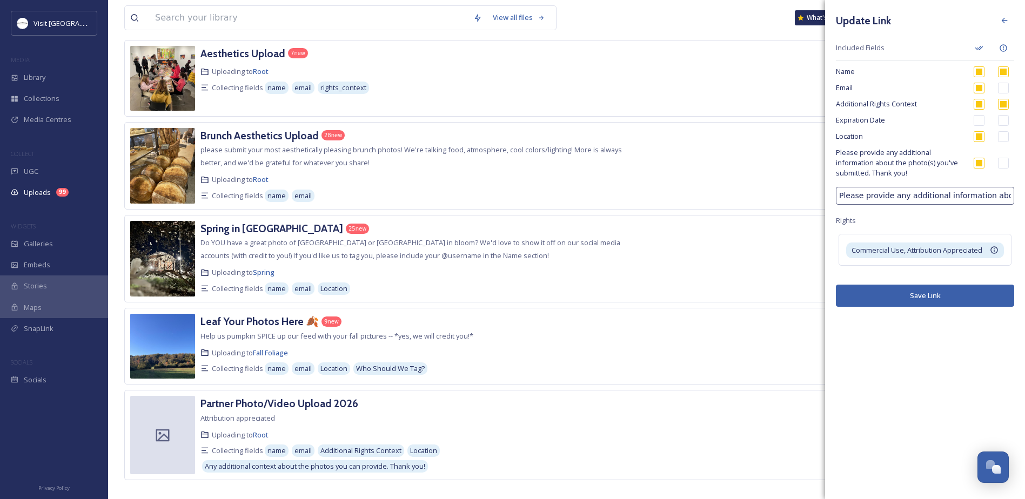
click at [998, 88] on input "checkbox" at bounding box center [1003, 88] width 11 height 11
click at [1002, 90] on input "checkbox" at bounding box center [1003, 88] width 11 height 11
click at [1006, 85] on input "checkbox" at bounding box center [1003, 88] width 11 height 11
click at [856, 201] on input "Please provide any additional information about the photo(s) you've submitted. …" at bounding box center [925, 196] width 178 height 18
click at [915, 204] on input "Please provide any additional information about the photo(s) you've submitted. …" at bounding box center [925, 196] width 178 height 18
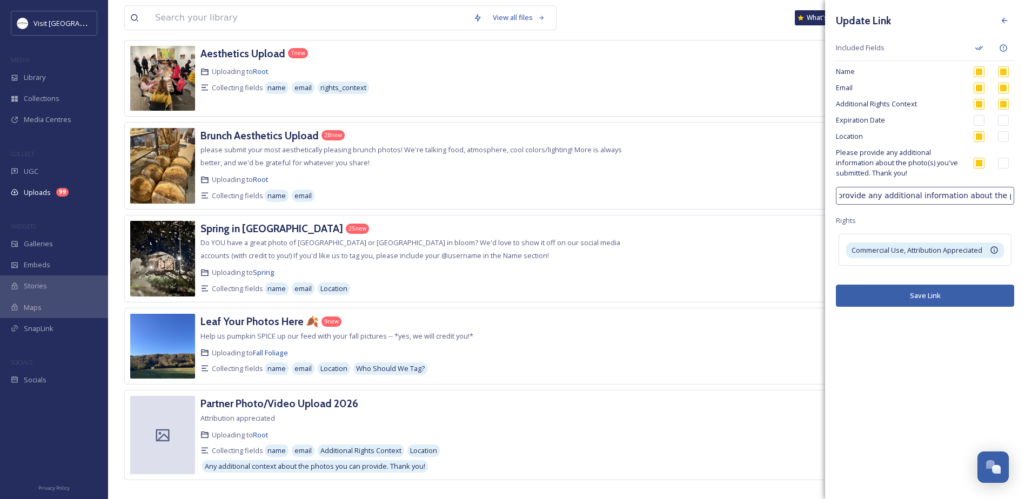
scroll to position [0, 132]
drag, startPoint x: 915, startPoint y: 202, endPoint x: 1024, endPoint y: 202, distance: 109.2
click at [1024, 202] on div "Update Link Included Fields Name Email Additional Rights Context Expiration Dat…" at bounding box center [925, 159] width 200 height 318
click at [934, 205] on div "Update Link Included Fields Name Email Additional Rights Context Expiration Dat…" at bounding box center [925, 159] width 200 height 318
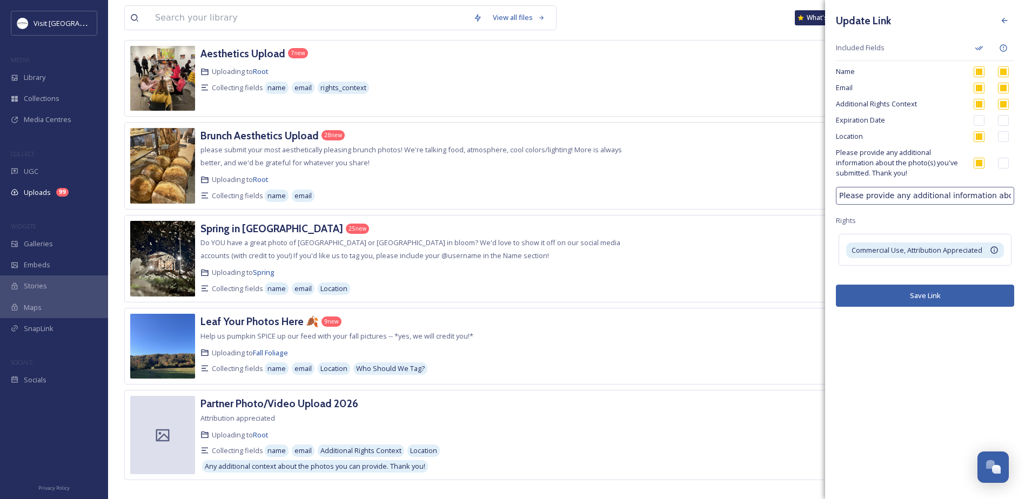
click at [991, 198] on input "Please provide any additional information about the photo(s) you've submitted. …" at bounding box center [925, 196] width 178 height 18
drag, startPoint x: 984, startPoint y: 198, endPoint x: 1034, endPoint y: 201, distance: 50.4
click at [980, 198] on input "Please provide any additional information about the photo(s) you've submitted. …" at bounding box center [925, 196] width 178 height 18
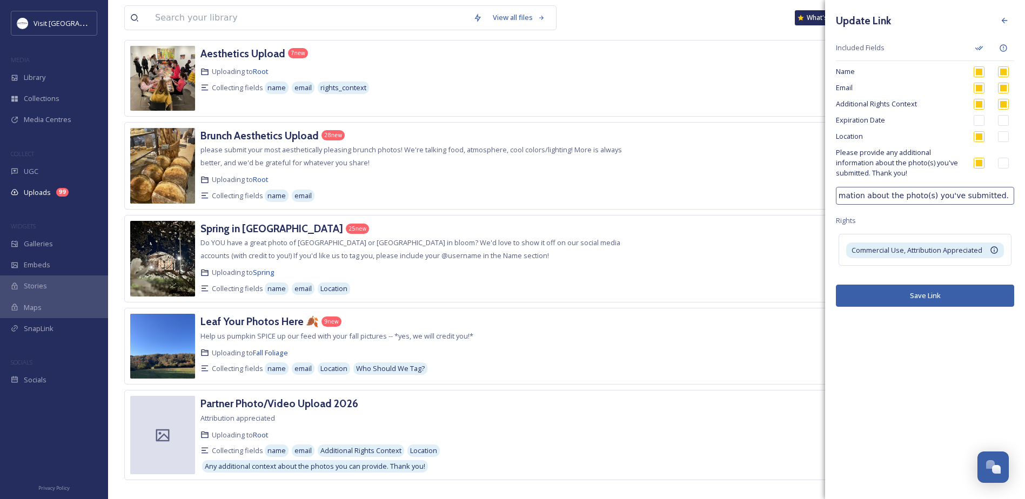
click at [975, 199] on input "Please provide any additional information about the photo(s) you've submitted. …" at bounding box center [925, 196] width 178 height 18
drag, startPoint x: 897, startPoint y: 196, endPoint x: 870, endPoint y: 203, distance: 27.9
click at [870, 203] on input "Please provide any additional information about the photo(s) you've submitted. …" at bounding box center [925, 196] width 178 height 18
click at [977, 198] on input "Please provide any additional information about the asset(s) you've submitted. …" at bounding box center [925, 196] width 178 height 18
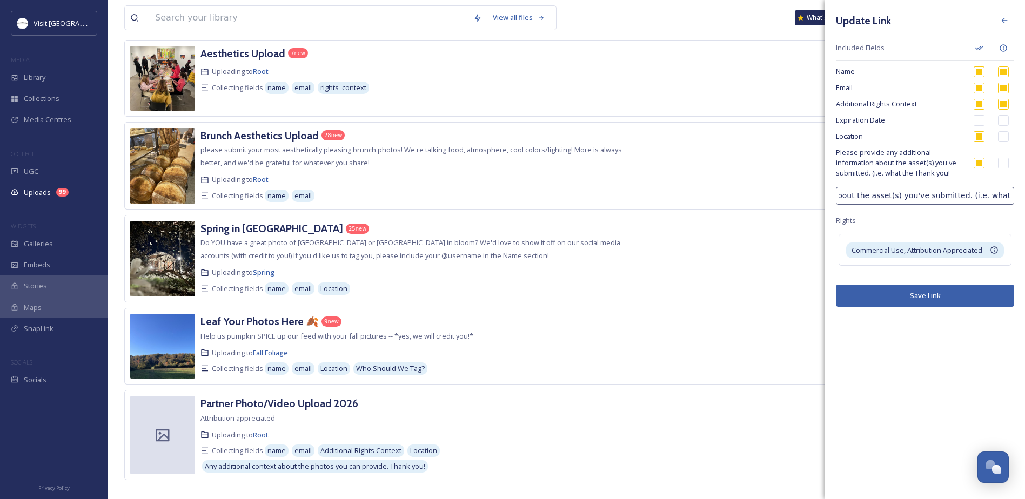
scroll to position [0, 172]
drag, startPoint x: 961, startPoint y: 195, endPoint x: 971, endPoint y: 199, distance: 10.6
click at [966, 198] on input "Please provide any additional information about the asset(s) you've submitted. …" at bounding box center [925, 196] width 178 height 18
click at [971, 199] on input "Please provide any additional information about the asset(s) you've submitted. …" at bounding box center [925, 196] width 178 height 18
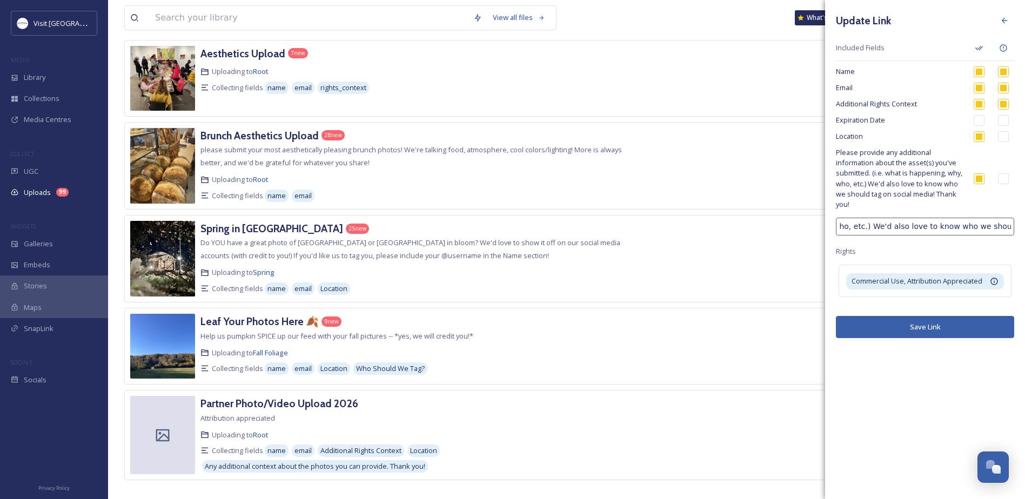
scroll to position [0, 459]
drag, startPoint x: 964, startPoint y: 229, endPoint x: 1021, endPoint y: 234, distance: 57.0
click at [958, 226] on input "Please provide any additional information about the asset(s) you've submitted. …" at bounding box center [925, 227] width 178 height 18
drag, startPoint x: 974, startPoint y: 224, endPoint x: 1023, endPoint y: 236, distance: 50.5
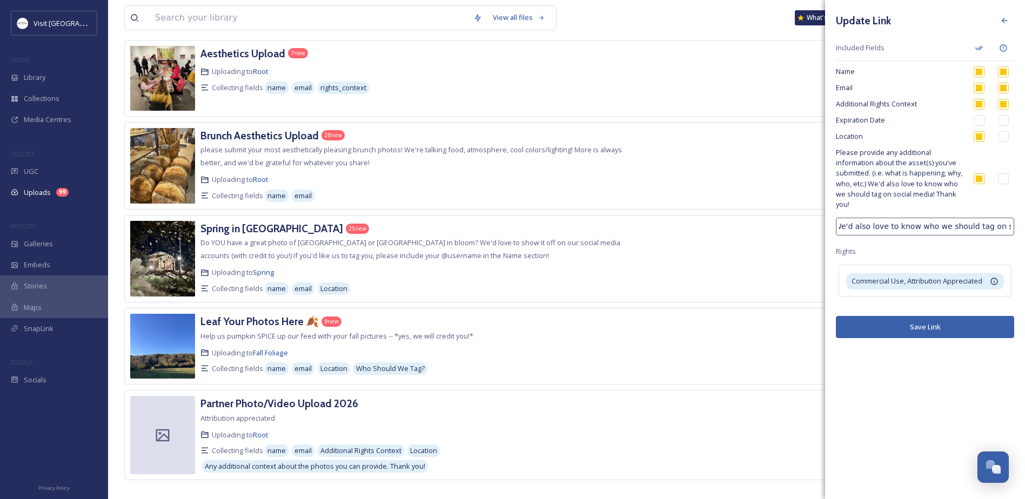
click at [1023, 236] on div "Update Link Included Fields Name Email Additional Rights Context Expiration Dat…" at bounding box center [925, 174] width 200 height 349
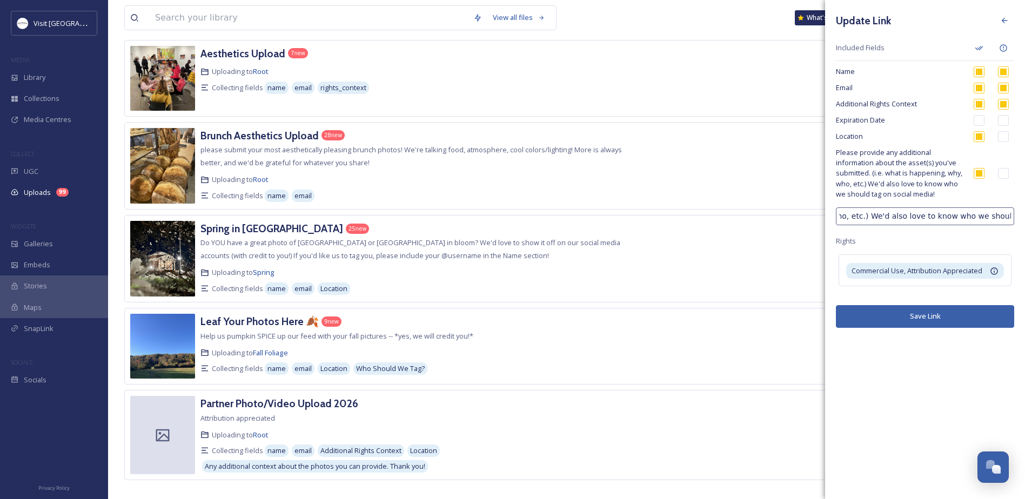
scroll to position [0, 420]
click at [928, 219] on input "Please provide any additional information about the asset(s) you've submitted. …" at bounding box center [925, 217] width 178 height 18
drag, startPoint x: 873, startPoint y: 219, endPoint x: 943, endPoint y: 223, distance: 69.9
click at [943, 223] on input "Please provide any additional information about the asset(s) you've submitted. …" at bounding box center [925, 217] width 178 height 18
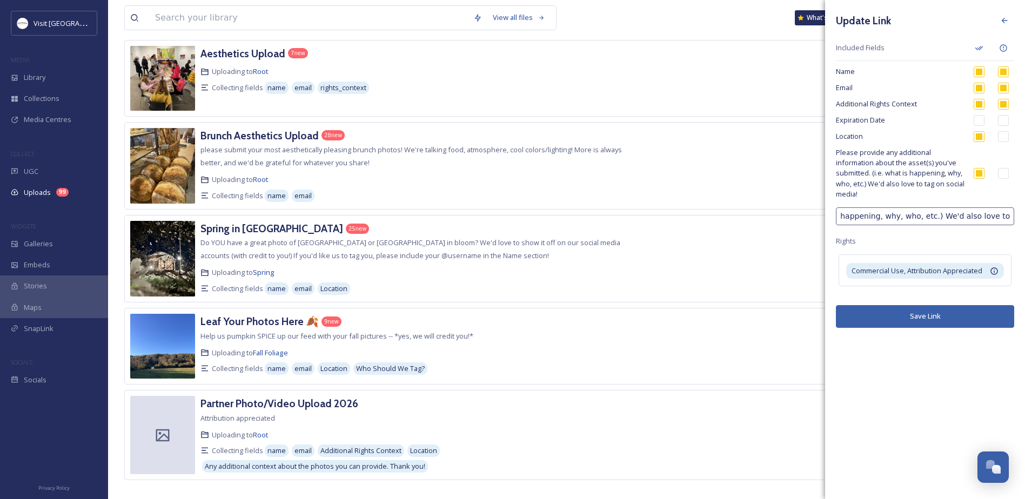
click at [957, 219] on input "Please provide any additional information about the asset(s) you've submitted. …" at bounding box center [925, 217] width 178 height 18
click at [911, 318] on button "Save Link" at bounding box center [925, 316] width 178 height 22
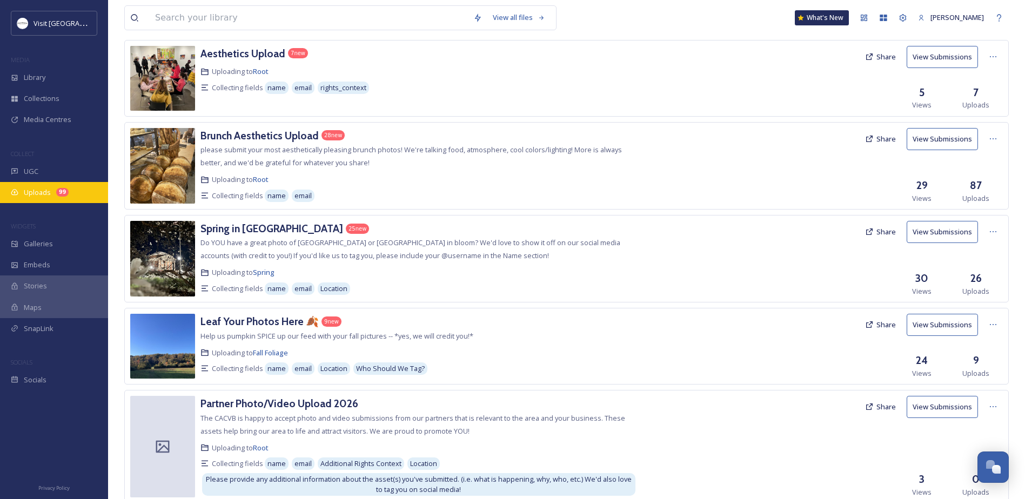
click at [44, 184] on div "Uploads 99" at bounding box center [54, 192] width 108 height 21
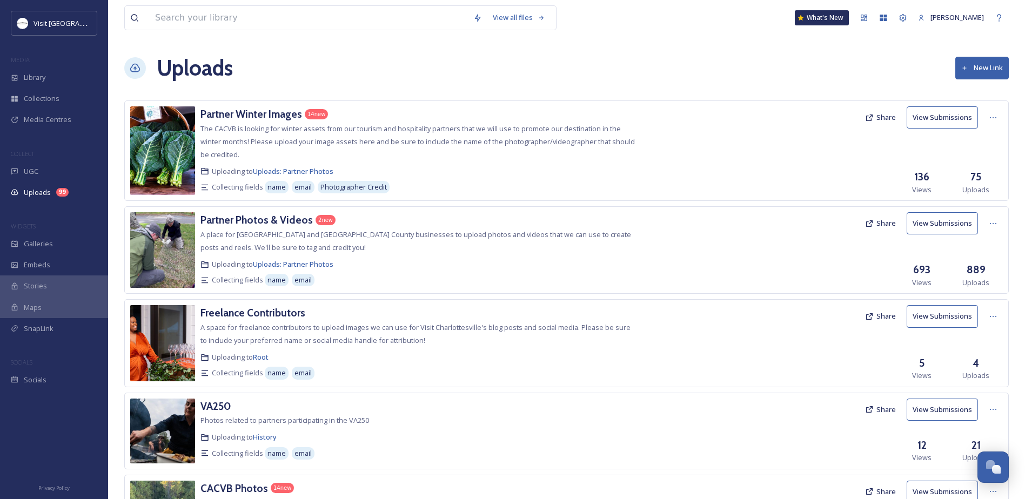
click at [951, 319] on button "View Submissions" at bounding box center [942, 316] width 71 height 22
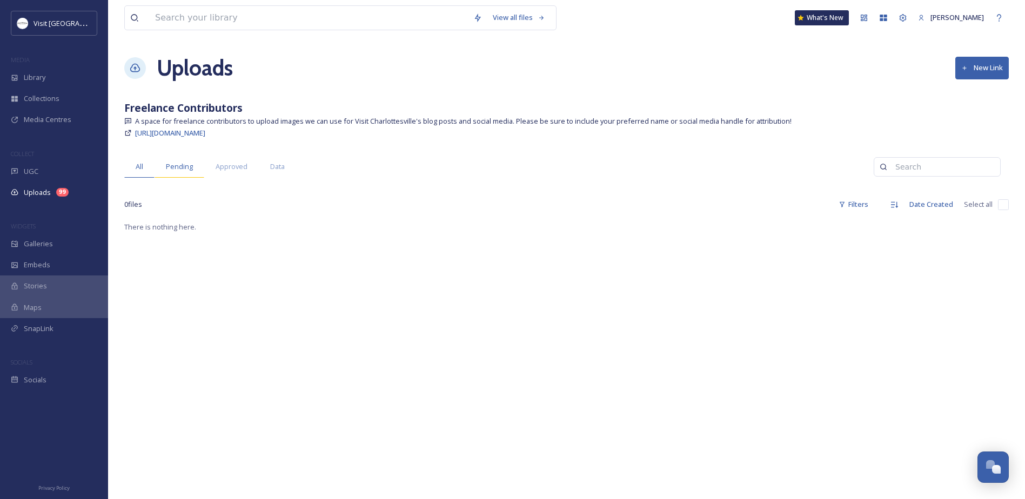
click at [193, 165] on div "Pending" at bounding box center [180, 167] width 50 height 22
click at [224, 167] on span "Approved" at bounding box center [232, 167] width 32 height 10
drag, startPoint x: 148, startPoint y: 169, endPoint x: 114, endPoint y: 96, distance: 80.0
click at [148, 167] on div "All" at bounding box center [139, 167] width 30 height 22
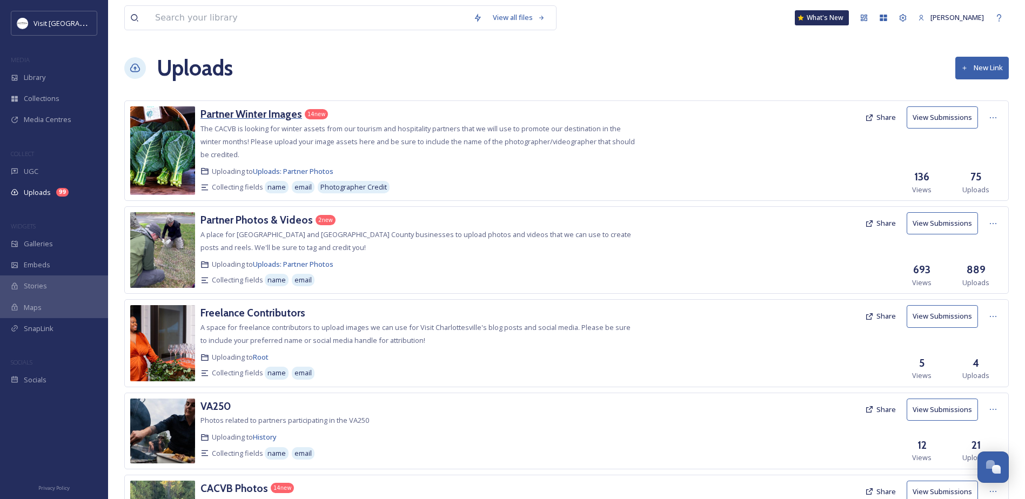
click at [274, 111] on h3 "Partner Winter Images" at bounding box center [252, 114] width 102 height 13
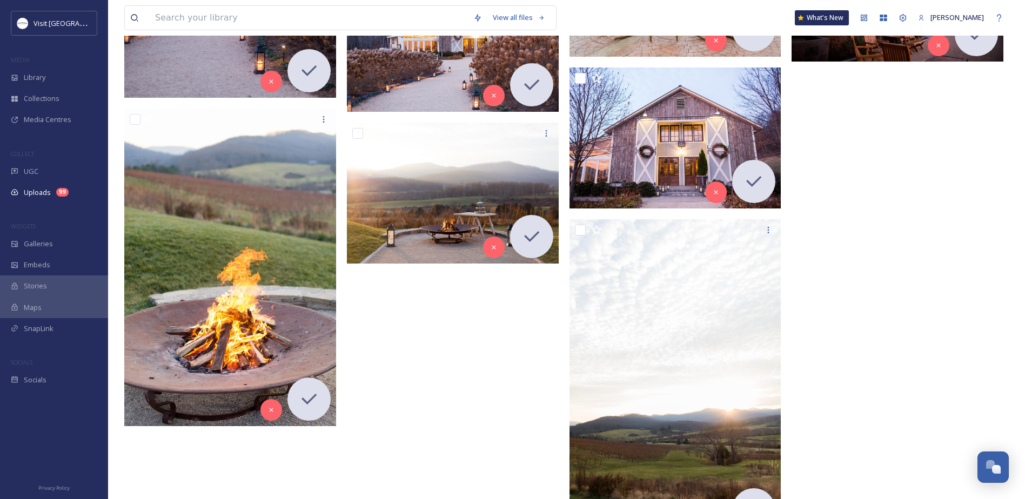
scroll to position [3922, 0]
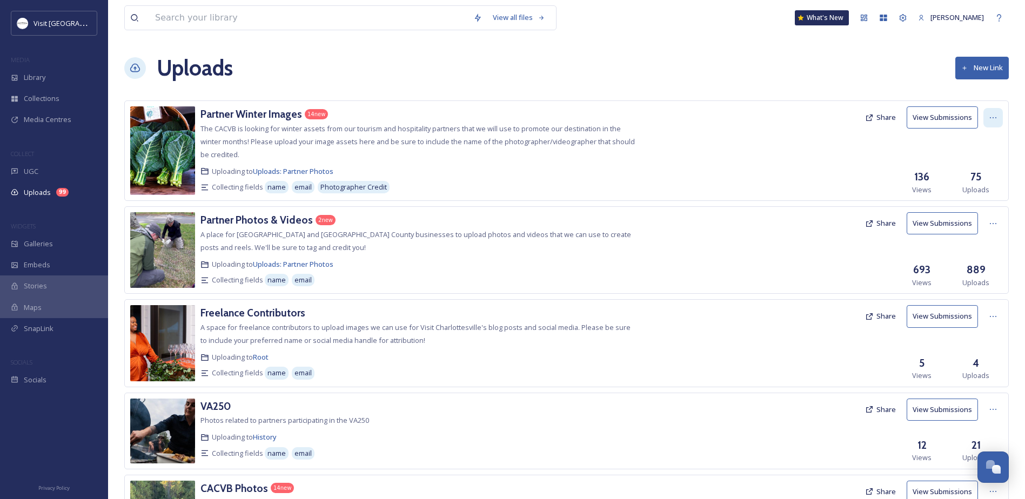
click at [996, 118] on icon at bounding box center [993, 117] width 9 height 9
click at [971, 187] on div "Delete" at bounding box center [981, 194] width 41 height 21
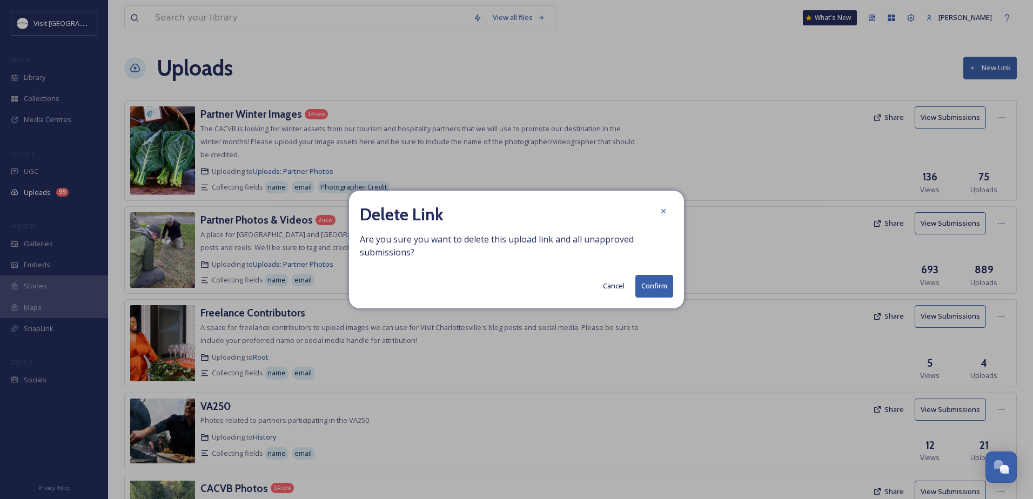
click at [650, 283] on button "Confirm" at bounding box center [655, 286] width 38 height 22
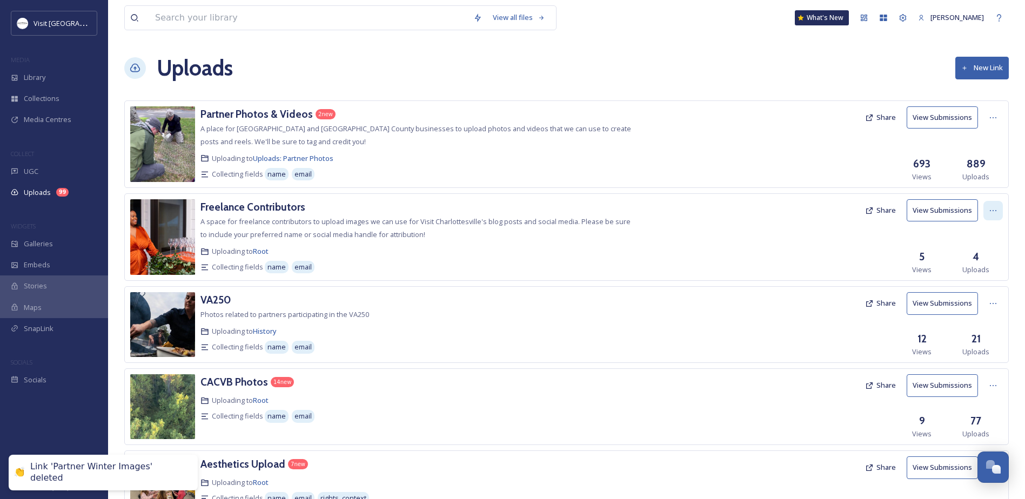
click at [998, 206] on div at bounding box center [993, 210] width 19 height 19
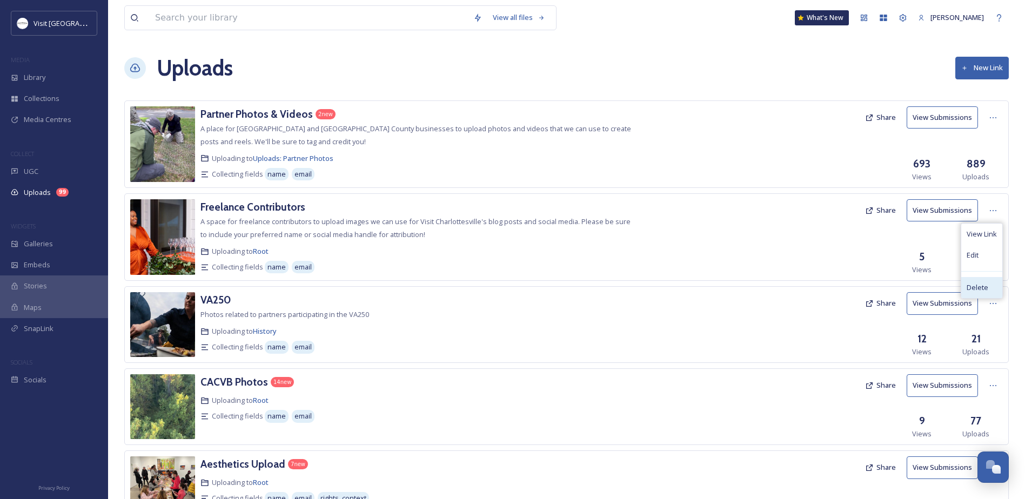
click at [974, 293] on span "Delete" at bounding box center [978, 288] width 22 height 10
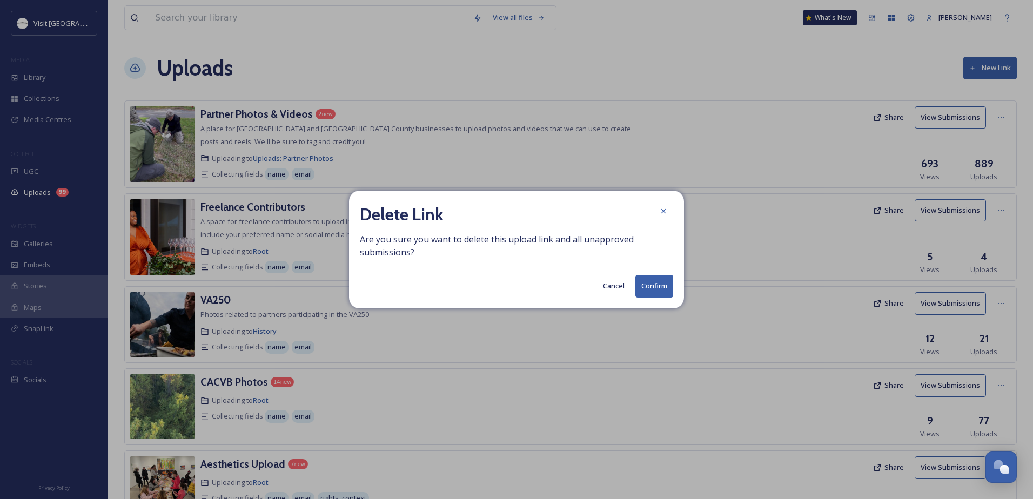
click at [652, 285] on button "Confirm" at bounding box center [655, 286] width 38 height 22
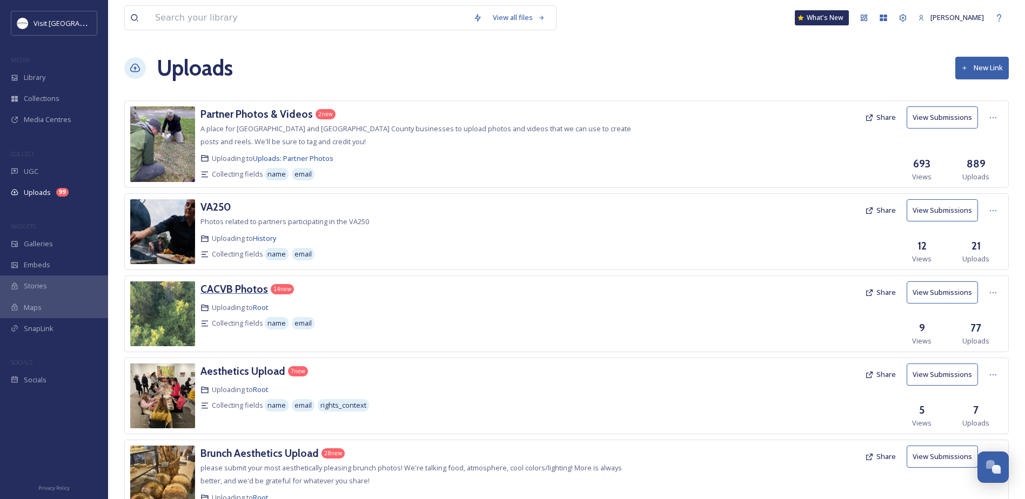
click at [209, 289] on h3 "CACVB Photos" at bounding box center [235, 289] width 68 height 13
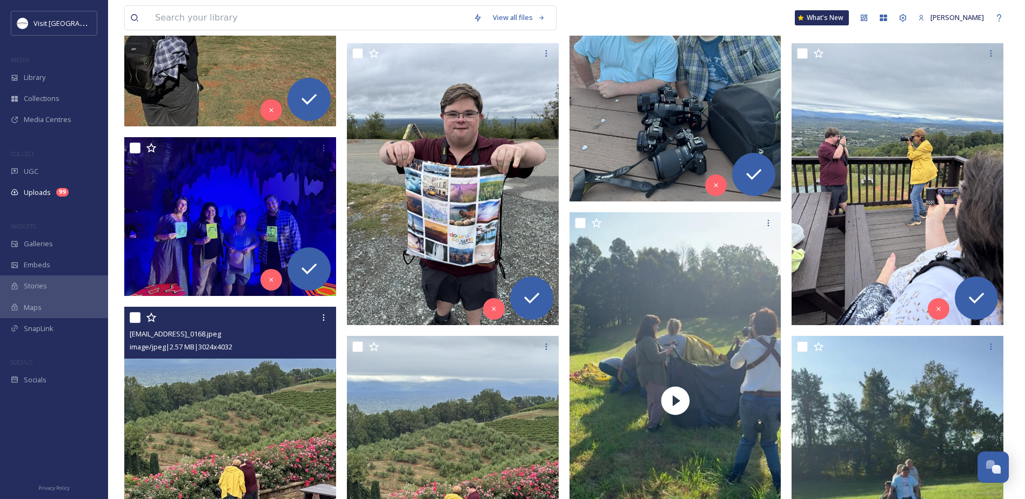
scroll to position [811, 0]
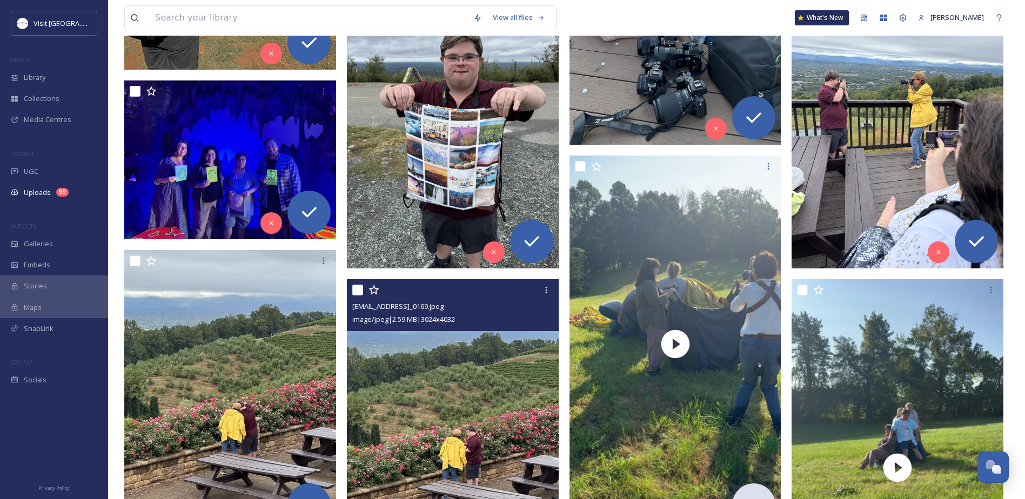
click at [357, 288] on input "checkbox" at bounding box center [357, 290] width 11 height 11
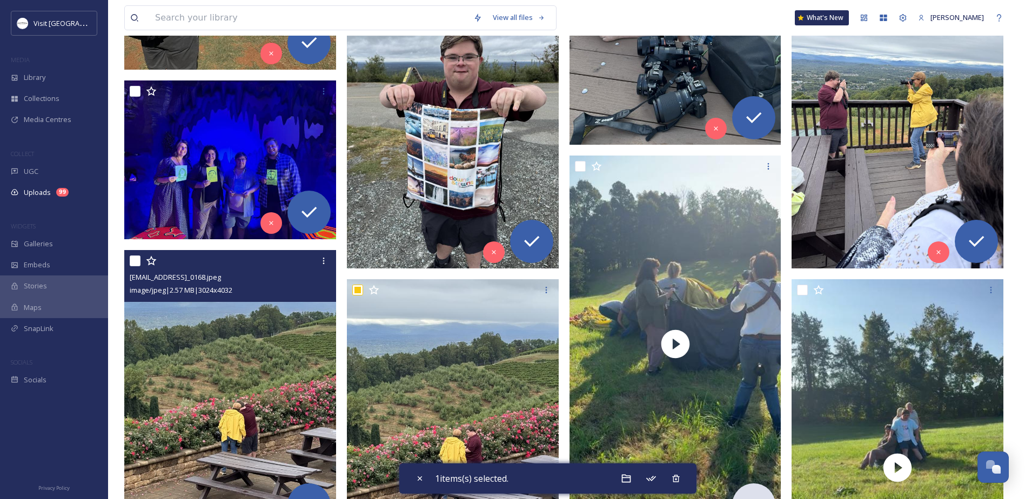
click at [134, 257] on input "checkbox" at bounding box center [135, 261] width 11 height 11
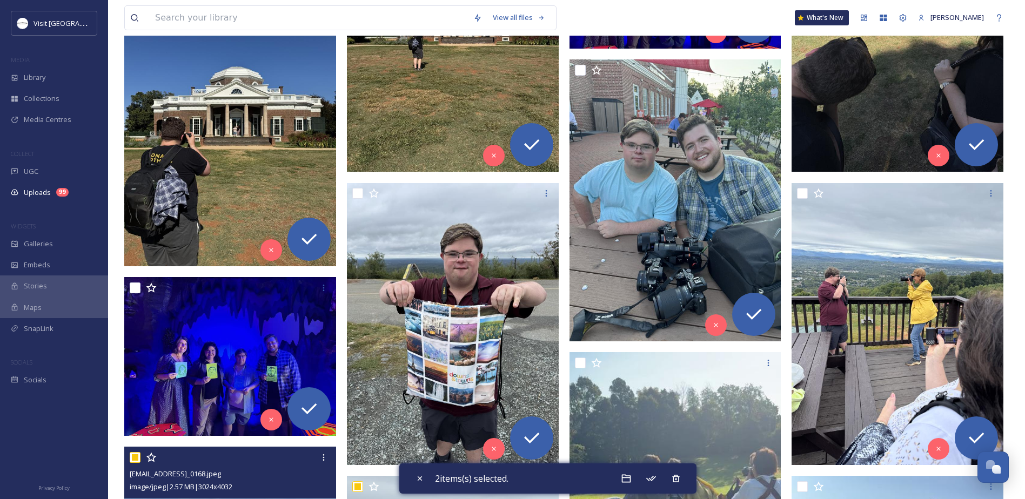
scroll to position [594, 0]
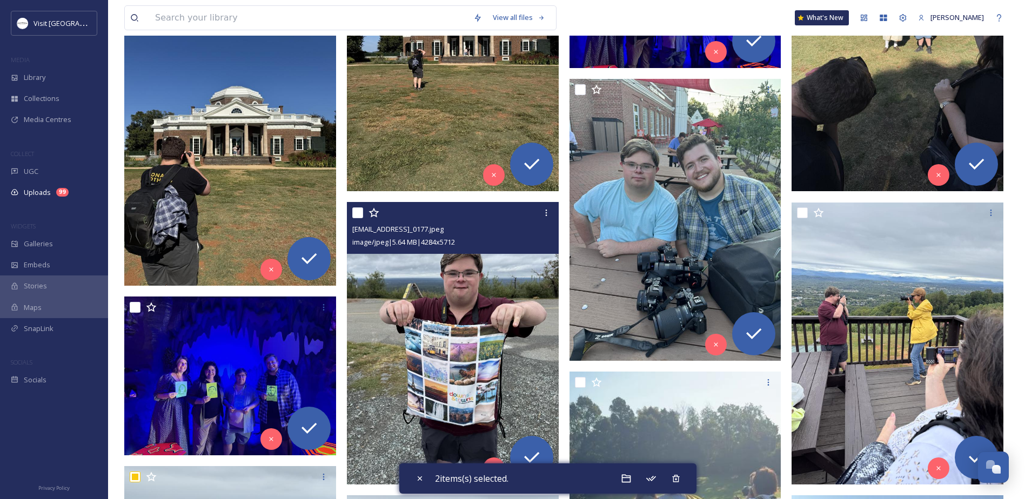
drag, startPoint x: 353, startPoint y: 211, endPoint x: 325, endPoint y: 223, distance: 30.7
click at [355, 210] on input "checkbox" at bounding box center [357, 213] width 11 height 11
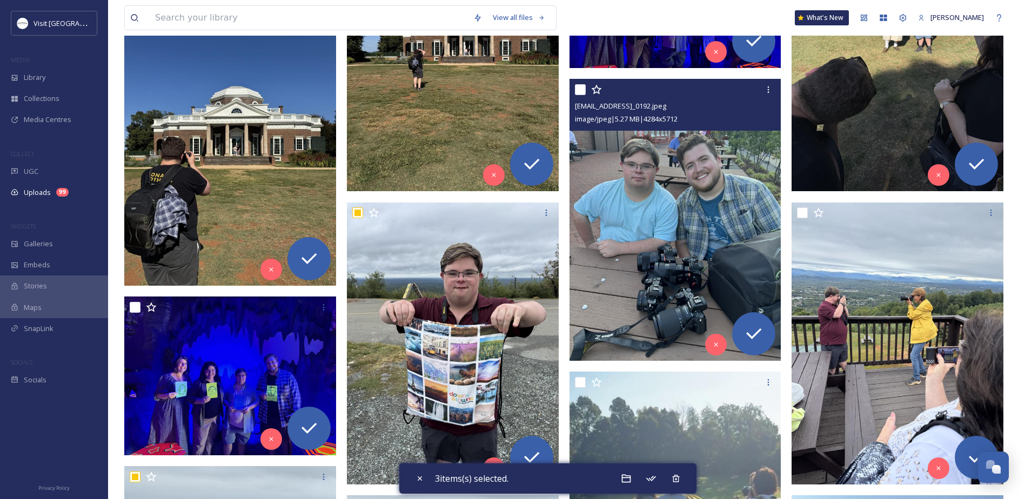
click at [584, 90] on input "checkbox" at bounding box center [580, 89] width 11 height 11
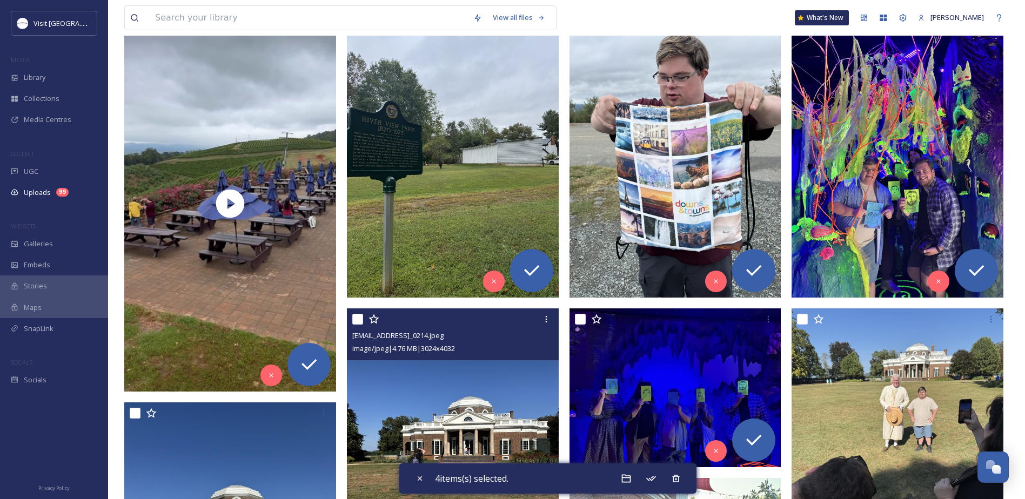
scroll to position [54, 0]
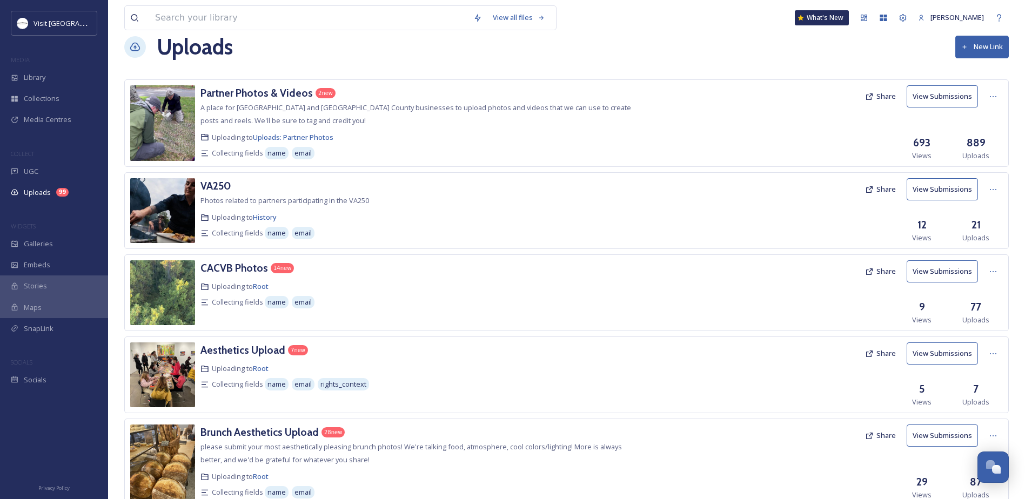
scroll to position [270, 0]
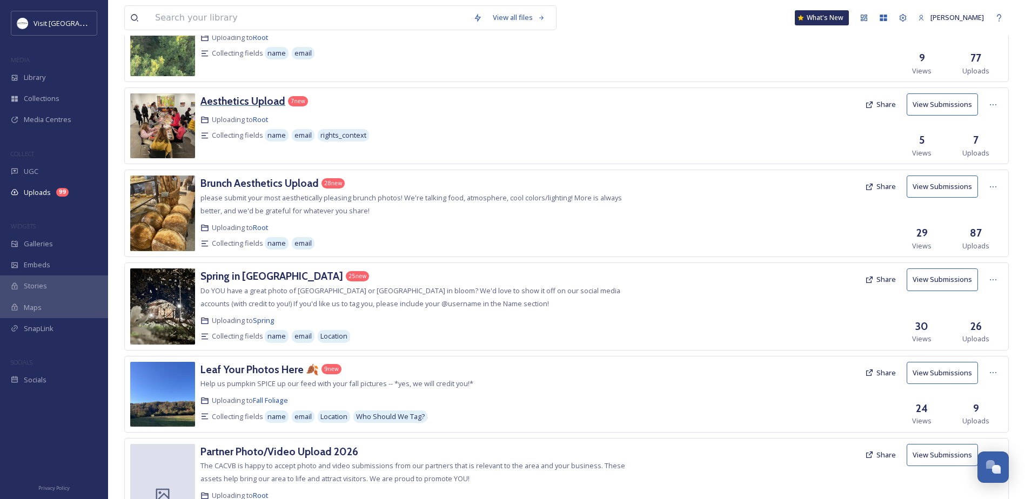
click at [237, 97] on h3 "Aesthetics Upload" at bounding box center [243, 101] width 85 height 13
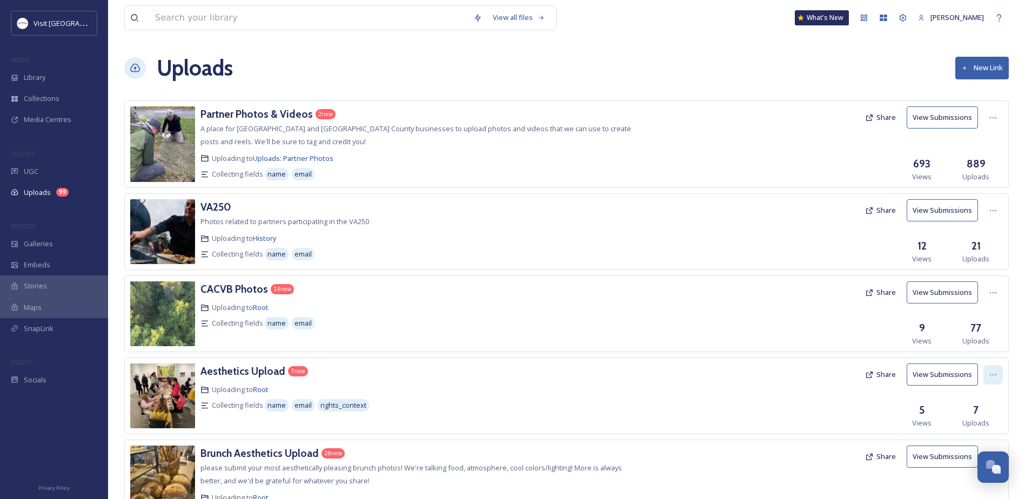
click at [995, 375] on icon at bounding box center [993, 375] width 9 height 9
click at [970, 452] on span "Delete" at bounding box center [978, 452] width 22 height 10
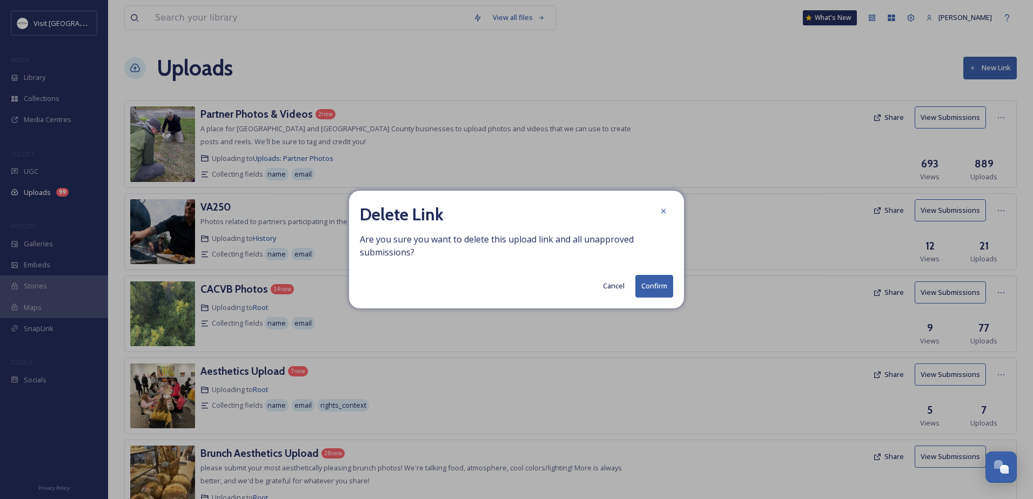
click at [660, 286] on button "Confirm" at bounding box center [655, 286] width 38 height 22
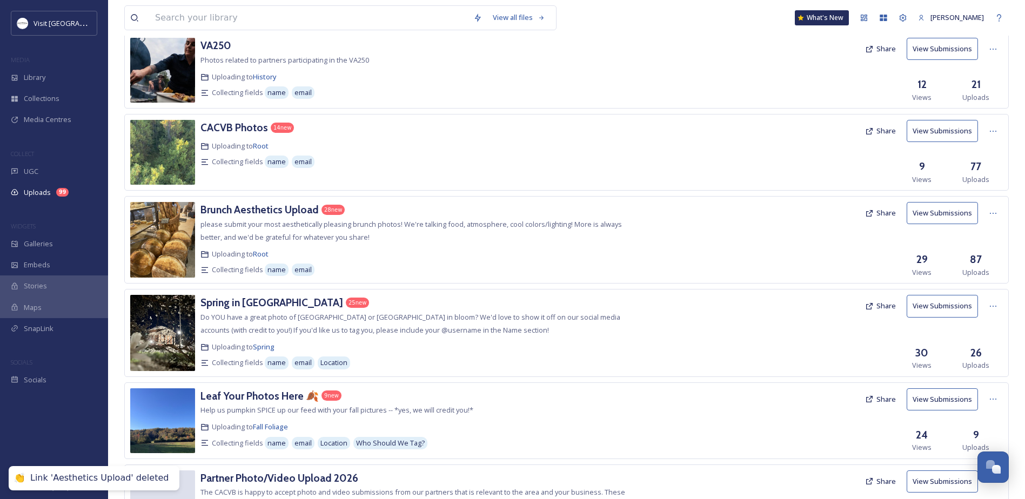
scroll to position [162, 0]
click at [263, 206] on h3 "Brunch Aesthetics Upload" at bounding box center [260, 209] width 118 height 13
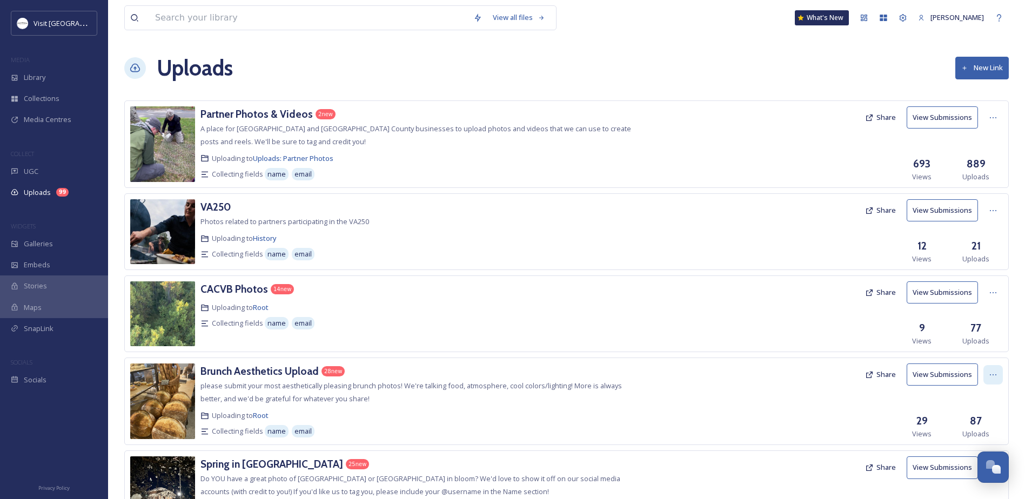
click at [986, 373] on div at bounding box center [993, 374] width 19 height 19
click at [224, 371] on h3 "Brunch Aesthetics Upload" at bounding box center [260, 371] width 118 height 13
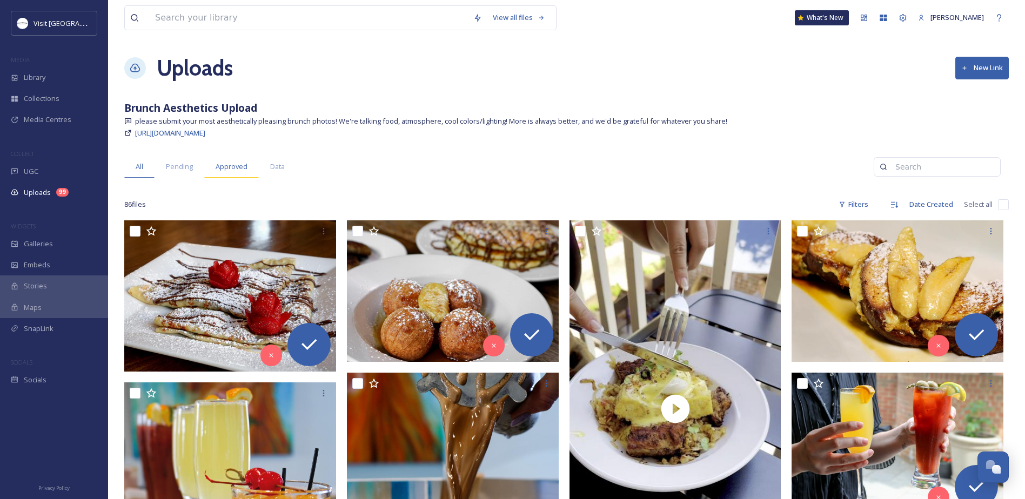
click at [223, 163] on span "Approved" at bounding box center [232, 167] width 32 height 10
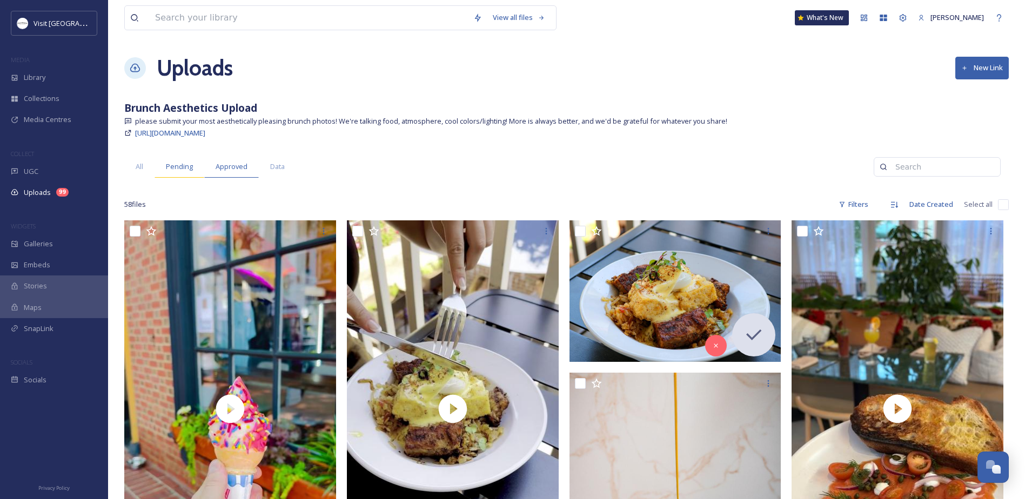
click at [171, 165] on span "Pending" at bounding box center [179, 167] width 27 height 10
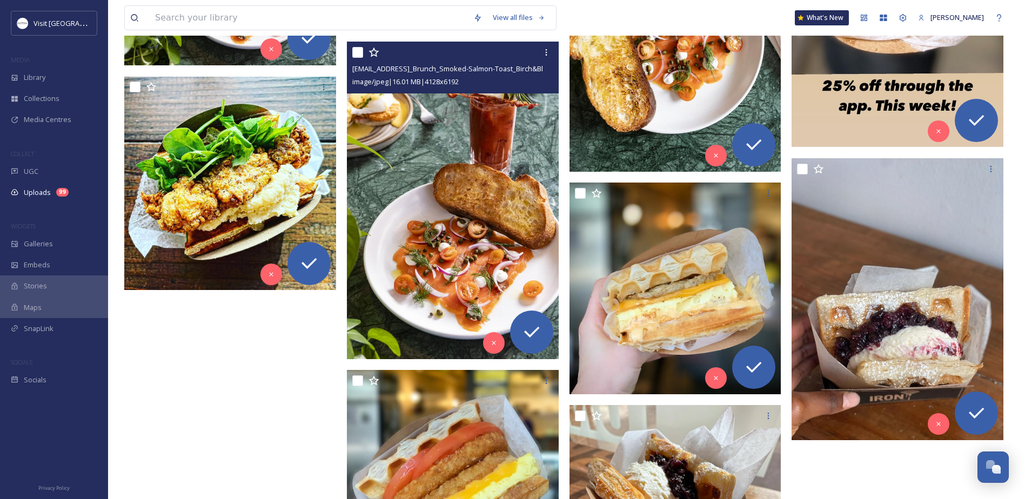
scroll to position [1629, 0]
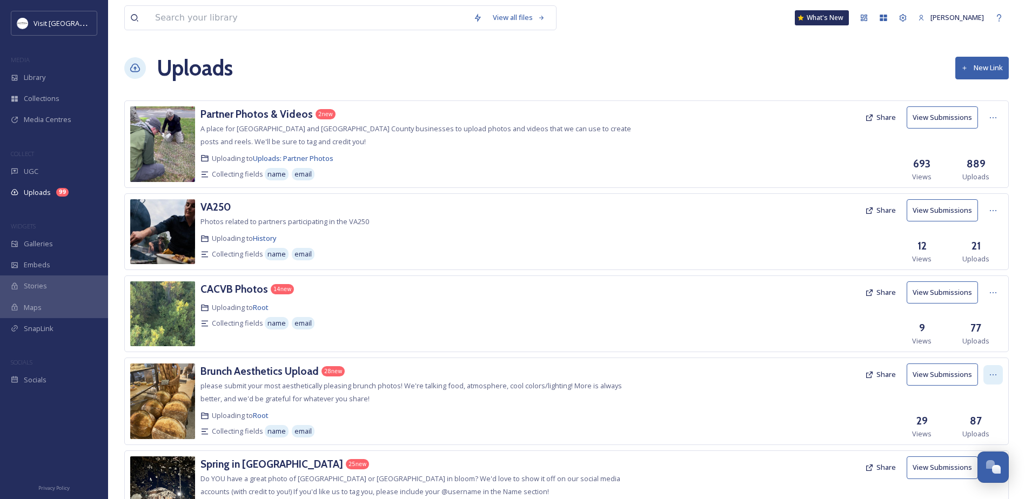
click at [1000, 370] on div at bounding box center [993, 374] width 19 height 19
click at [968, 448] on span "Delete" at bounding box center [978, 452] width 22 height 10
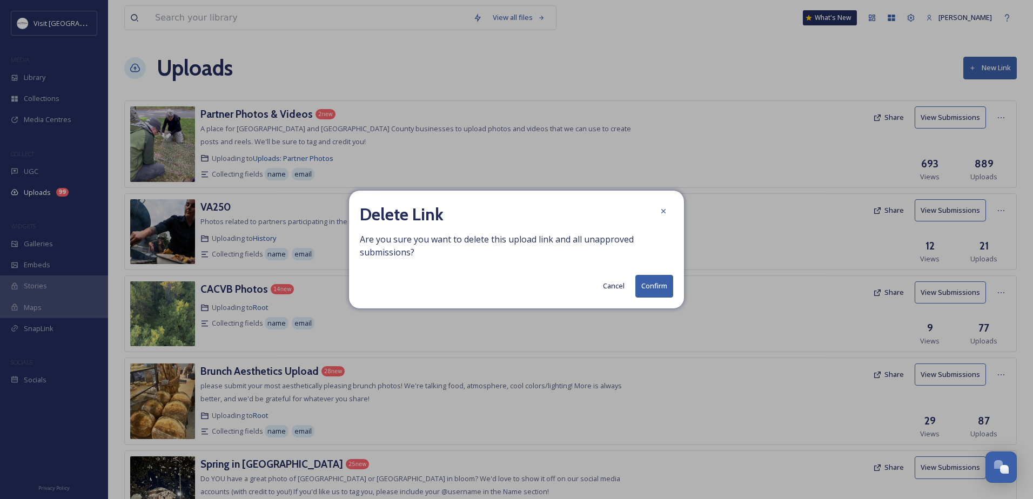
drag, startPoint x: 648, startPoint y: 282, endPoint x: 641, endPoint y: 279, distance: 7.4
click at [649, 278] on button "Confirm" at bounding box center [655, 286] width 38 height 22
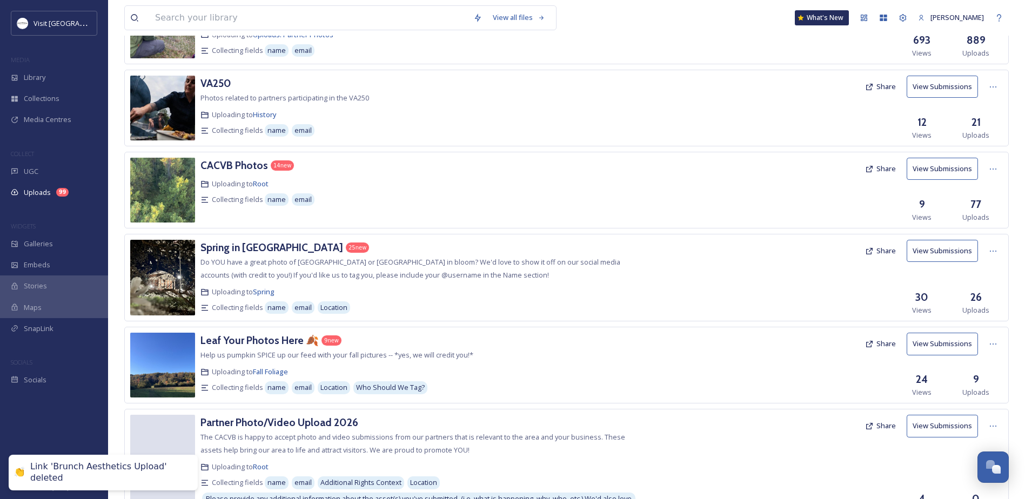
scroll to position [162, 0]
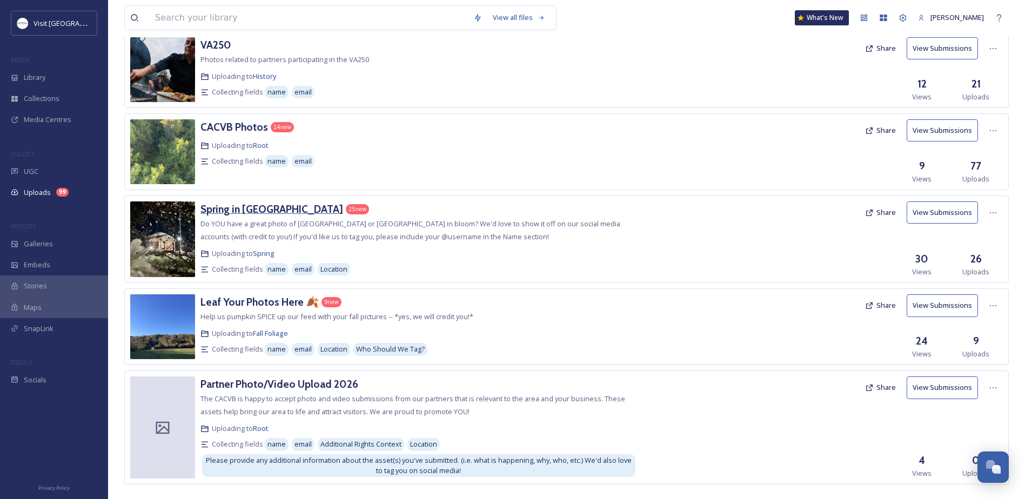
click at [230, 205] on h3 "Spring in [GEOGRAPHIC_DATA]" at bounding box center [272, 209] width 143 height 13
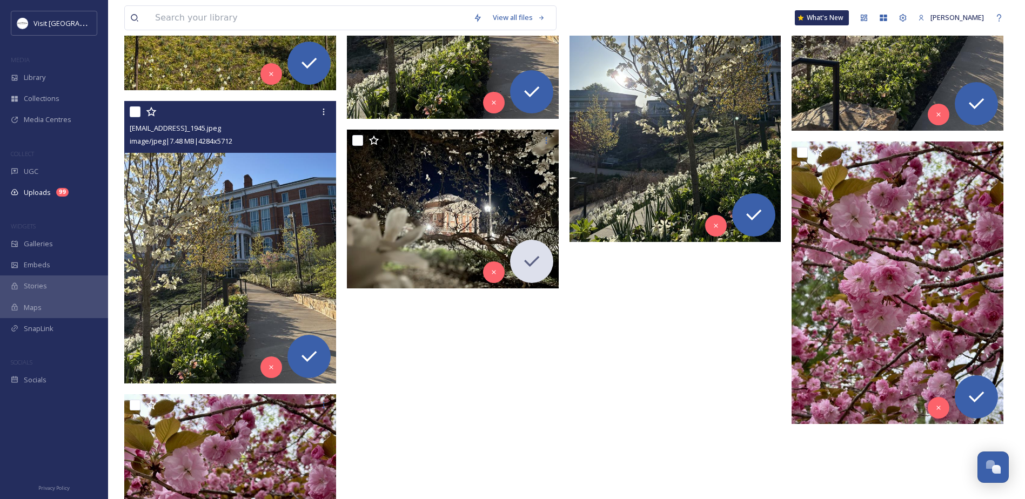
scroll to position [1817, 0]
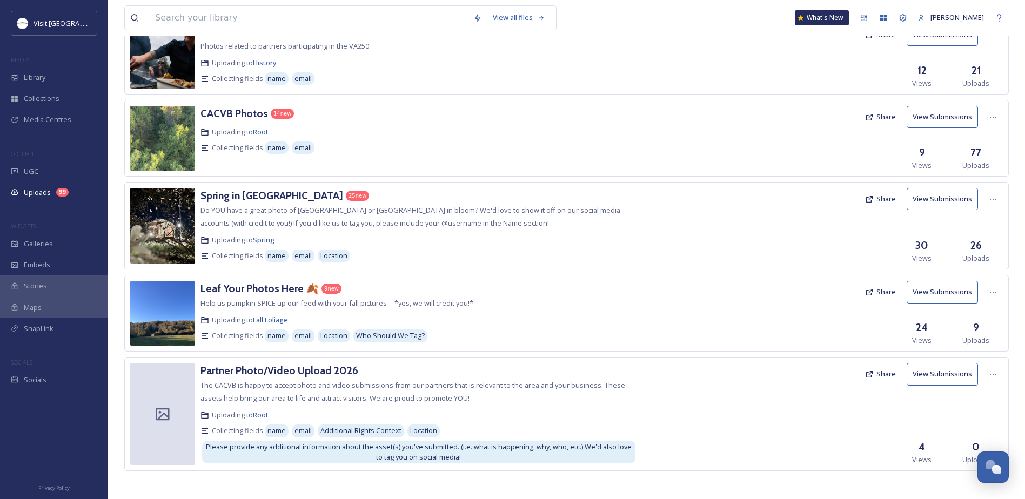
scroll to position [180, 0]
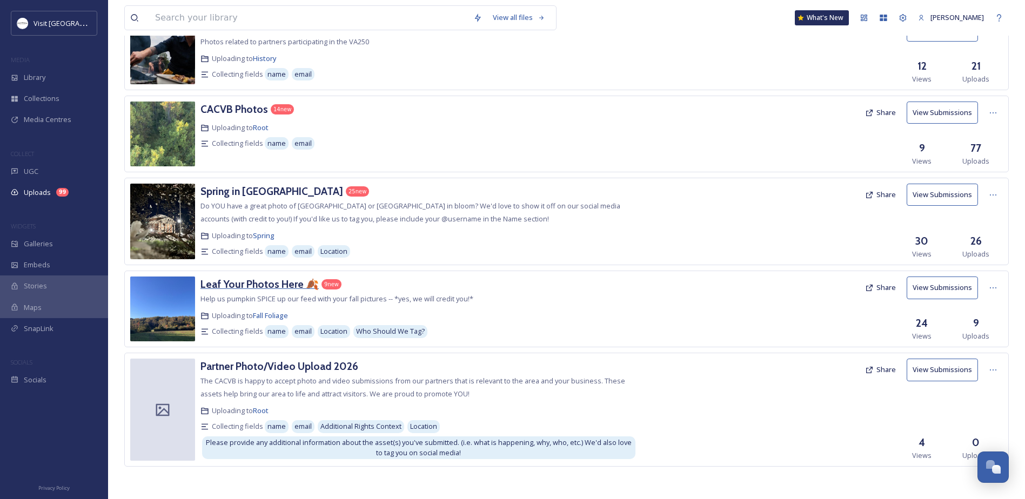
click at [207, 285] on h3 "Leaf Your Photos Here 🍂" at bounding box center [260, 284] width 118 height 13
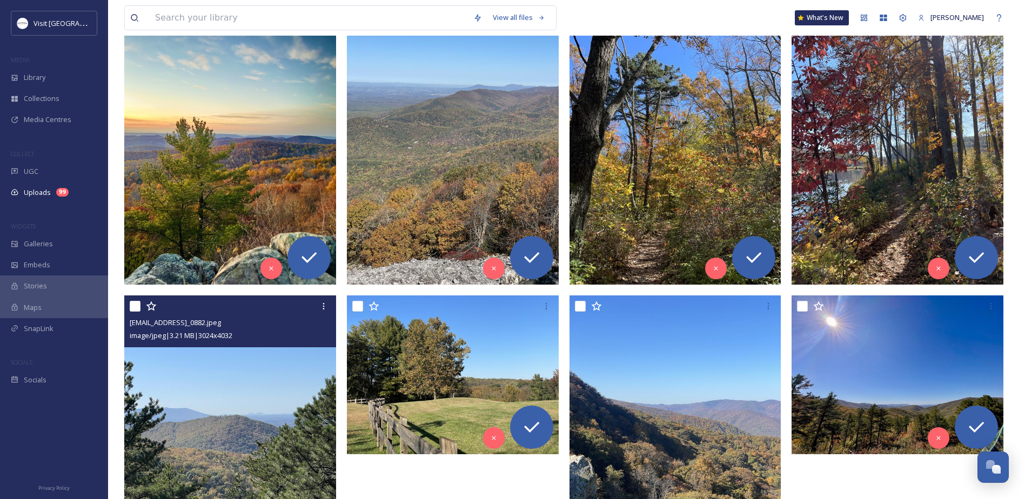
scroll to position [122, 0]
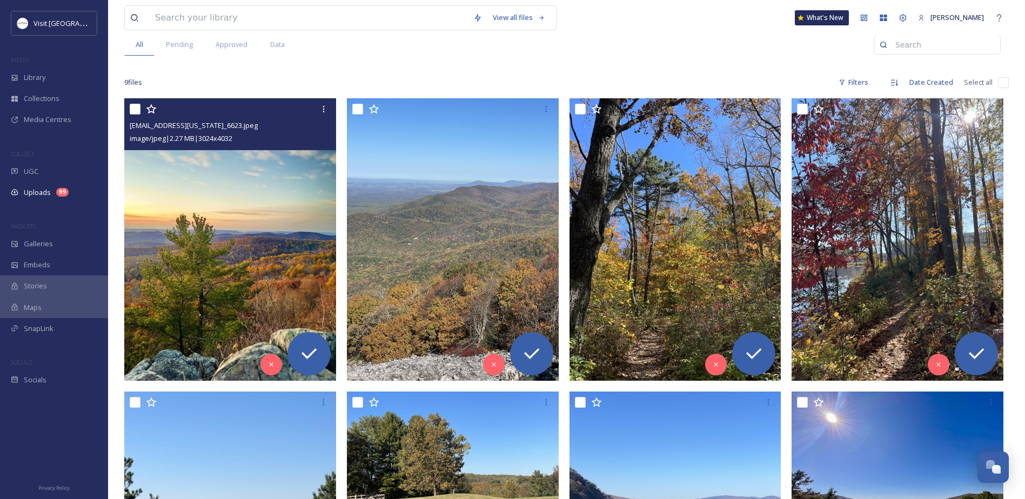
click at [139, 109] on input "checkbox" at bounding box center [135, 109] width 11 height 11
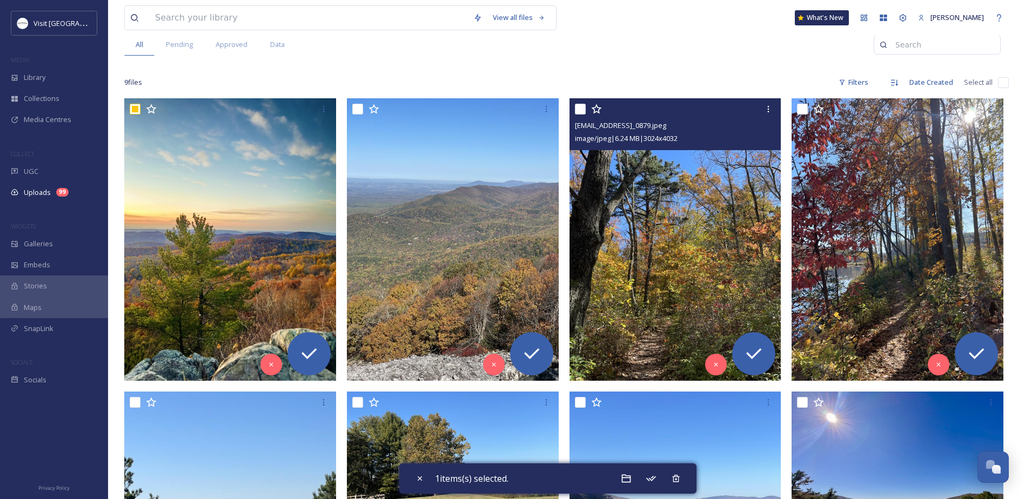
click at [577, 109] on input "checkbox" at bounding box center [580, 109] width 11 height 11
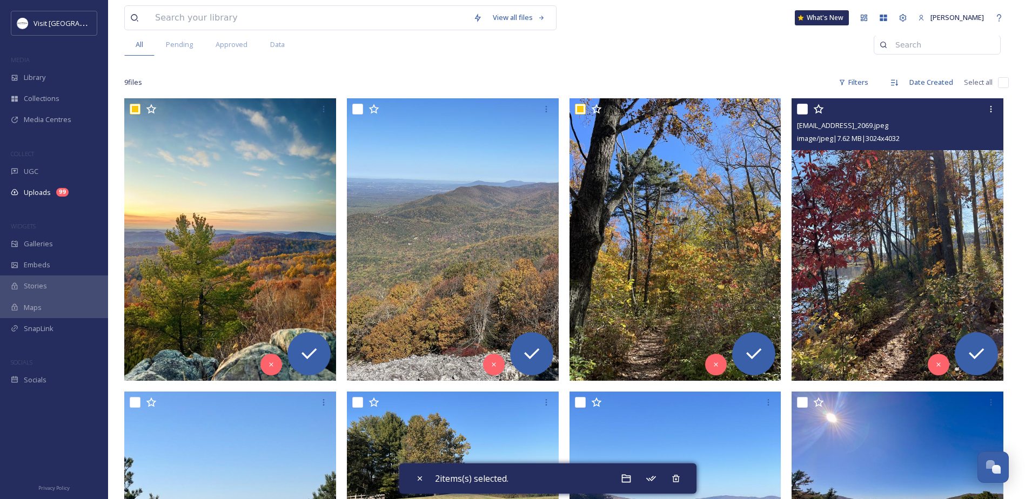
click at [806, 110] on input "checkbox" at bounding box center [802, 109] width 11 height 11
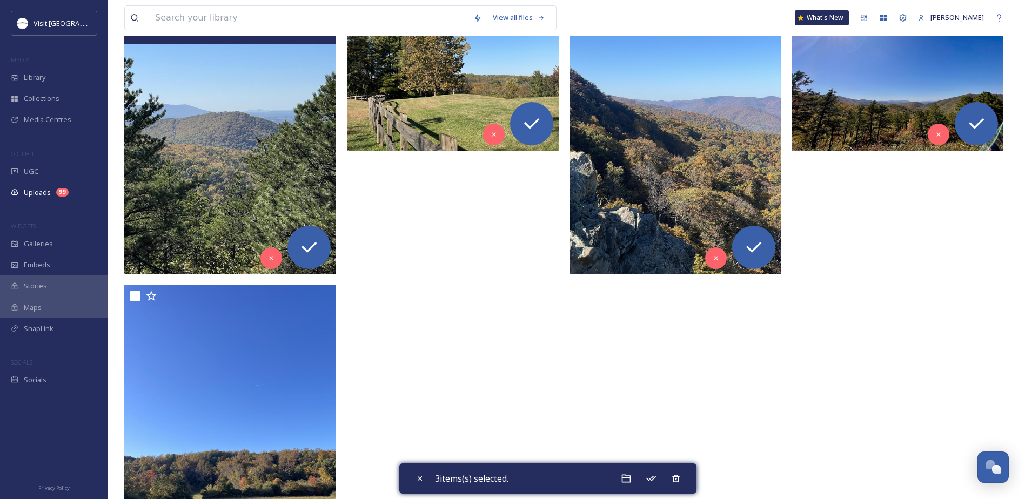
scroll to position [609, 0]
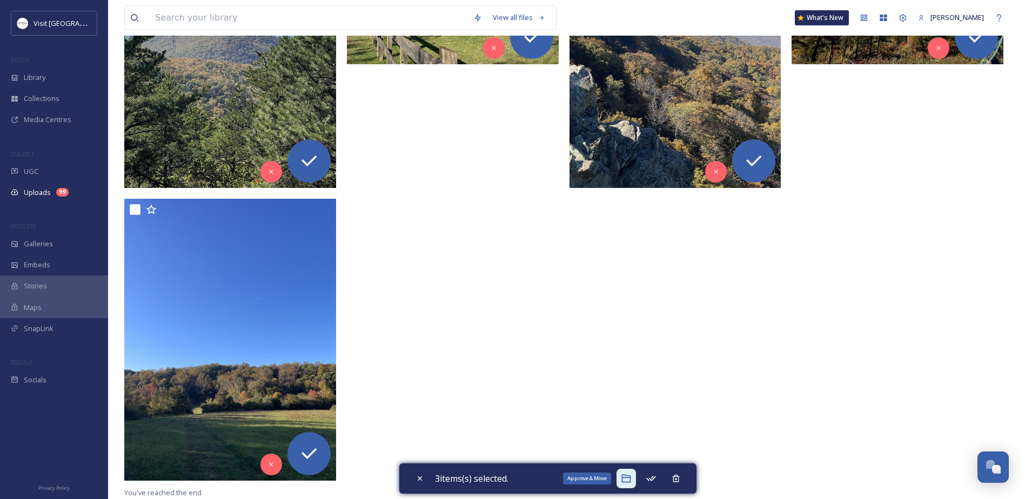
click at [630, 476] on icon at bounding box center [626, 478] width 11 height 11
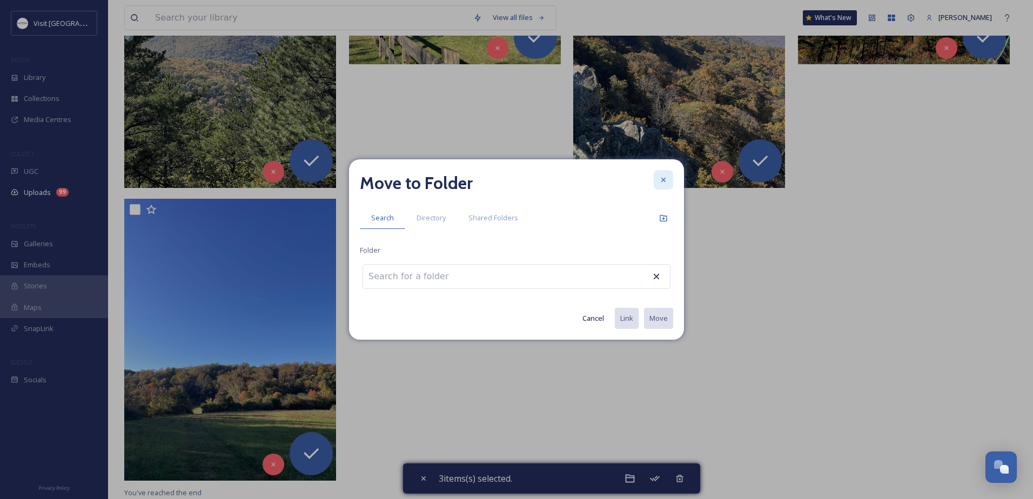
click at [656, 177] on div at bounding box center [663, 179] width 19 height 19
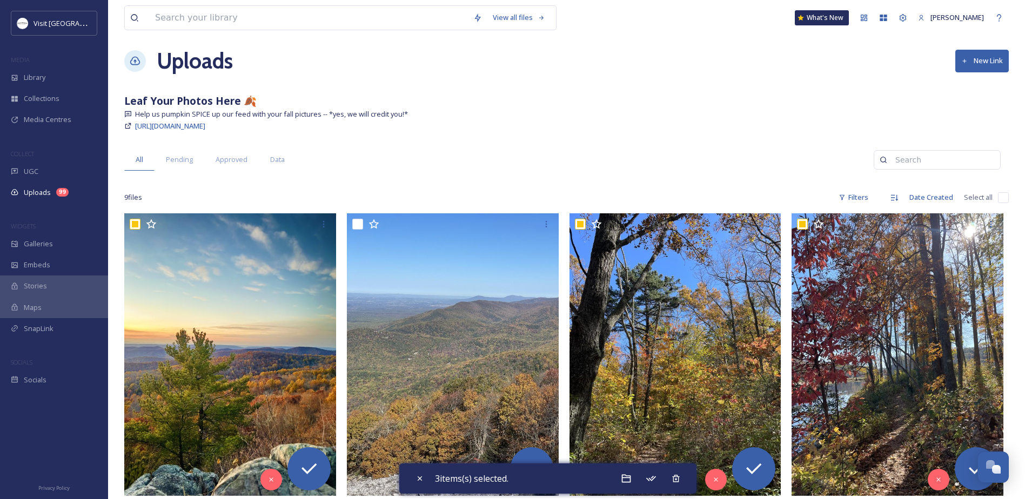
scroll to position [0, 0]
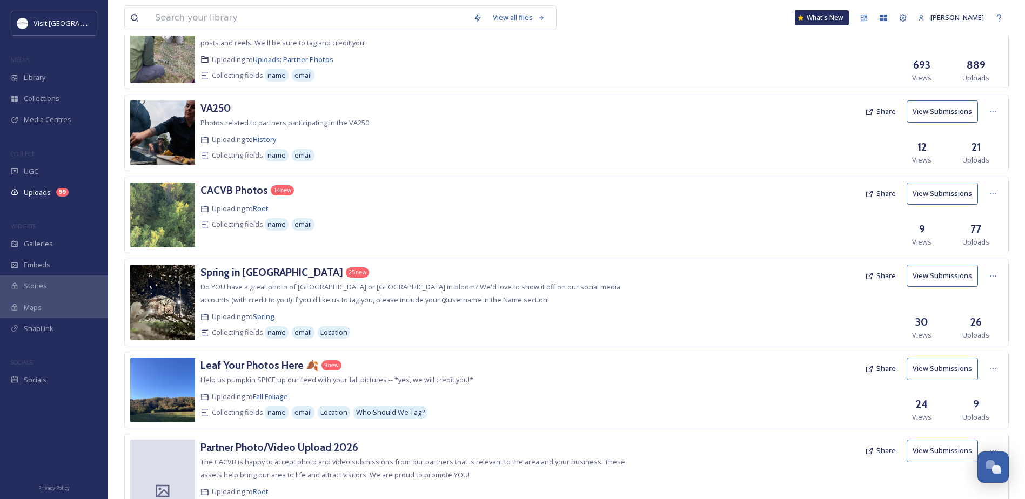
scroll to position [180, 0]
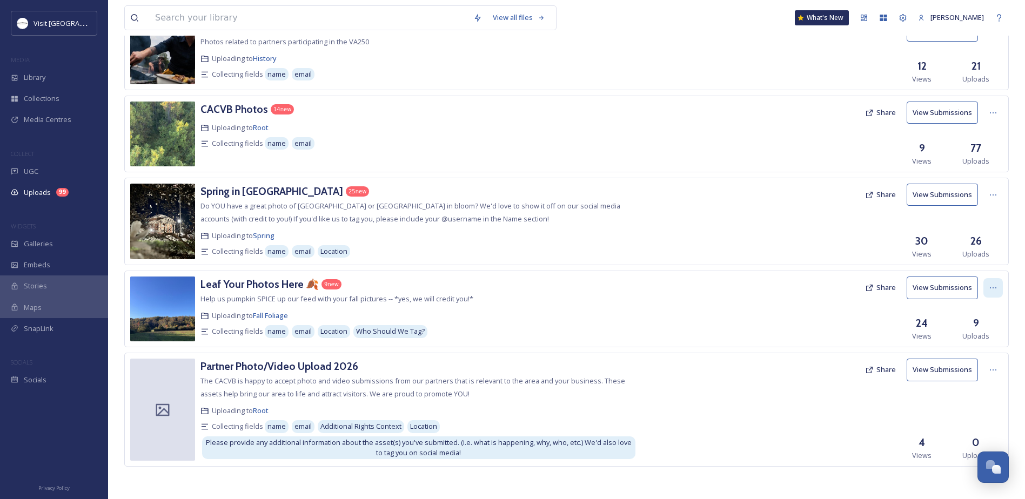
click at [993, 284] on icon at bounding box center [993, 288] width 9 height 9
click at [974, 328] on span "Edit" at bounding box center [973, 333] width 12 height 10
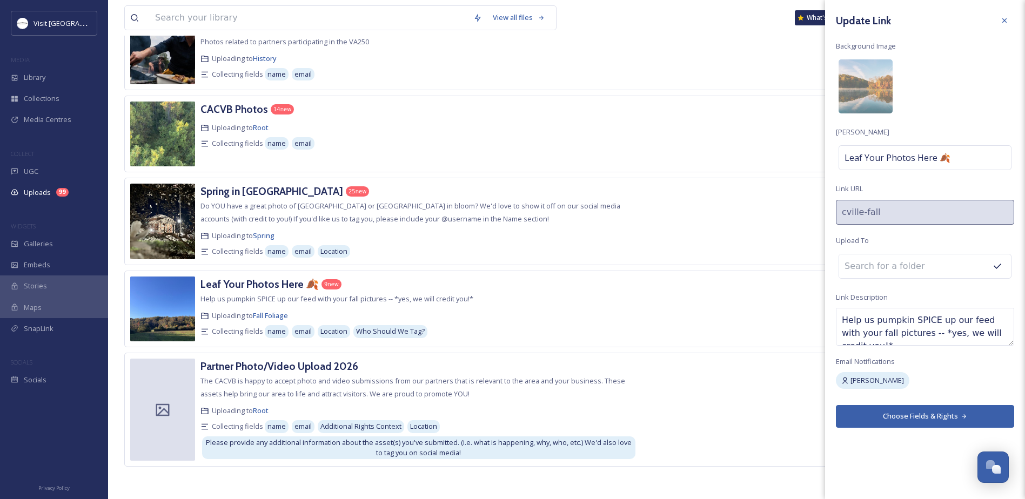
click at [860, 270] on input at bounding box center [898, 267] width 119 height 24
click at [854, 264] on input at bounding box center [898, 267] width 119 height 24
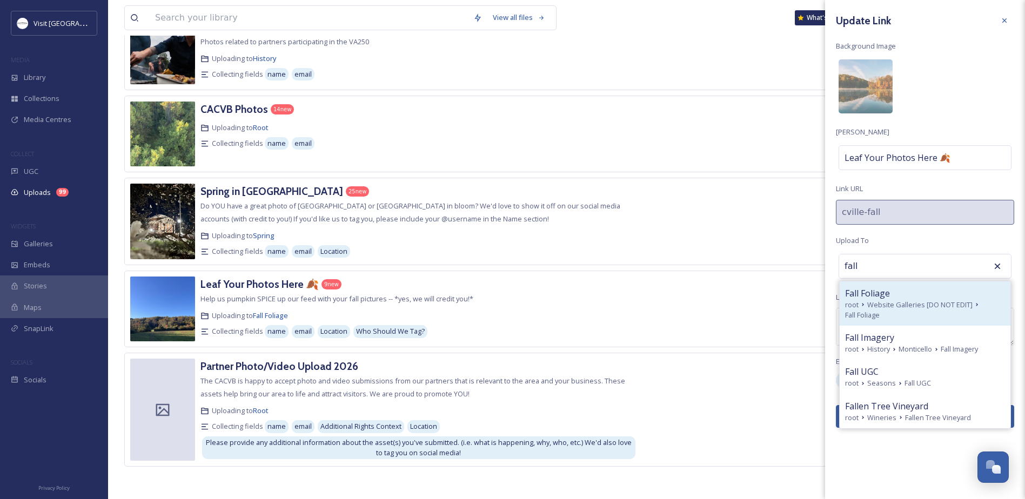
click at [872, 295] on span "Fall Foliage" at bounding box center [867, 293] width 45 height 13
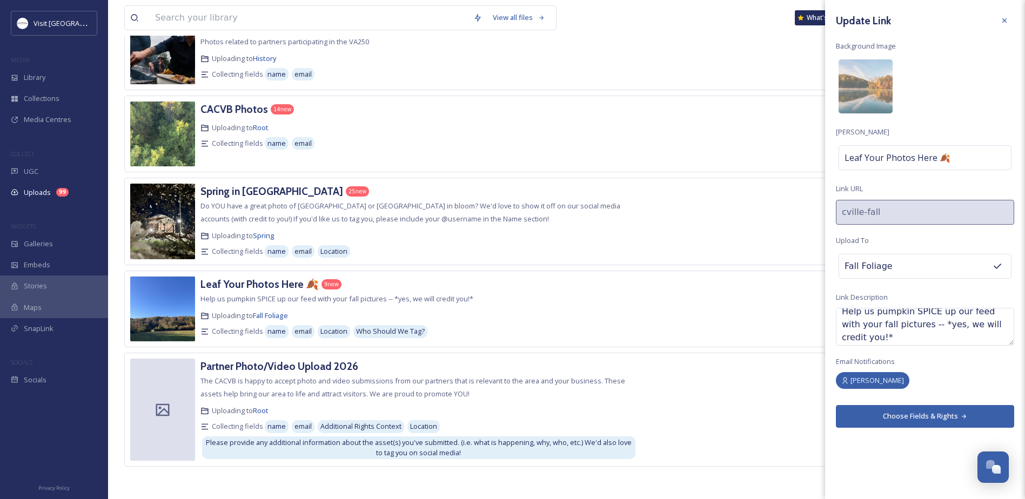
scroll to position [13, 0]
click at [891, 412] on button "Choose Fields & Rights" at bounding box center [925, 416] width 178 height 22
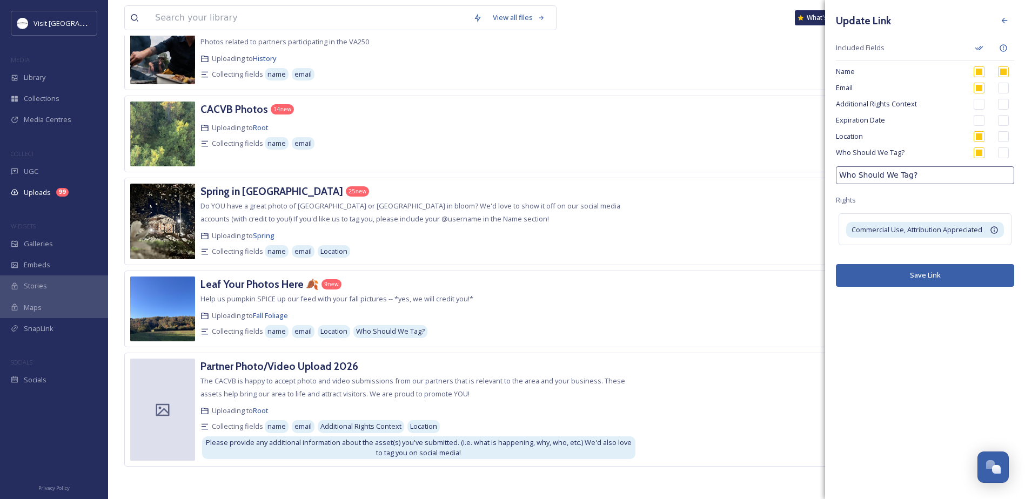
click at [887, 278] on button "Save Link" at bounding box center [925, 275] width 178 height 22
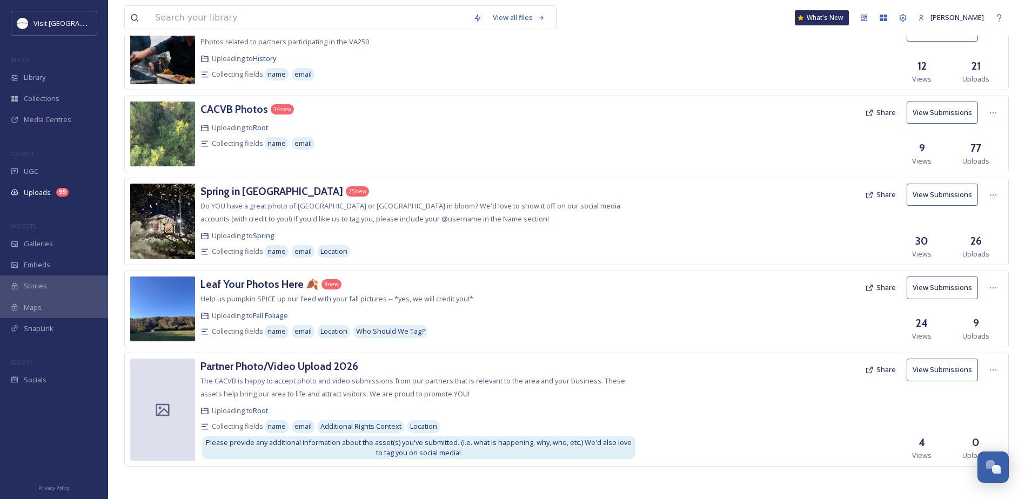
click at [745, 292] on div at bounding box center [748, 309] width 223 height 65
click at [943, 286] on button "View Submissions" at bounding box center [942, 288] width 71 height 22
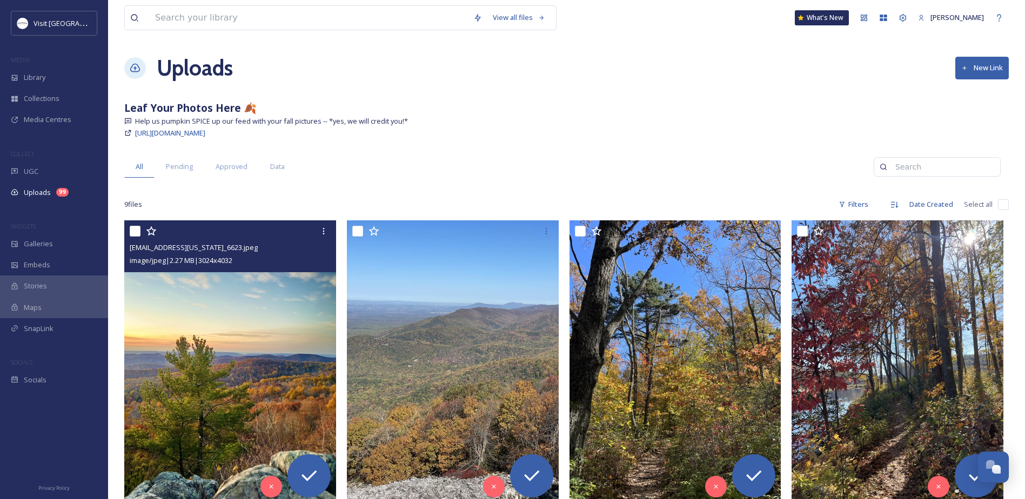
click at [134, 230] on input "checkbox" at bounding box center [135, 231] width 11 height 11
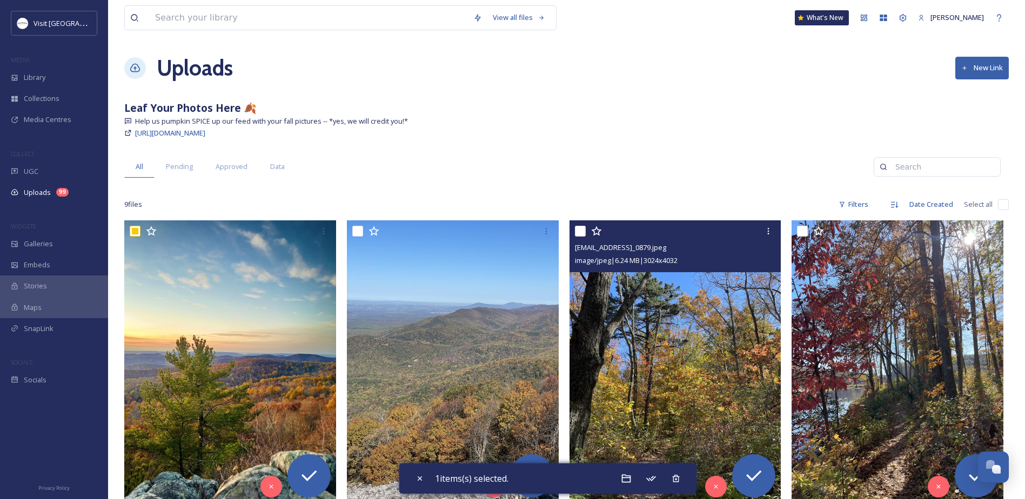
drag, startPoint x: 579, startPoint y: 232, endPoint x: 605, endPoint y: 231, distance: 25.9
click at [580, 231] on input "checkbox" at bounding box center [580, 231] width 11 height 11
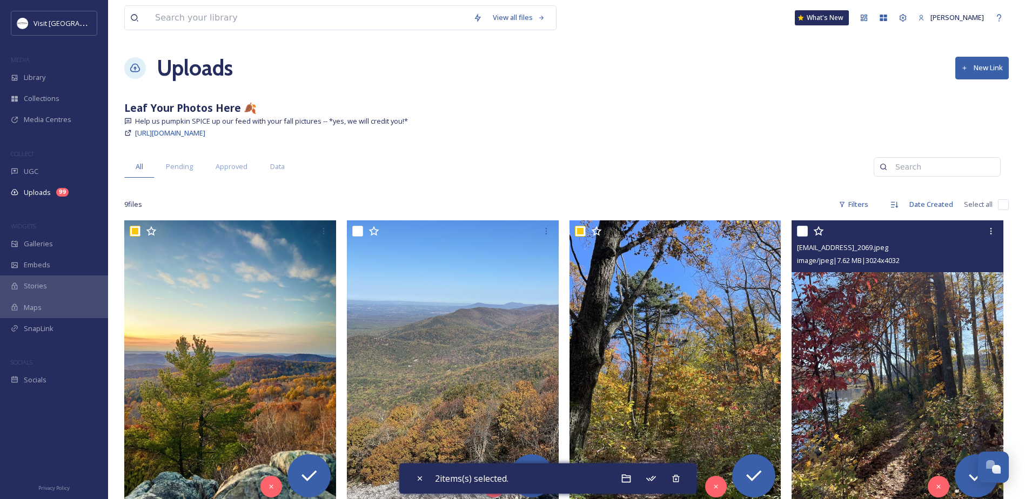
click at [799, 232] on input "checkbox" at bounding box center [802, 231] width 11 height 11
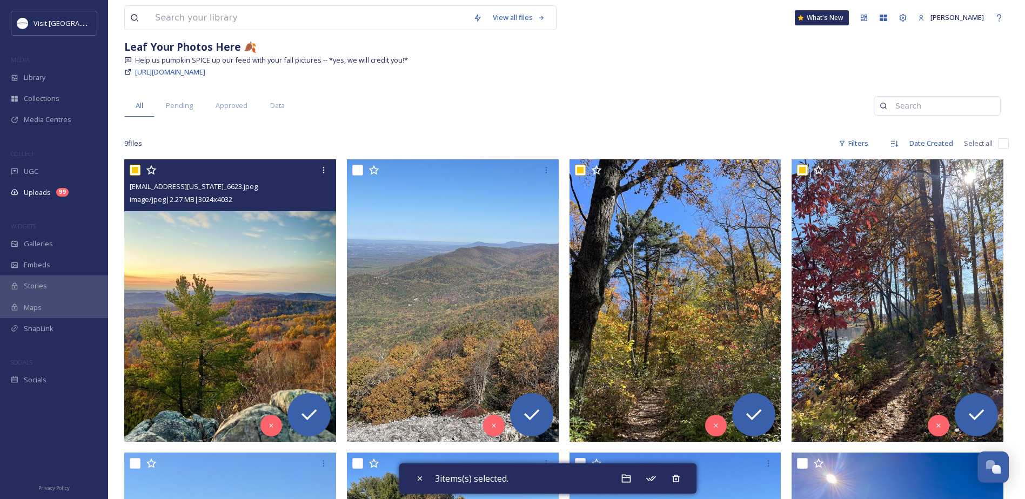
scroll to position [54, 0]
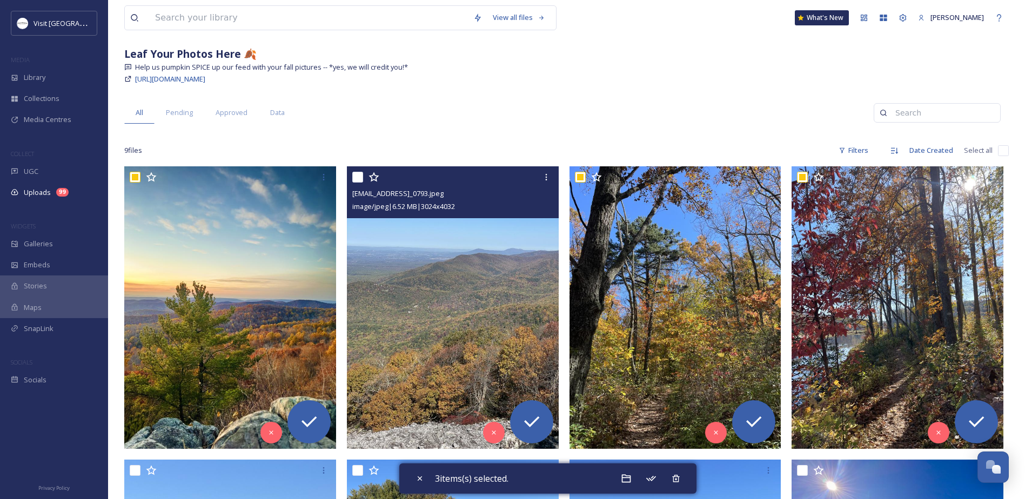
click at [355, 176] on input "checkbox" at bounding box center [357, 177] width 11 height 11
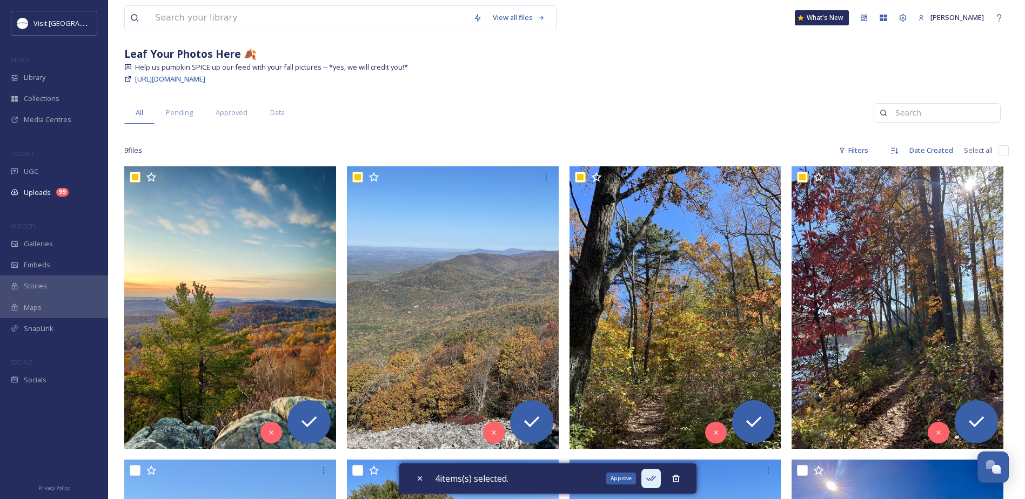
click at [647, 478] on div "Approve" at bounding box center [651, 478] width 19 height 19
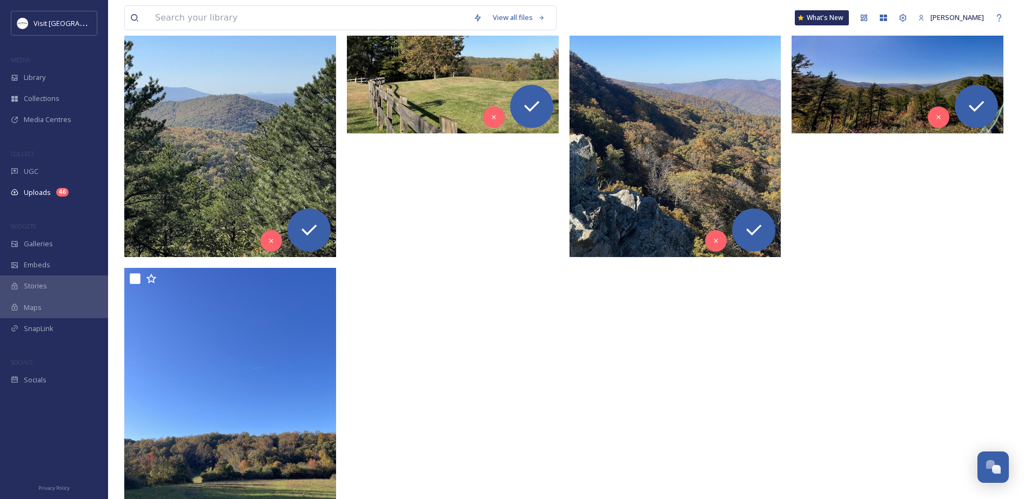
scroll to position [540, 0]
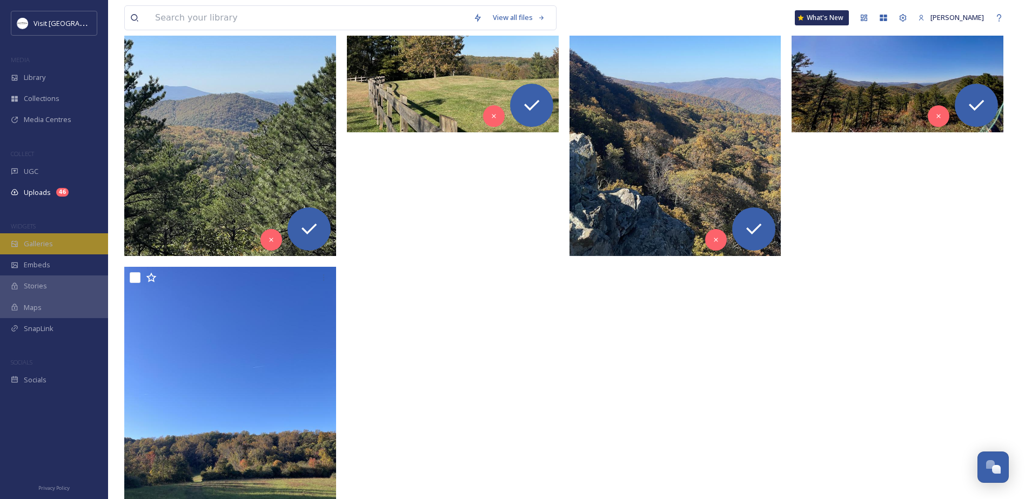
click at [38, 246] on span "Galleries" at bounding box center [38, 244] width 29 height 10
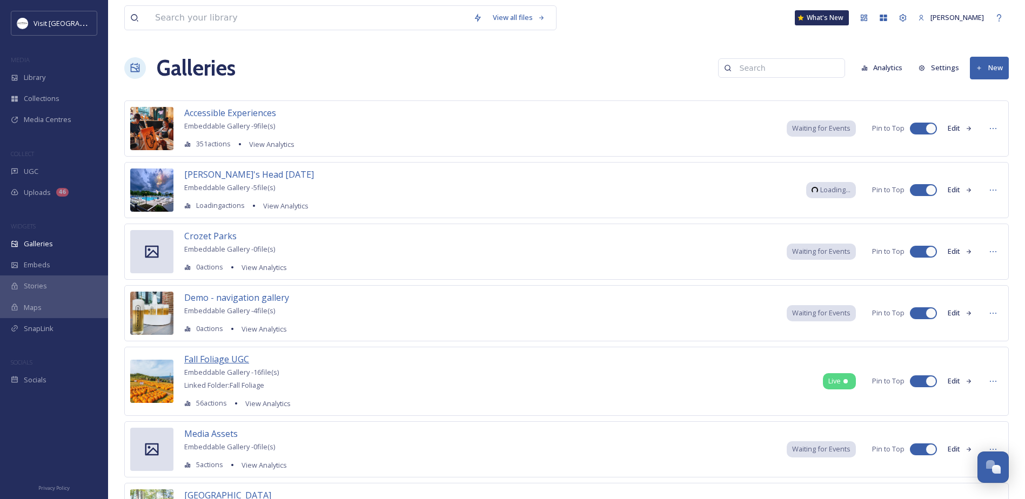
click at [201, 360] on span "Fall Foliage UGC" at bounding box center [216, 359] width 65 height 12
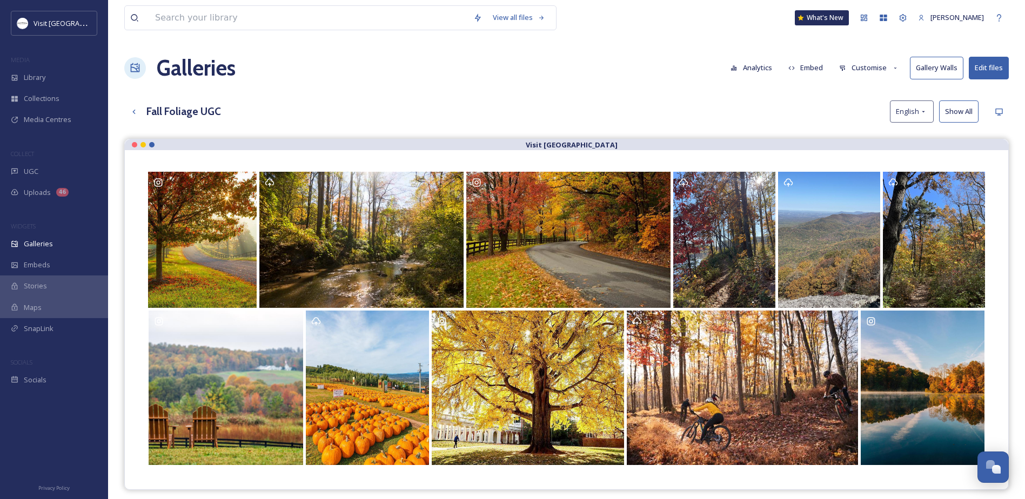
click at [817, 64] on button "Embed" at bounding box center [806, 67] width 46 height 21
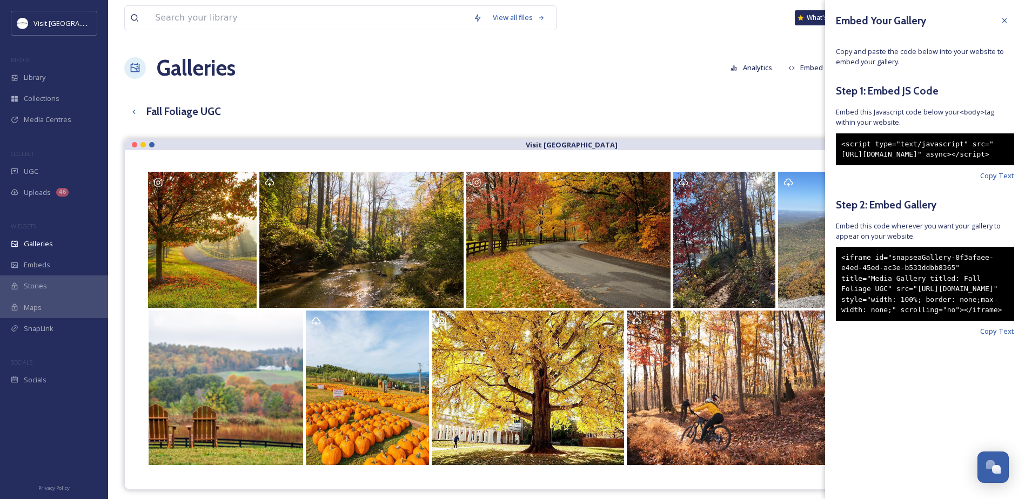
click at [1003, 357] on div "Embed Your Gallery Copy and paste the code below into your website to embed you…" at bounding box center [925, 190] width 200 height 380
click at [999, 337] on span "Copy Text" at bounding box center [997, 331] width 34 height 10
click at [611, 51] on div "View all files What's New [PERSON_NAME] Galleries Analytics Embed Customise Gal…" at bounding box center [566, 327] width 917 height 654
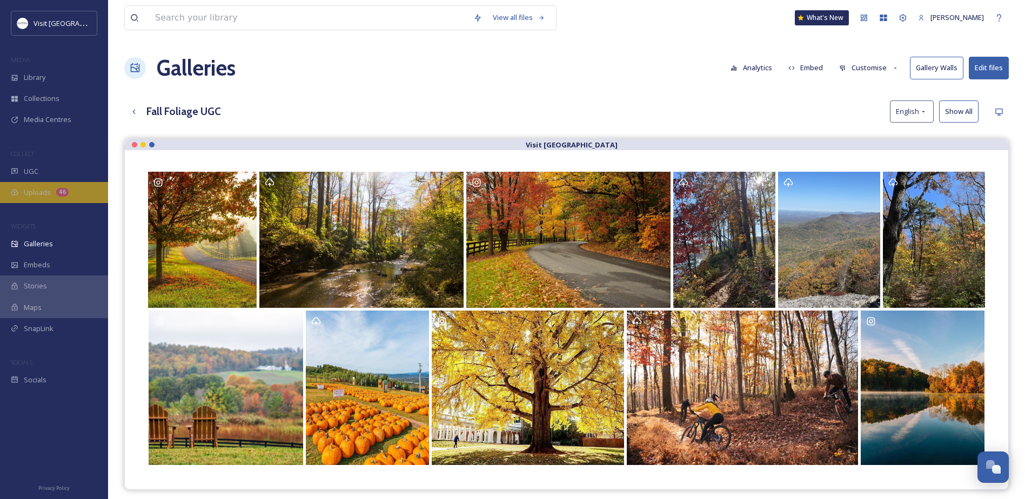
click at [35, 192] on span "Uploads" at bounding box center [37, 193] width 27 height 10
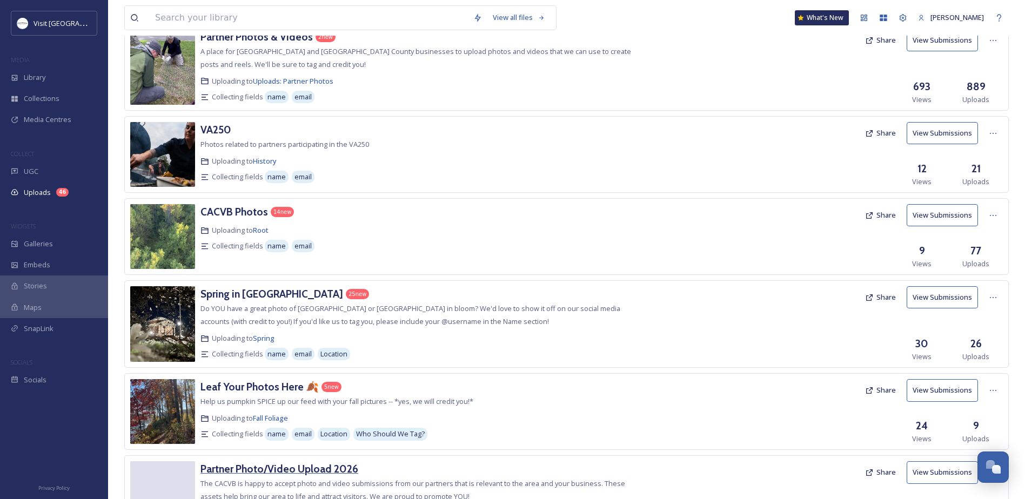
scroll to position [180, 0]
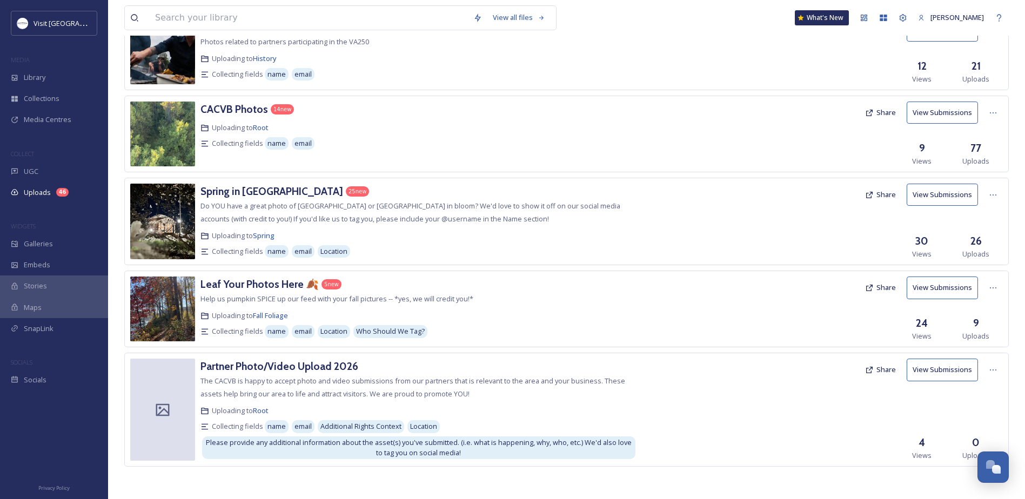
click at [872, 284] on icon at bounding box center [869, 288] width 9 height 9
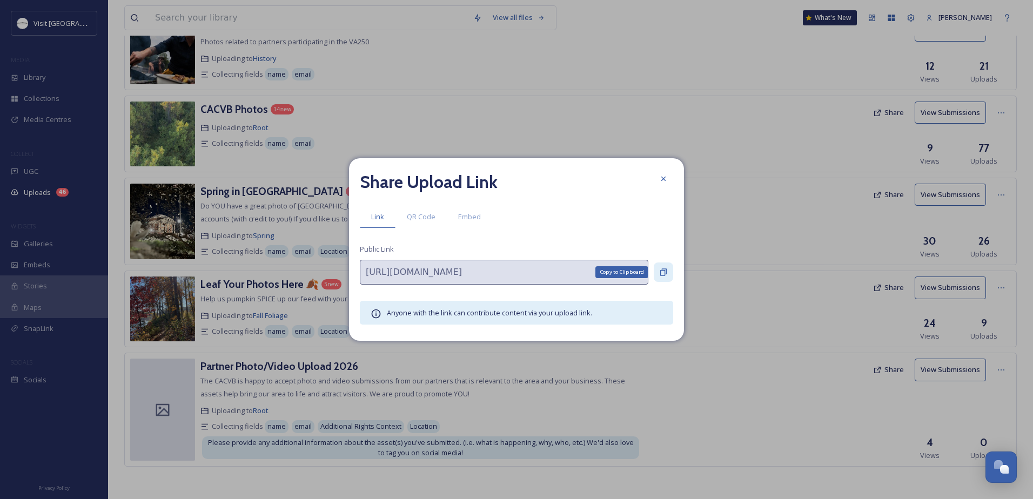
click at [665, 271] on icon at bounding box center [663, 272] width 6 height 7
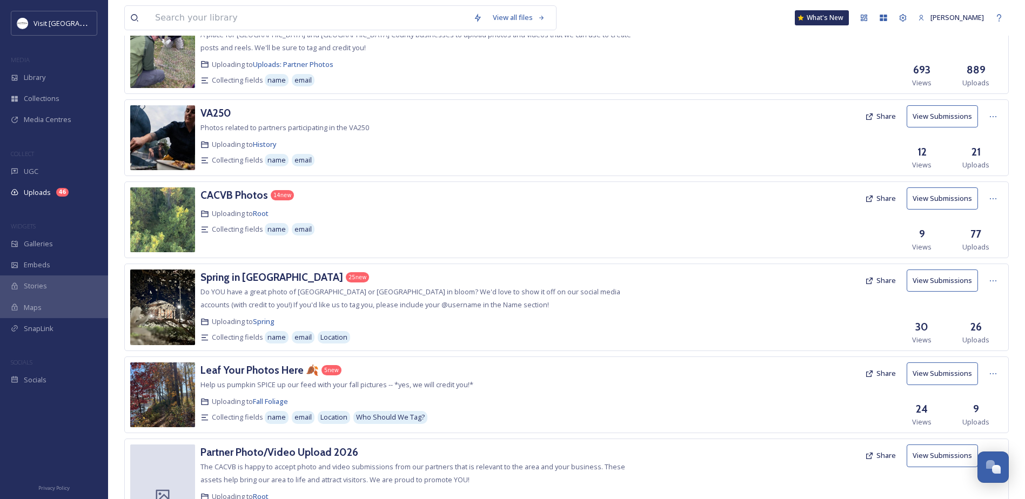
scroll to position [0, 0]
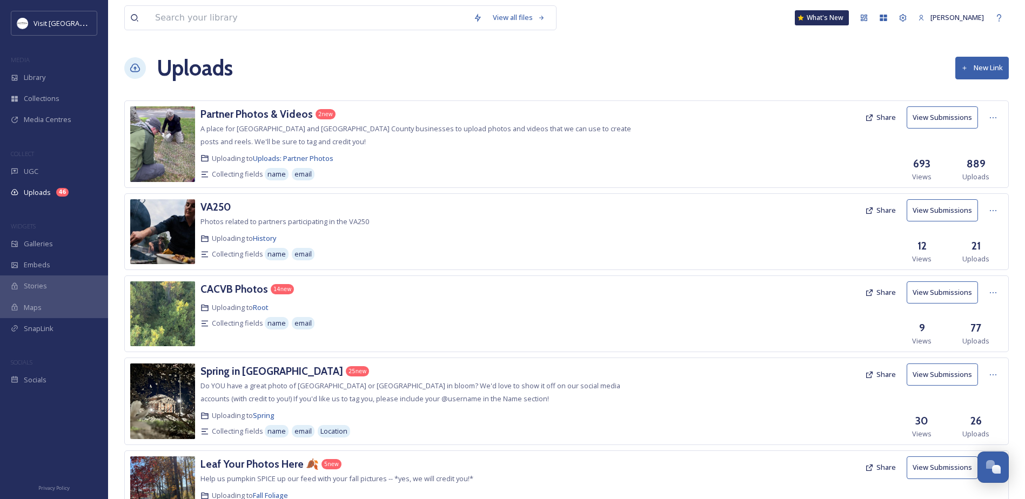
click at [982, 70] on button "New Link" at bounding box center [983, 68] width 54 height 22
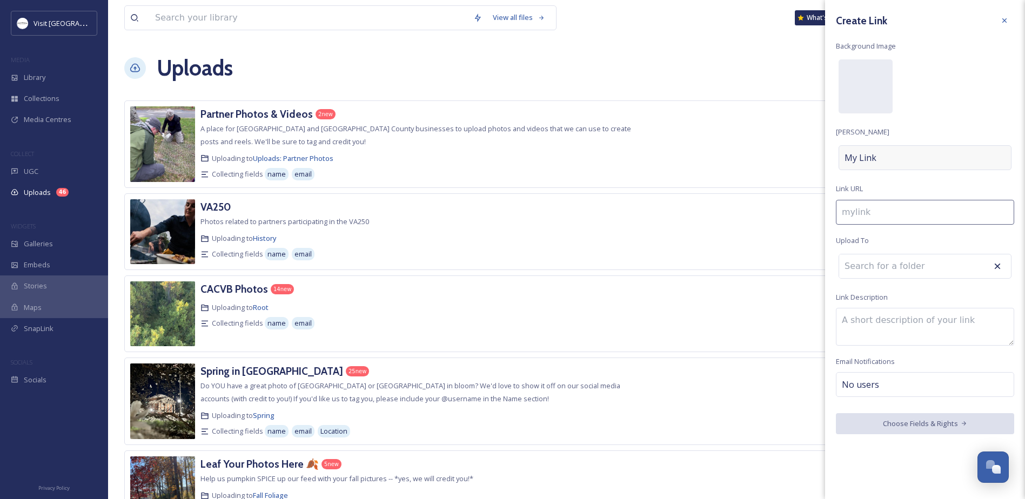
click at [869, 164] on span "My Link" at bounding box center [861, 157] width 32 height 13
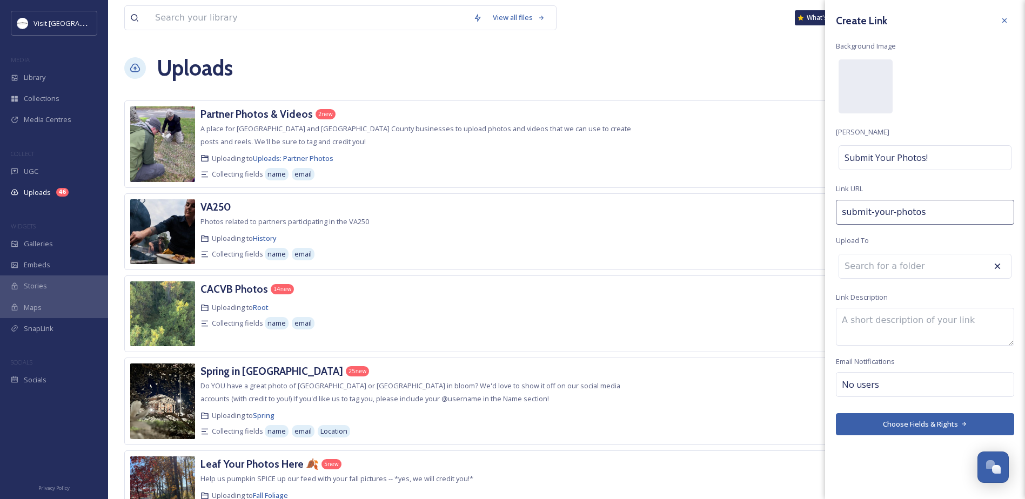
click at [885, 264] on input at bounding box center [898, 267] width 119 height 24
click at [876, 257] on input at bounding box center [898, 267] width 119 height 24
click at [880, 229] on div "Create Link Background Image [PERSON_NAME] Submit Your Photos! Link URL submit-…" at bounding box center [925, 223] width 200 height 446
click at [879, 270] on input at bounding box center [898, 267] width 119 height 24
click at [845, 330] on textarea at bounding box center [925, 327] width 178 height 38
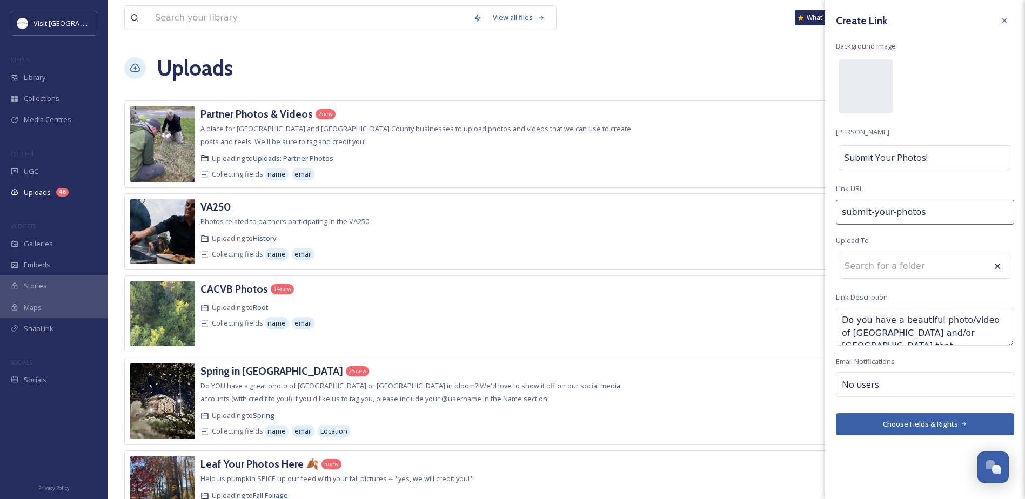
scroll to position [6, 0]
click at [964, 342] on textarea "Do you have a beautiful photo/video of [GEOGRAPHIC_DATA] and/or [GEOGRAPHIC_DAT…" at bounding box center [925, 327] width 178 height 38
click at [924, 332] on textarea "Do you have a beautiful photo/video of [GEOGRAPHIC_DATA] and/or [GEOGRAPHIC_DAT…" at bounding box center [925, 327] width 178 height 38
drag, startPoint x: 977, startPoint y: 332, endPoint x: 900, endPoint y: 331, distance: 76.8
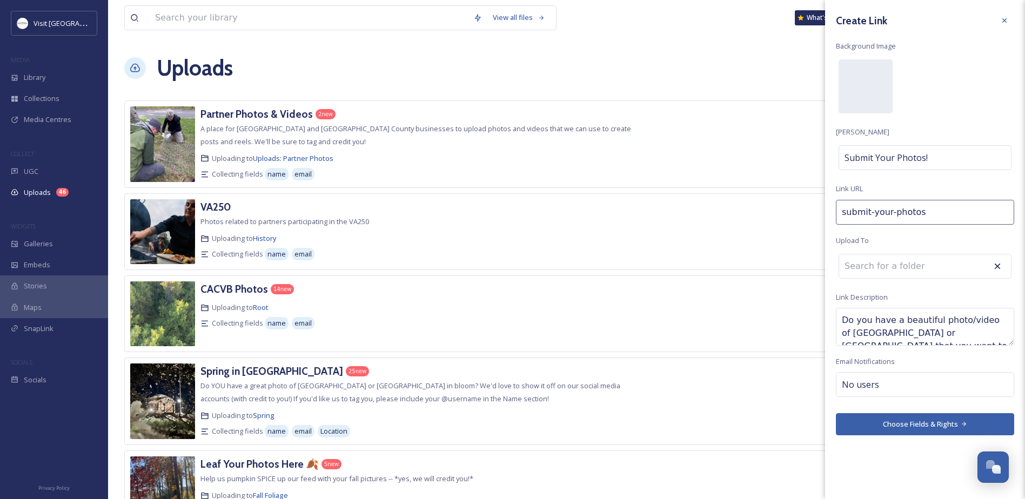
click at [900, 331] on textarea "Do you have a beautiful photo/video of [GEOGRAPHIC_DATA] or [GEOGRAPHIC_DATA] t…" at bounding box center [925, 327] width 178 height 38
click at [999, 322] on textarea "Do you have a beautiful photo/video of [GEOGRAPHIC_DATA] that you want to share…" at bounding box center [925, 327] width 178 height 38
drag, startPoint x: 910, startPoint y: 333, endPoint x: 920, endPoint y: 350, distance: 19.2
click at [910, 334] on textarea "Do you have a beautiful photo/video of the [GEOGRAPHIC_DATA] that you want to s…" at bounding box center [925, 327] width 178 height 38
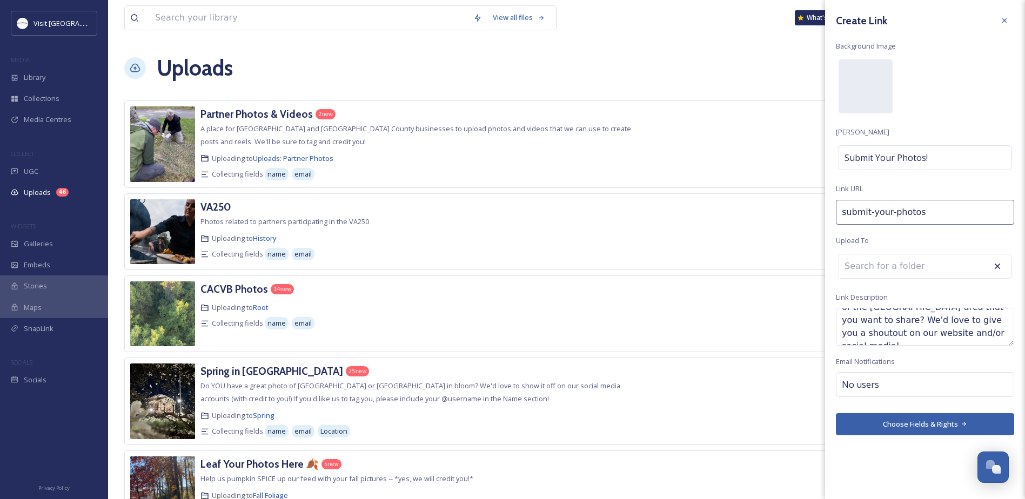
click at [994, 335] on textarea "Do you have a beautiful photo/video of the [GEOGRAPHIC_DATA]-area that you want…" at bounding box center [925, 327] width 178 height 38
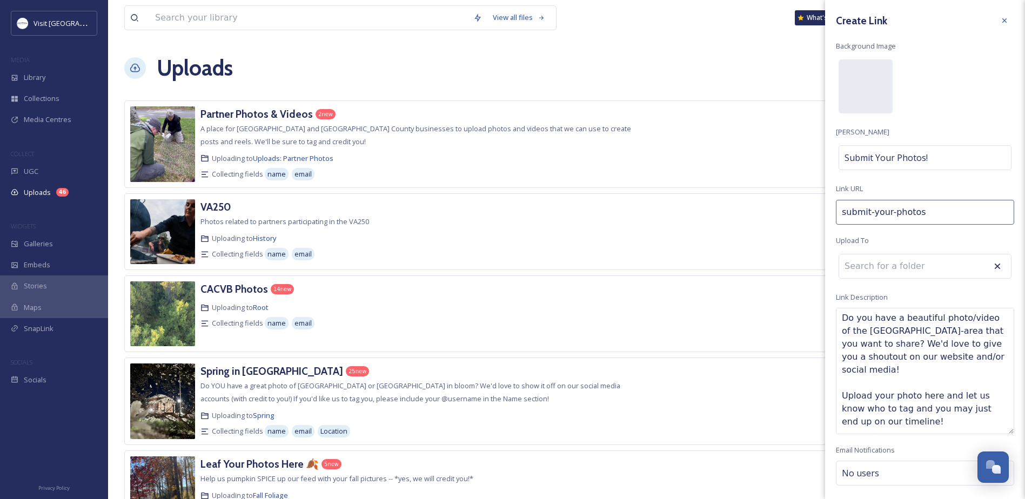
scroll to position [0, 0]
drag, startPoint x: 1012, startPoint y: 342, endPoint x: 983, endPoint y: 423, distance: 86.2
click at [1017, 471] on div "Create Link Background Image [PERSON_NAME] Submit Your Photos! Link URL submit-…" at bounding box center [925, 249] width 200 height 499
drag, startPoint x: 957, startPoint y: 359, endPoint x: 869, endPoint y: 345, distance: 88.7
click at [869, 345] on textarea "Do you have a beautiful photo/video of the [GEOGRAPHIC_DATA]-area that you want…" at bounding box center [925, 391] width 178 height 166
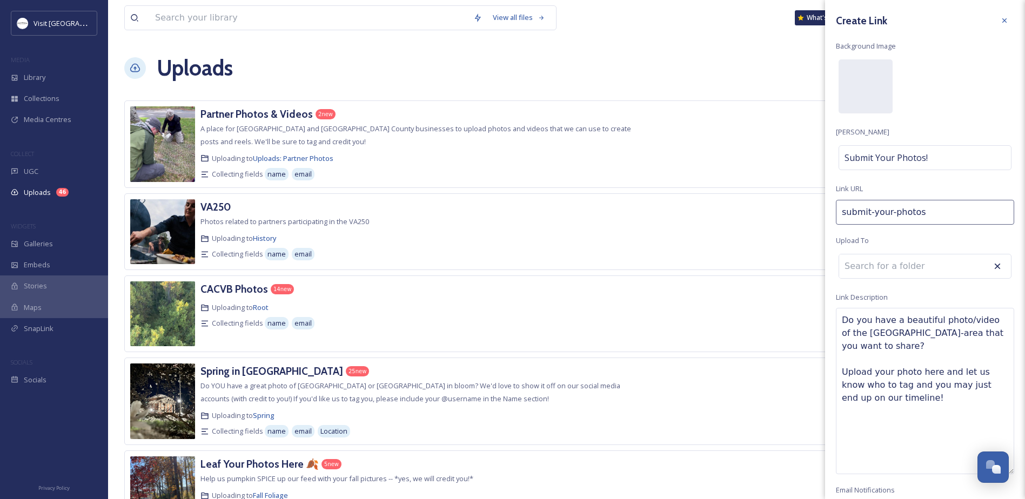
click at [841, 373] on textarea "Do you have a beautiful photo/video of the [GEOGRAPHIC_DATA]-area that you want…" at bounding box center [925, 391] width 178 height 166
click at [914, 349] on textarea "Do you have a beautiful photo/video of the [GEOGRAPHIC_DATA]-area that you want…" at bounding box center [925, 391] width 178 height 166
click at [918, 348] on textarea "Do you have a beautiful photo/video of the [GEOGRAPHIC_DATA]-area that you want…" at bounding box center [925, 391] width 178 height 166
drag, startPoint x: 920, startPoint y: 348, endPoint x: 929, endPoint y: 353, distance: 10.4
click at [921, 350] on textarea "Do you have a beautiful photo/video of the [GEOGRAPHIC_DATA]-area that you want…" at bounding box center [925, 391] width 178 height 166
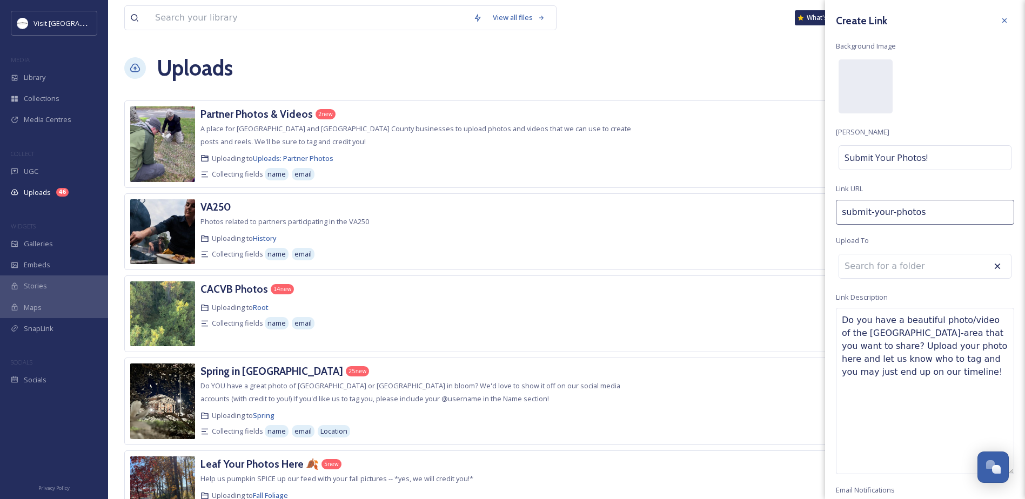
drag, startPoint x: 936, startPoint y: 345, endPoint x: 946, endPoint y: 351, distance: 12.1
click at [937, 346] on textarea "Do you have a beautiful photo/video of the [GEOGRAPHIC_DATA]-area that you want…" at bounding box center [925, 391] width 178 height 166
click at [939, 348] on textarea "Do you have a beautiful photo/video of the [GEOGRAPHIC_DATA]-area that you want…" at bounding box center [925, 391] width 178 height 166
click at [955, 375] on textarea "Do you have a beautiful photo/video of the [GEOGRAPHIC_DATA]-area that you want…" at bounding box center [925, 391] width 178 height 166
click at [958, 373] on textarea "Do you have a beautiful photo/video of the [GEOGRAPHIC_DATA]-area that you want…" at bounding box center [925, 391] width 178 height 166
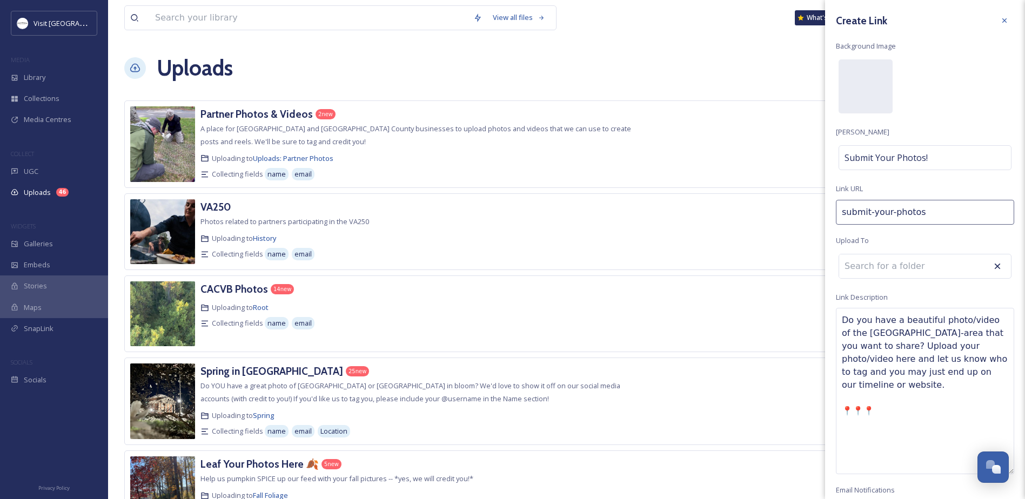
click at [869, 410] on textarea "Do you have a beautiful photo/video of the [GEOGRAPHIC_DATA]-area that you want…" at bounding box center [925, 391] width 178 height 166
click at [858, 399] on textarea "Do you have a beautiful photo/video of the [GEOGRAPHIC_DATA]-area that you want…" at bounding box center [925, 391] width 178 height 166
drag, startPoint x: 863, startPoint y: 399, endPoint x: 870, endPoint y: 399, distance: 7.6
click at [870, 399] on textarea "Do you have a beautiful photo/video of the [GEOGRAPHIC_DATA]-area that you want…" at bounding box center [925, 391] width 178 height 166
click at [857, 409] on textarea "Do you have a beautiful photo/video of the [GEOGRAPHIC_DATA]-area that you want…" at bounding box center [925, 391] width 178 height 166
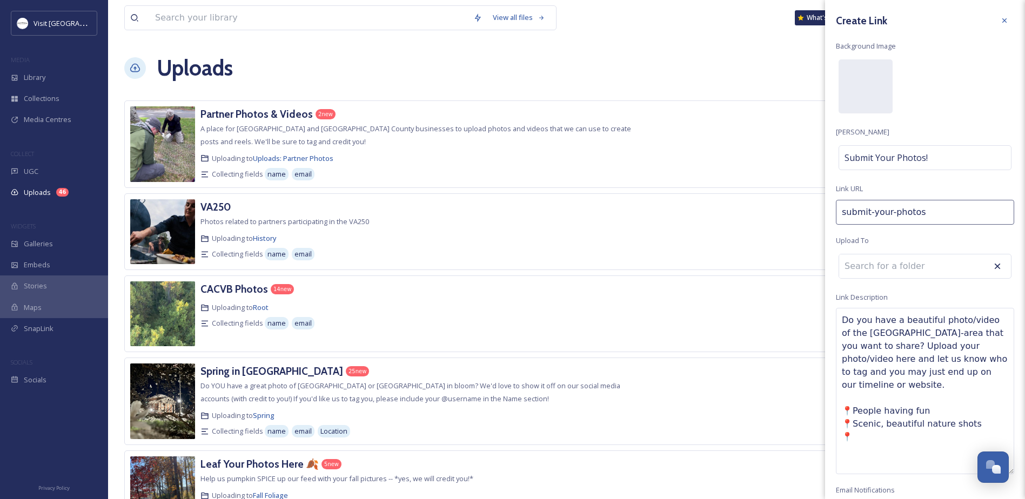
click at [872, 425] on textarea "Do you have a beautiful photo/video of the [GEOGRAPHIC_DATA]-area that you want…" at bounding box center [925, 391] width 178 height 166
click at [923, 396] on textarea "Do you have a beautiful photo/video of the [GEOGRAPHIC_DATA]-area that you want…" at bounding box center [925, 391] width 178 height 166
drag, startPoint x: 932, startPoint y: 392, endPoint x: 926, endPoint y: 396, distance: 7.5
click at [927, 395] on textarea "Do you have a beautiful photo/video of the [GEOGRAPHIC_DATA]-area that you want…" at bounding box center [925, 391] width 178 height 166
click at [925, 394] on textarea "Do you have a beautiful photo/video of the [GEOGRAPHIC_DATA]-area that you want…" at bounding box center [925, 391] width 178 height 166
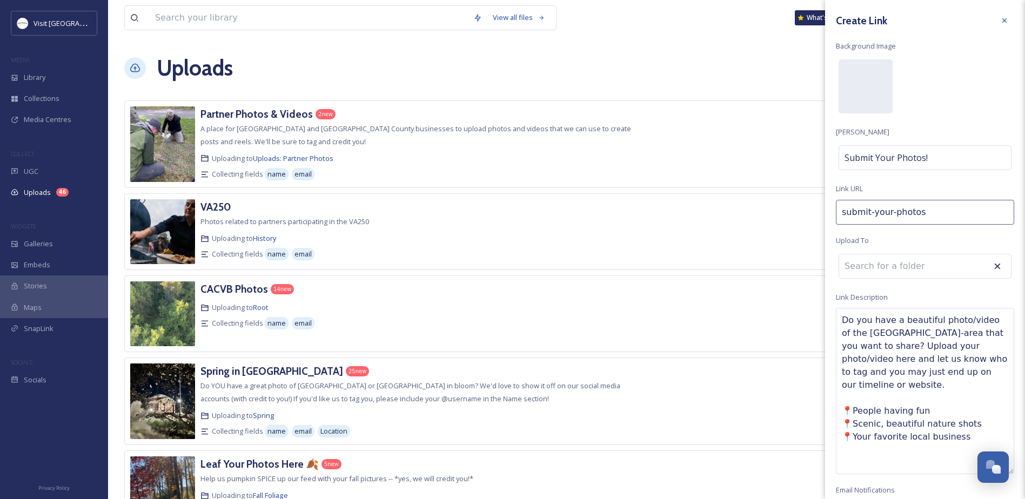
drag, startPoint x: 881, startPoint y: 399, endPoint x: 856, endPoint y: 399, distance: 25.9
click at [856, 399] on textarea "Do you have a beautiful photo/video of the [GEOGRAPHIC_DATA]-area that you want…" at bounding box center [925, 391] width 178 height 166
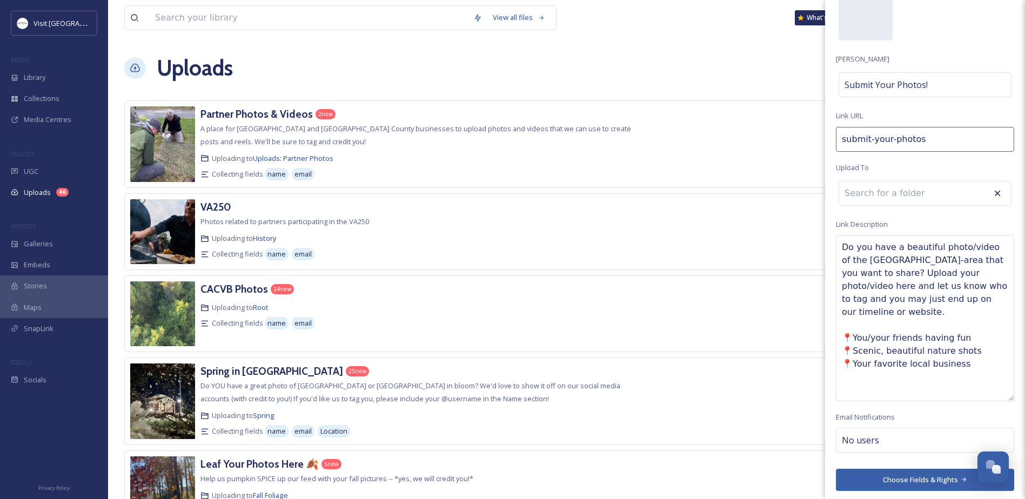
scroll to position [76, 0]
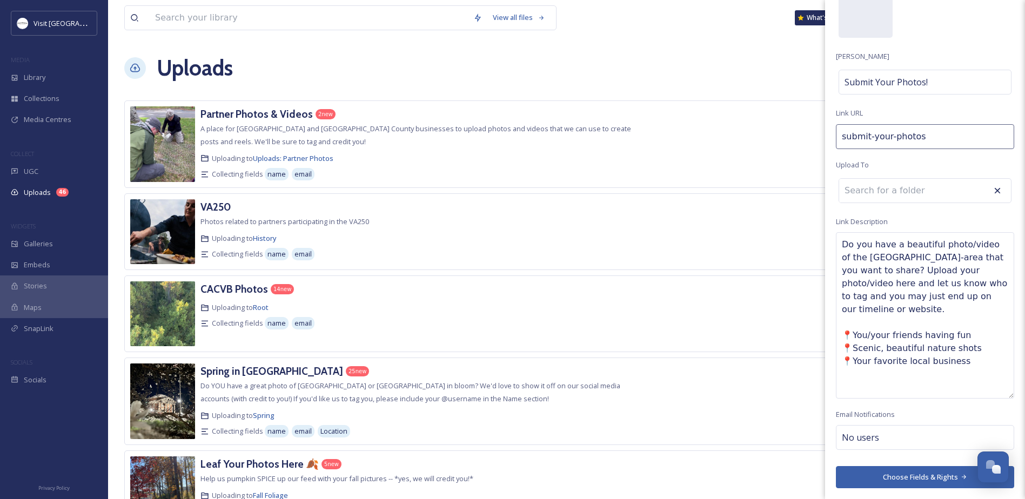
click at [885, 391] on textarea "Do you have a beautiful photo/video of the [GEOGRAPHIC_DATA]-area that you want…" at bounding box center [925, 315] width 178 height 166
click at [963, 346] on textarea "Do you have a beautiful photo/video of the [GEOGRAPHIC_DATA]-area that you want…" at bounding box center [925, 315] width 178 height 166
drag, startPoint x: 907, startPoint y: 380, endPoint x: 913, endPoint y: 378, distance: 5.8
click at [907, 380] on textarea "Do you have a beautiful photo/video of the [GEOGRAPHIC_DATA]-area that you want…" at bounding box center [925, 315] width 178 height 166
click at [973, 341] on textarea "Do you have a beautiful photo/video of the [GEOGRAPHIC_DATA]-area that you want…" at bounding box center [925, 315] width 178 height 166
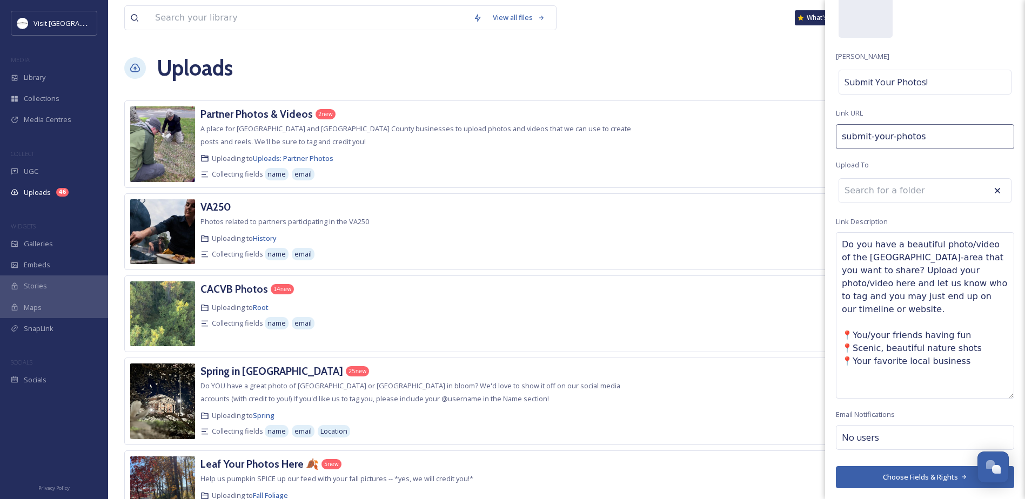
click at [970, 348] on textarea "Do you have a beautiful photo/video of the [GEOGRAPHIC_DATA]-area that you want…" at bounding box center [925, 315] width 178 height 166
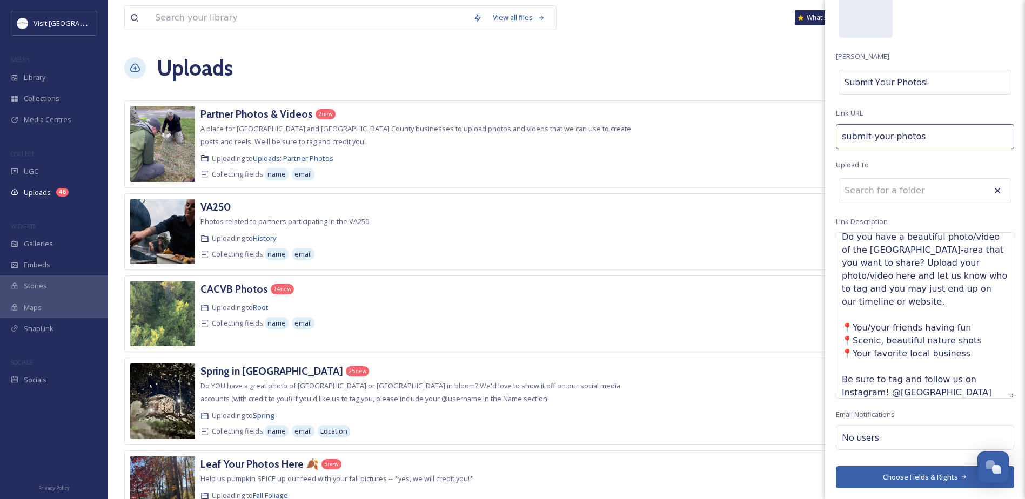
click at [847, 444] on span "No users" at bounding box center [860, 437] width 37 height 13
click at [856, 433] on input at bounding box center [896, 437] width 108 height 13
click at [854, 444] on input at bounding box center [896, 437] width 108 height 13
click at [853, 437] on input at bounding box center [896, 437] width 108 height 13
click at [880, 462] on span "[PERSON_NAME]" at bounding box center [870, 463] width 54 height 10
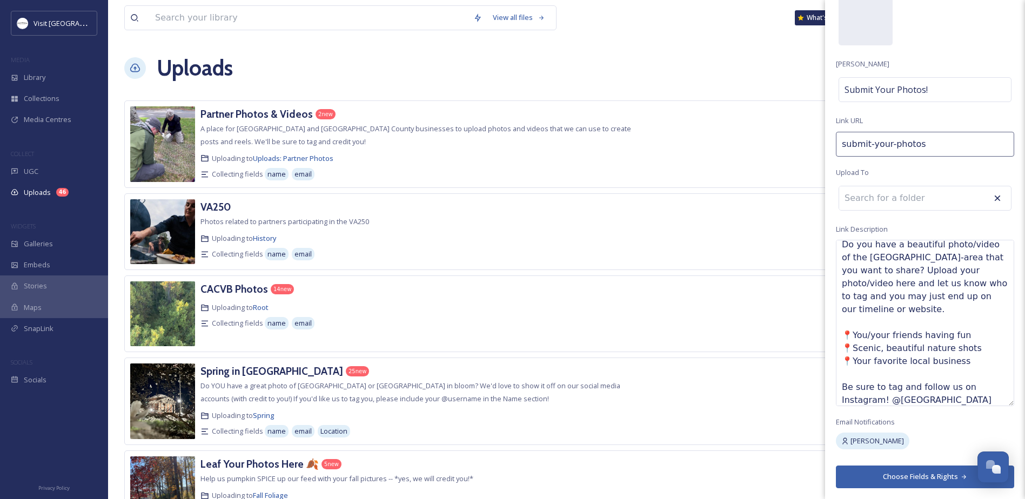
click at [891, 476] on button "Choose Fields & Rights" at bounding box center [925, 477] width 178 height 22
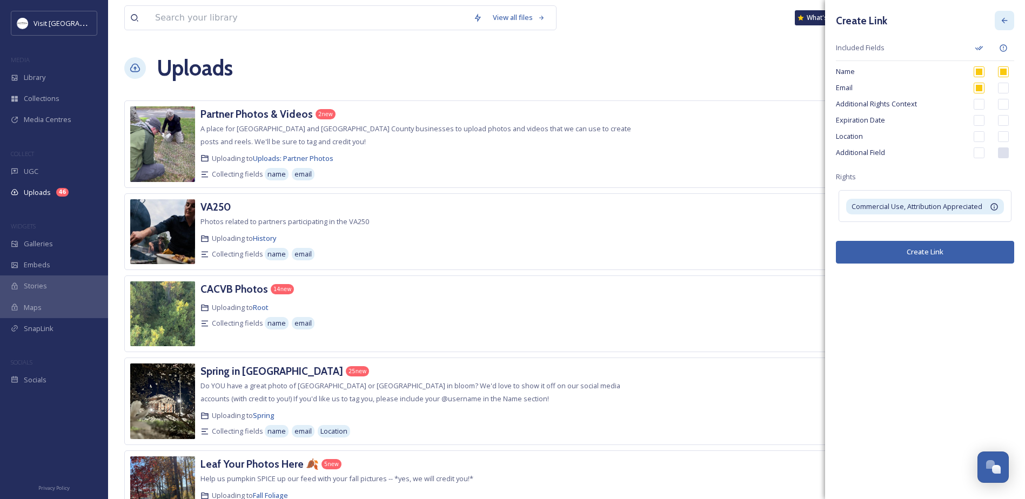
click at [1004, 17] on icon at bounding box center [1004, 20] width 9 height 9
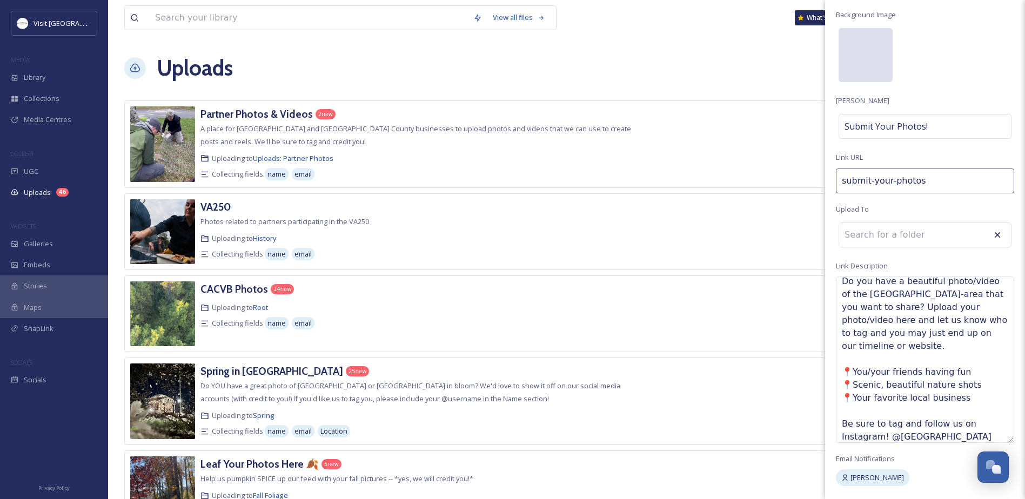
scroll to position [0, 0]
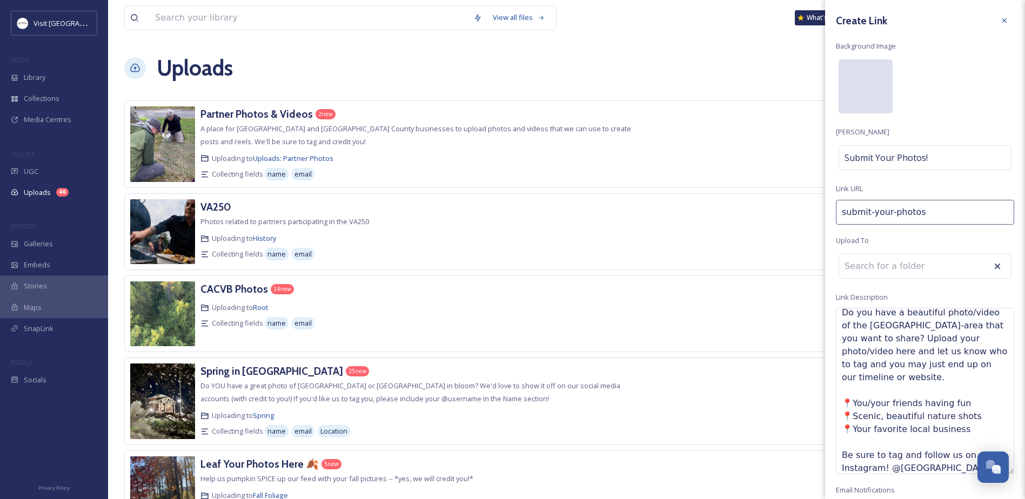
click at [882, 82] on div at bounding box center [866, 86] width 54 height 54
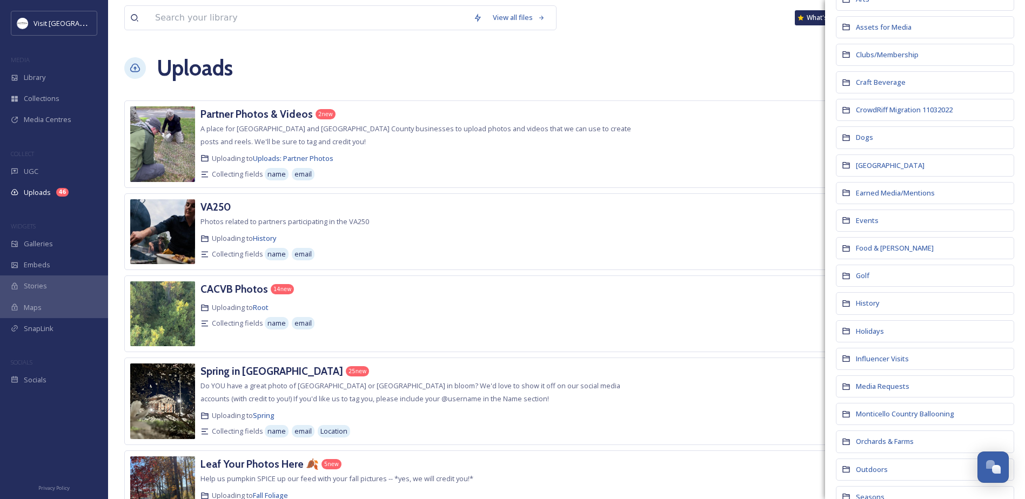
scroll to position [216, 0]
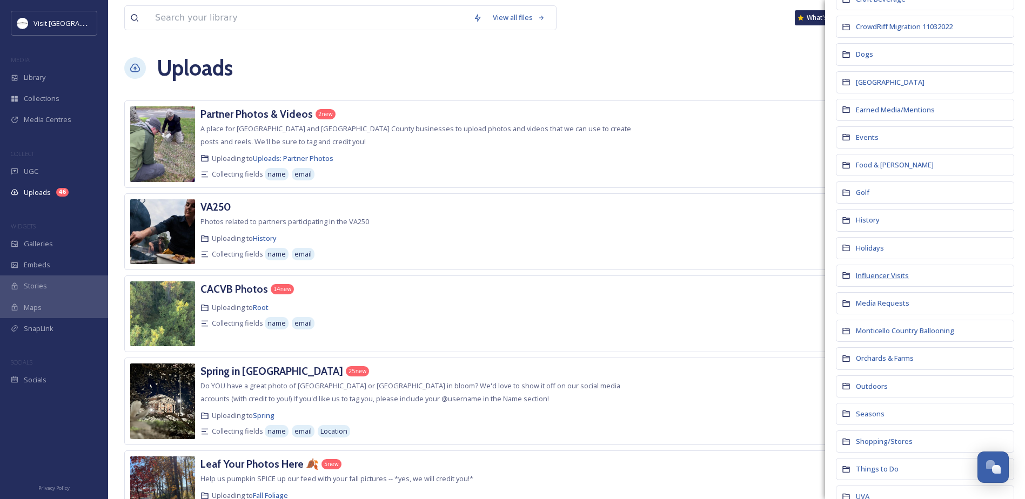
click at [877, 273] on span "Influencer Visits" at bounding box center [882, 276] width 53 height 10
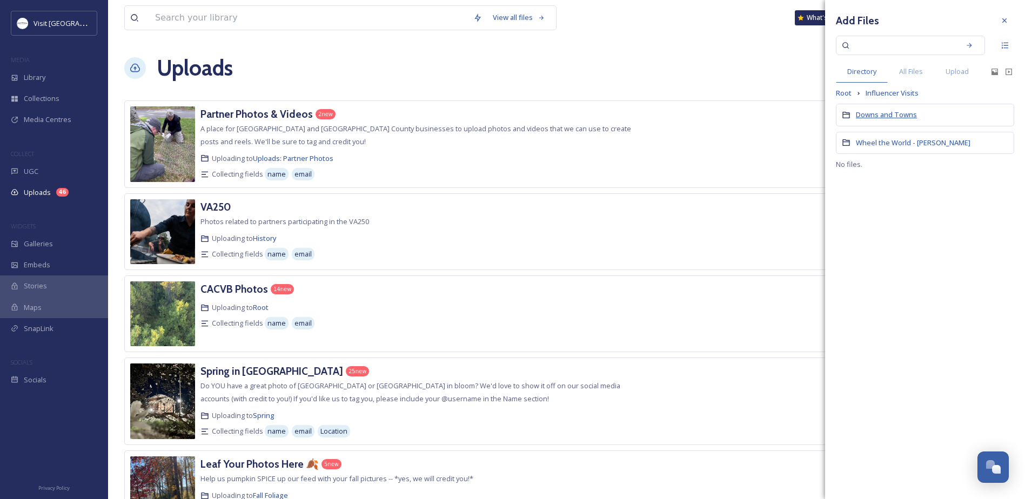
click at [879, 113] on span "Downs and Towns" at bounding box center [886, 115] width 61 height 10
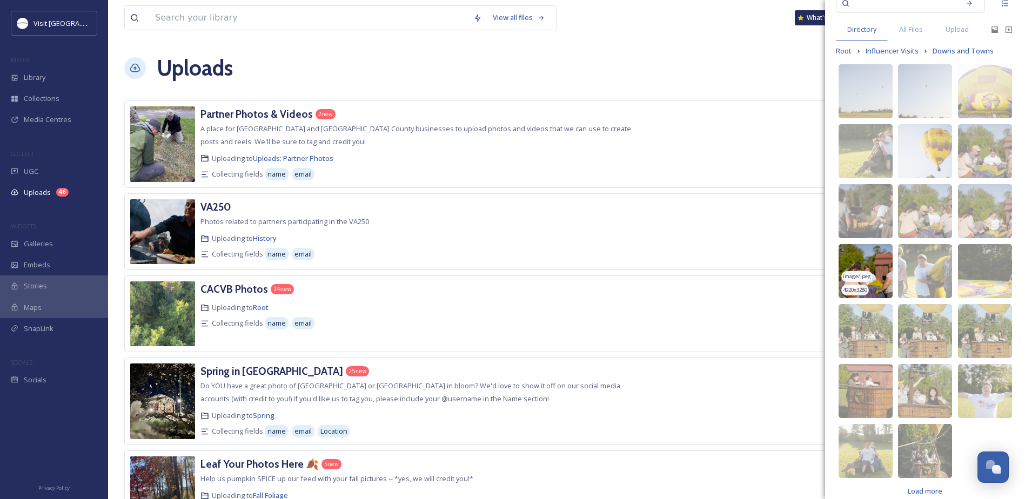
scroll to position [54, 0]
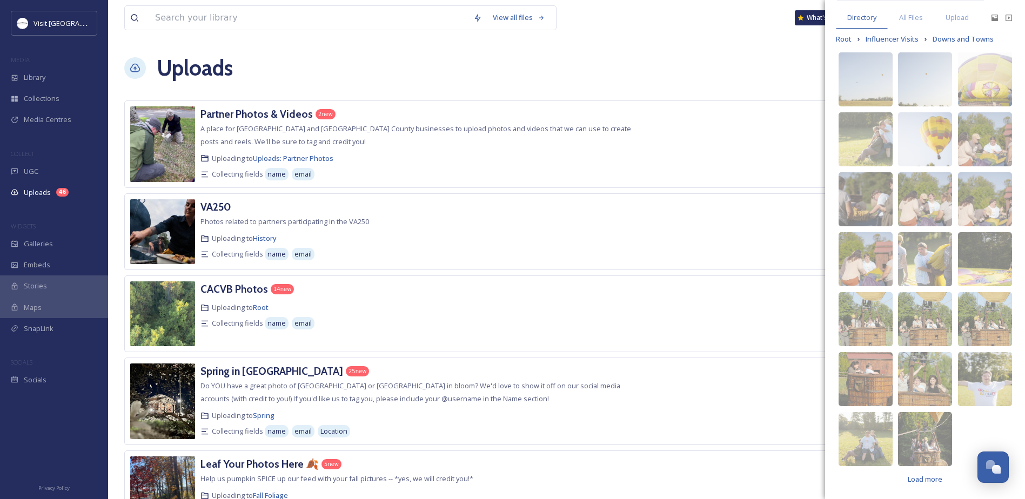
click at [916, 313] on img at bounding box center [925, 319] width 54 height 54
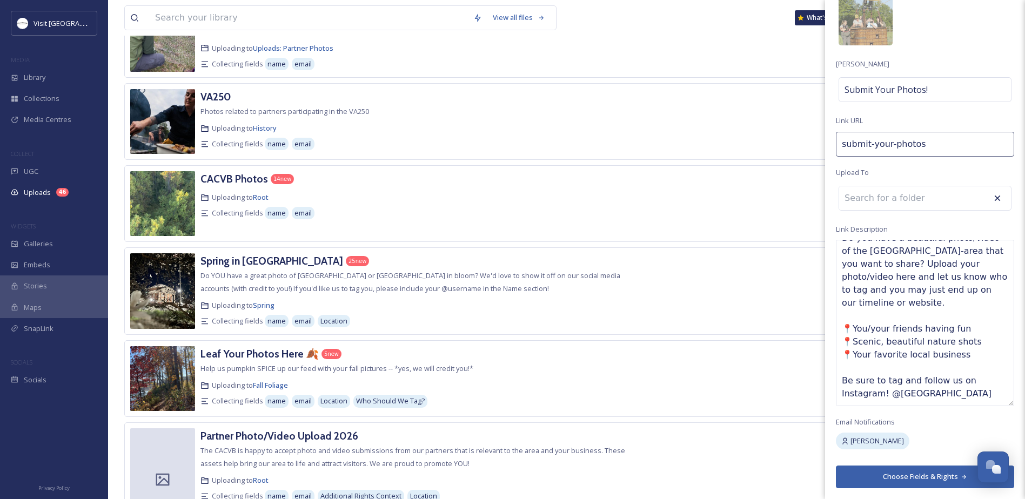
scroll to position [162, 0]
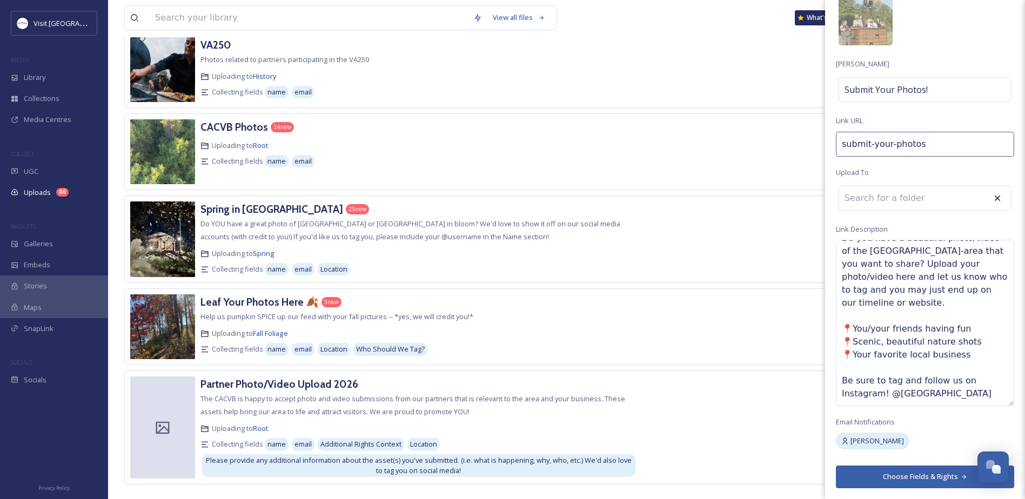
click at [925, 475] on button "Choose Fields & Rights" at bounding box center [925, 477] width 178 height 22
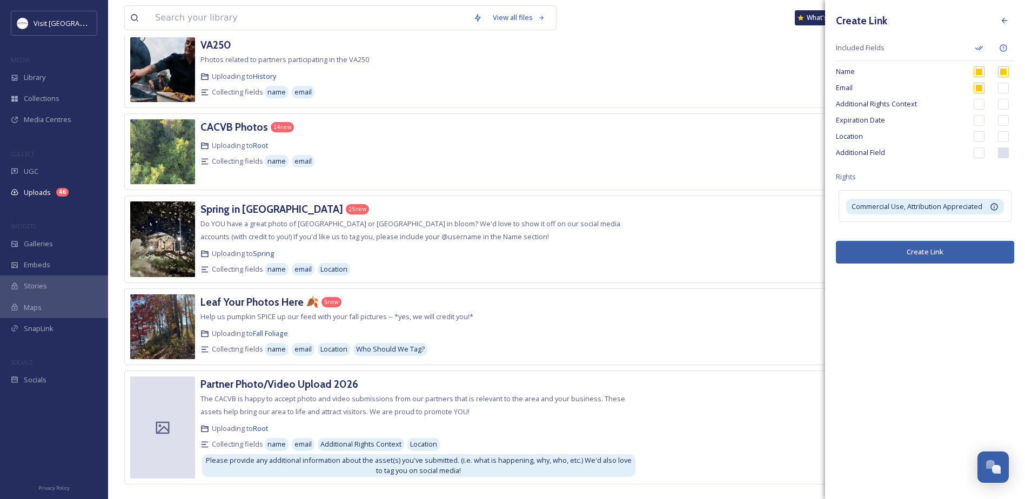
click at [979, 103] on input "checkbox" at bounding box center [979, 104] width 11 height 11
click at [983, 135] on input "checkbox" at bounding box center [979, 136] width 11 height 11
click at [976, 151] on input "checkbox" at bounding box center [979, 153] width 11 height 11
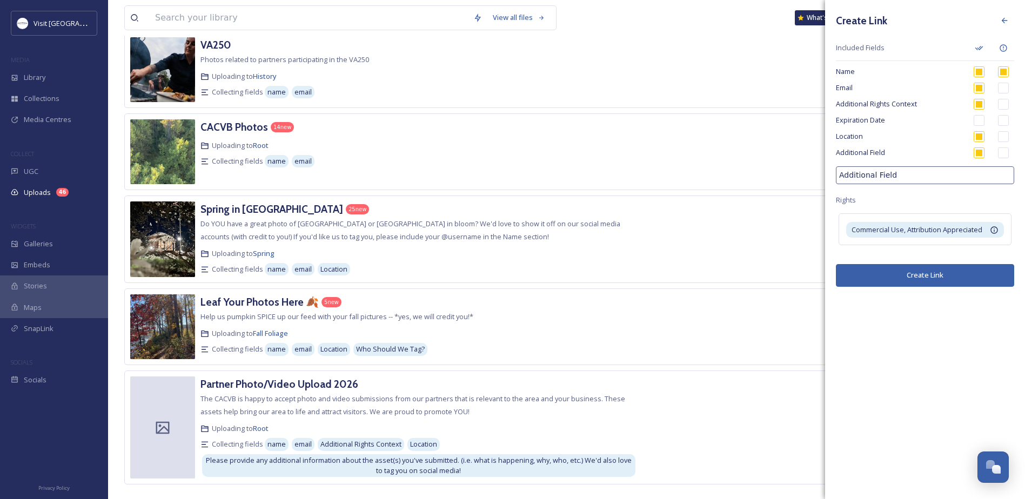
click at [900, 176] on input "Additional Field" at bounding box center [925, 175] width 178 height 18
click at [901, 176] on input "Additional Field" at bounding box center [925, 175] width 178 height 18
click at [883, 276] on button "Create Link" at bounding box center [925, 275] width 178 height 22
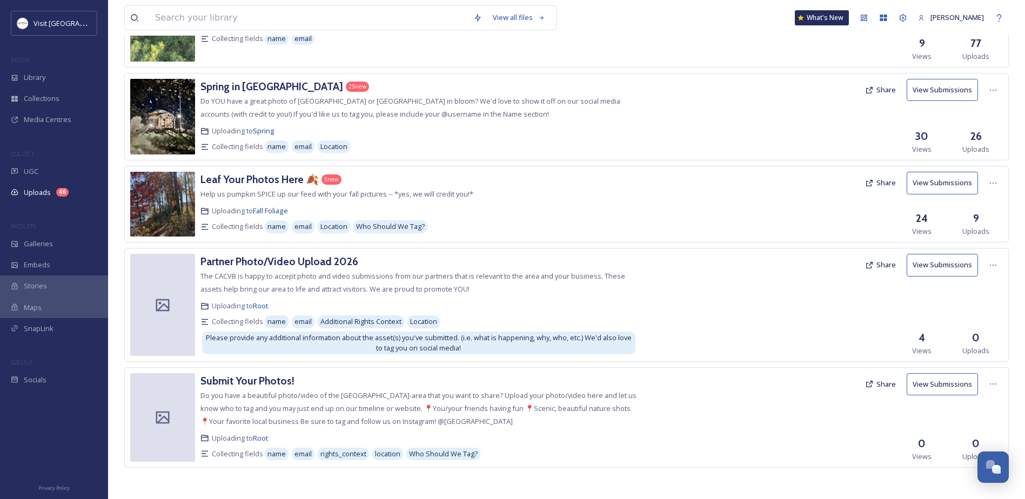
scroll to position [286, 0]
click at [264, 380] on h3 "Submit Your Photos!" at bounding box center [248, 379] width 94 height 13
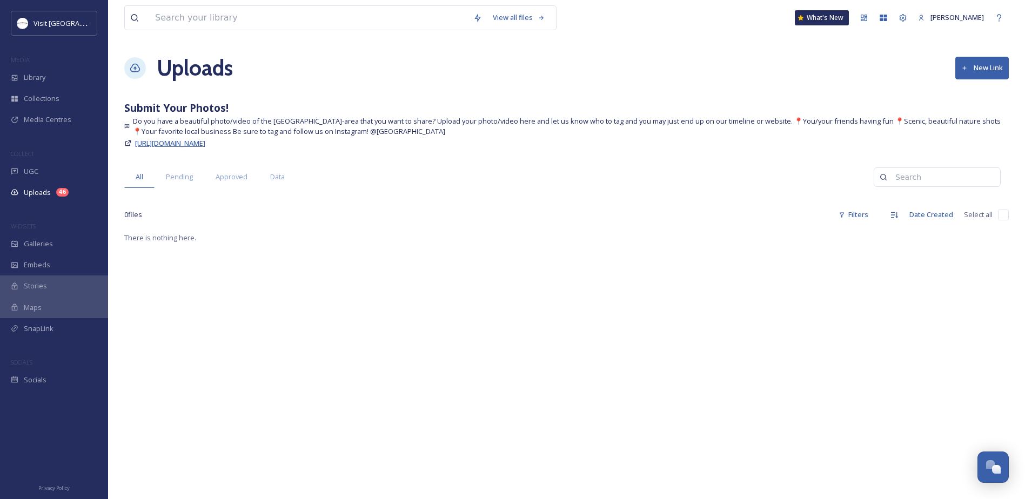
click at [205, 141] on span "https://app.snapsea.io/p/link/submit-your-photos" at bounding box center [170, 143] width 70 height 10
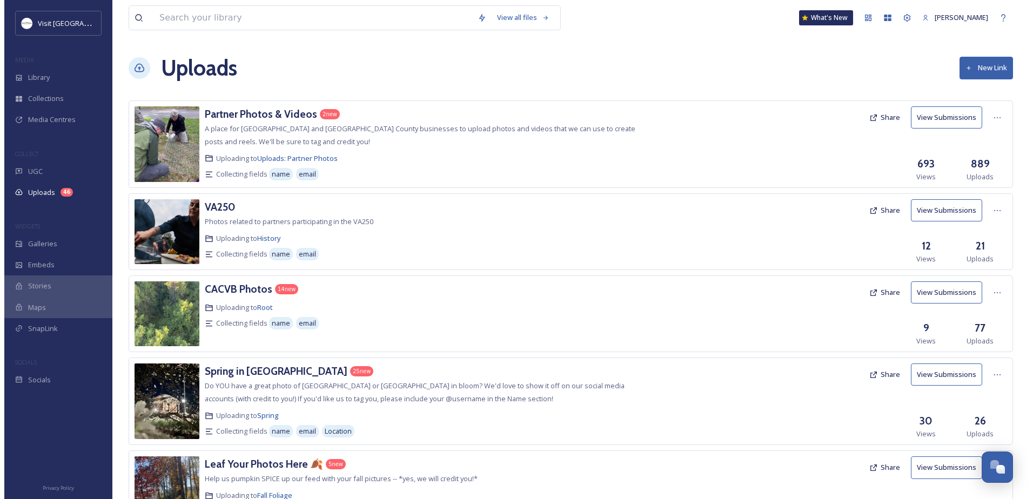
scroll to position [286, 0]
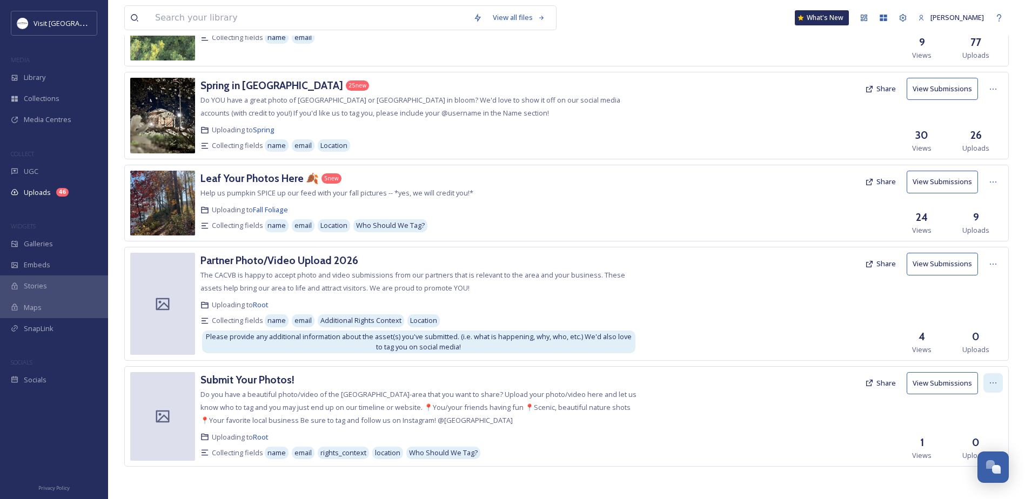
click at [992, 381] on icon at bounding box center [993, 383] width 9 height 9
click at [974, 423] on span "Edit" at bounding box center [973, 428] width 12 height 10
click at [723, 402] on div at bounding box center [748, 416] width 223 height 89
click at [896, 375] on button "Share" at bounding box center [881, 383] width 42 height 21
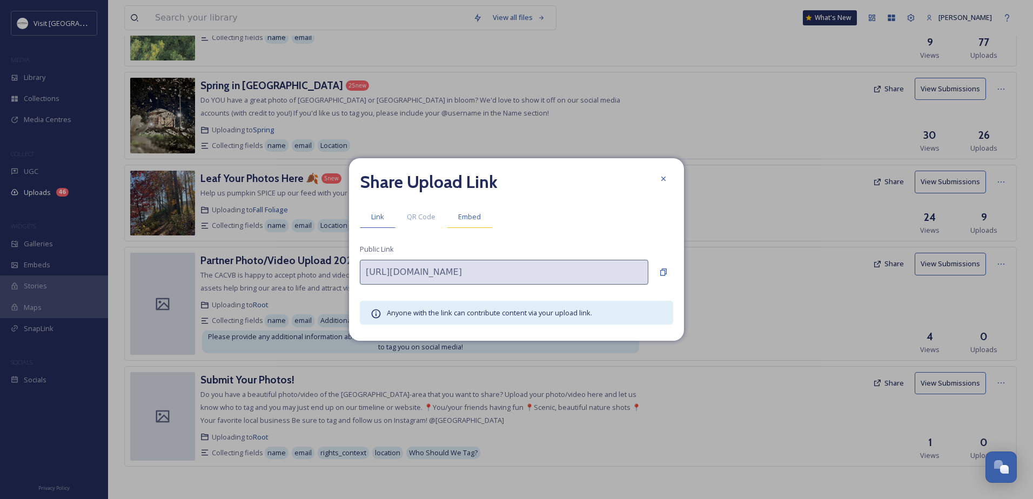
click at [469, 213] on span "Embed" at bounding box center [469, 217] width 23 height 10
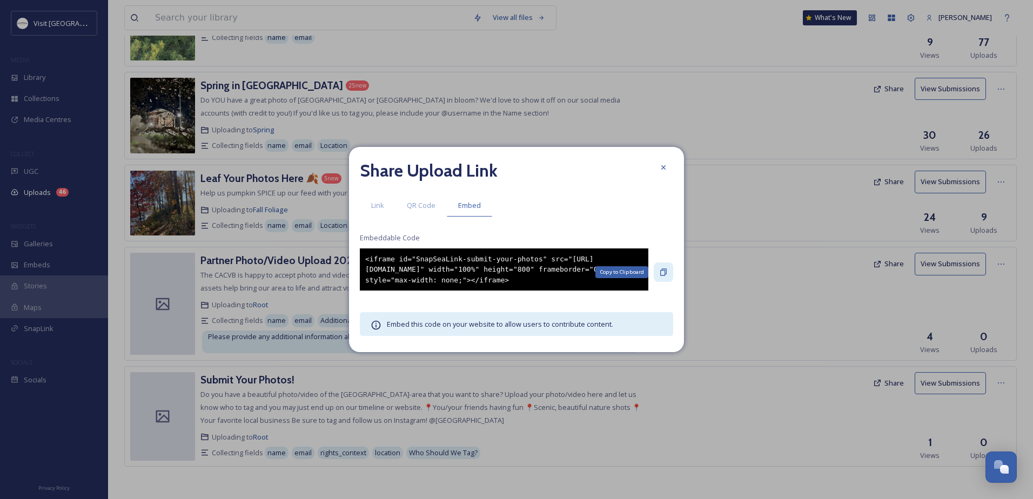
click at [661, 272] on icon at bounding box center [663, 272] width 9 height 9
